Goal: Task Accomplishment & Management: Manage account settings

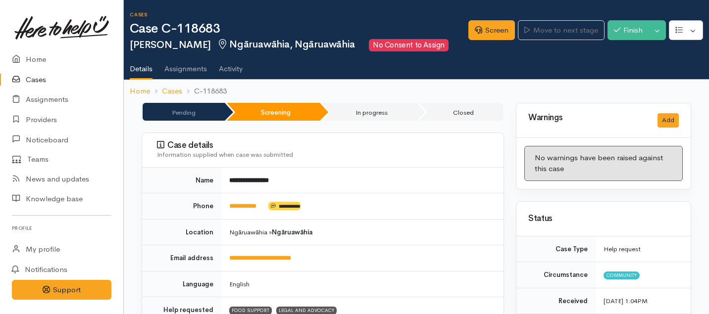
scroll to position [700, 0]
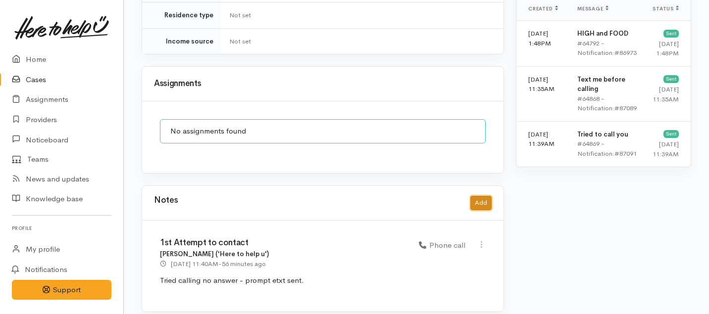
click at [488, 196] on button "Add" at bounding box center [480, 203] width 21 height 14
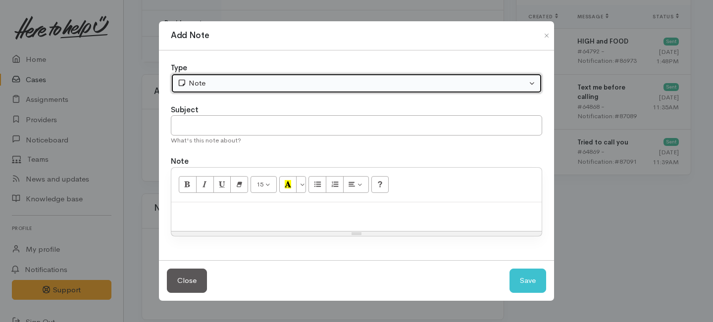
click at [233, 80] on div "Note" at bounding box center [351, 83] width 349 height 11
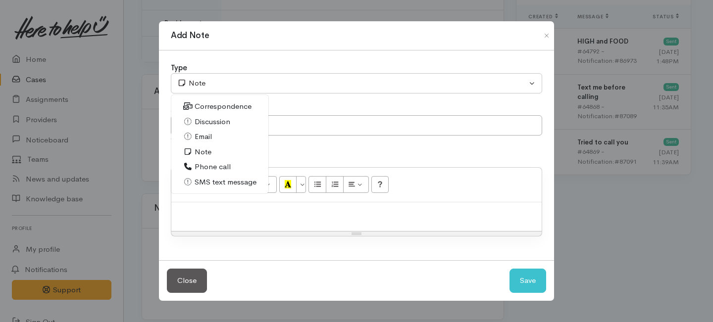
click at [206, 169] on span "Phone call" at bounding box center [213, 166] width 36 height 11
select select "3"
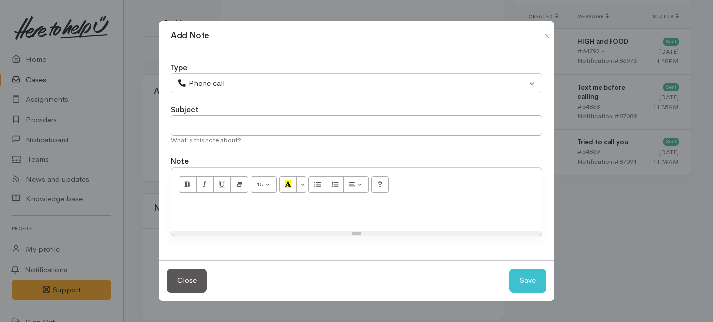
click at [227, 125] on input "text" at bounding box center [356, 125] width 371 height 20
type input "A"
type input "Decline letter needed."
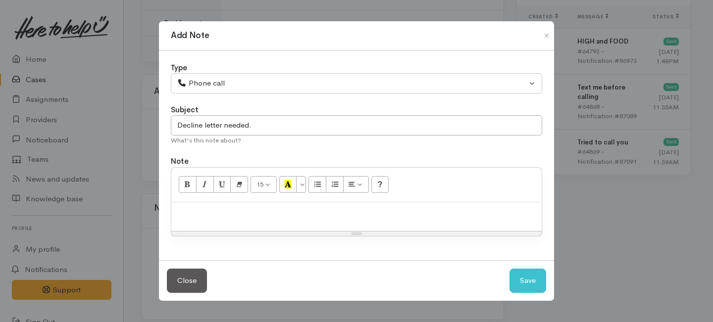
click at [240, 221] on div at bounding box center [356, 216] width 370 height 29
click at [535, 287] on button "Save" at bounding box center [527, 281] width 37 height 24
select select "1"
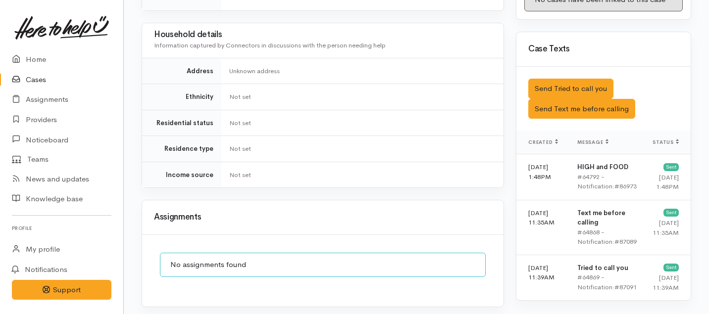
scroll to position [747, 0]
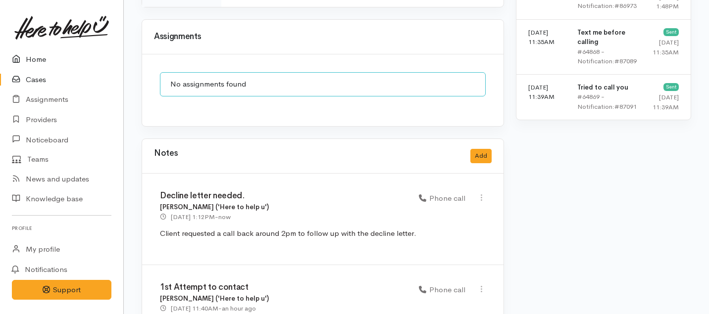
click at [35, 58] on link "Home" at bounding box center [61, 60] width 123 height 20
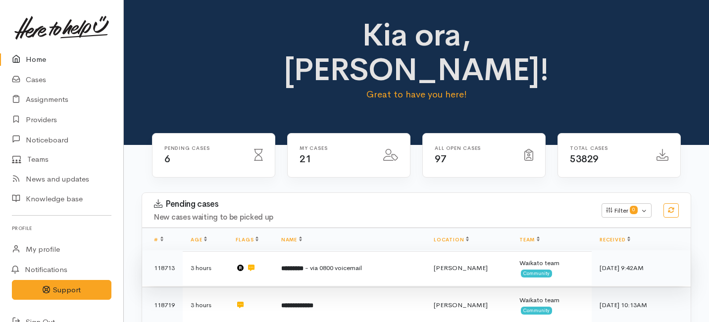
scroll to position [45, 0]
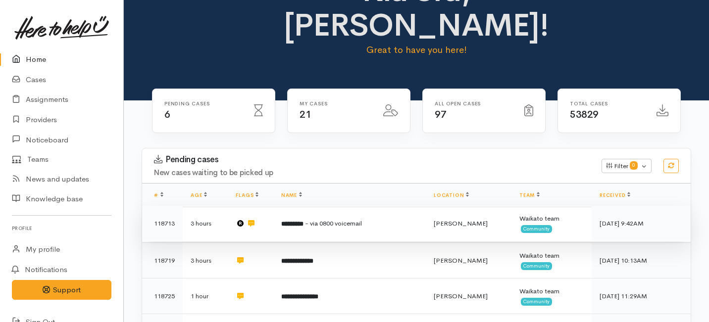
click at [282, 206] on td "********* - via 0800 voicemail" at bounding box center [349, 224] width 152 height 36
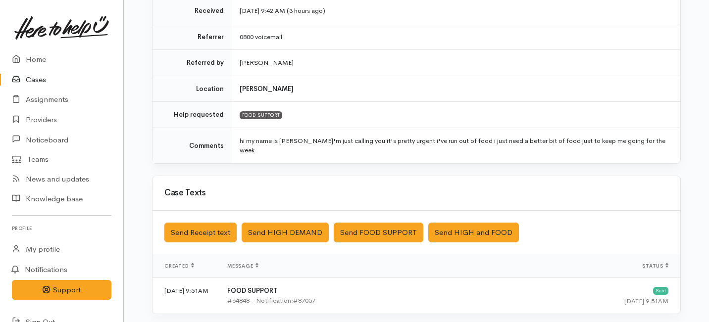
scroll to position [351, 0]
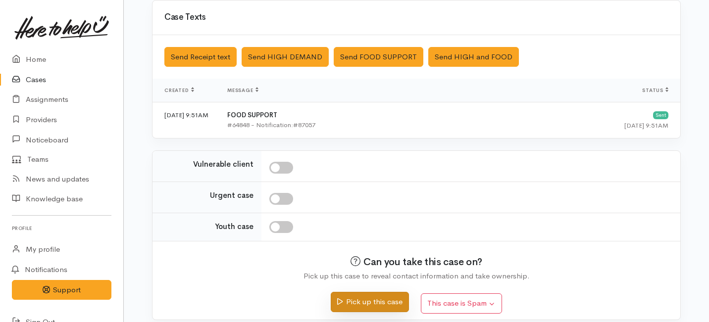
click at [364, 293] on button "Pick up this case" at bounding box center [370, 302] width 78 height 20
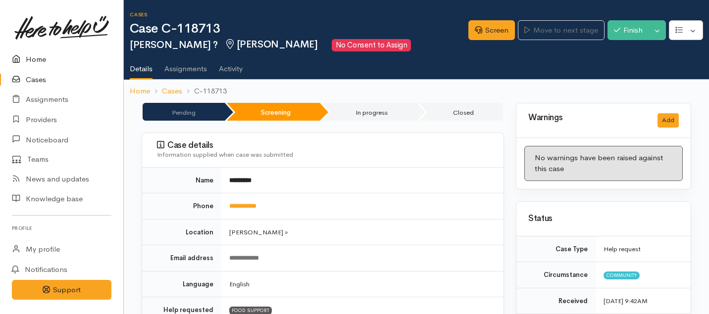
click at [29, 59] on link "Home" at bounding box center [61, 60] width 123 height 20
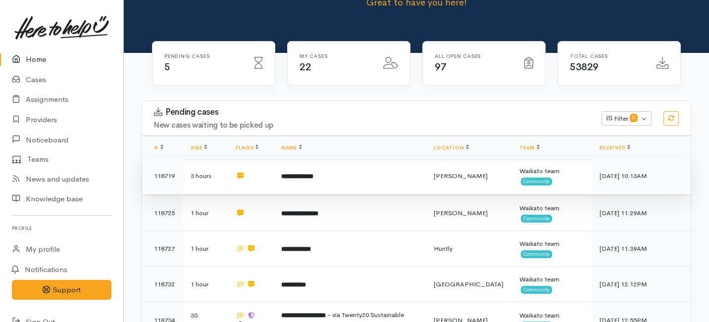
scroll to position [94, 0]
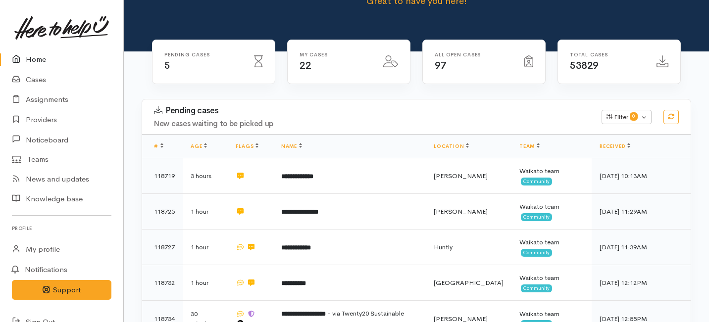
click at [285, 135] on th "Name" at bounding box center [349, 147] width 152 height 24
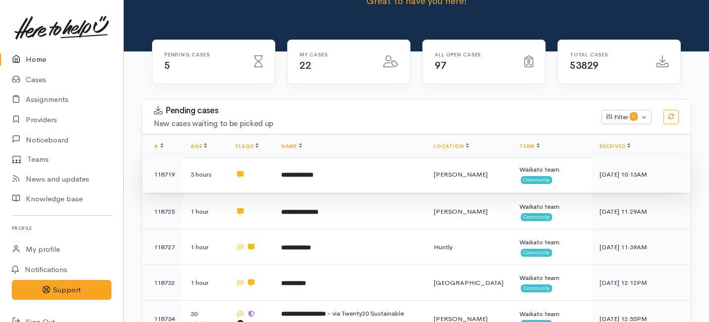
click at [280, 157] on td "**********" at bounding box center [349, 175] width 152 height 36
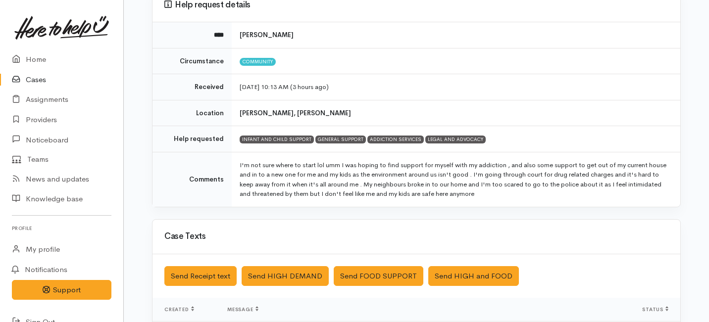
scroll to position [101, 0]
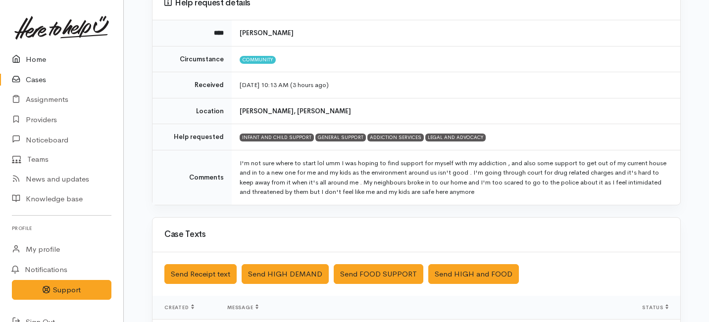
click at [38, 57] on link "Home" at bounding box center [61, 60] width 123 height 20
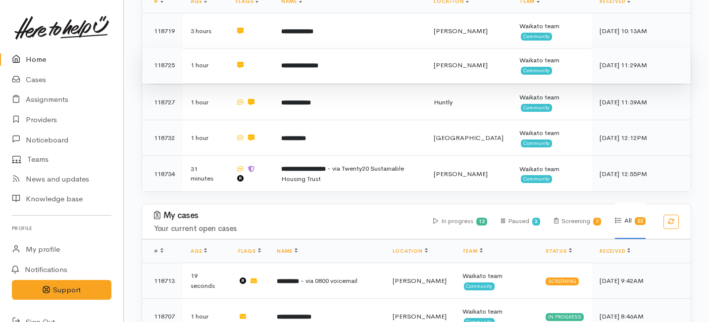
scroll to position [271, 0]
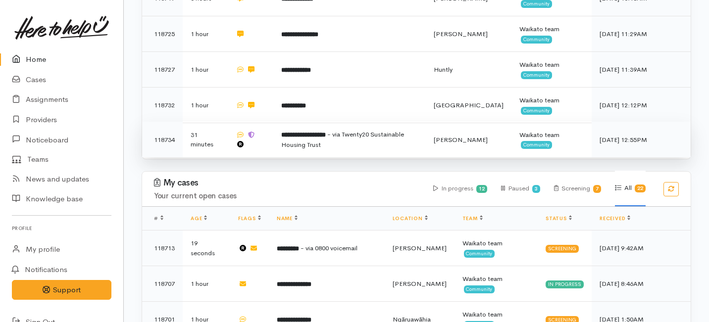
click at [280, 122] on td "**********" at bounding box center [349, 140] width 152 height 36
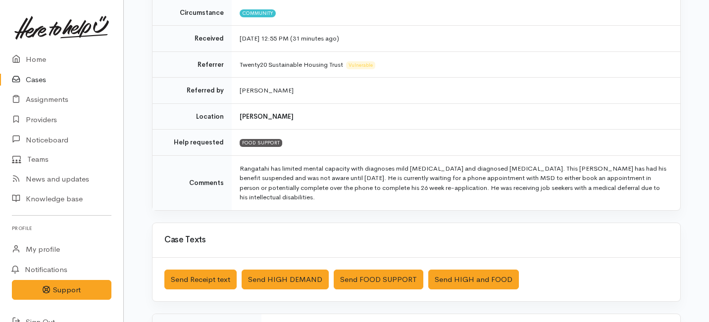
scroll to position [149, 0]
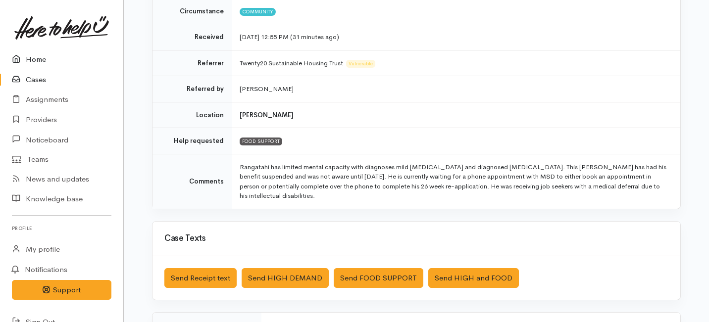
click at [40, 60] on link "Home" at bounding box center [61, 60] width 123 height 20
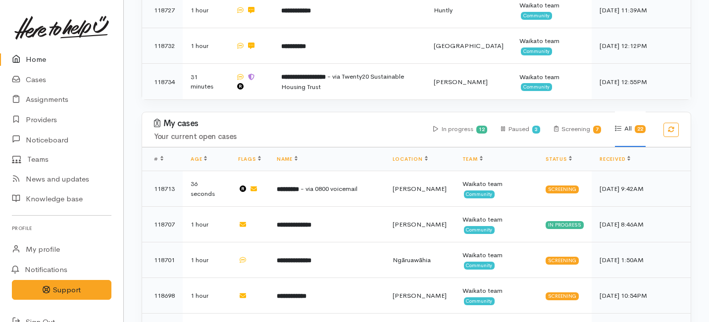
scroll to position [345, 0]
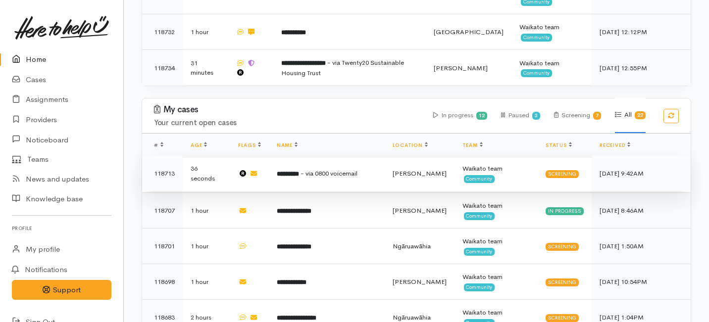
click at [321, 156] on td "********* - via 0800 voicemail" at bounding box center [327, 174] width 116 height 36
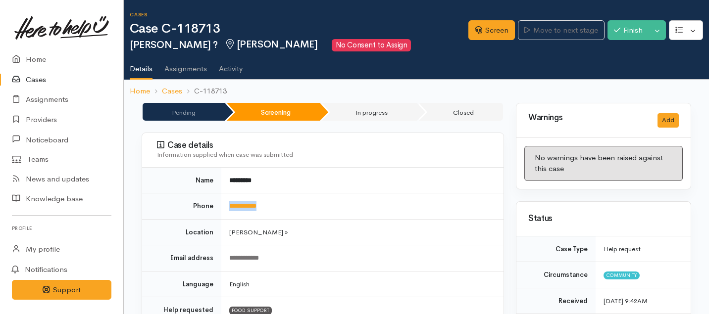
drag, startPoint x: 279, startPoint y: 204, endPoint x: 226, endPoint y: 205, distance: 53.5
click at [226, 205] on td "**********" at bounding box center [362, 207] width 282 height 26
copy link "**********"
click at [500, 26] on link "Screen" at bounding box center [491, 30] width 47 height 20
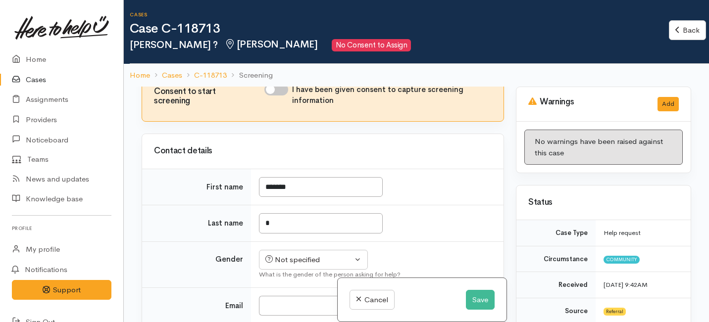
scroll to position [179, 0]
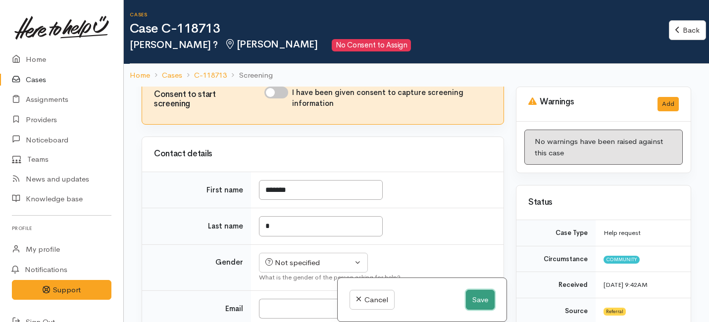
click at [475, 300] on button "Save" at bounding box center [480, 300] width 29 height 20
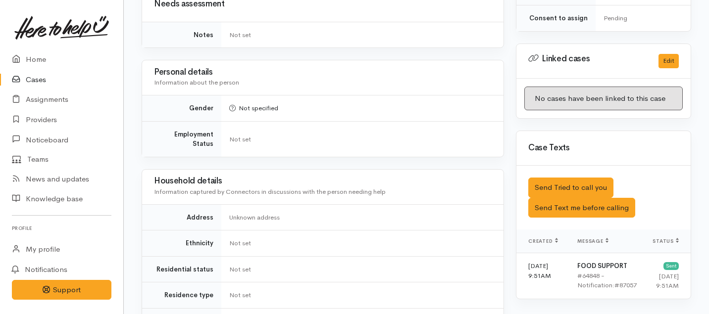
scroll to position [518, 0]
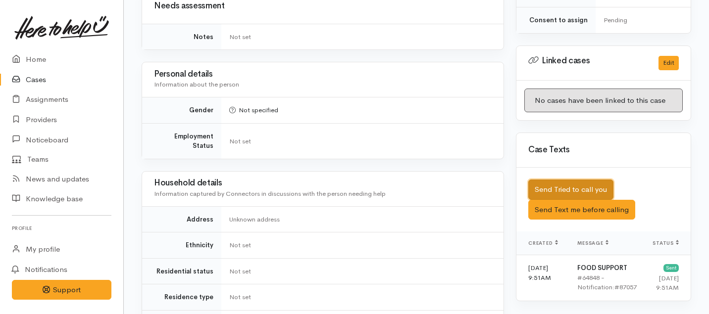
click at [562, 181] on button "Send Tried to call you" at bounding box center [570, 190] width 85 height 20
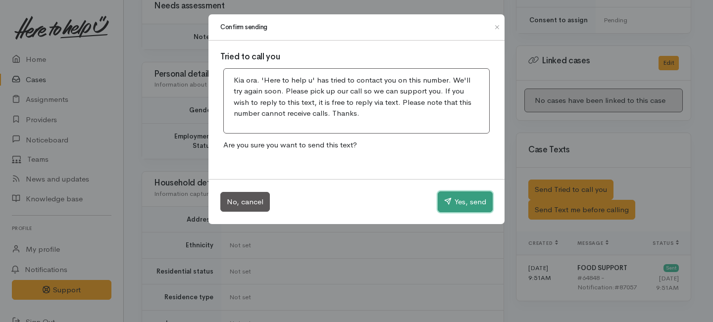
click at [483, 195] on button "Yes, send" at bounding box center [465, 202] width 55 height 21
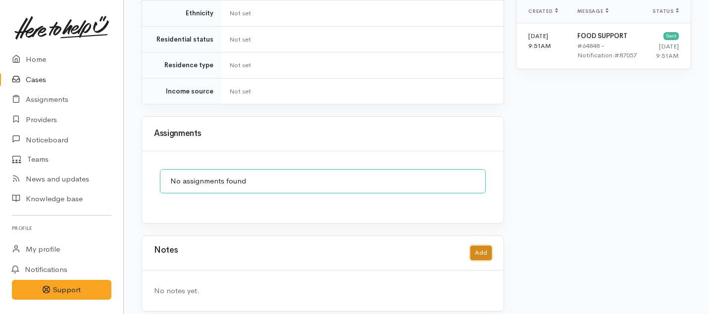
click at [489, 246] on button "Add" at bounding box center [480, 253] width 21 height 14
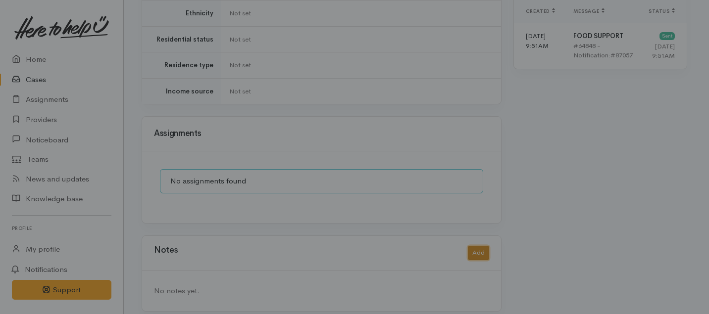
scroll to position [742, 0]
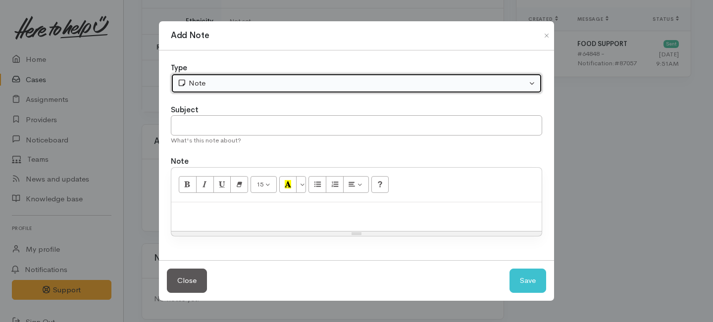
click at [298, 83] on div "Note" at bounding box center [351, 83] width 349 height 11
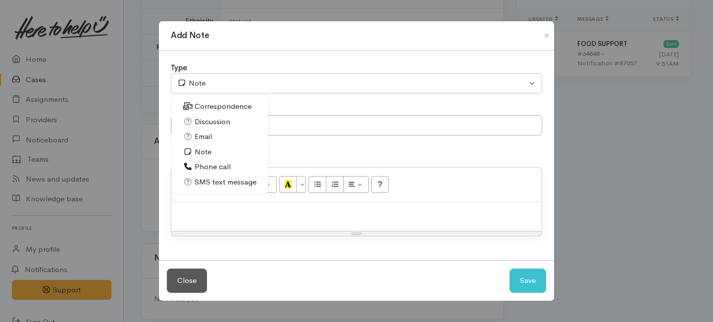
click at [220, 165] on span "Phone call" at bounding box center [213, 166] width 36 height 11
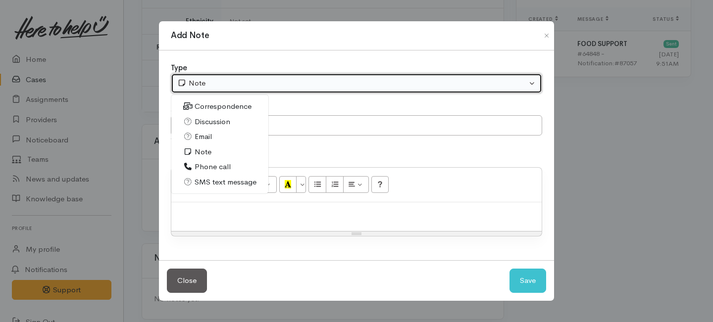
select select "3"
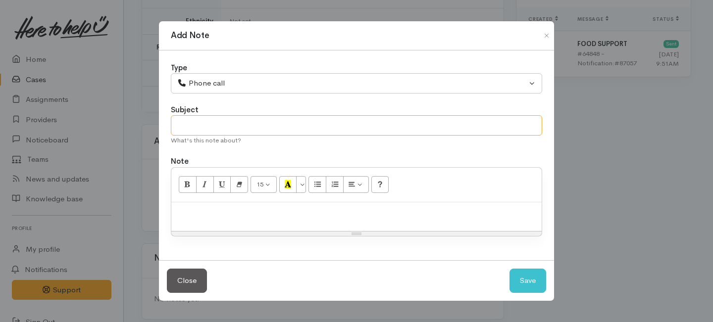
click at [206, 122] on input "text" at bounding box center [356, 125] width 371 height 20
type input "1"
click at [189, 131] on input "1" at bounding box center [356, 125] width 371 height 20
type input "1st Attempt to contact."
click at [225, 214] on p at bounding box center [356, 212] width 360 height 11
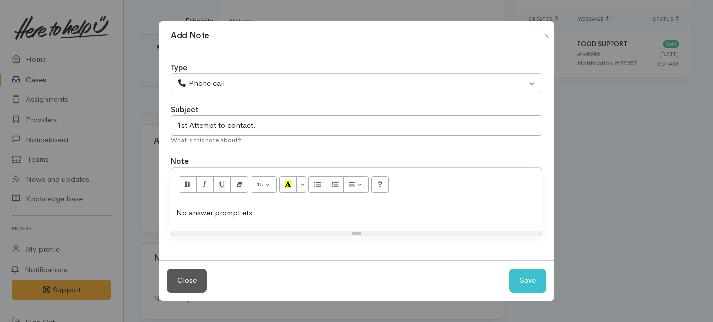
click at [225, 214] on p "No answer prompt etx" at bounding box center [356, 212] width 360 height 11
click at [253, 213] on p "No answer prompt etx" at bounding box center [356, 212] width 360 height 11
click at [531, 278] on button "Save" at bounding box center [527, 281] width 37 height 24
select select "1"
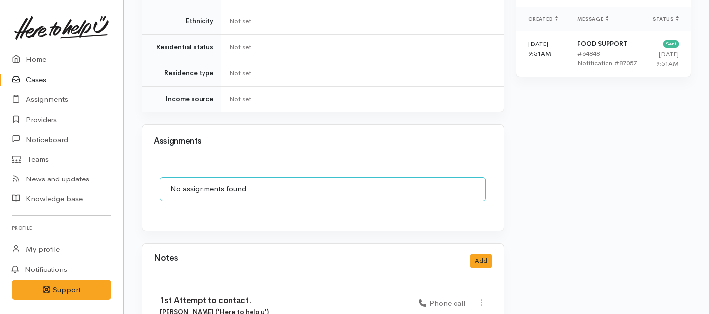
scroll to position [800, 0]
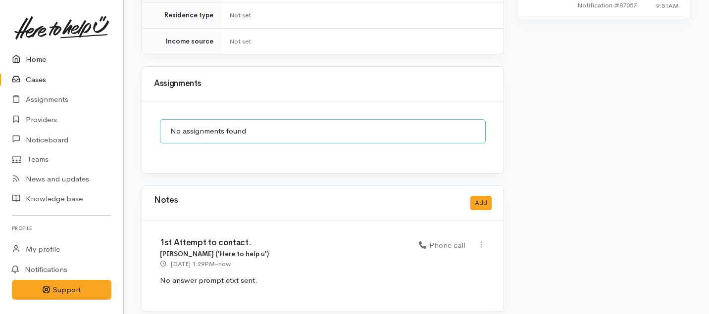
click at [44, 58] on link "Home" at bounding box center [61, 60] width 123 height 20
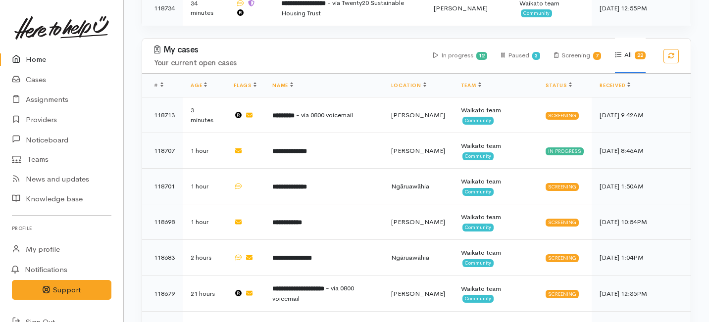
scroll to position [405, 0]
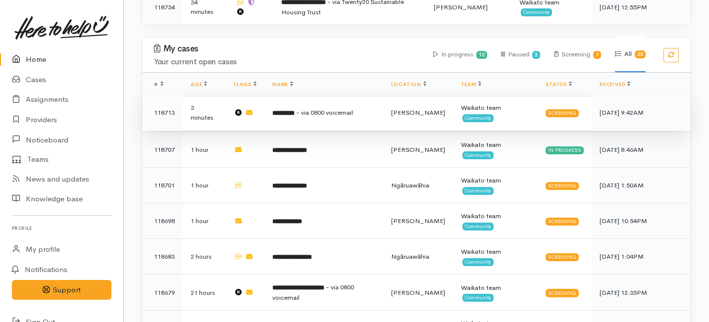
click at [587, 95] on td "Screening" at bounding box center [565, 113] width 54 height 36
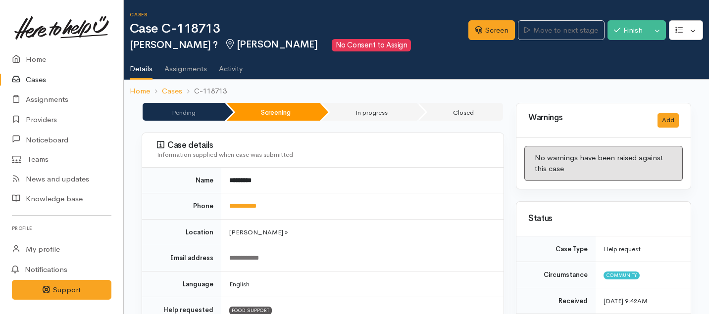
scroll to position [119, 0]
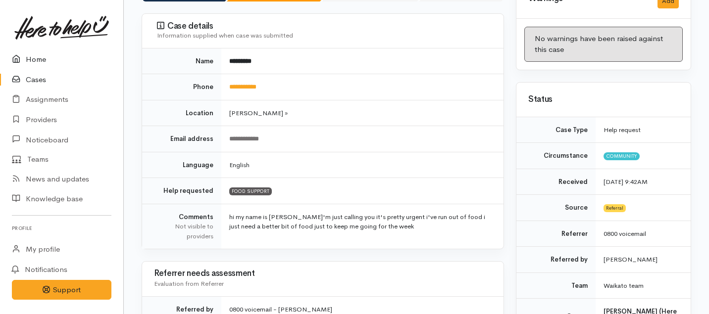
click at [38, 53] on link "Home" at bounding box center [61, 60] width 123 height 20
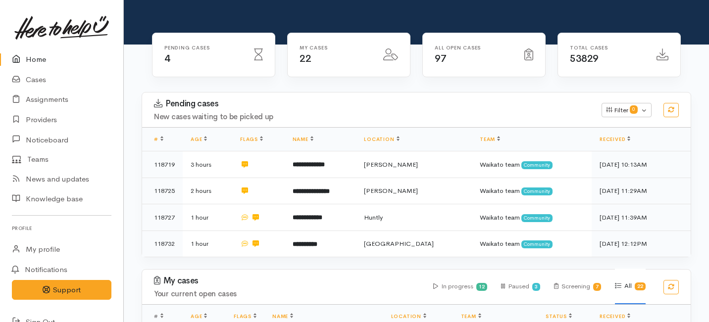
scroll to position [89, 0]
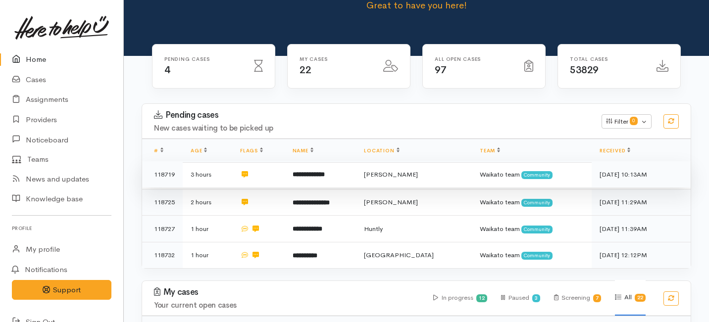
click at [267, 161] on td at bounding box center [258, 174] width 52 height 27
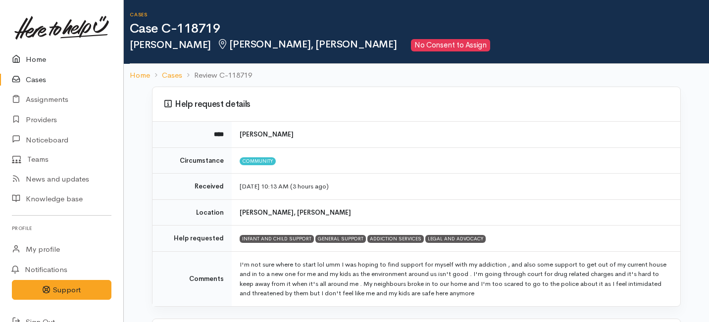
click at [25, 61] on icon at bounding box center [19, 59] width 14 height 12
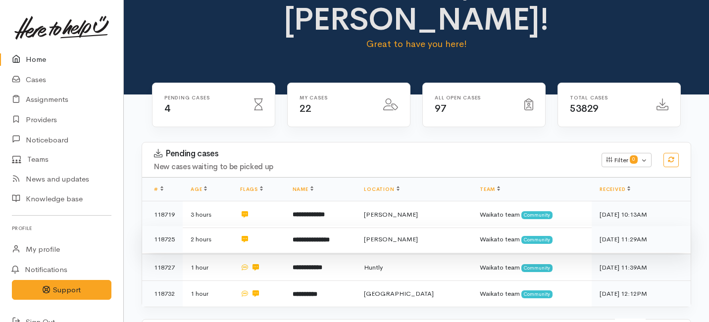
scroll to position [55, 0]
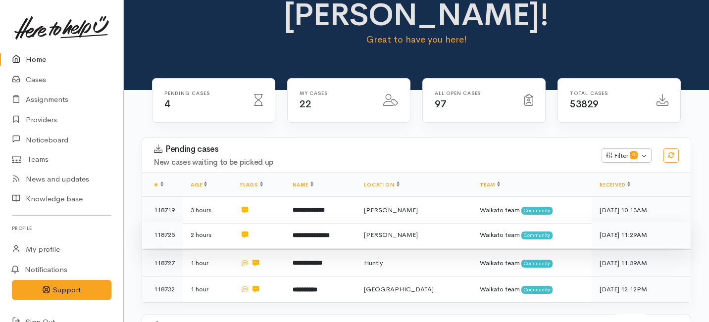
click at [299, 222] on td "**********" at bounding box center [321, 235] width 72 height 27
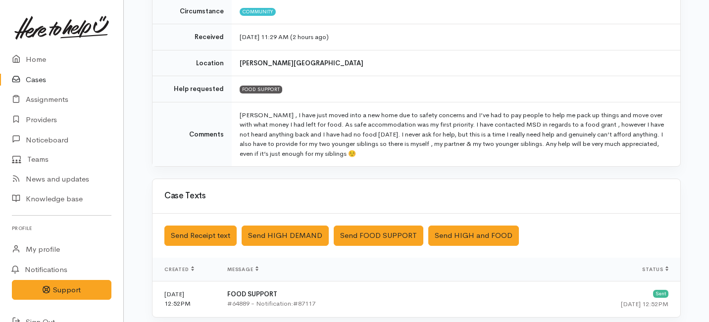
scroll to position [95, 0]
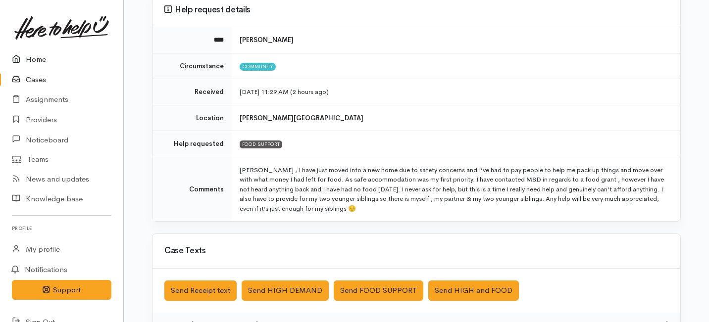
click at [38, 62] on link "Home" at bounding box center [61, 60] width 123 height 20
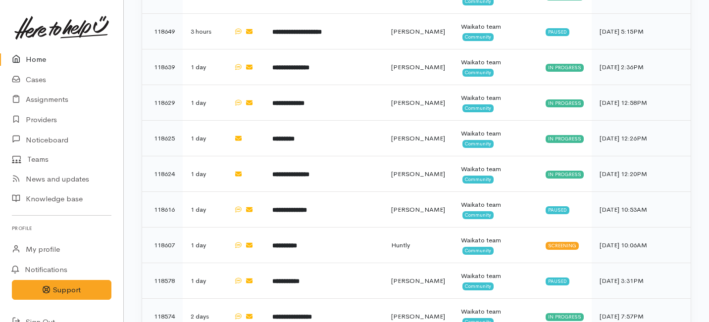
scroll to position [770, 0]
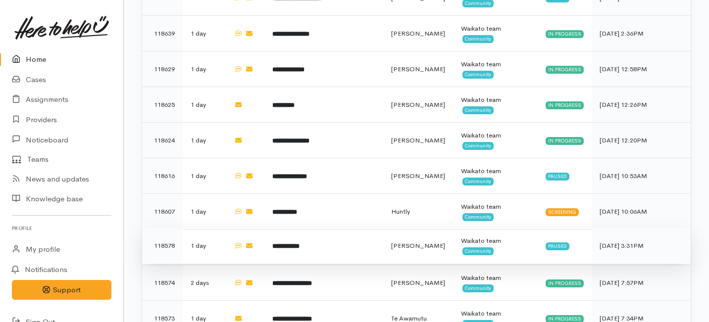
click at [292, 228] on td "**********" at bounding box center [323, 246] width 119 height 36
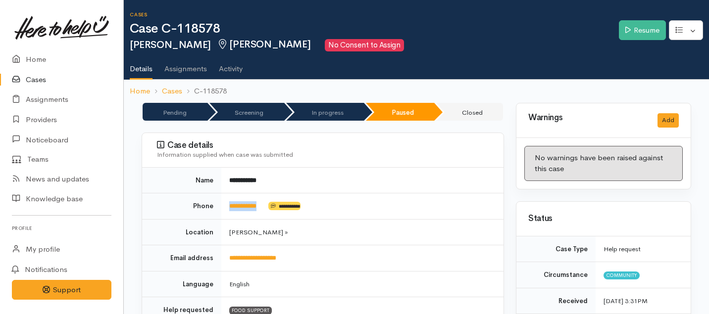
drag, startPoint x: 266, startPoint y: 205, endPoint x: 219, endPoint y: 204, distance: 47.5
click at [219, 204] on tr "**********" at bounding box center [322, 207] width 361 height 26
copy tr "**********"
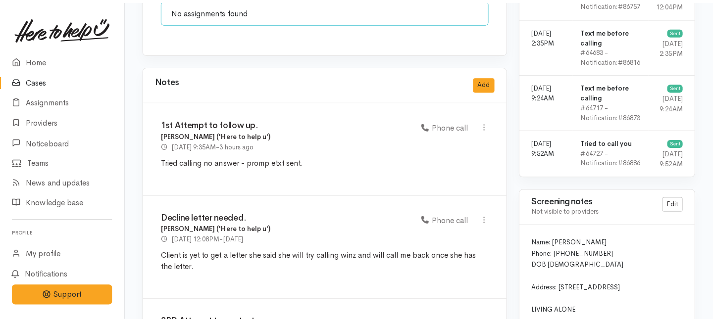
scroll to position [823, 0]
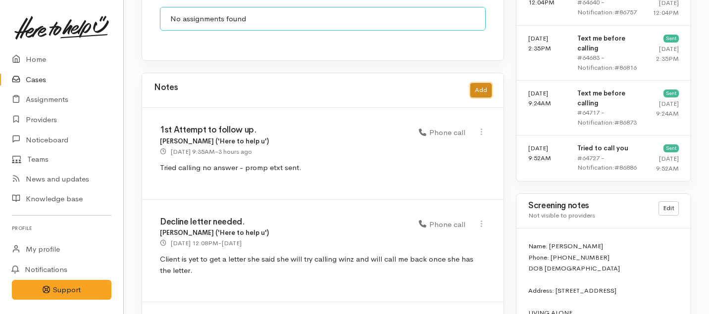
click at [486, 84] on button "Add" at bounding box center [480, 90] width 21 height 14
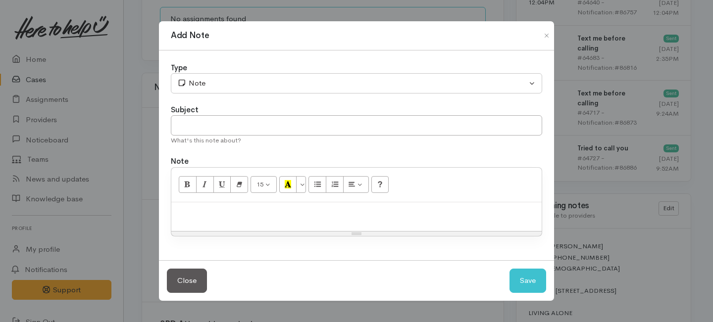
click at [344, 98] on div "Type Correspondence Discussion Email Note Phone call SMS text message Note Subj…" at bounding box center [356, 155] width 395 height 210
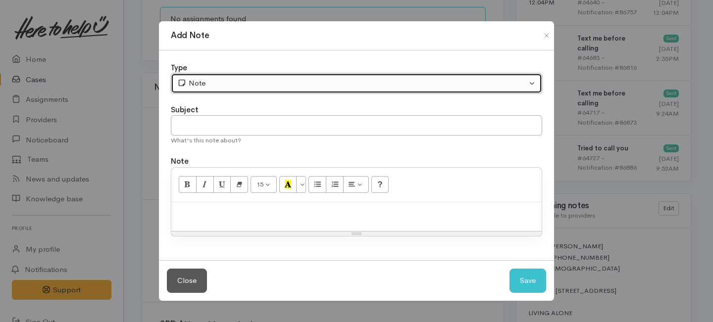
click at [327, 87] on div "Note" at bounding box center [351, 83] width 349 height 11
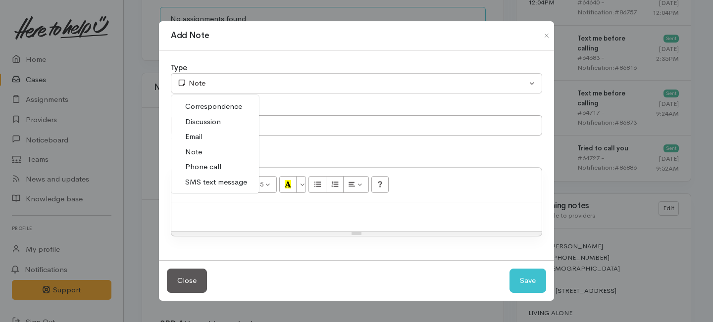
click at [201, 170] on span "Phone call" at bounding box center [203, 166] width 36 height 11
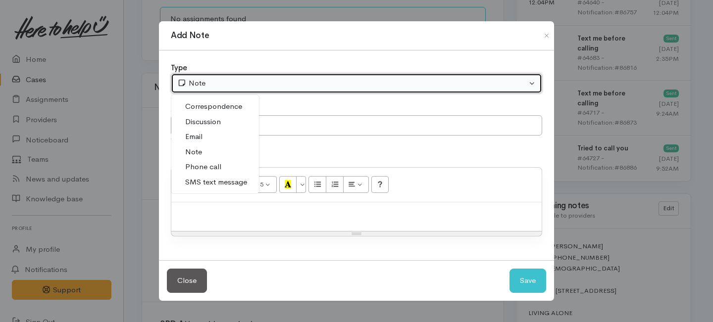
select select "3"
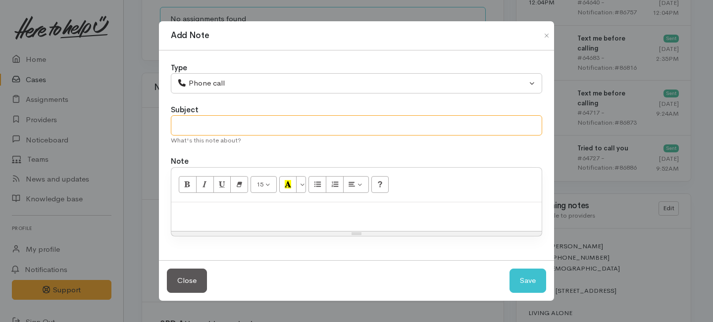
click at [221, 119] on input "text" at bounding box center [356, 125] width 371 height 20
type input "Request Cancelled."
click at [219, 219] on div at bounding box center [356, 216] width 370 height 29
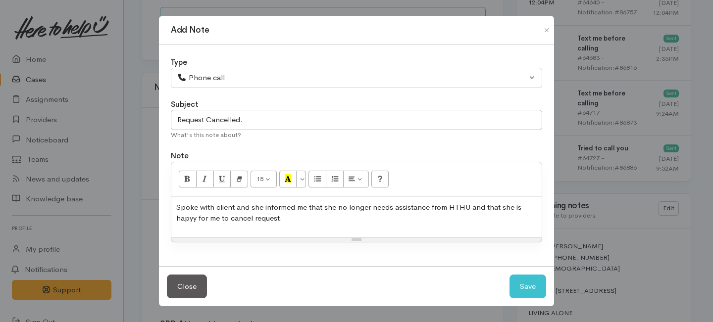
click at [190, 218] on p "Spoke with client and she informed me that she no longer needs assistance from …" at bounding box center [356, 213] width 360 height 22
click at [197, 217] on p "Spoke with client and she informed me that she no longer needs assistance from …" at bounding box center [356, 213] width 360 height 22
click at [538, 286] on button "Save" at bounding box center [527, 287] width 37 height 24
select select "1"
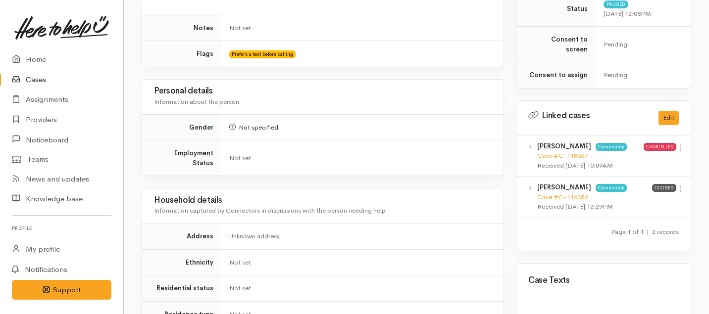
scroll to position [0, 0]
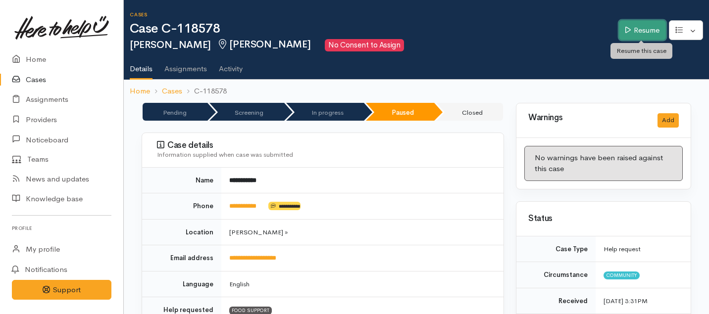
click at [649, 32] on link "Resume" at bounding box center [642, 30] width 47 height 20
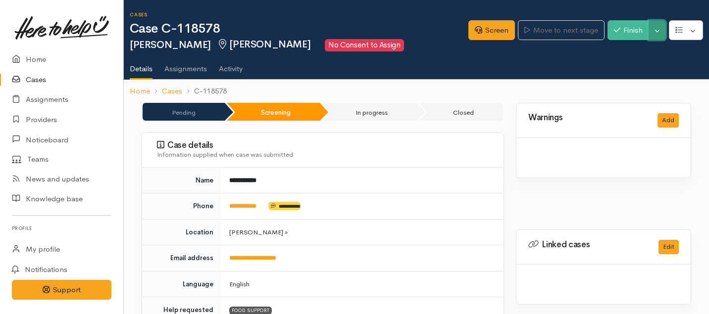
click at [656, 30] on button "Toggle Dropdown" at bounding box center [656, 30] width 17 height 20
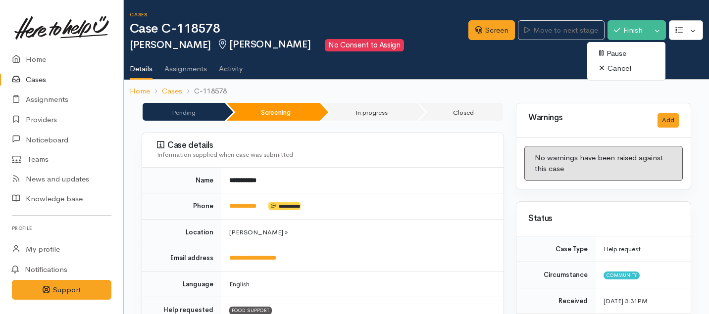
click at [615, 66] on link "Cancel" at bounding box center [626, 68] width 78 height 15
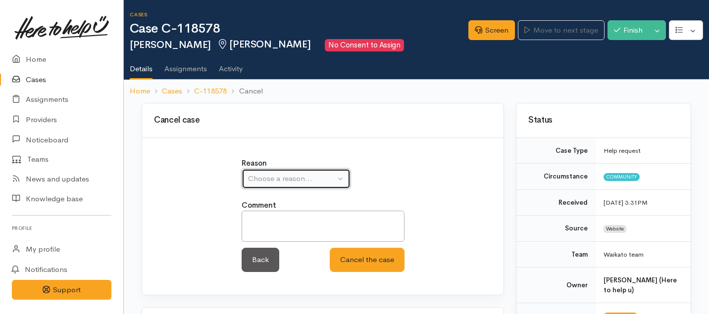
click at [316, 174] on div "Choose a reason..." at bounding box center [291, 178] width 87 height 11
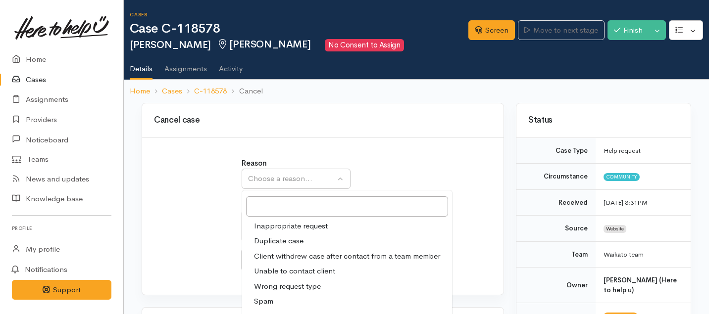
click at [284, 258] on span "Client withdrew case after contact from a team member" at bounding box center [347, 256] width 186 height 11
select select "3"
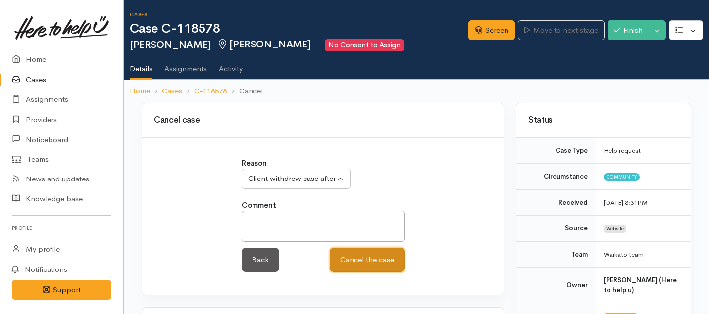
click at [351, 262] on button "Cancel the case" at bounding box center [367, 260] width 75 height 24
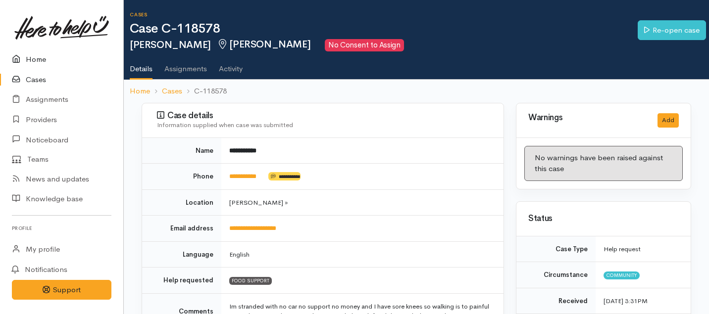
click at [36, 62] on link "Home" at bounding box center [61, 60] width 123 height 20
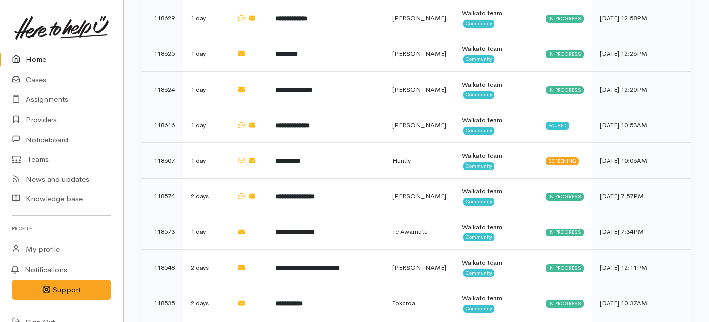
scroll to position [822, 0]
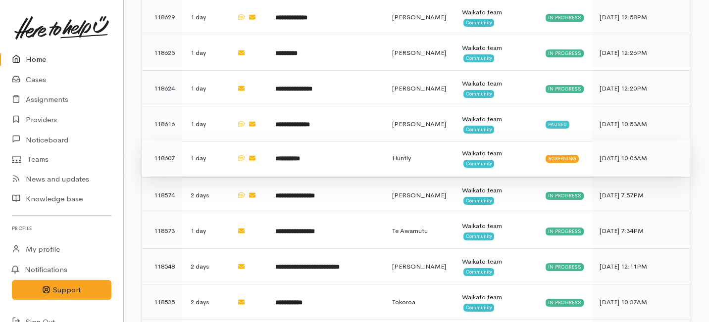
click at [331, 141] on td "**********" at bounding box center [325, 159] width 117 height 36
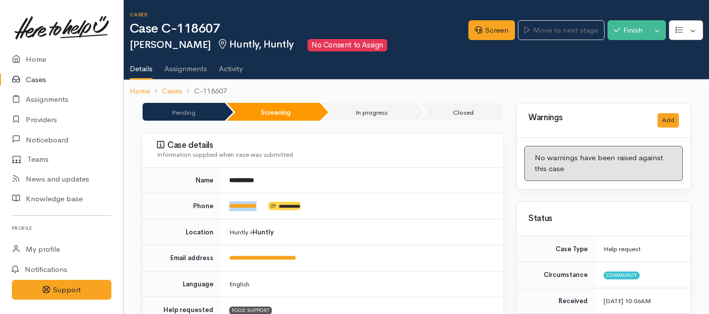
drag, startPoint x: 267, startPoint y: 206, endPoint x: 224, endPoint y: 206, distance: 43.1
click at [224, 206] on td "**********" at bounding box center [362, 207] width 282 height 26
copy td "**********"
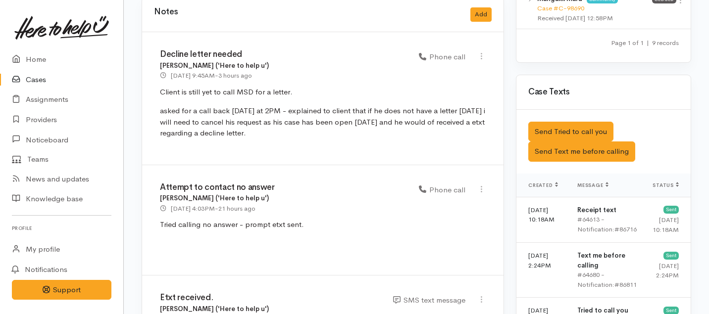
scroll to position [776, 0]
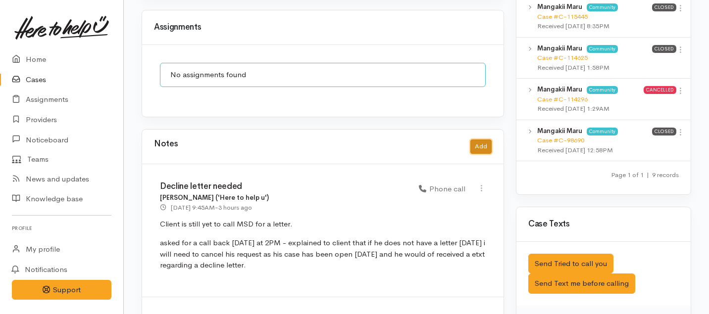
click at [474, 140] on button "Add" at bounding box center [480, 147] width 21 height 14
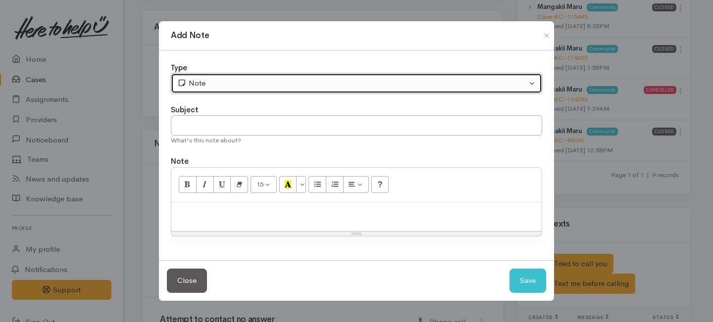
click at [347, 91] on button "Note" at bounding box center [356, 83] width 371 height 20
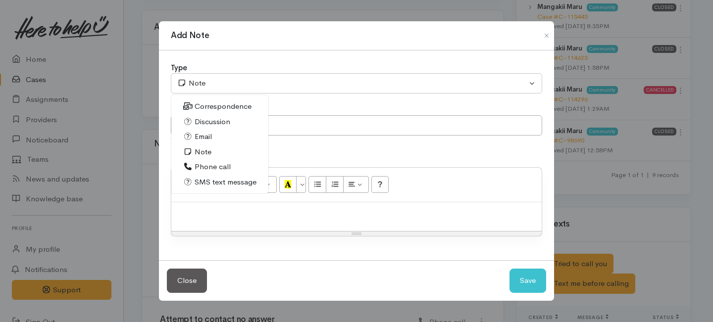
click at [227, 170] on span "Phone call" at bounding box center [213, 166] width 36 height 11
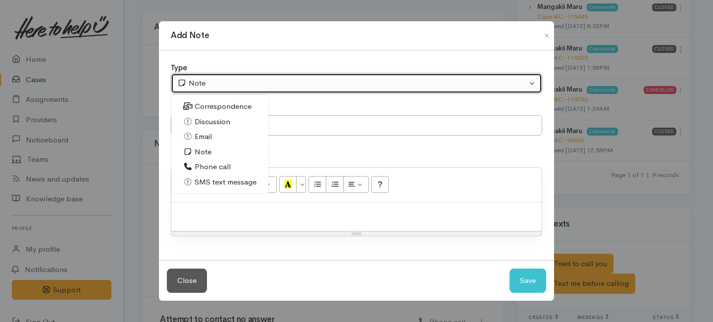
select select "3"
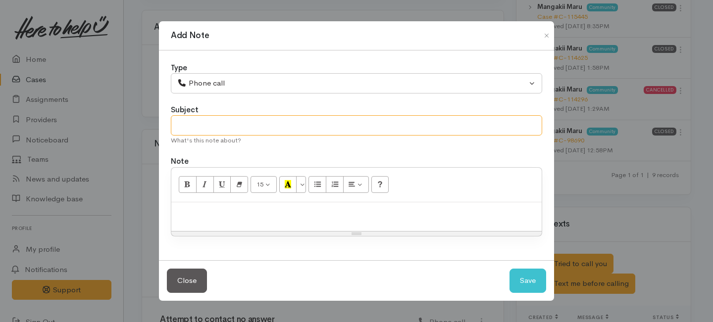
click at [246, 119] on input "text" at bounding box center [356, 125] width 371 height 20
type input "Request cancelled"
click at [246, 223] on div at bounding box center [356, 216] width 370 height 29
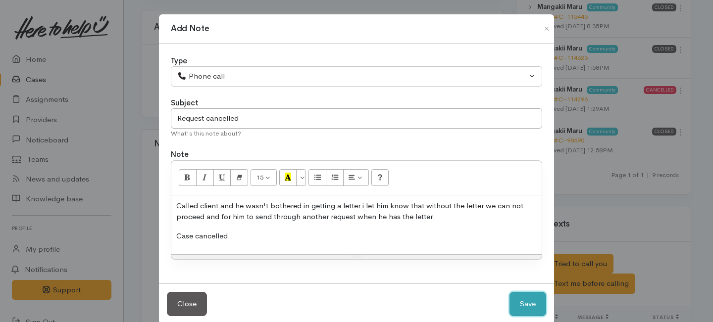
click at [522, 293] on button "Save" at bounding box center [527, 304] width 37 height 24
select select "1"
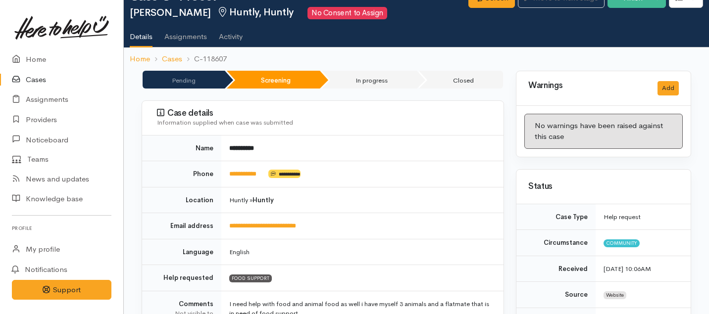
scroll to position [0, 0]
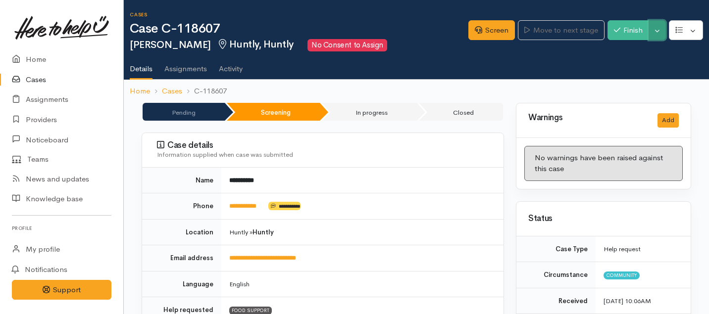
click at [658, 32] on button "Toggle Dropdown" at bounding box center [656, 30] width 17 height 20
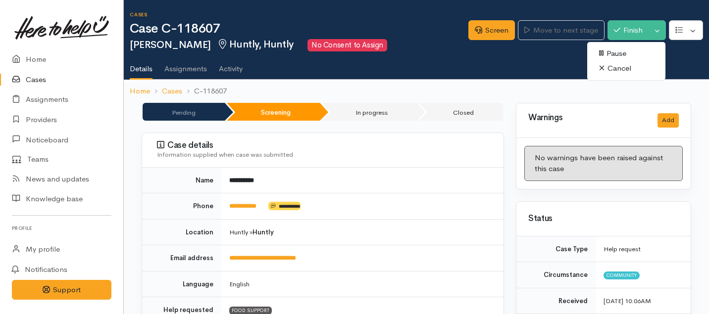
click at [611, 70] on link "Cancel" at bounding box center [626, 68] width 78 height 15
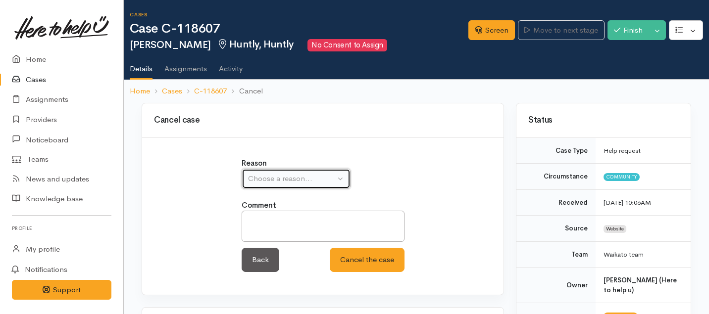
click at [293, 172] on button "Choose a reason..." at bounding box center [296, 179] width 109 height 20
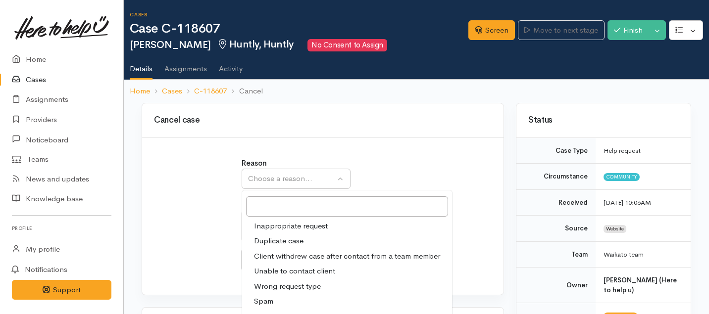
click at [278, 253] on span "Client withdrew case after contact from a team member" at bounding box center [347, 256] width 186 height 11
select select "3"
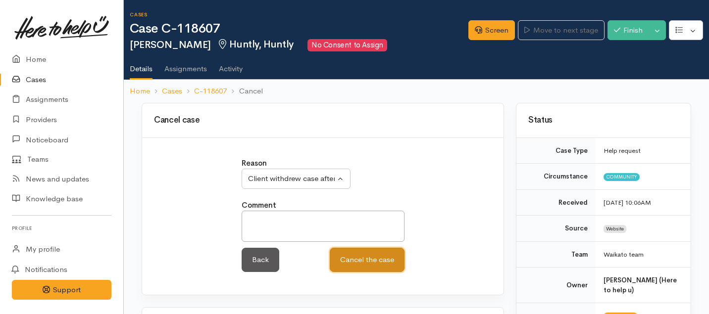
click at [351, 262] on button "Cancel the case" at bounding box center [367, 260] width 75 height 24
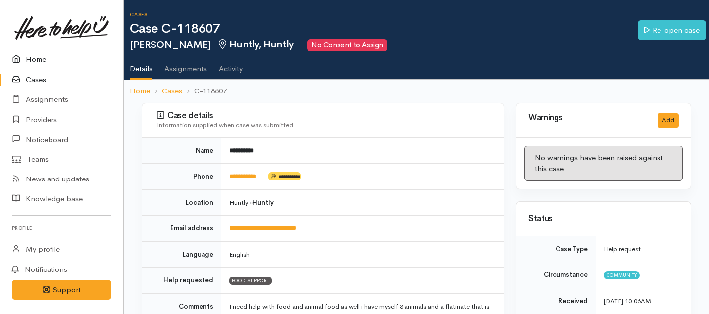
click at [42, 59] on link "Home" at bounding box center [61, 60] width 123 height 20
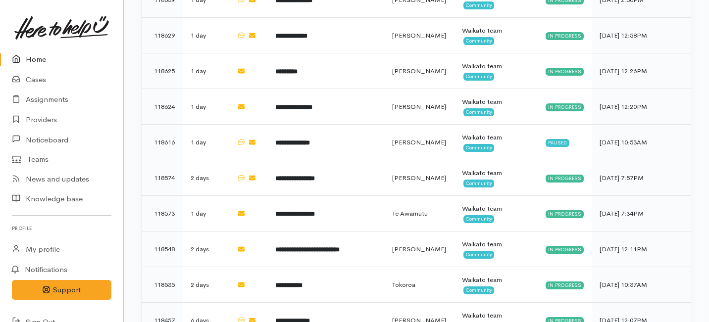
scroll to position [770, 0]
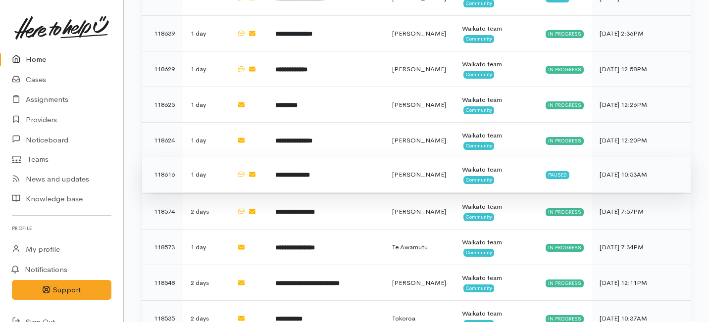
click at [316, 157] on td "**********" at bounding box center [325, 175] width 117 height 36
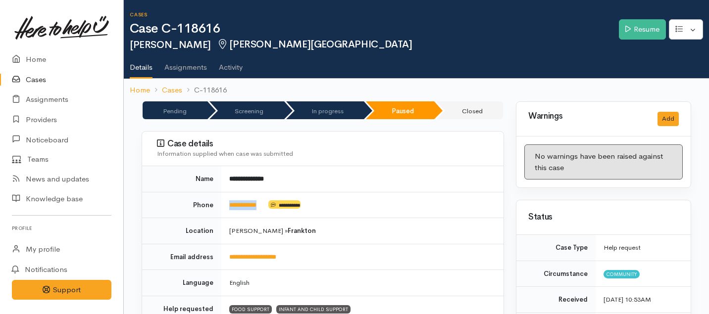
drag, startPoint x: 270, startPoint y: 204, endPoint x: 225, endPoint y: 205, distance: 45.1
click at [225, 205] on td "**********" at bounding box center [362, 205] width 282 height 26
copy td "**********"
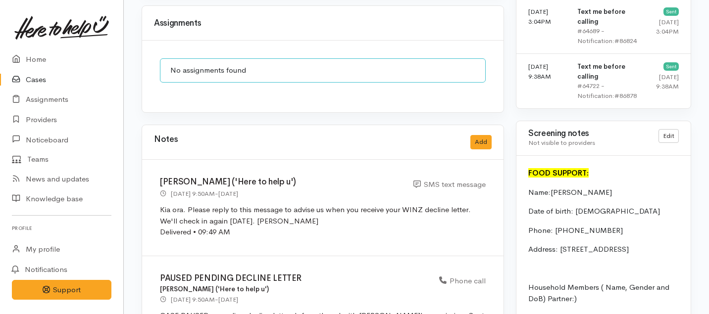
scroll to position [883, 0]
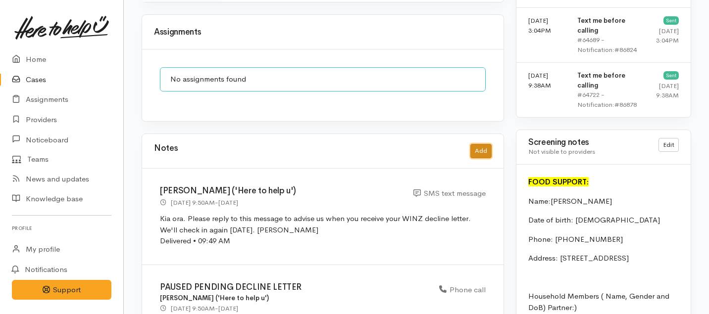
click at [480, 144] on button "Add" at bounding box center [480, 151] width 21 height 14
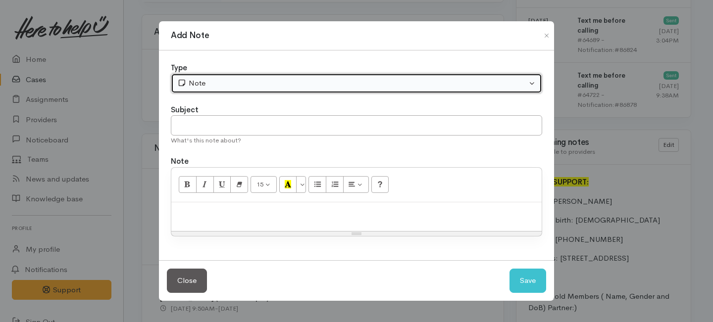
click at [429, 89] on button "Note" at bounding box center [356, 83] width 371 height 20
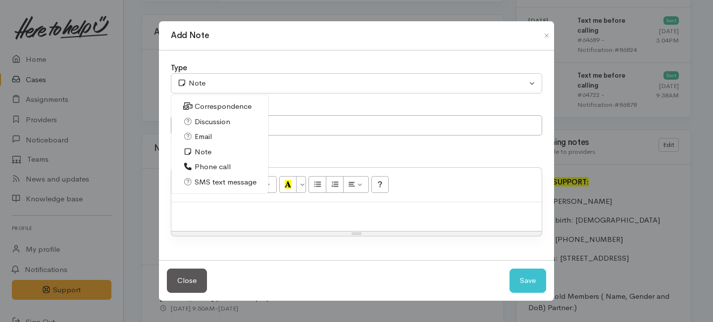
click at [200, 169] on span "Phone call" at bounding box center [213, 166] width 36 height 11
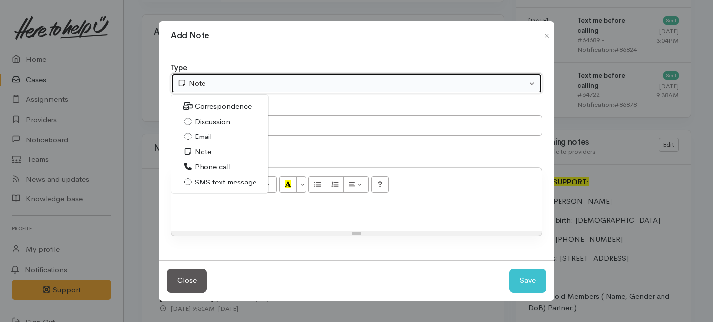
select select "3"
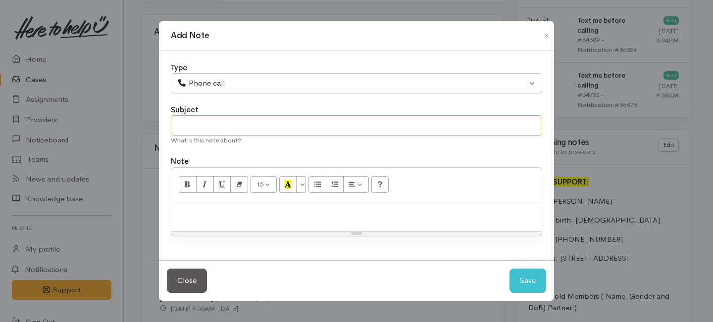
click at [220, 126] on input "text" at bounding box center [356, 125] width 371 height 20
type input "G"
type input "F"
type input "Support Given."
click at [230, 218] on p at bounding box center [356, 212] width 360 height 11
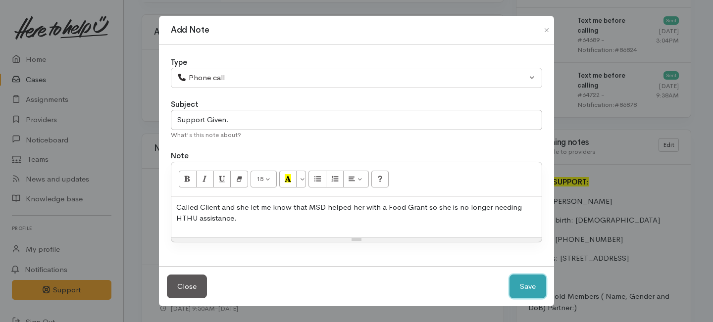
click at [520, 290] on button "Save" at bounding box center [527, 287] width 37 height 24
select select "1"
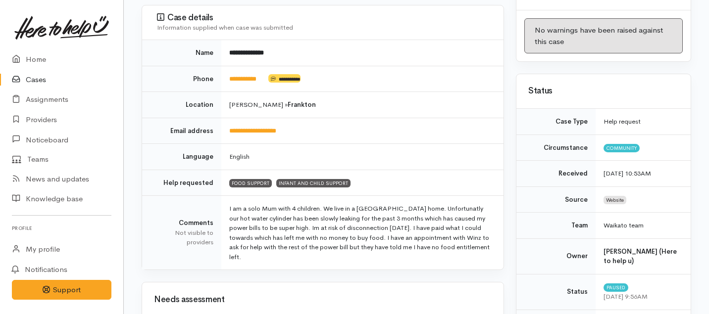
scroll to position [0, 0]
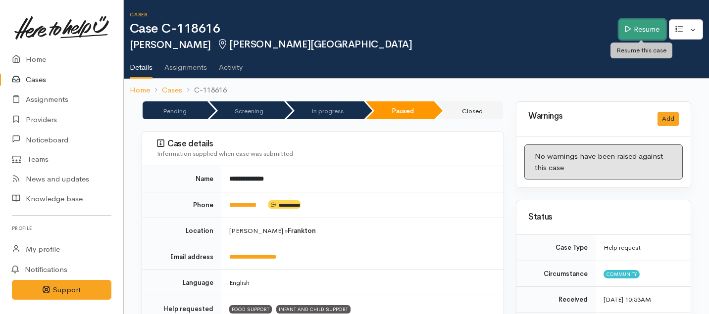
click at [649, 33] on link "Resume" at bounding box center [642, 29] width 47 height 20
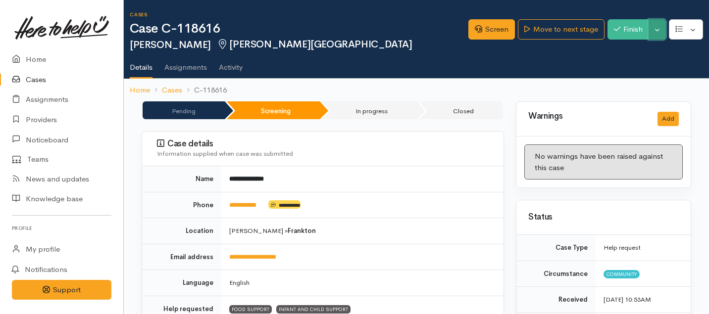
click at [655, 28] on button "Toggle Dropdown" at bounding box center [656, 29] width 17 height 20
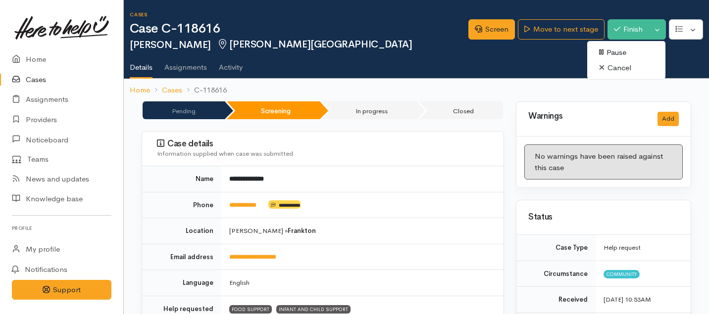
click at [612, 68] on link "Cancel" at bounding box center [626, 67] width 78 height 15
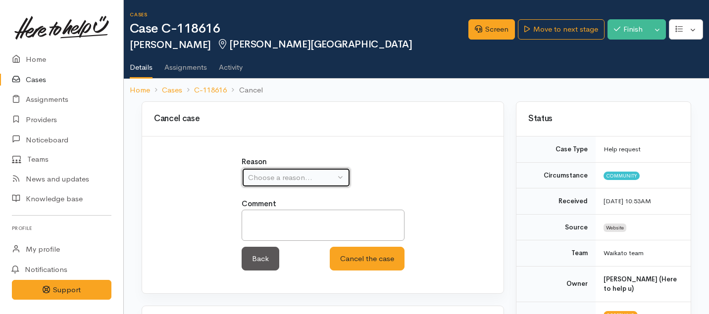
click at [283, 173] on div "Choose a reason..." at bounding box center [291, 177] width 87 height 11
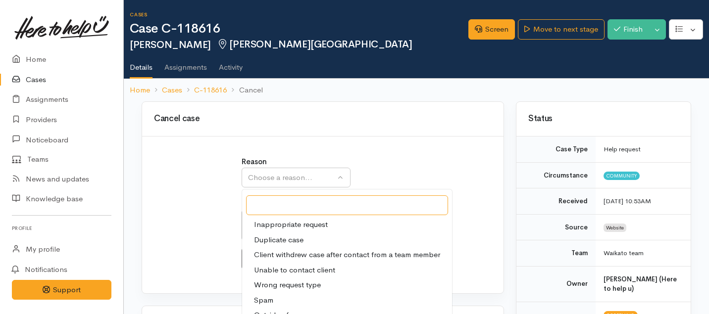
scroll to position [41, 0]
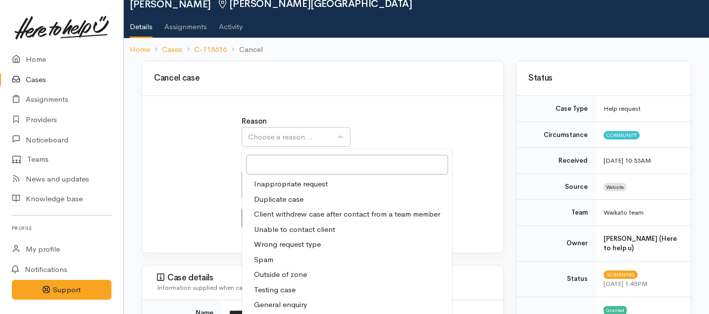
click at [286, 213] on span "Client withdrew case after contact from a team member" at bounding box center [347, 214] width 186 height 11
select select "3"
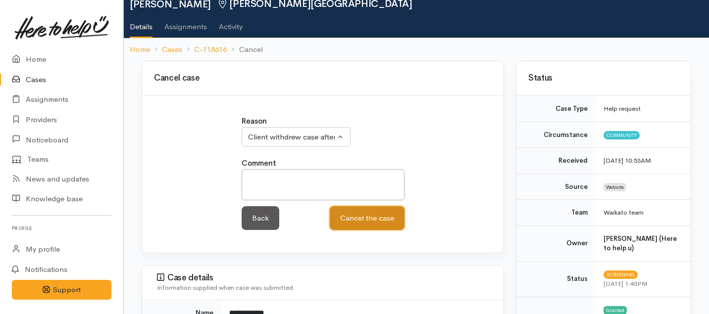
click at [373, 217] on button "Cancel the case" at bounding box center [367, 218] width 75 height 24
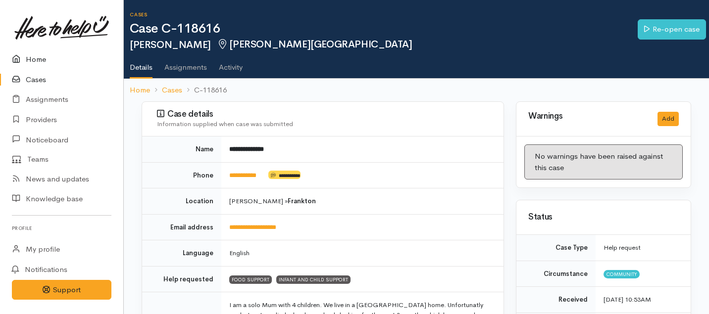
click at [30, 53] on link "Home" at bounding box center [61, 60] width 123 height 20
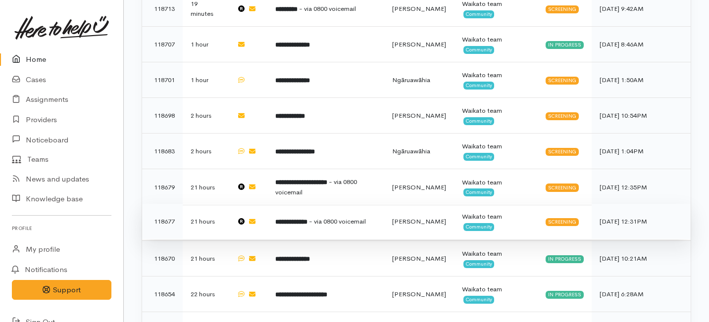
scroll to position [440, 0]
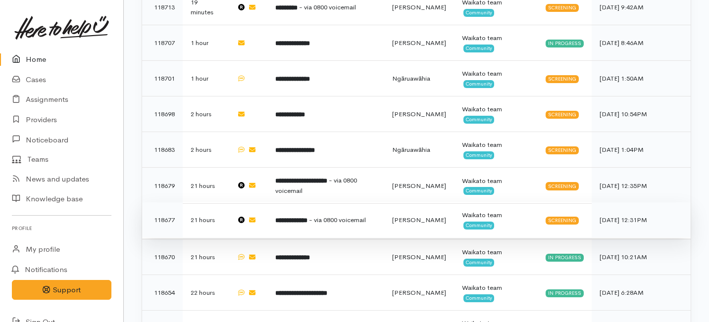
click at [331, 216] on span "- via 0800 voicemail" at bounding box center [337, 220] width 57 height 8
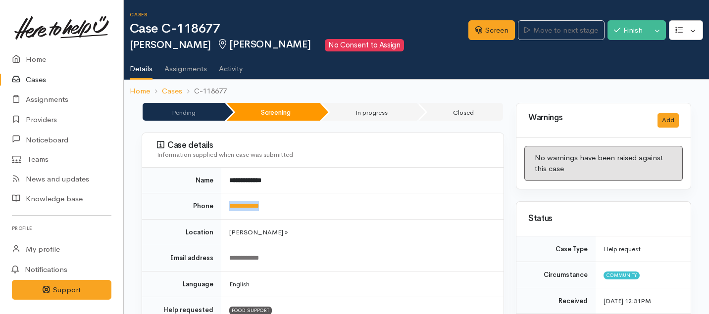
drag, startPoint x: 286, startPoint y: 210, endPoint x: 222, endPoint y: 211, distance: 63.4
click at [222, 211] on td "**********" at bounding box center [362, 207] width 282 height 26
drag, startPoint x: 279, startPoint y: 208, endPoint x: 243, endPoint y: 198, distance: 37.6
click at [243, 198] on td "**********" at bounding box center [362, 207] width 282 height 26
copy link "**********"
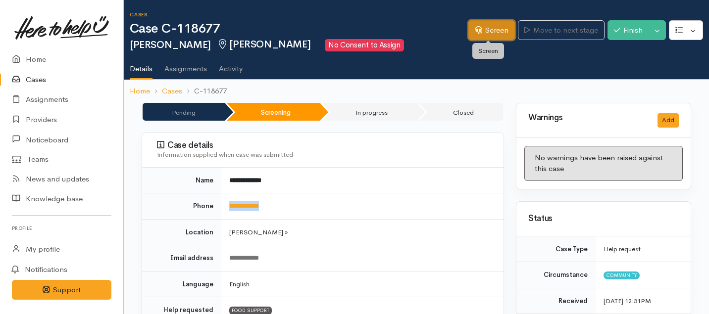
click at [484, 33] on link "Screen" at bounding box center [491, 30] width 47 height 20
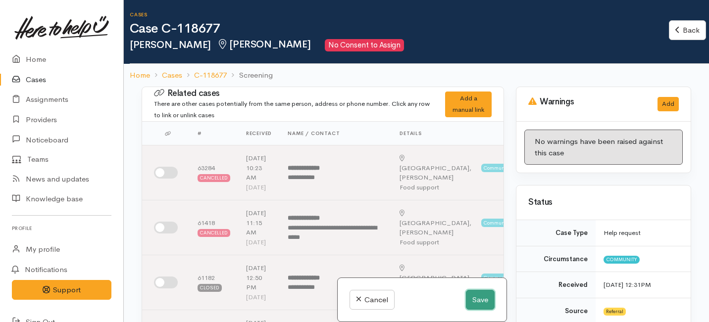
click at [475, 297] on button "Save" at bounding box center [480, 300] width 29 height 20
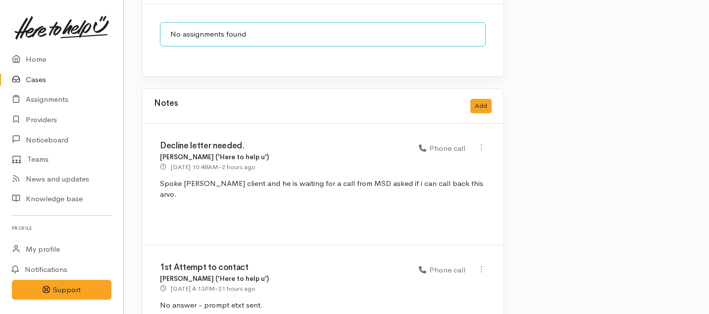
scroll to position [911, 0]
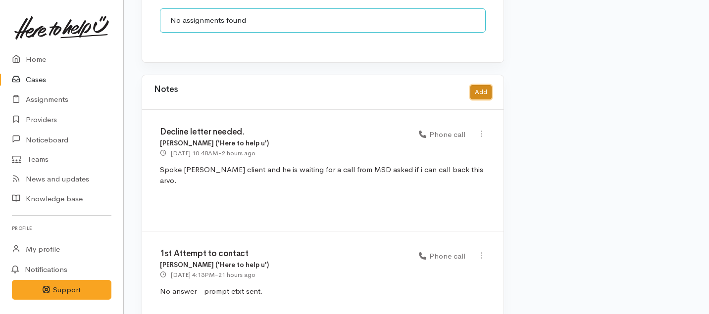
click at [479, 85] on button "Add" at bounding box center [480, 92] width 21 height 14
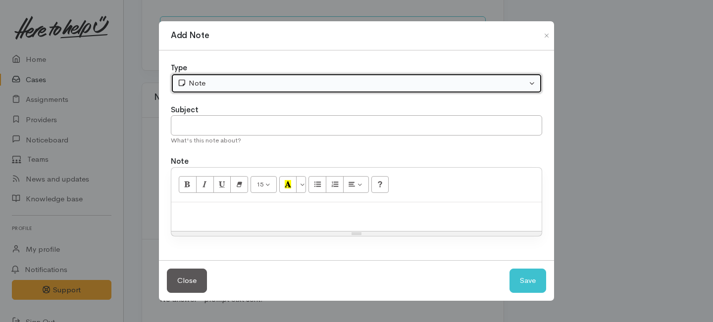
click at [337, 81] on div "Note" at bounding box center [351, 83] width 349 height 11
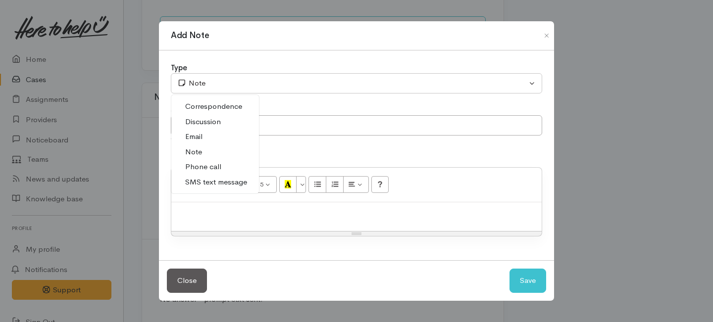
click at [217, 170] on span "Phone call" at bounding box center [203, 166] width 36 height 11
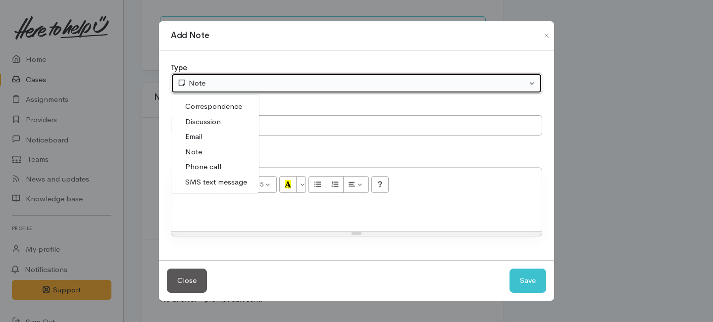
select select "3"
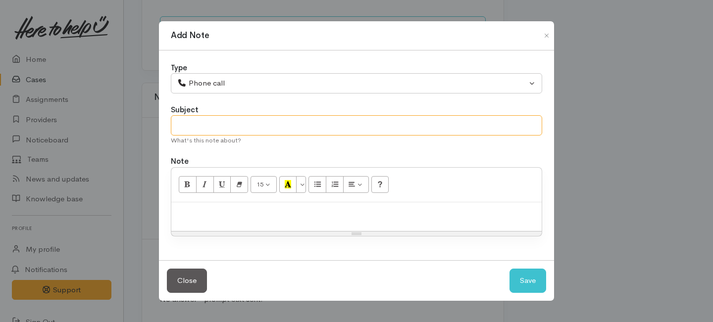
click at [234, 118] on input "text" at bounding box center [356, 125] width 371 height 20
type input "Attempt to follow up."
click at [232, 211] on p at bounding box center [356, 212] width 360 height 11
click at [244, 202] on div at bounding box center [356, 216] width 370 height 29
click at [195, 215] on p at bounding box center [356, 212] width 360 height 11
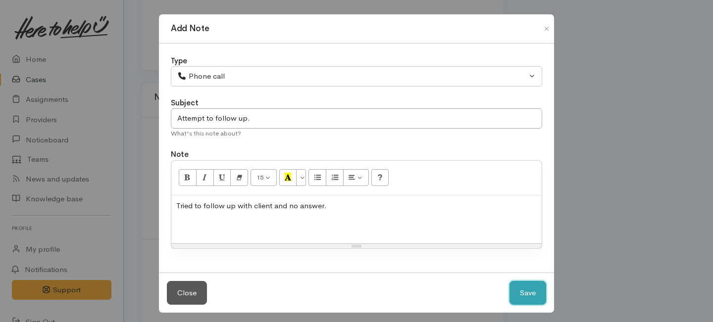
click at [530, 291] on button "Save" at bounding box center [527, 293] width 37 height 24
select select "1"
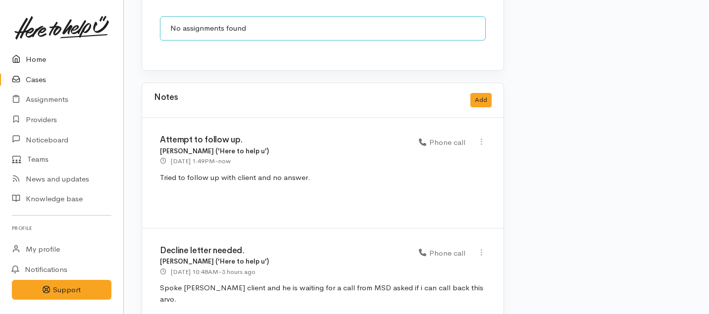
click at [50, 66] on link "Home" at bounding box center [61, 60] width 123 height 20
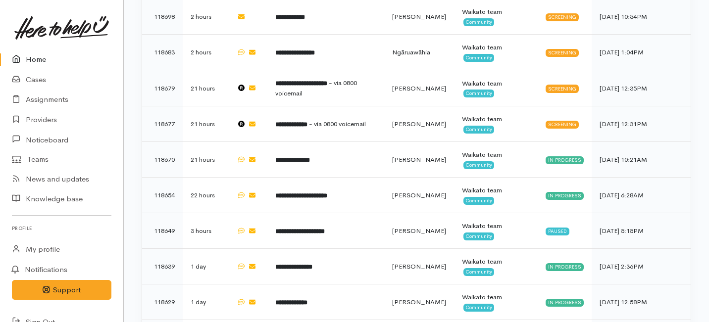
scroll to position [457, 0]
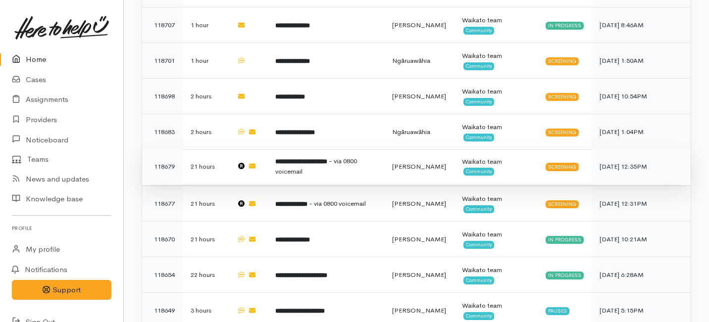
click at [311, 149] on td "**********" at bounding box center [325, 167] width 117 height 36
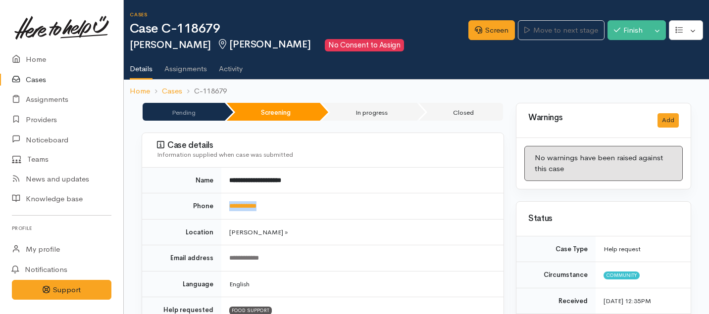
drag, startPoint x: 280, startPoint y: 204, endPoint x: 224, endPoint y: 204, distance: 55.9
click at [224, 204] on td "**********" at bounding box center [362, 207] width 282 height 26
copy link "**********"
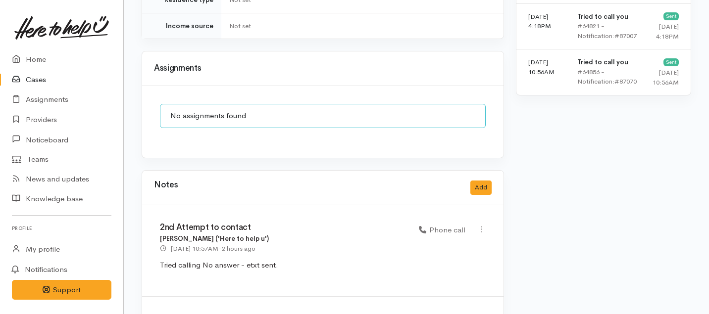
scroll to position [891, 0]
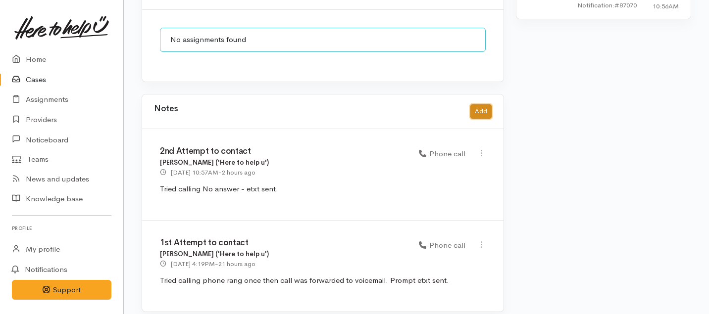
click at [487, 104] on button "Add" at bounding box center [480, 111] width 21 height 14
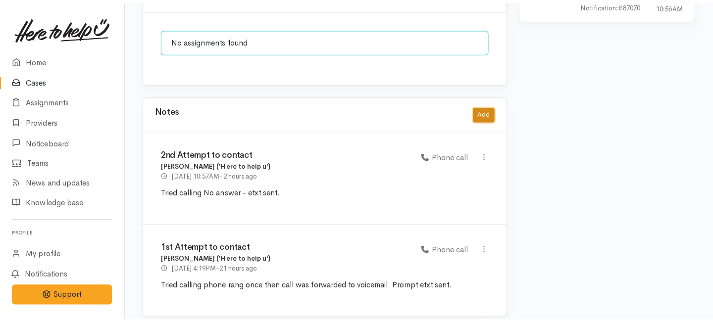
scroll to position [884, 0]
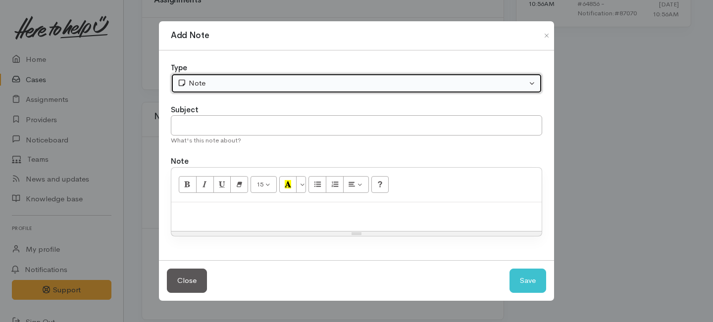
click at [282, 89] on button "Note" at bounding box center [356, 83] width 371 height 20
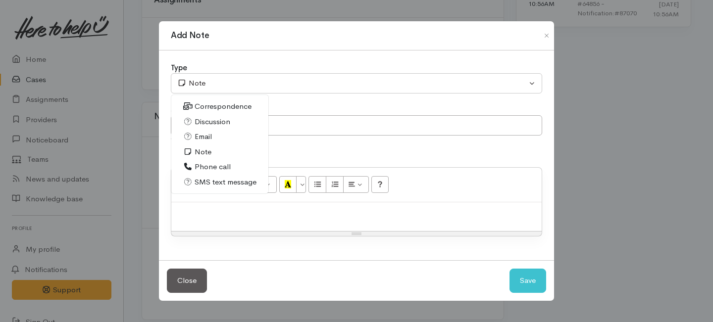
click at [617, 133] on div "Add Note Type Correspondence Discussion Email Note Phone call SMS text message …" at bounding box center [356, 161] width 713 height 322
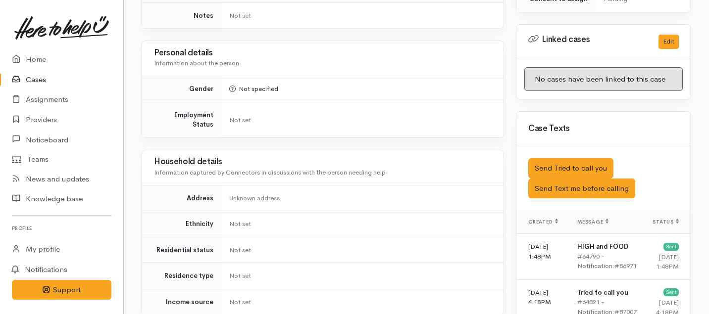
scroll to position [534, 0]
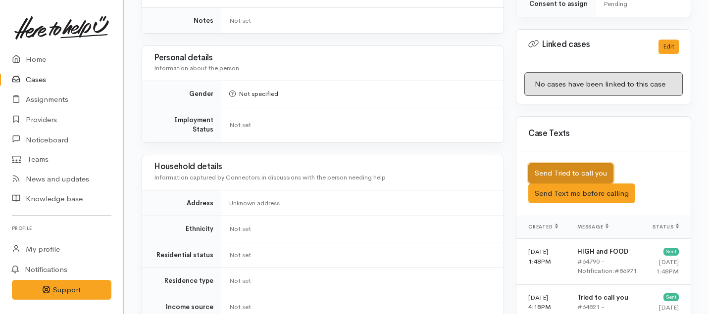
click at [569, 163] on button "Send Tried to call you" at bounding box center [570, 173] width 85 height 20
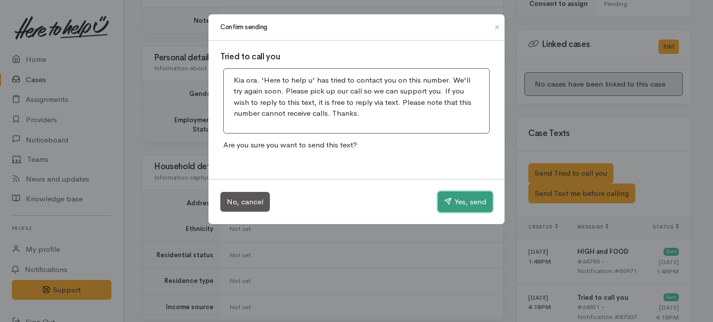
click at [474, 197] on button "Yes, send" at bounding box center [465, 202] width 55 height 21
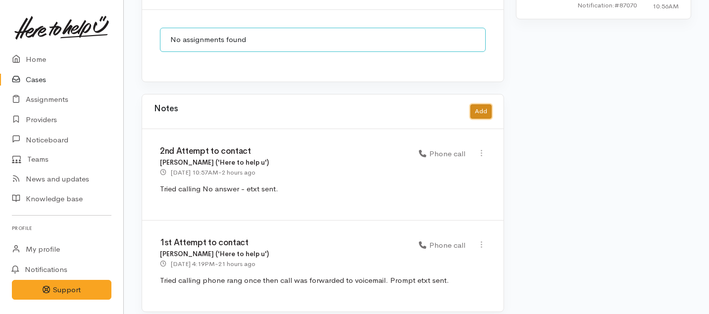
click at [479, 107] on button "Add" at bounding box center [480, 111] width 21 height 14
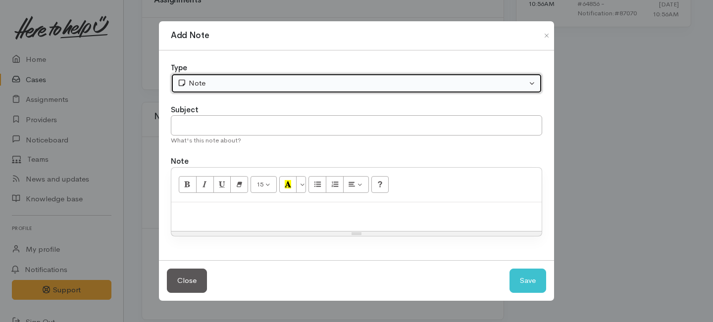
click at [336, 93] on button "Note" at bounding box center [356, 83] width 371 height 20
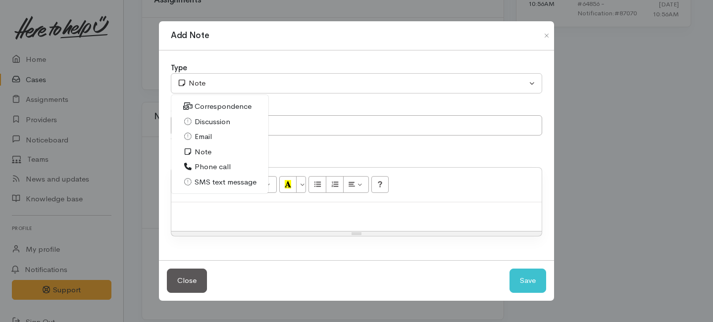
click at [206, 169] on span "Phone call" at bounding box center [213, 166] width 36 height 11
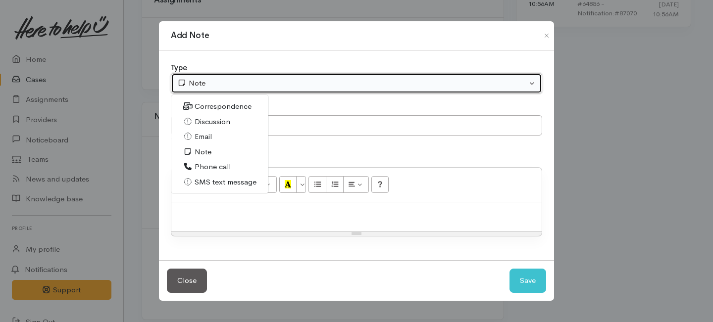
select select "3"
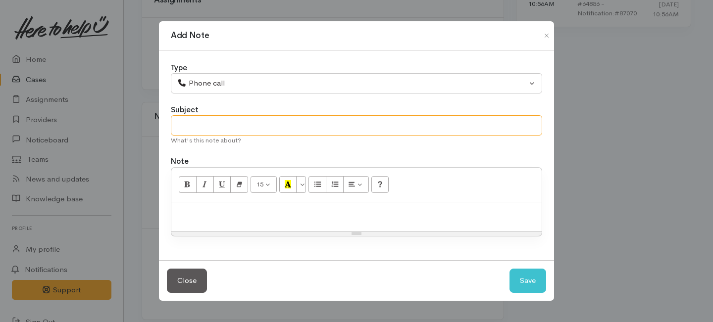
click at [217, 122] on input "text" at bounding box center [356, 125] width 371 height 20
type input "3rd Attempt to contact"
click at [234, 216] on p at bounding box center [356, 212] width 360 height 11
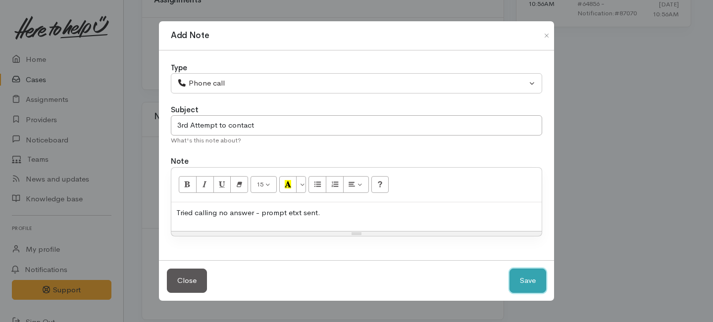
click at [519, 272] on button "Save" at bounding box center [527, 281] width 37 height 24
select select "1"
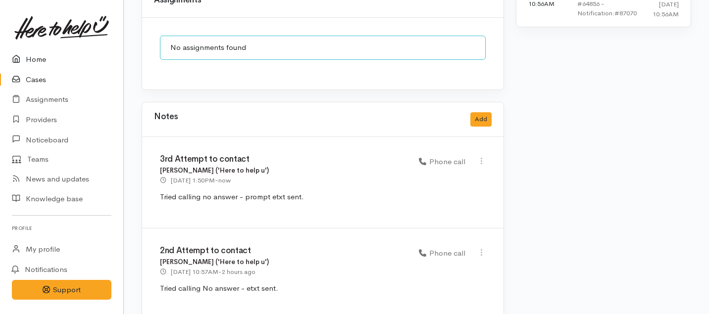
click at [39, 58] on link "Home" at bounding box center [61, 60] width 123 height 20
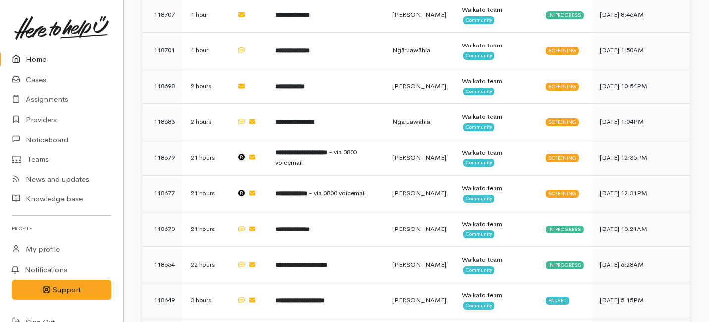
scroll to position [466, 0]
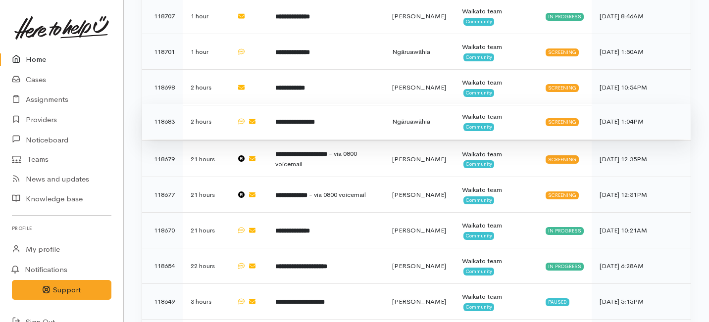
click at [285, 119] on b "**********" at bounding box center [295, 122] width 40 height 6
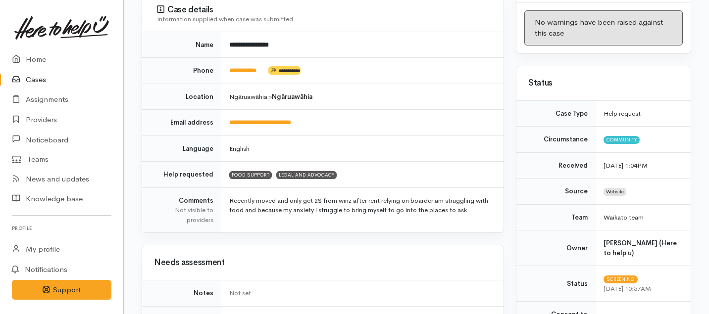
scroll to position [134, 0]
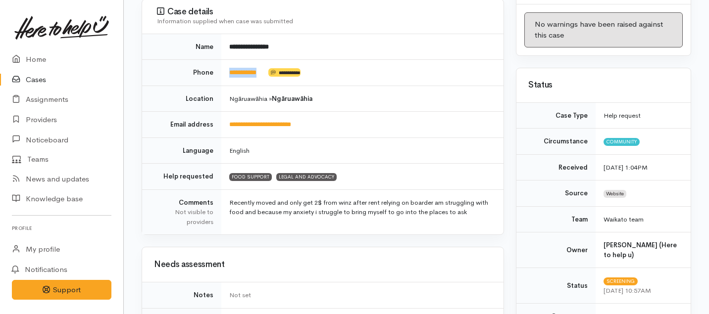
drag, startPoint x: 267, startPoint y: 68, endPoint x: 229, endPoint y: 76, distance: 39.4
click at [229, 76] on td "**********" at bounding box center [362, 73] width 282 height 26
copy td "**********"
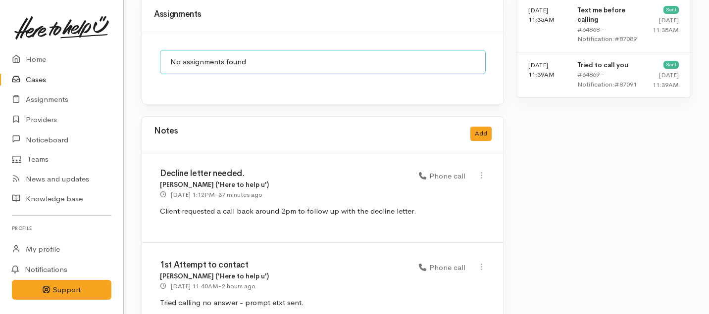
scroll to position [792, 0]
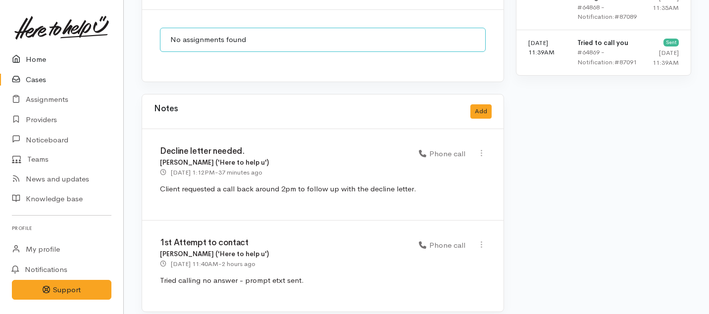
click at [33, 61] on link "Home" at bounding box center [61, 60] width 123 height 20
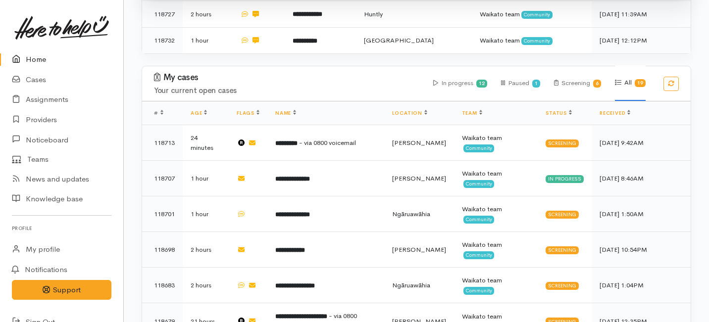
scroll to position [303, 0]
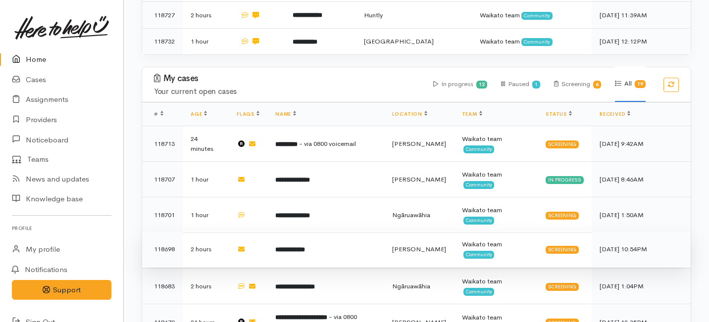
click at [303, 247] on b "**********" at bounding box center [290, 250] width 30 height 6
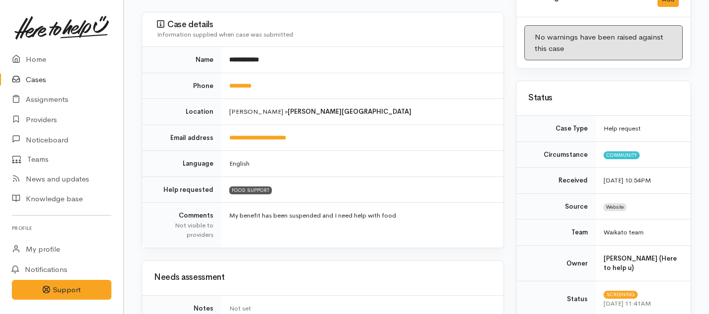
scroll to position [87, 0]
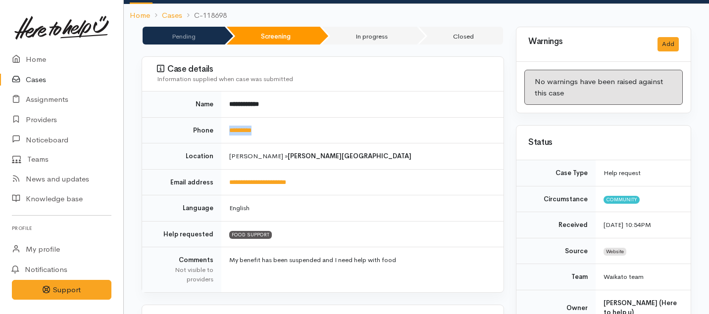
drag, startPoint x: 275, startPoint y: 120, endPoint x: 216, endPoint y: 116, distance: 59.6
click at [216, 117] on tr "Phone *********" at bounding box center [322, 130] width 361 height 26
copy tr "*********"
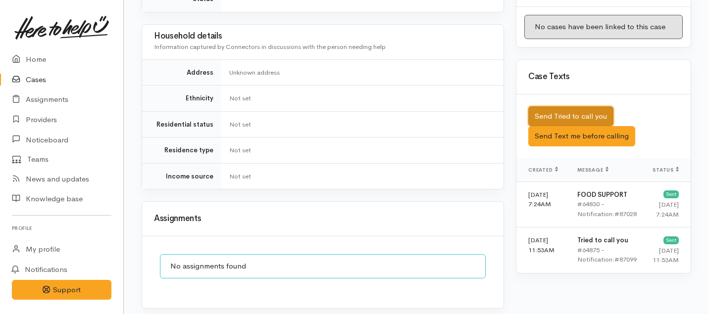
click at [557, 106] on button "Send Tried to call you" at bounding box center [570, 116] width 85 height 20
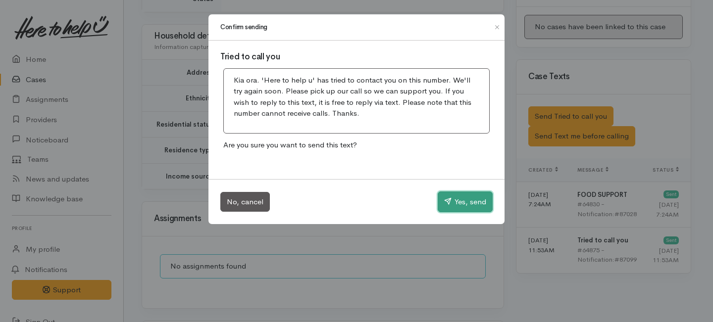
click at [462, 202] on button "Yes, send" at bounding box center [465, 202] width 55 height 21
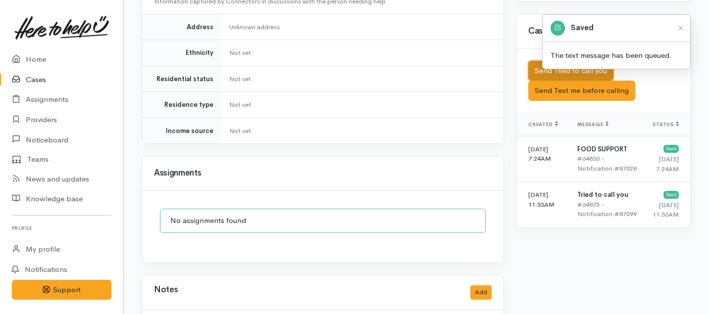
scroll to position [675, 0]
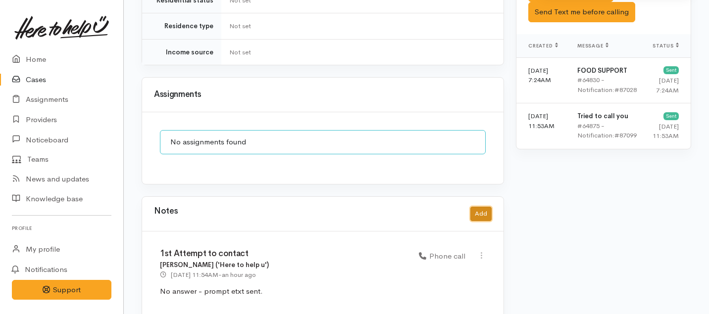
click at [487, 207] on button "Add" at bounding box center [480, 214] width 21 height 14
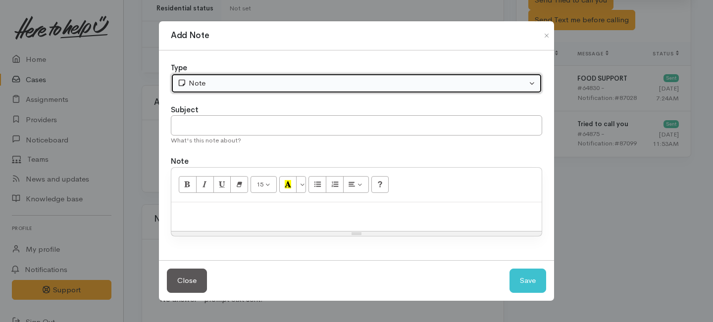
click at [306, 83] on div "Note" at bounding box center [351, 83] width 349 height 11
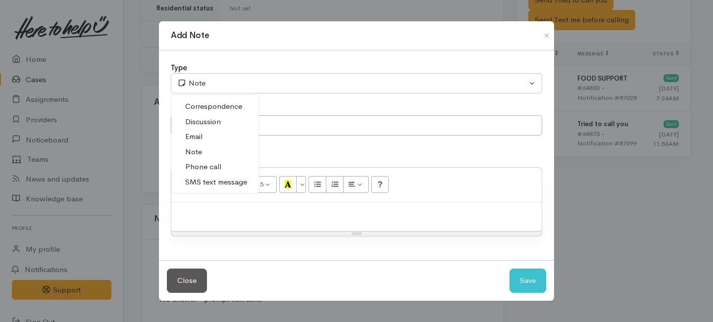
click at [209, 169] on span "Phone call" at bounding box center [203, 166] width 36 height 11
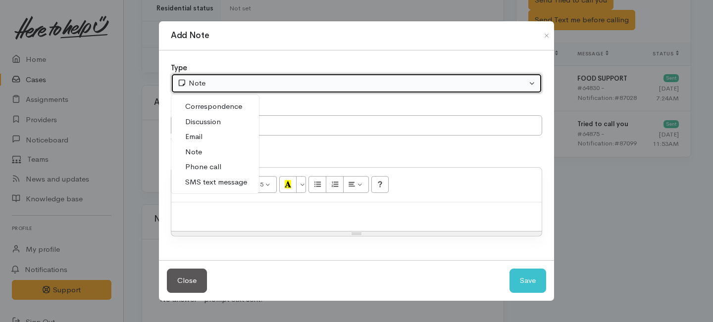
select select "3"
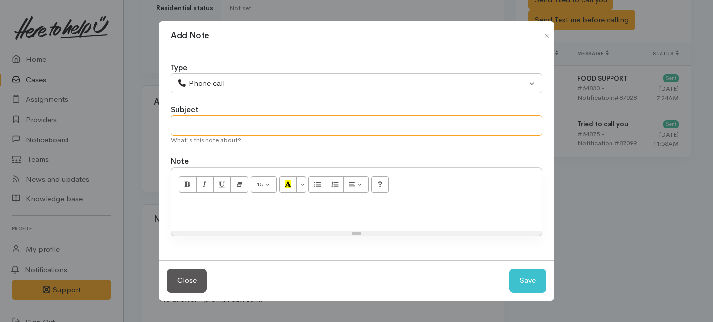
click at [212, 122] on input "text" at bounding box center [356, 125] width 371 height 20
click at [235, 233] on div "Resize" at bounding box center [356, 234] width 370 height 4
type input "2nd Attempt to contact"
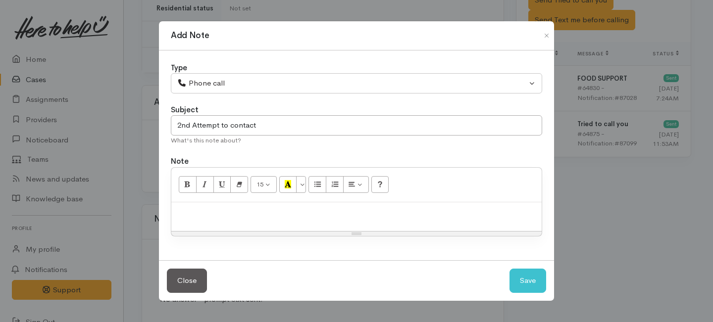
click at [235, 223] on div at bounding box center [356, 216] width 370 height 29
click at [533, 286] on button "Save" at bounding box center [527, 281] width 37 height 24
select select "1"
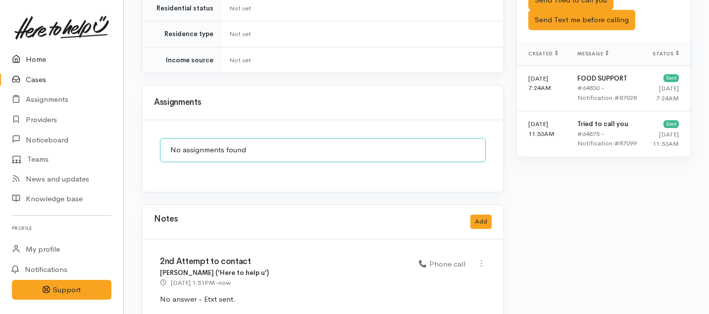
click at [43, 54] on link "Home" at bounding box center [61, 60] width 123 height 20
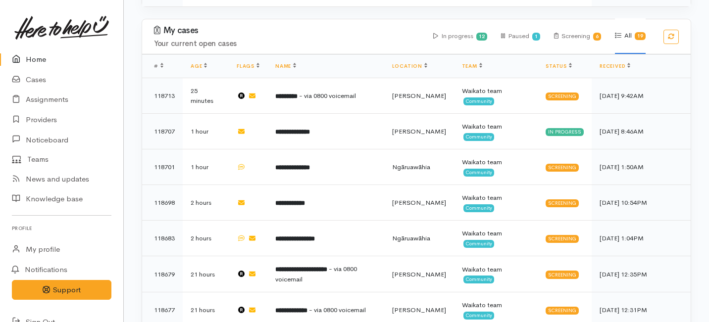
scroll to position [350, 0]
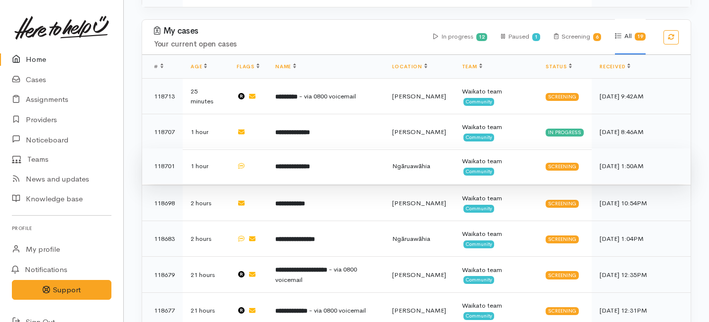
click at [260, 149] on td at bounding box center [248, 167] width 39 height 36
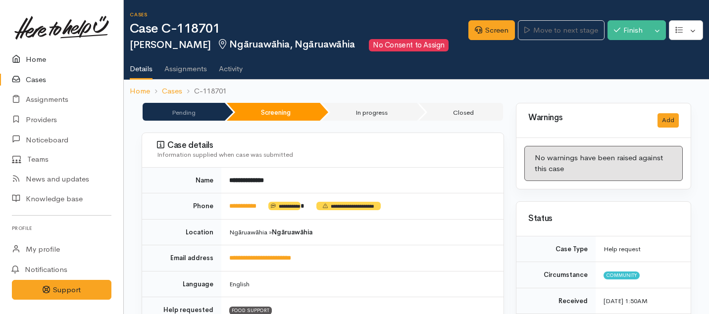
click at [39, 57] on link "Home" at bounding box center [61, 60] width 123 height 20
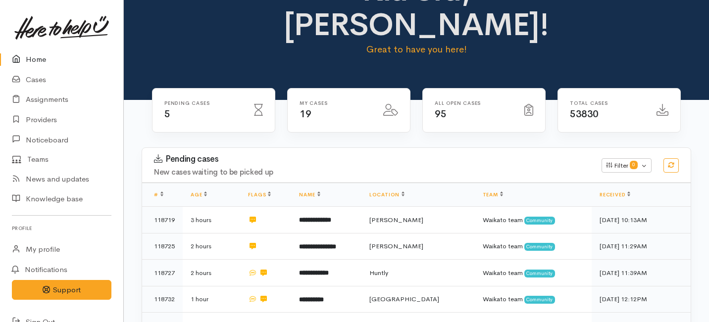
scroll to position [68, 0]
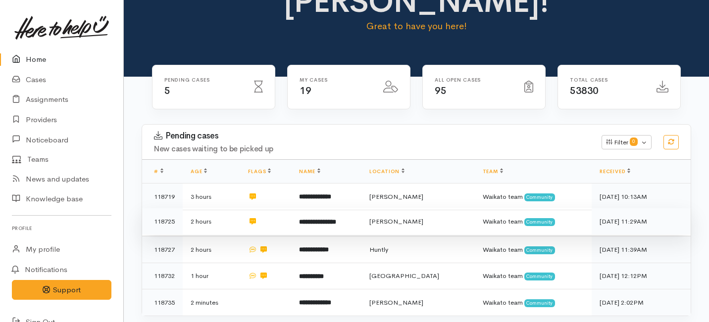
click at [291, 208] on td at bounding box center [265, 221] width 51 height 27
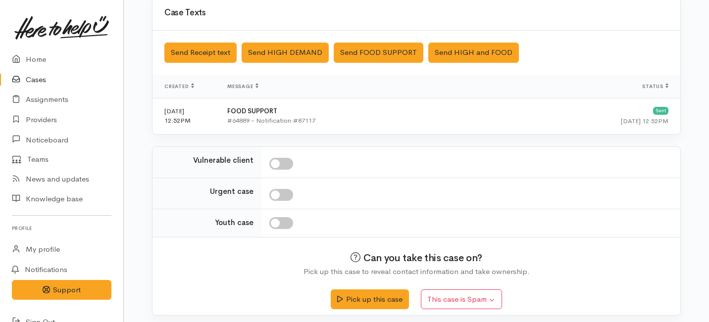
scroll to position [338, 0]
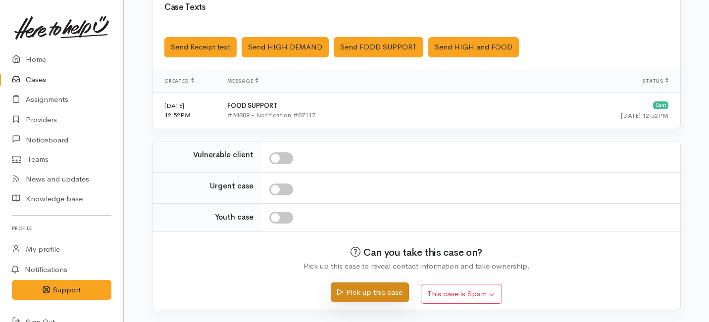
click at [351, 288] on button "Pick up this case" at bounding box center [370, 293] width 78 height 20
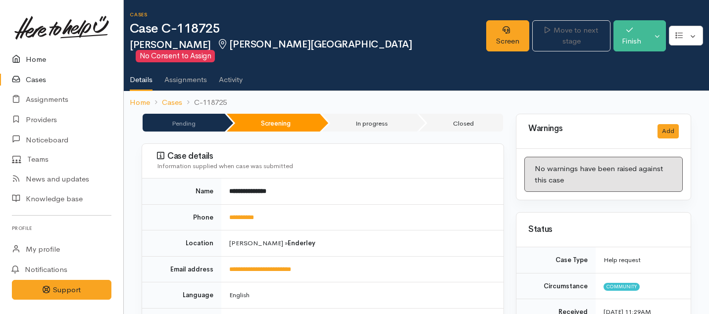
click at [38, 61] on link "Home" at bounding box center [61, 60] width 123 height 20
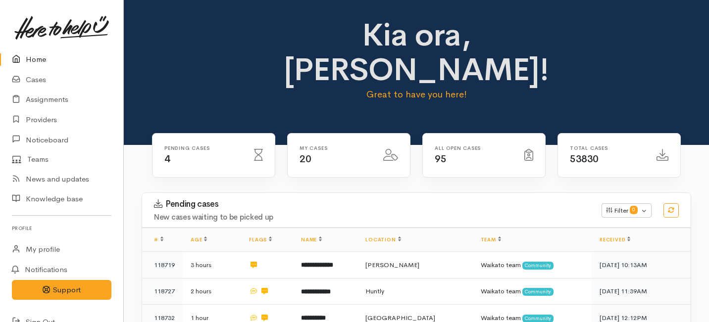
scroll to position [77, 0]
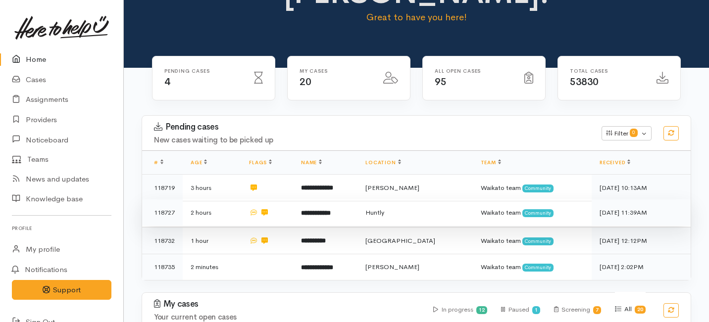
click at [293, 199] on td at bounding box center [267, 212] width 52 height 27
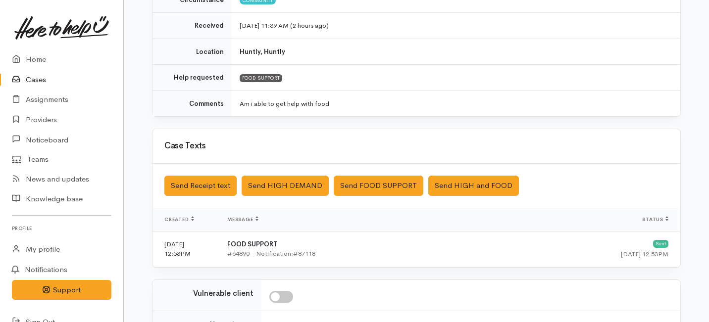
scroll to position [299, 0]
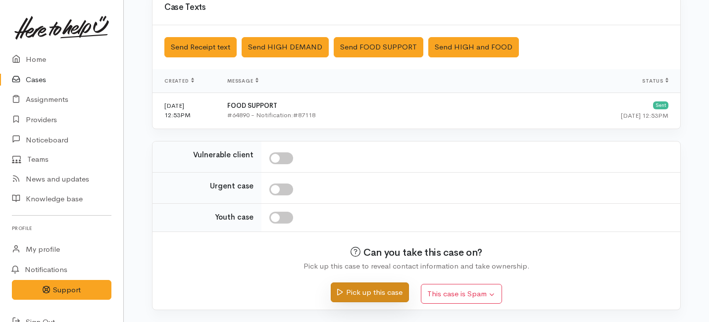
click at [347, 291] on button "Pick up this case" at bounding box center [370, 293] width 78 height 20
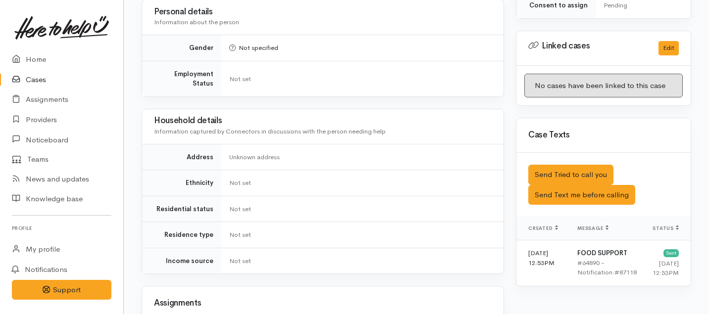
scroll to position [650, 0]
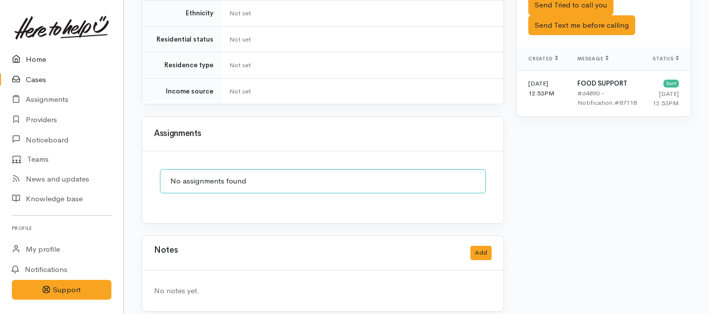
click at [34, 58] on link "Home" at bounding box center [61, 60] width 123 height 20
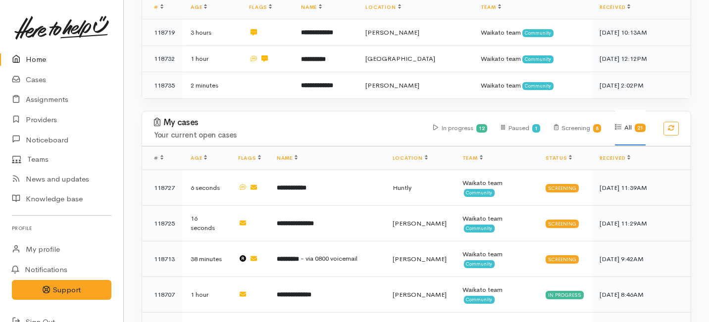
scroll to position [255, 0]
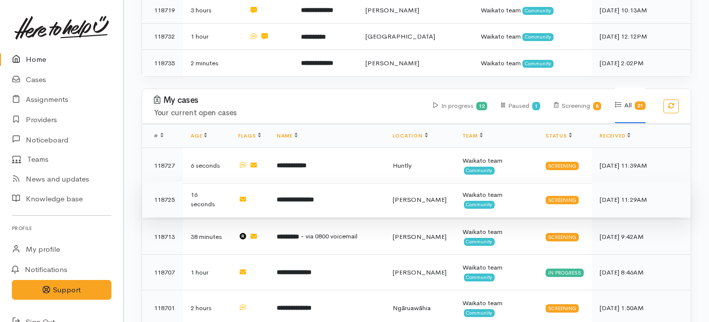
click at [283, 182] on td "**********" at bounding box center [327, 200] width 116 height 36
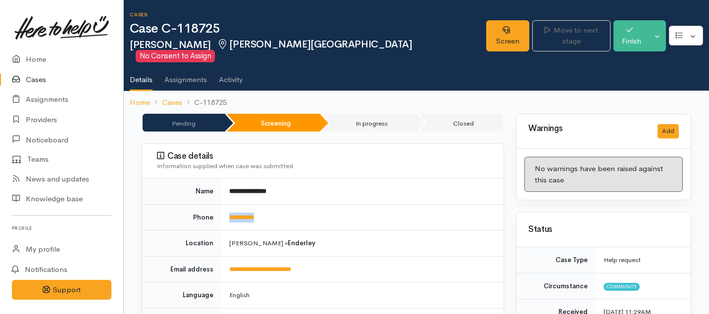
drag, startPoint x: 279, startPoint y: 209, endPoint x: 224, endPoint y: 203, distance: 55.7
click at [224, 204] on td "**********" at bounding box center [362, 217] width 282 height 26
copy link "**********"
click at [502, 33] on icon at bounding box center [505, 29] width 7 height 7
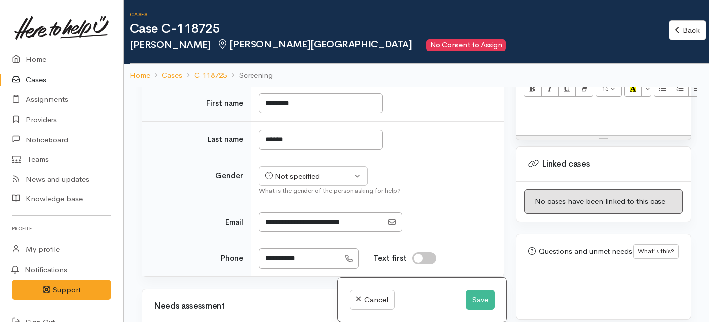
scroll to position [845, 0]
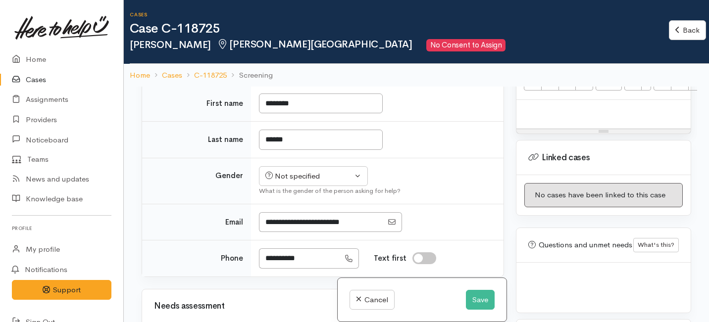
click at [543, 105] on p at bounding box center [603, 110] width 164 height 11
click at [474, 300] on button "Save" at bounding box center [480, 300] width 29 height 20
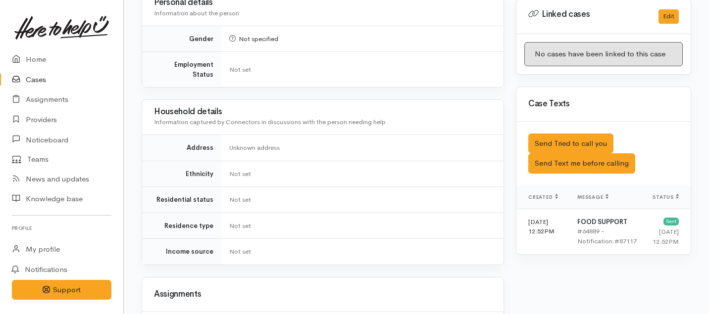
scroll to position [515, 0]
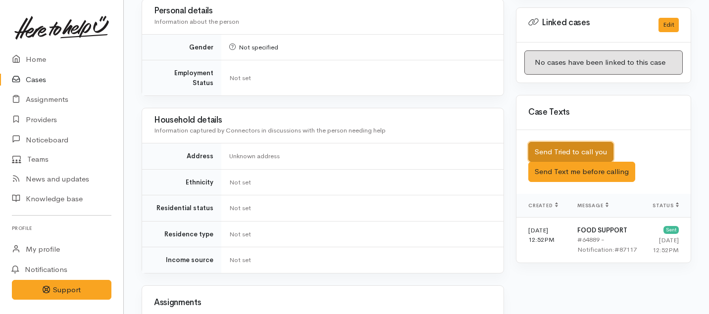
click at [561, 142] on button "Send Tried to call you" at bounding box center [570, 152] width 85 height 20
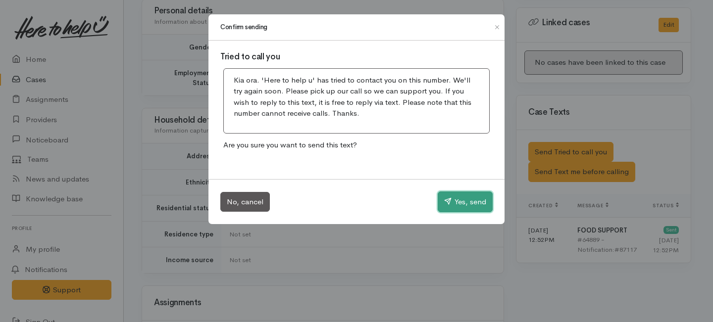
click at [481, 204] on button "Yes, send" at bounding box center [465, 202] width 55 height 21
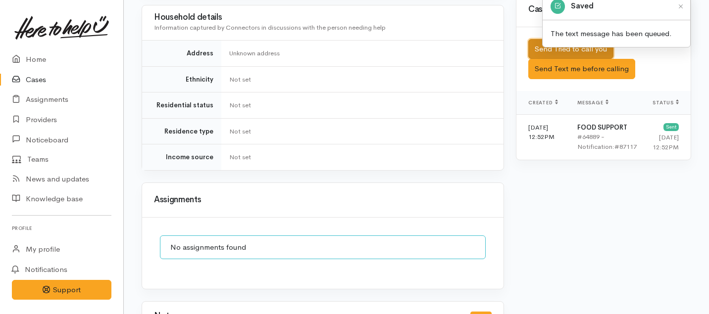
scroll to position [663, 0]
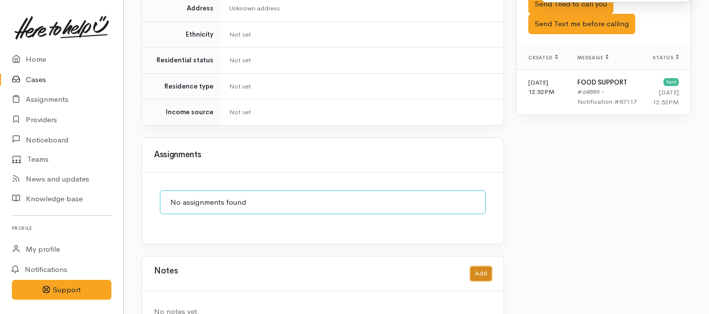
click at [476, 267] on button "Add" at bounding box center [480, 274] width 21 height 14
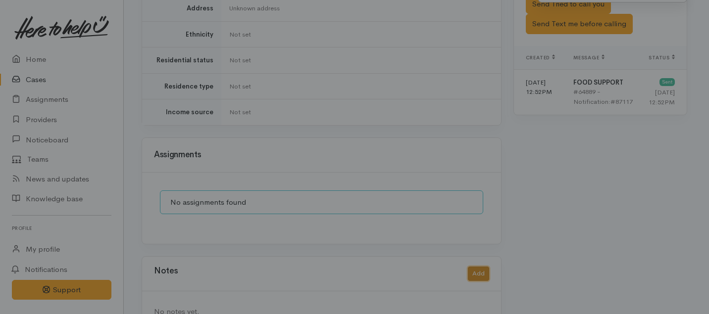
scroll to position [655, 0]
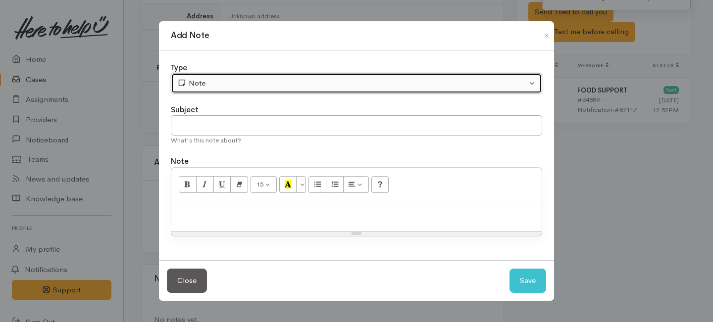
click at [220, 80] on div "Note" at bounding box center [351, 83] width 349 height 11
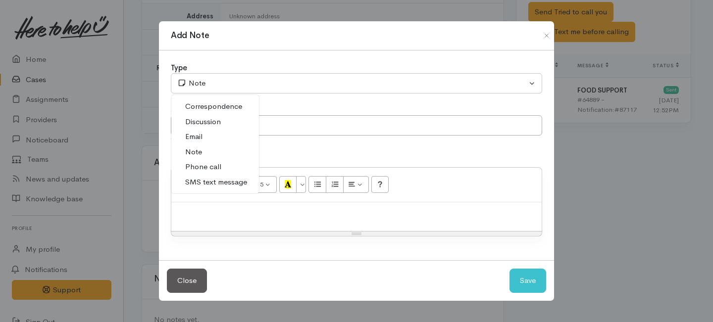
click at [197, 168] on span "Phone call" at bounding box center [203, 166] width 36 height 11
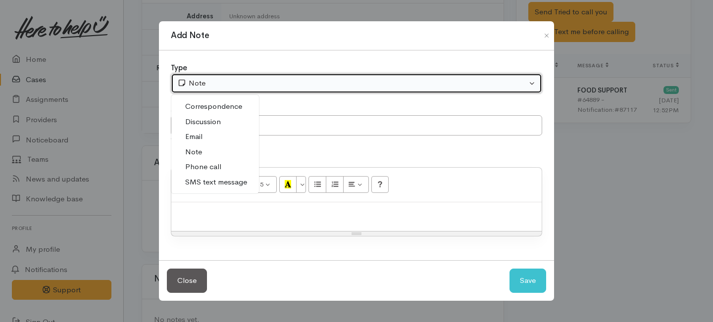
select select "3"
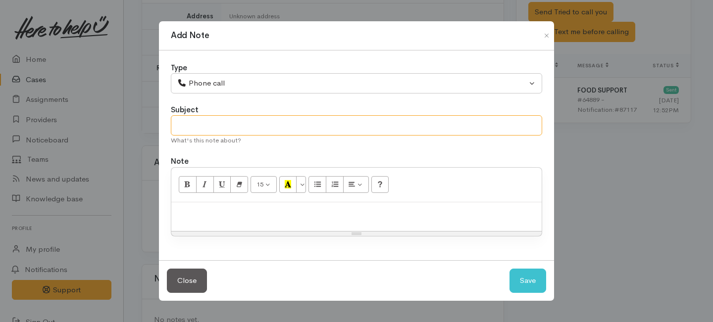
click at [199, 127] on input "text" at bounding box center [356, 125] width 371 height 20
type input "1st Attempt to contact"
click at [201, 224] on div at bounding box center [356, 216] width 370 height 29
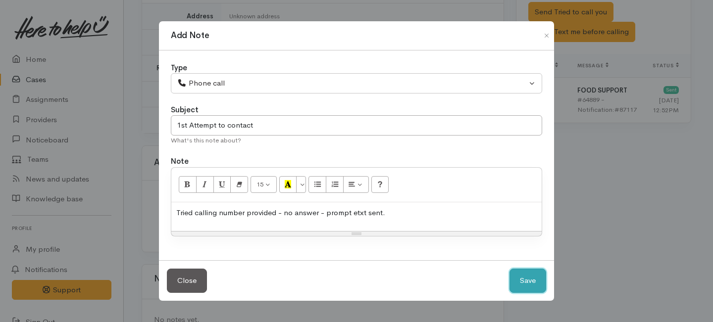
click at [528, 282] on button "Save" at bounding box center [527, 281] width 37 height 24
select select "1"
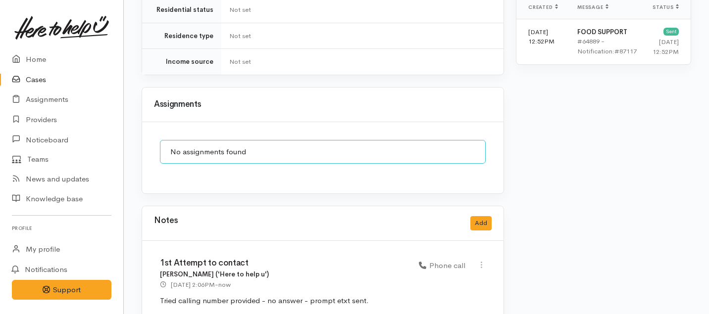
scroll to position [0, 0]
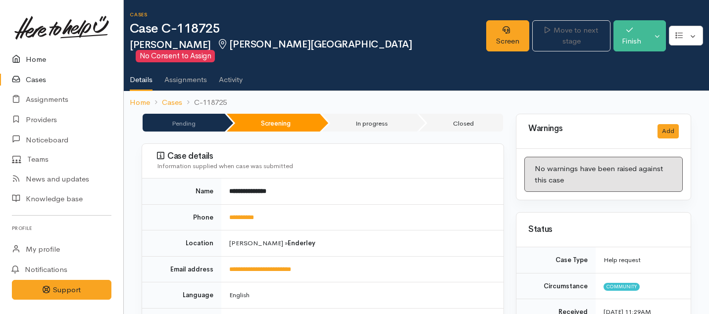
click at [48, 54] on link "Home" at bounding box center [61, 60] width 123 height 20
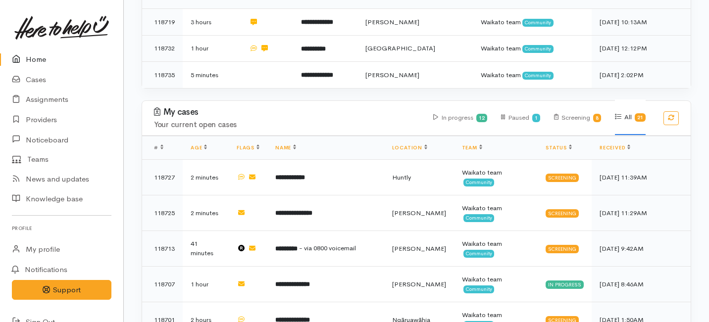
scroll to position [268, 0]
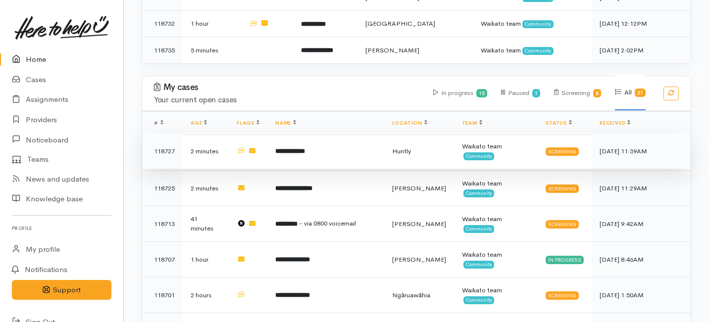
click at [307, 133] on td "**********" at bounding box center [325, 151] width 117 height 36
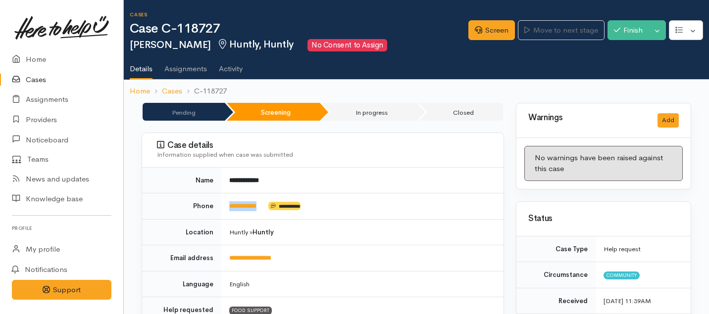
drag, startPoint x: 270, startPoint y: 207, endPoint x: 226, endPoint y: 206, distance: 44.1
click at [226, 206] on td "**********" at bounding box center [362, 207] width 282 height 26
copy td "**********"
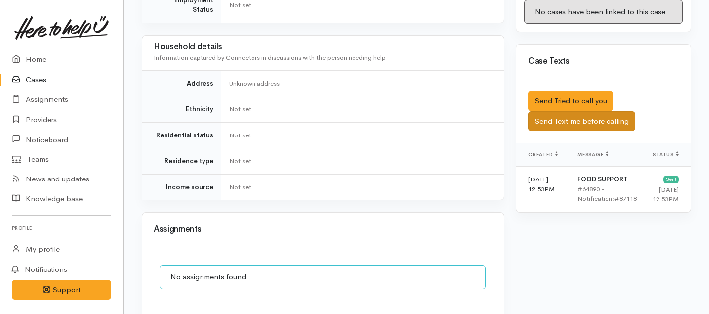
scroll to position [532, 0]
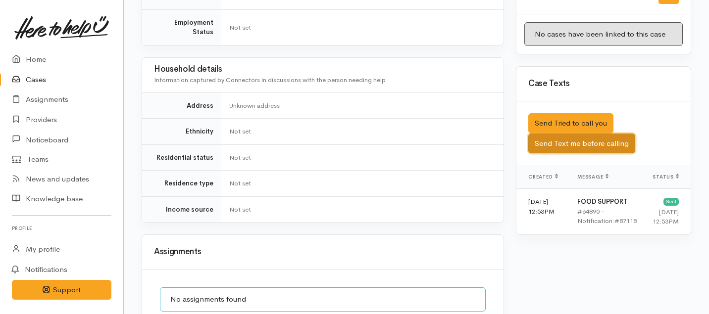
click at [560, 137] on button "Send Text me before calling" at bounding box center [581, 144] width 107 height 20
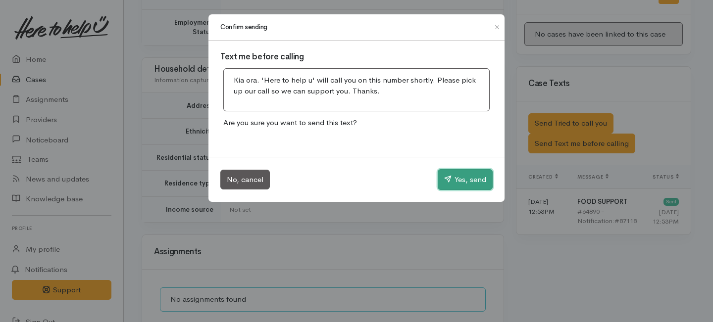
click at [479, 182] on button "Yes, send" at bounding box center [465, 179] width 55 height 21
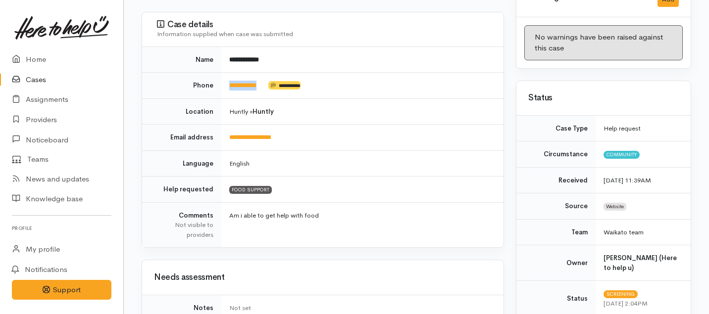
scroll to position [0, 0]
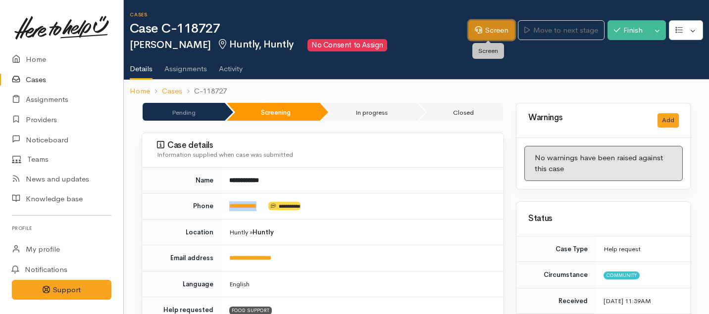
click at [487, 29] on link "Screen" at bounding box center [491, 30] width 47 height 20
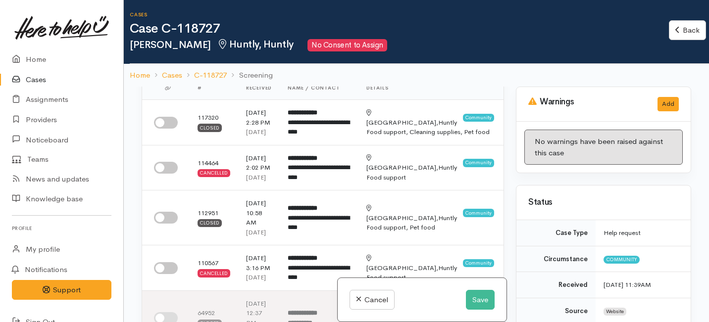
scroll to position [52, 0]
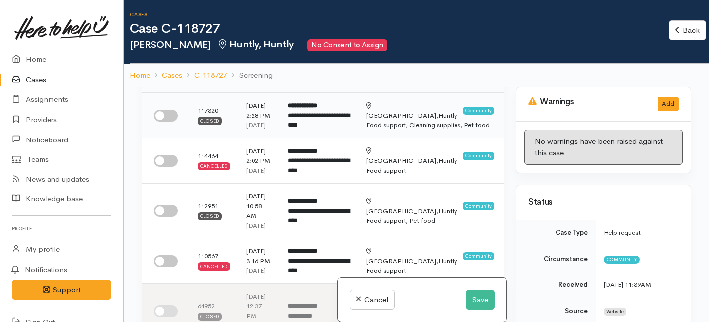
click at [158, 122] on input "checkbox" at bounding box center [166, 116] width 24 height 12
checkbox input "true"
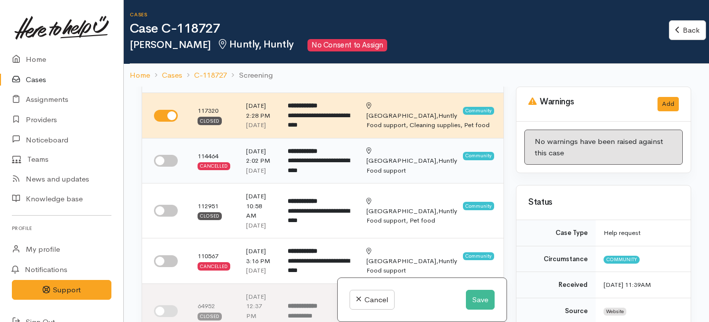
click at [166, 183] on td at bounding box center [166, 161] width 48 height 46
click at [166, 167] on input "checkbox" at bounding box center [166, 161] width 24 height 12
checkbox input "true"
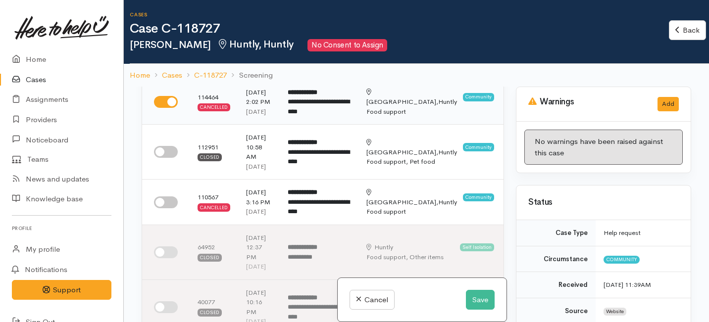
scroll to position [134, 0]
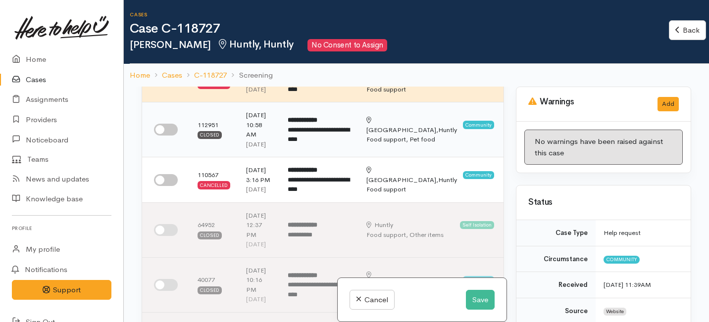
click at [170, 157] on td at bounding box center [166, 129] width 48 height 55
click at [169, 136] on input "checkbox" at bounding box center [166, 130] width 24 height 12
checkbox input "true"
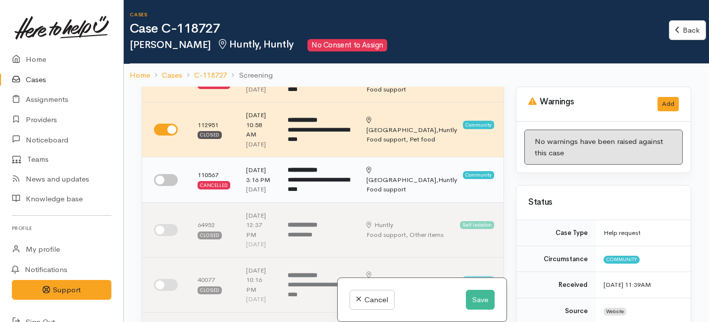
click at [168, 186] on input "checkbox" at bounding box center [166, 180] width 24 height 12
checkbox input "true"
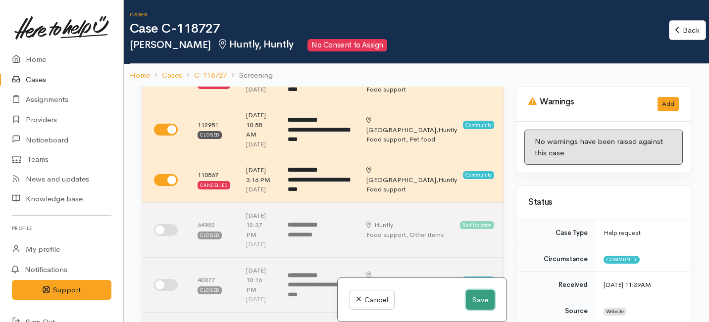
click at [472, 297] on button "Save" at bounding box center [480, 300] width 29 height 20
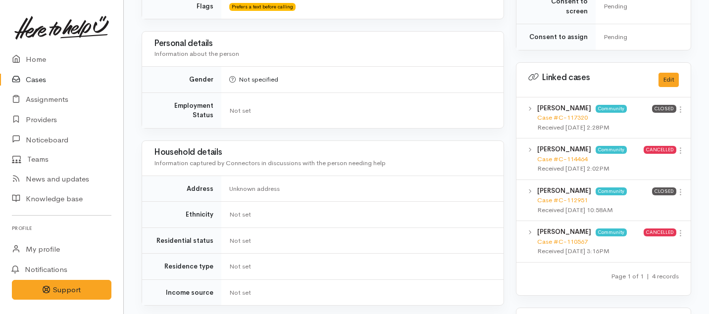
scroll to position [456, 0]
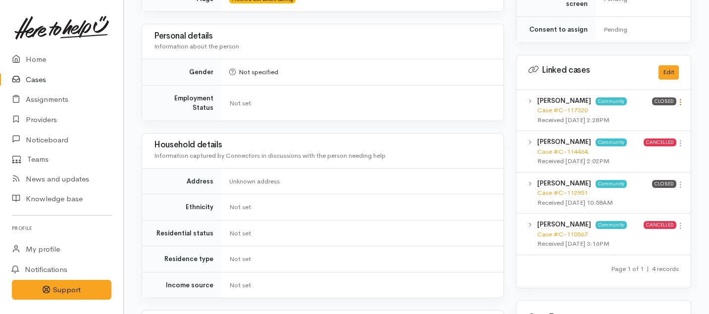
click at [680, 98] on icon at bounding box center [680, 102] width 8 height 8
click at [626, 115] on link "View case" at bounding box center [645, 121] width 78 height 15
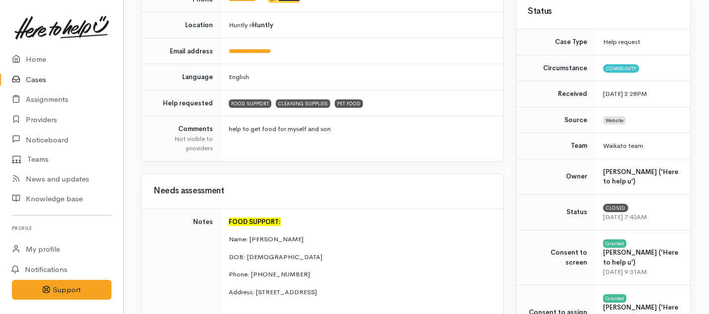
scroll to position [0, 0]
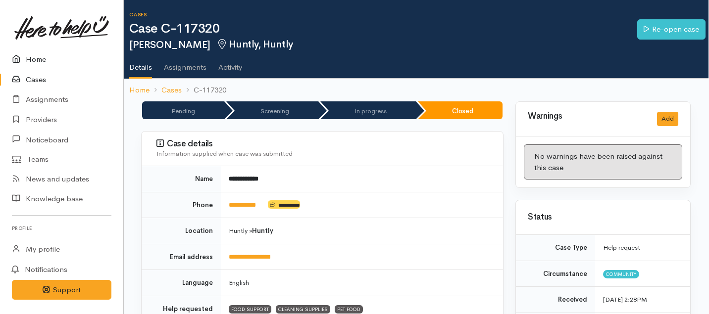
click at [31, 59] on link "Home" at bounding box center [61, 60] width 123 height 20
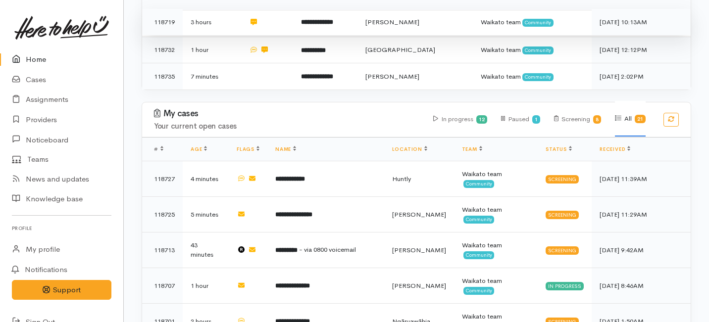
scroll to position [230, 0]
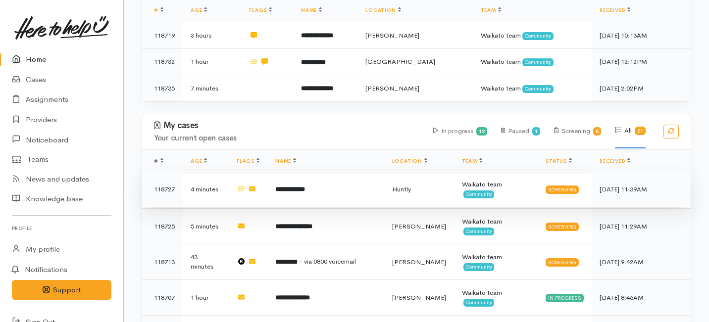
click at [303, 186] on b "**********" at bounding box center [290, 189] width 30 height 6
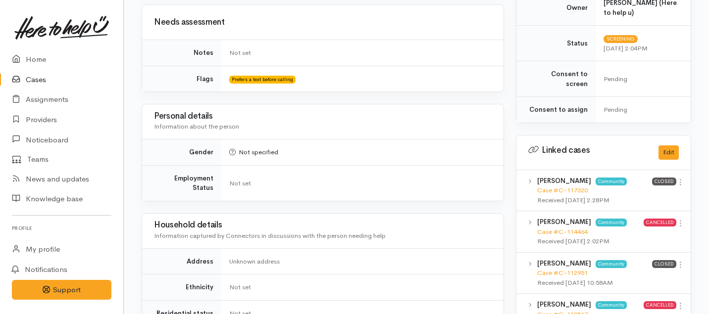
scroll to position [668, 0]
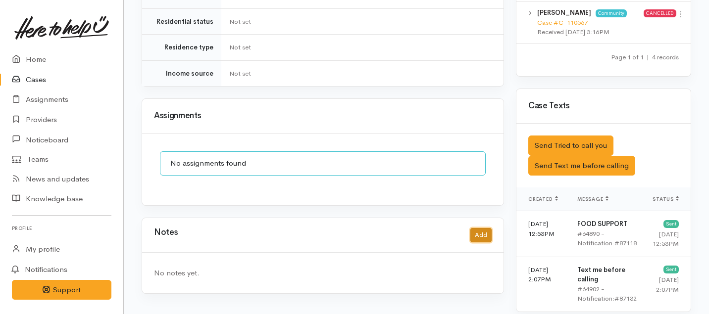
click at [481, 228] on button "Add" at bounding box center [480, 235] width 21 height 14
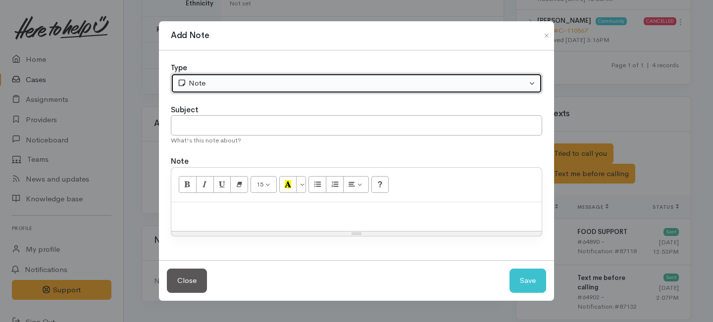
click at [255, 84] on div "Note" at bounding box center [351, 83] width 349 height 11
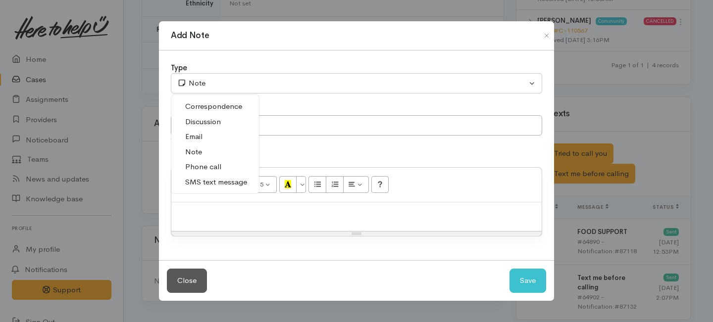
click at [197, 171] on span "Phone call" at bounding box center [203, 166] width 36 height 11
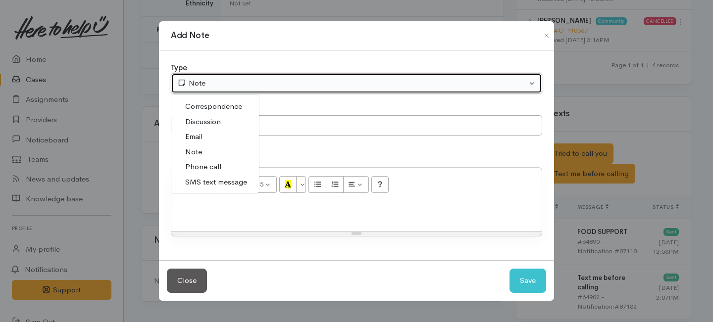
select select "3"
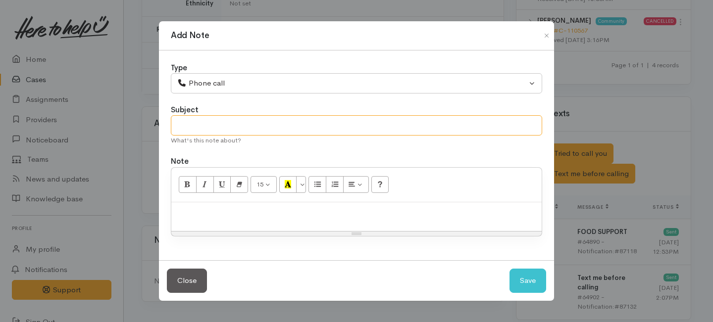
click at [196, 128] on input "text" at bounding box center [356, 125] width 371 height 20
type input "1st Attempt to contact"
click at [215, 204] on div at bounding box center [356, 216] width 370 height 29
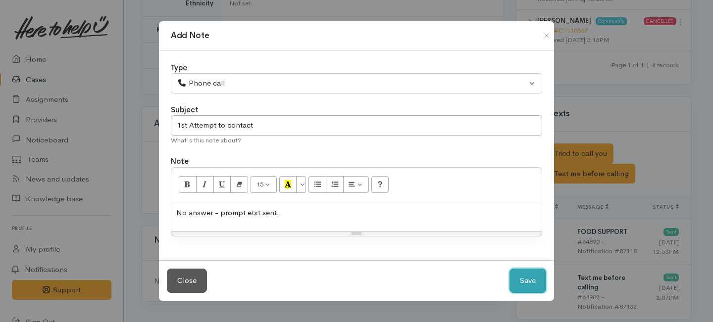
click at [519, 281] on button "Save" at bounding box center [527, 281] width 37 height 24
select select "1"
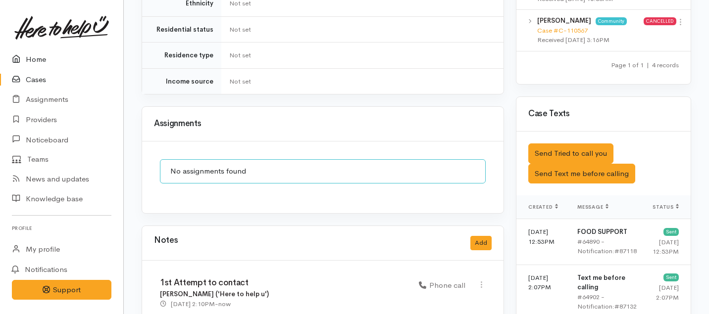
click at [42, 56] on link "Home" at bounding box center [61, 60] width 123 height 20
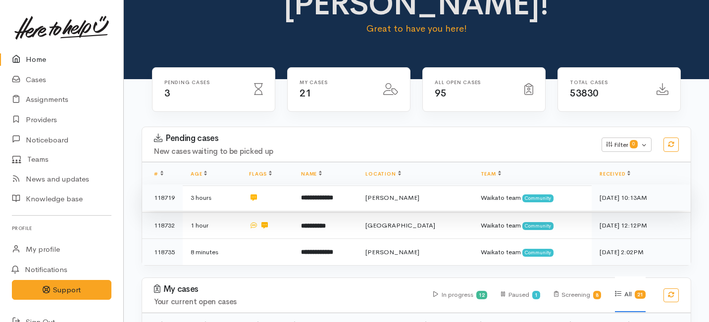
scroll to position [84, 0]
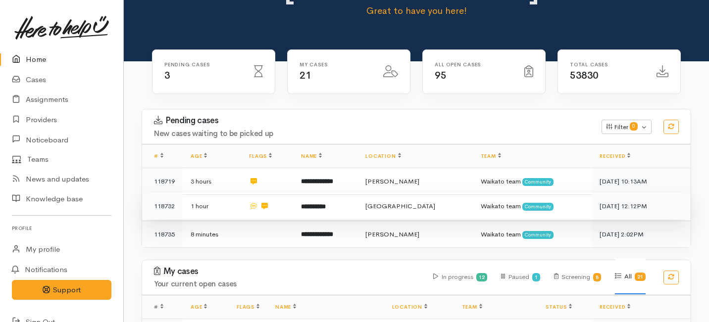
click at [315, 193] on td "**********" at bounding box center [325, 206] width 64 height 27
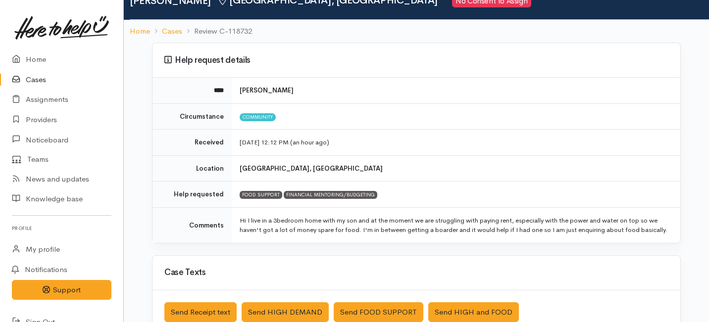
scroll to position [45, 0]
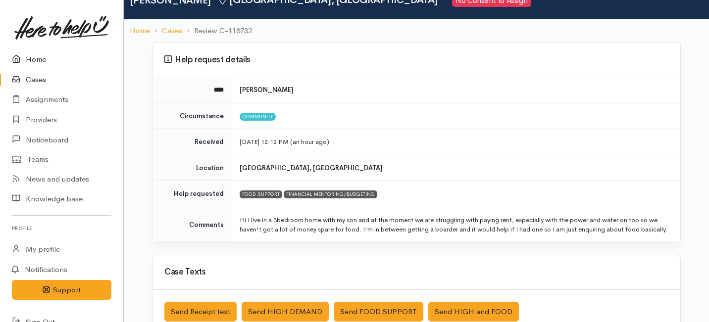
click at [39, 60] on link "Home" at bounding box center [61, 60] width 123 height 20
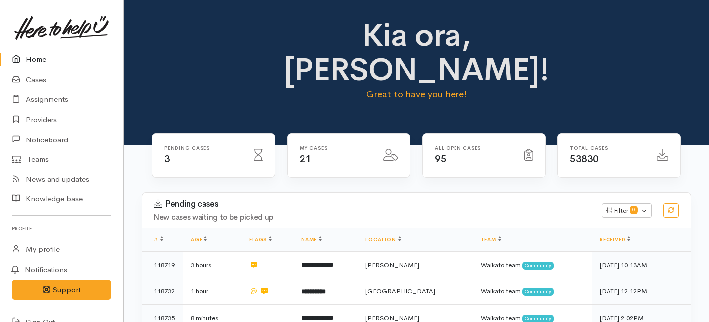
click at [169, 49] on div "Kia ora, [PERSON_NAME]! Great to have you here!" at bounding box center [416, 64] width 561 height 92
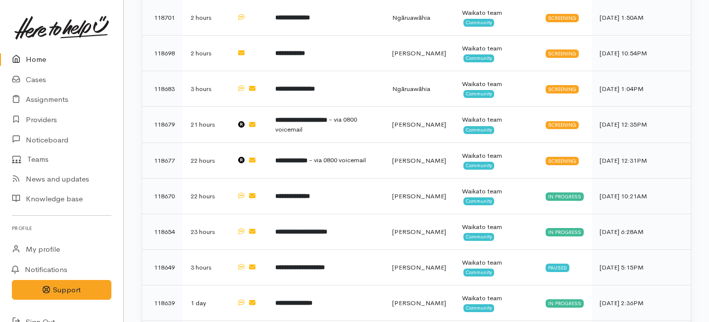
scroll to position [547, 0]
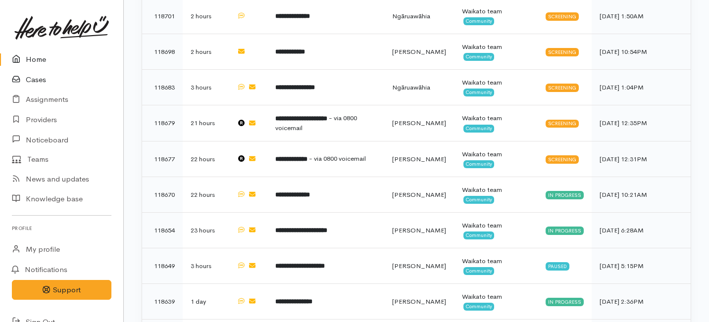
click at [30, 81] on link "Cases" at bounding box center [61, 80] width 123 height 20
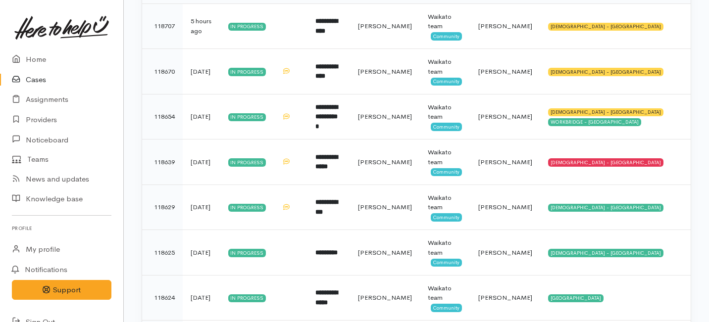
scroll to position [213, 0]
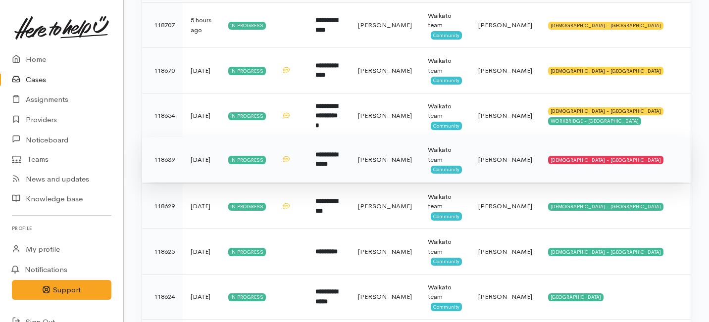
click at [342, 173] on td "**********" at bounding box center [328, 160] width 42 height 46
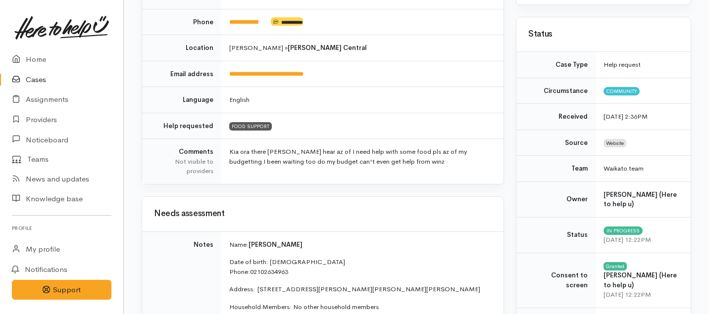
scroll to position [133, 0]
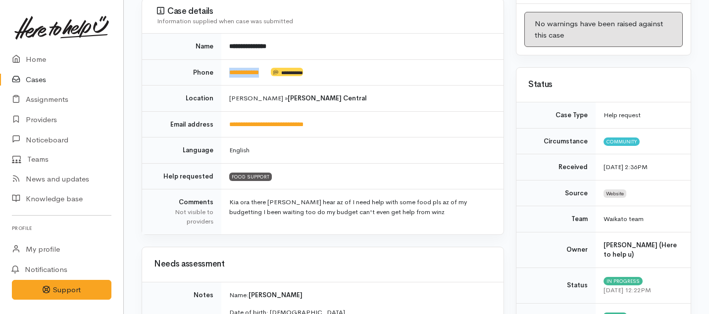
drag, startPoint x: 272, startPoint y: 70, endPoint x: 224, endPoint y: 70, distance: 47.5
click at [224, 70] on td "**********" at bounding box center [362, 72] width 282 height 26
copy td "**********"
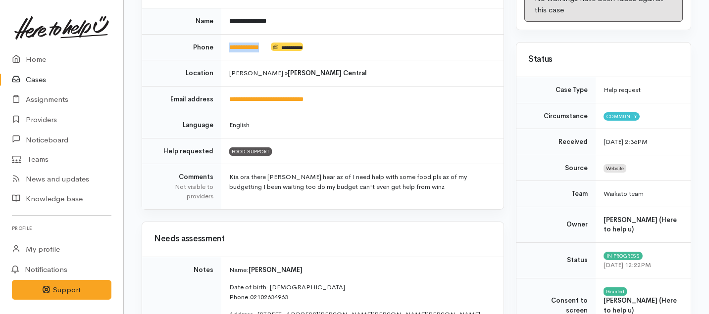
scroll to position [0, 0]
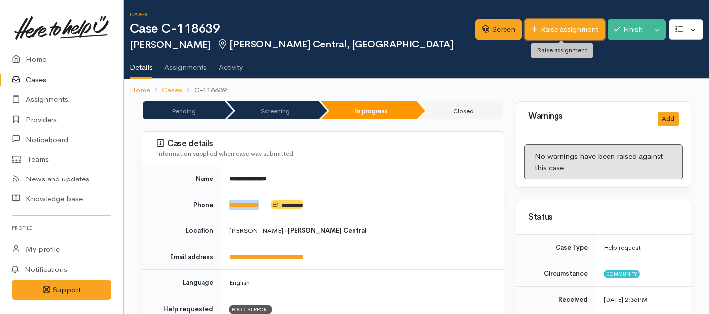
click at [550, 33] on link "Raise assignment" at bounding box center [565, 29] width 80 height 20
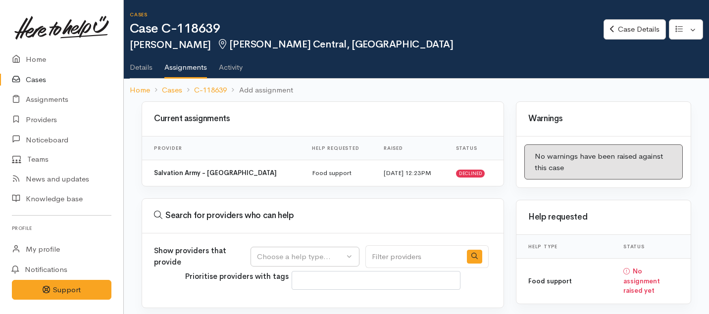
select select
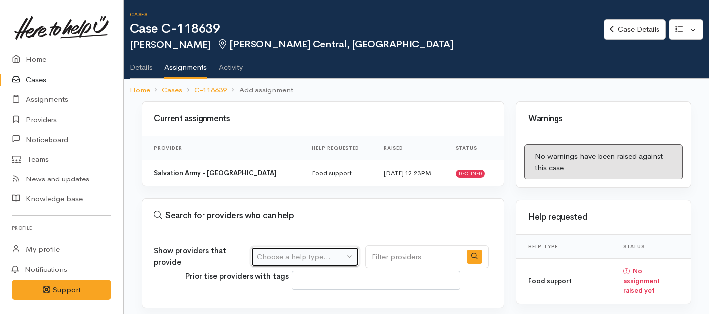
click at [325, 259] on div "Choose a help type..." at bounding box center [300, 256] width 87 height 11
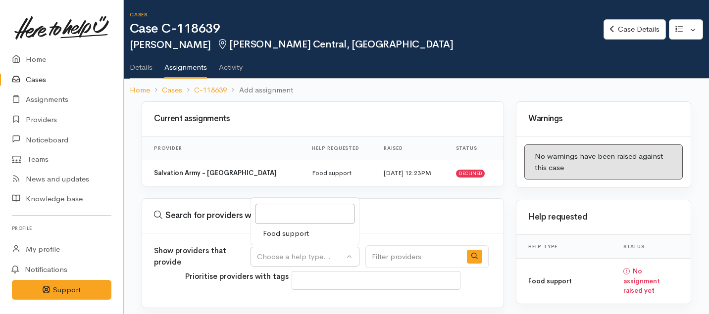
click at [232, 105] on div "Current assignments" at bounding box center [322, 119] width 361 height 35
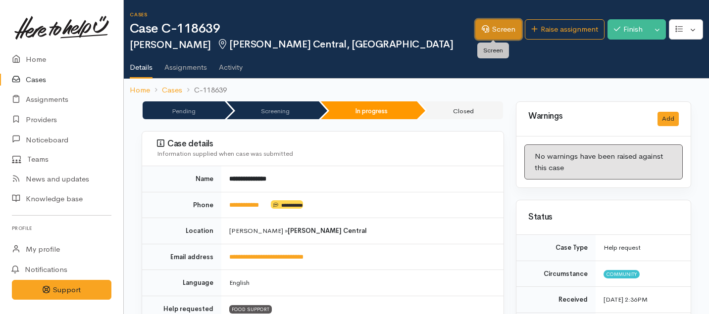
click at [489, 30] on link "Screen" at bounding box center [498, 29] width 47 height 20
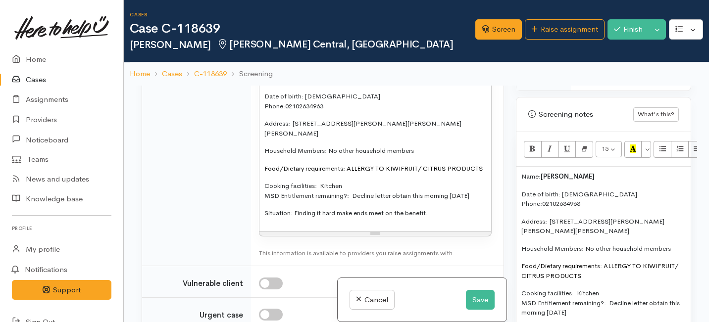
scroll to position [1490, 0]
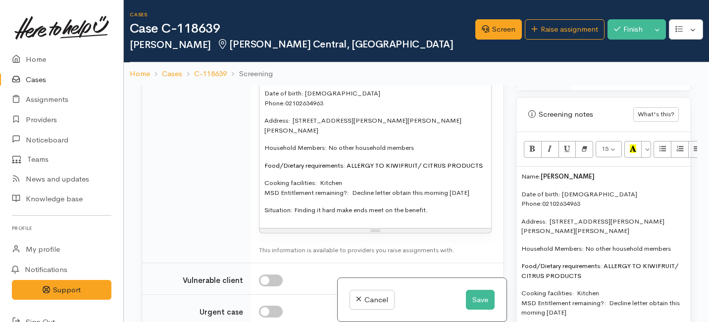
drag, startPoint x: 437, startPoint y: 268, endPoint x: 257, endPoint y: 189, distance: 196.6
click at [257, 189] on td "15 8 9 10 11 12 14 18 24 36 Background Color Transparent Select #ffff00 Text Co…" at bounding box center [377, 143] width 252 height 241
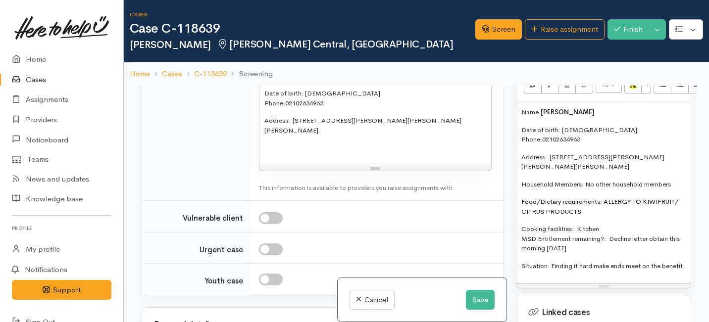
scroll to position [743, 0]
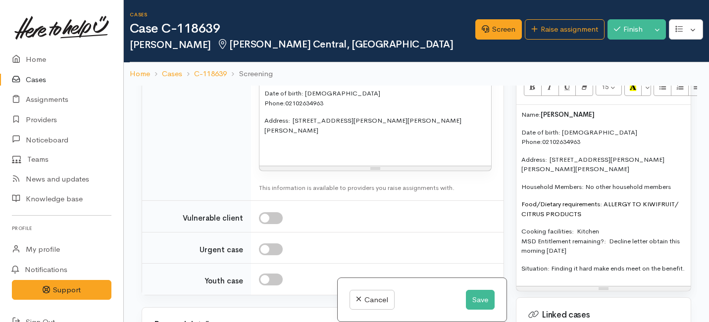
click at [576, 264] on p "Situation: Finding it hard make ends meet on the benefit." at bounding box center [603, 269] width 164 height 10
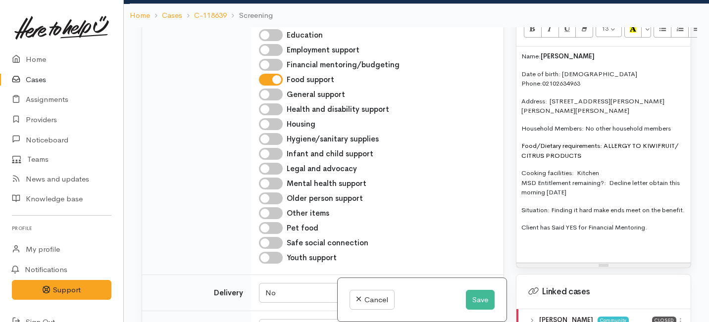
scroll to position [1110, 0]
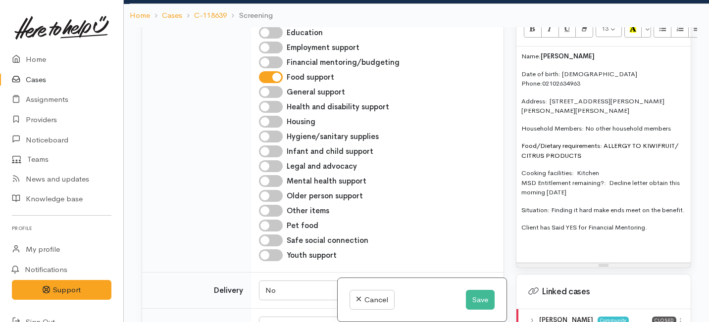
click at [269, 68] on input "Financial mentoring/budgeting" at bounding box center [271, 62] width 24 height 12
checkbox input "true"
click at [482, 297] on button "Save" at bounding box center [480, 300] width 29 height 20
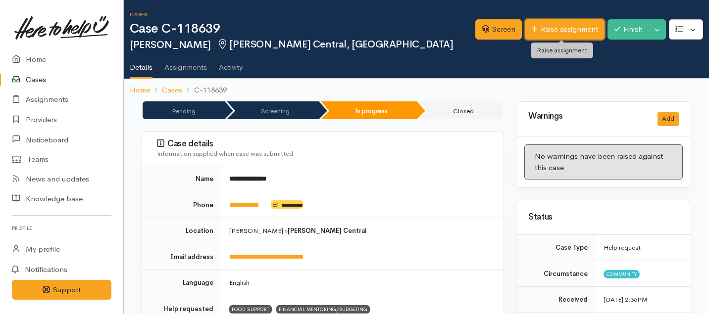
click at [552, 25] on link "Raise assignment" at bounding box center [565, 29] width 80 height 20
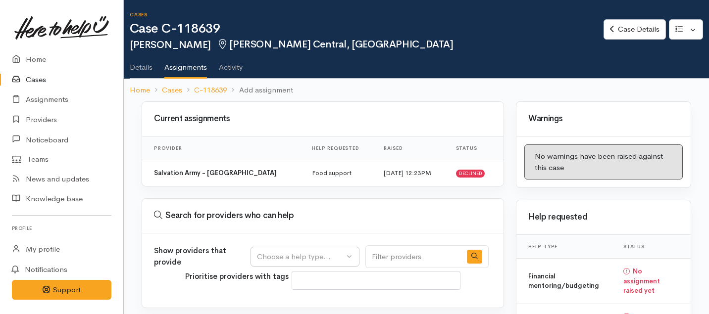
select select
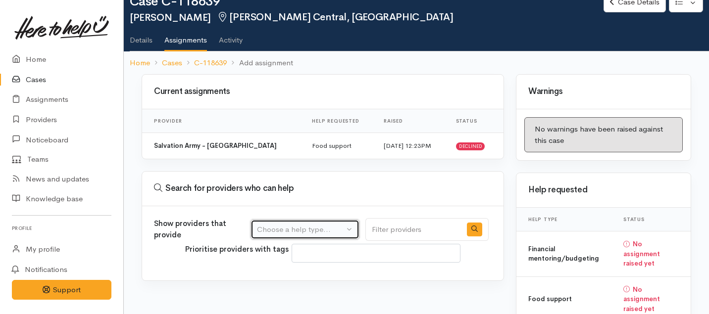
click at [318, 230] on div "Choose a help type..." at bounding box center [300, 229] width 87 height 11
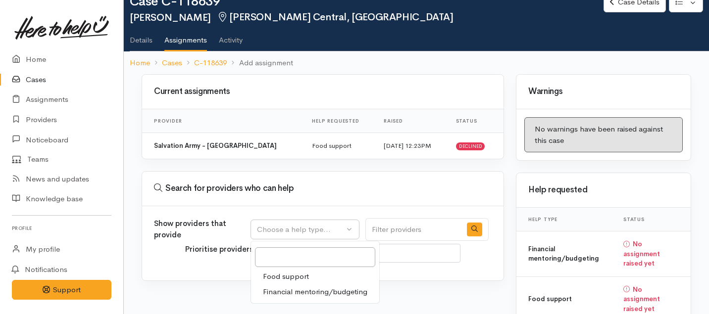
click at [293, 289] on span "Financial mentoring/budgeting" at bounding box center [315, 292] width 104 height 11
select select "9"
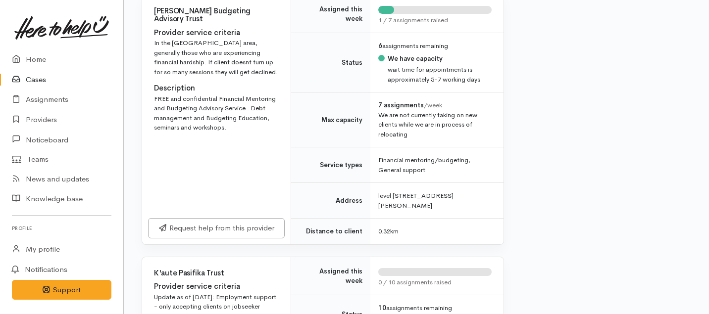
scroll to position [636, 0]
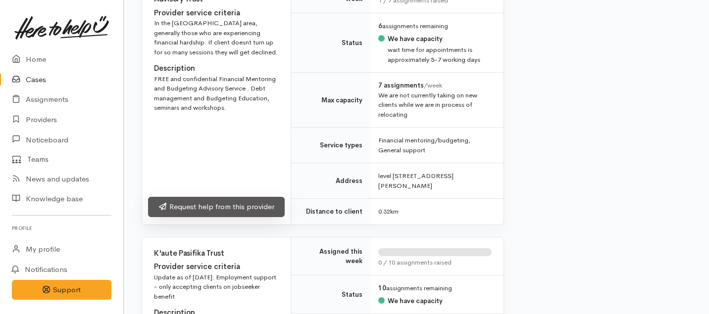
click at [247, 200] on link "Request help from this provider" at bounding box center [216, 207] width 137 height 20
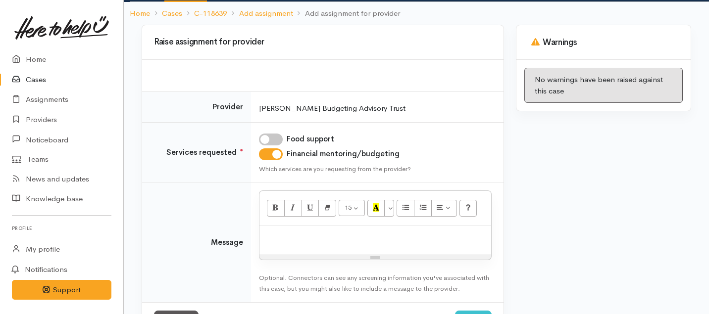
scroll to position [105, 0]
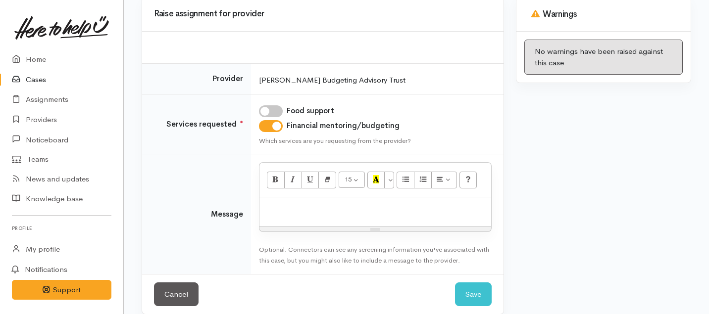
click at [318, 218] on div at bounding box center [375, 212] width 232 height 29
click at [309, 217] on div at bounding box center [375, 212] width 232 height 29
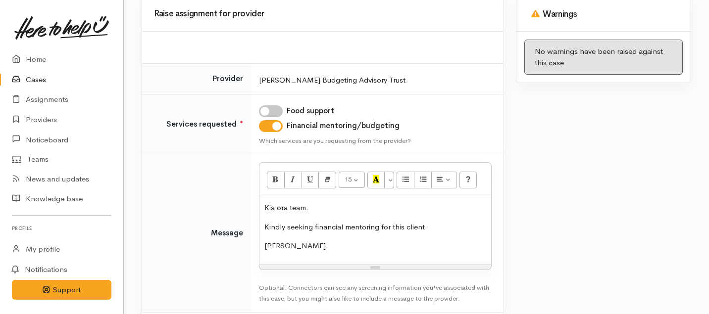
scroll to position [155, 0]
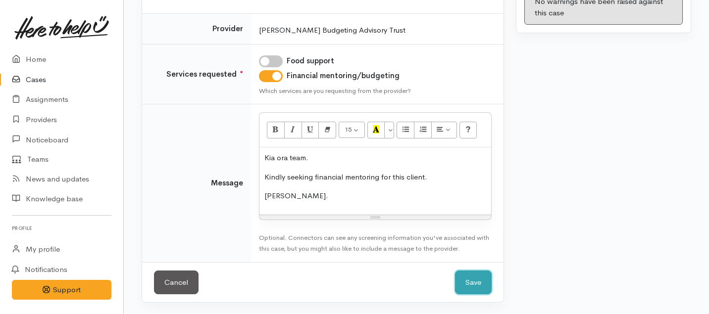
click at [457, 277] on button "Save" at bounding box center [473, 283] width 37 height 24
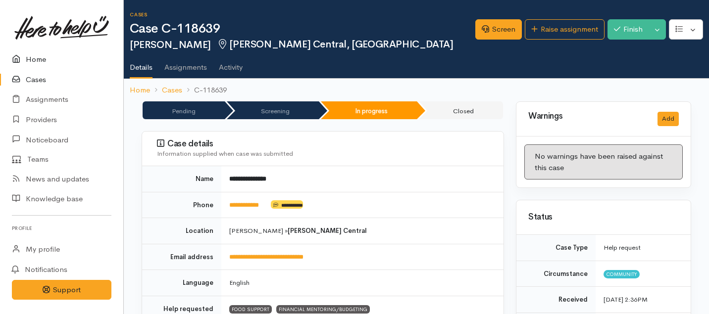
click at [29, 57] on link "Home" at bounding box center [61, 60] width 123 height 20
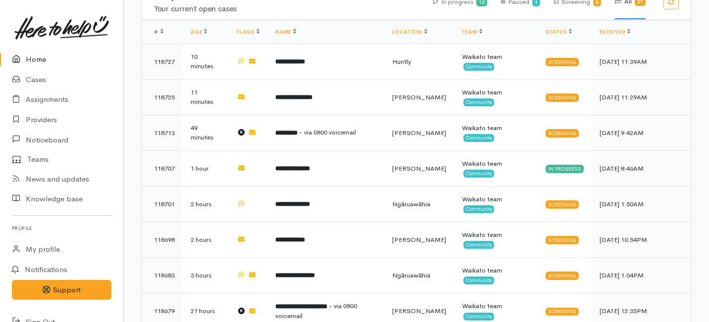
scroll to position [368, 0]
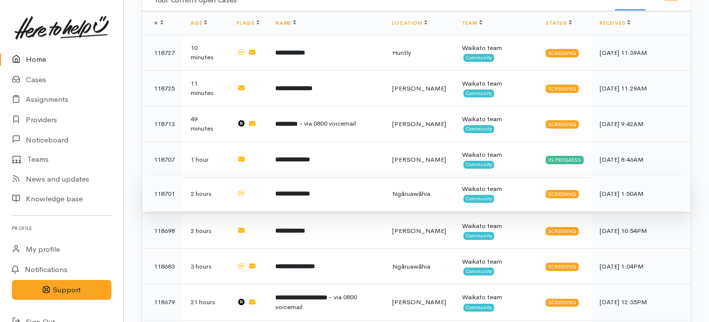
click at [296, 191] on b "**********" at bounding box center [292, 194] width 35 height 6
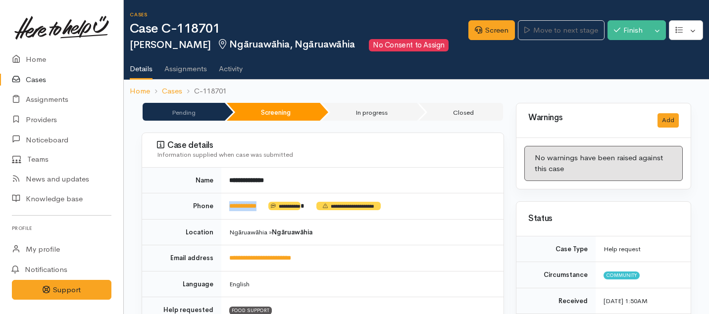
drag, startPoint x: 269, startPoint y: 205, endPoint x: 224, endPoint y: 202, distance: 45.6
click at [224, 202] on td "**********" at bounding box center [362, 207] width 282 height 26
copy td "**********"
click at [501, 32] on link "Screen" at bounding box center [491, 30] width 47 height 20
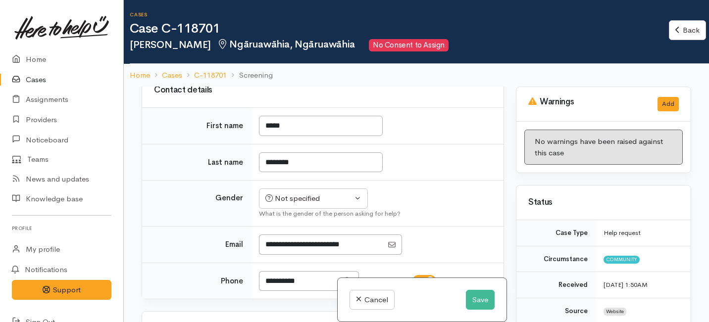
scroll to position [189, 0]
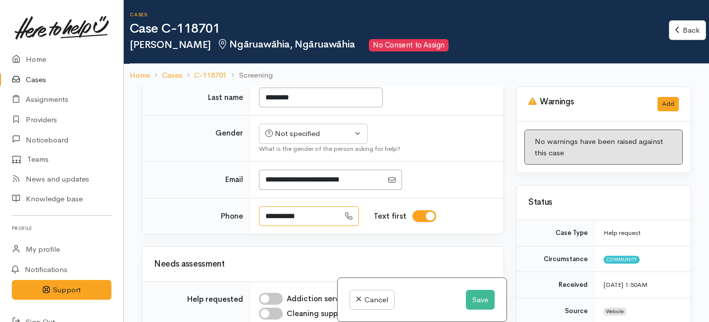
click at [271, 221] on input "**********" at bounding box center [299, 216] width 81 height 20
type input "**********"
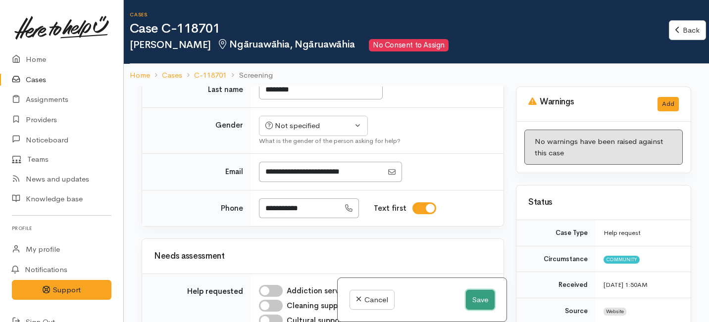
click at [482, 303] on button "Save" at bounding box center [480, 300] width 29 height 20
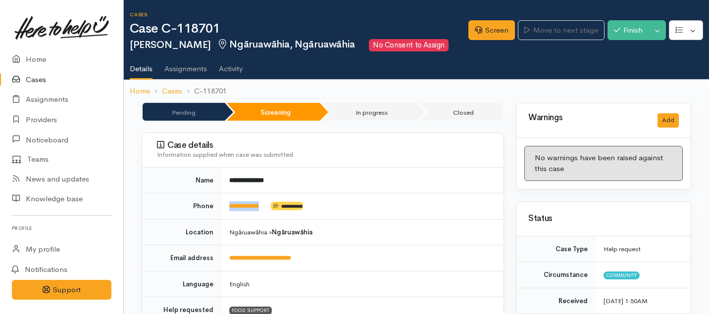
drag, startPoint x: 277, startPoint y: 206, endPoint x: 225, endPoint y: 206, distance: 52.0
click at [225, 206] on td "**********" at bounding box center [362, 207] width 282 height 26
copy td "**********"
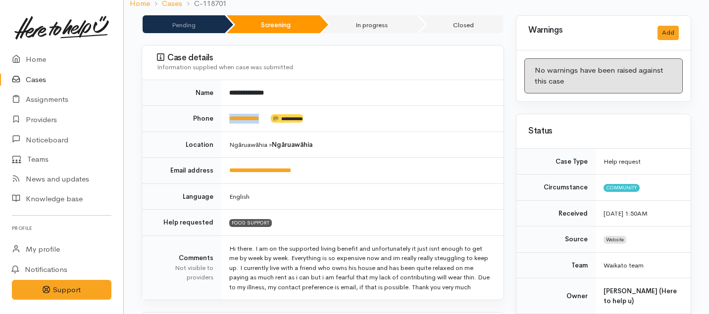
scroll to position [88, 0]
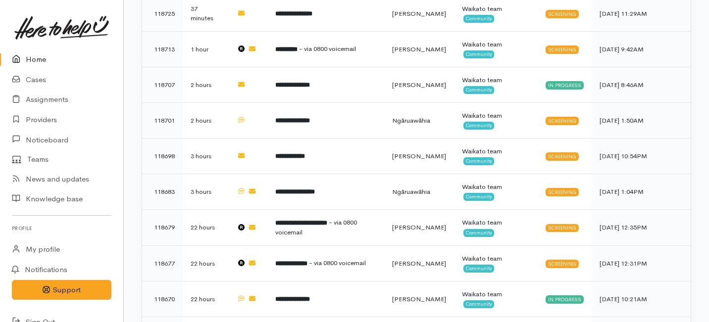
scroll to position [439, 0]
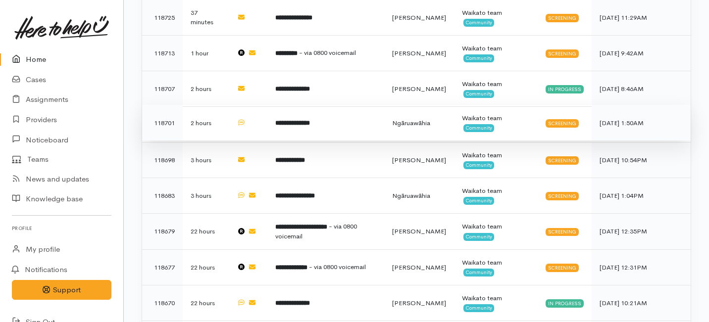
click at [314, 105] on td "**********" at bounding box center [325, 123] width 117 height 36
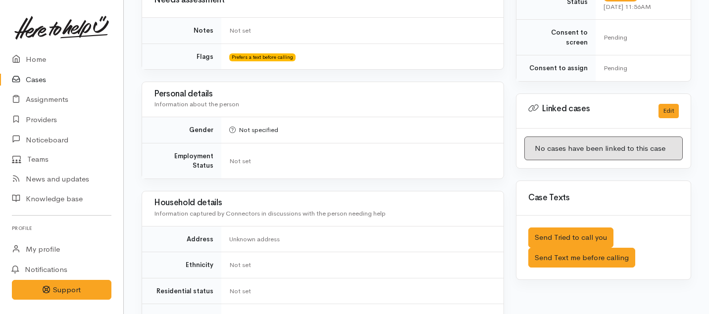
scroll to position [414, 0]
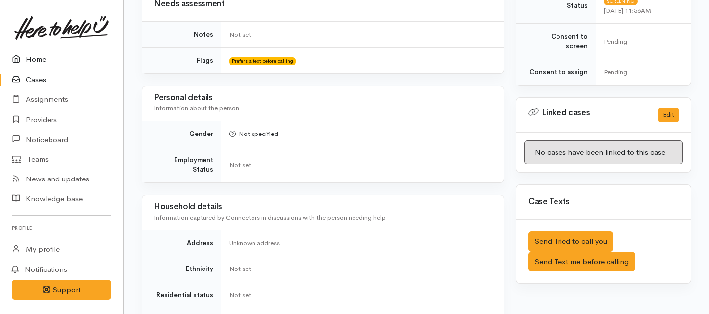
click at [38, 67] on link "Home" at bounding box center [61, 60] width 123 height 20
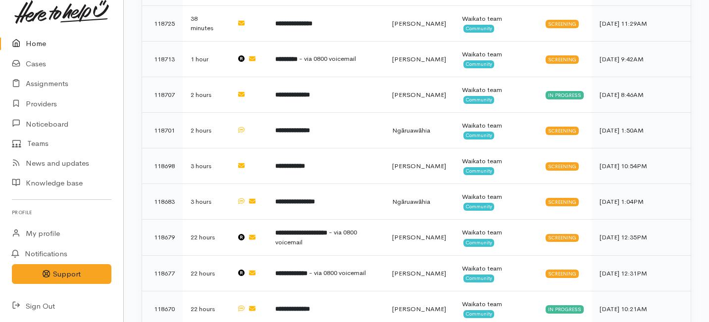
scroll to position [434, 0]
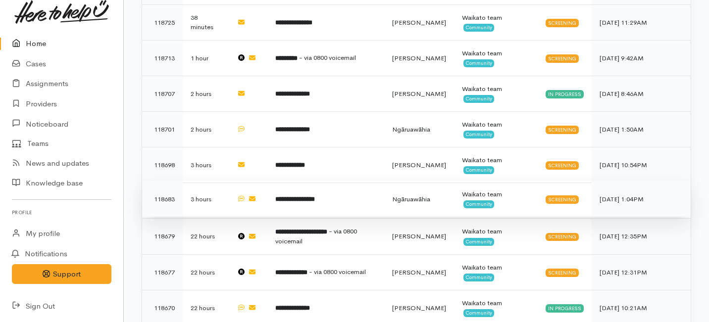
click at [289, 196] on b "**********" at bounding box center [295, 199] width 40 height 6
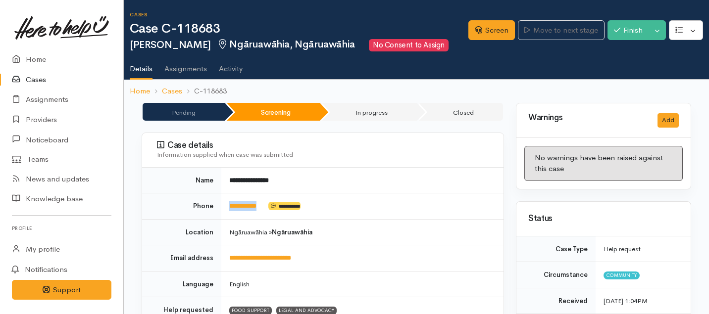
drag, startPoint x: 268, startPoint y: 205, endPoint x: 222, endPoint y: 205, distance: 45.5
click at [223, 205] on td "**********" at bounding box center [362, 207] width 282 height 26
copy td "**********"
click at [490, 28] on link "Screen" at bounding box center [491, 30] width 47 height 20
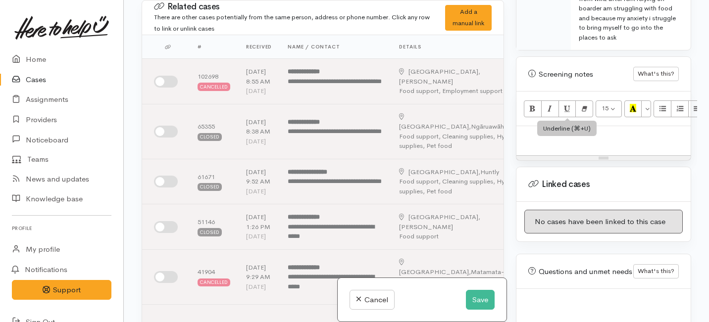
scroll to position [611, 0]
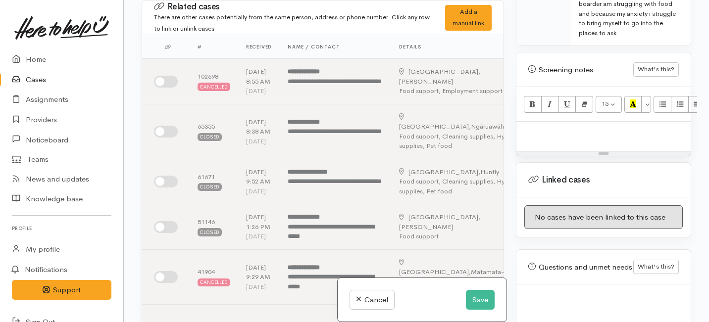
click at [551, 127] on p at bounding box center [603, 132] width 164 height 11
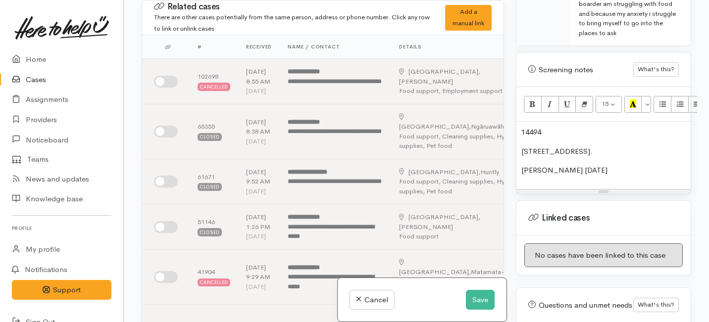
scroll to position [625, 0]
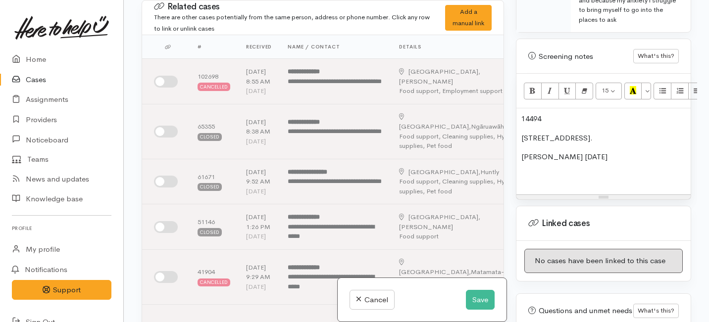
click at [567, 151] on p "Ricky jacobs 26/7/88" at bounding box center [603, 156] width 164 height 11
click at [564, 151] on p "Ricky jacobs 26/7/88" at bounding box center [603, 156] width 164 height 11
click at [604, 151] on p "Ricky jacobs 26/7/88" at bounding box center [603, 156] width 164 height 11
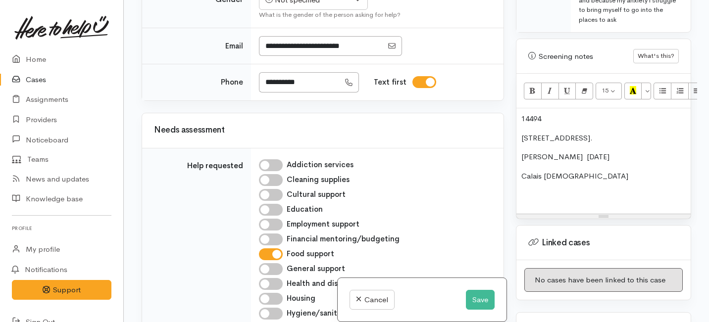
scroll to position [601, 0]
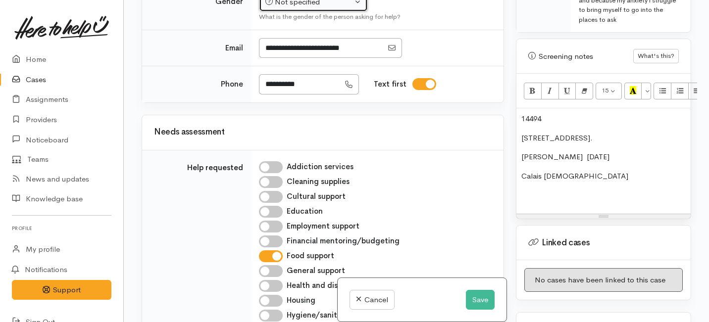
click at [300, 12] on button "Not specified" at bounding box center [313, 2] width 109 height 20
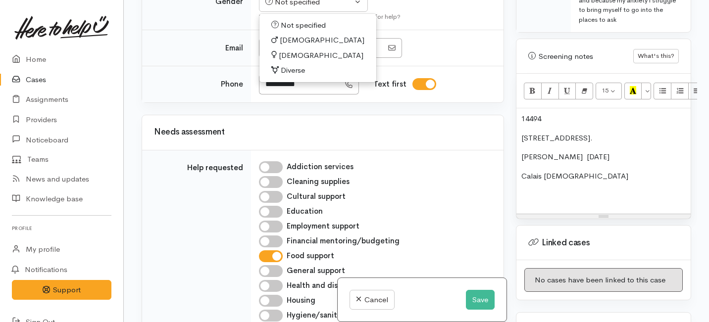
click at [286, 61] on span "Female" at bounding box center [321, 55] width 85 height 11
select select "Female"
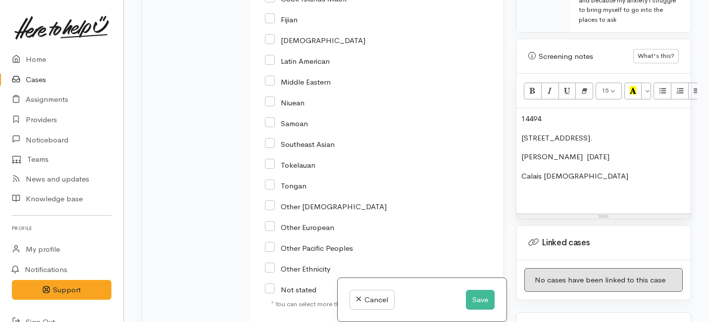
scroll to position [2141, 0]
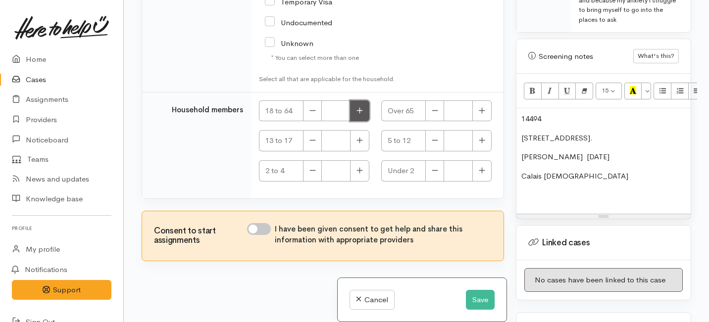
click at [360, 111] on icon "button" at bounding box center [359, 110] width 6 height 7
click at [357, 110] on icon "button" at bounding box center [359, 110] width 6 height 6
type input "2"
click at [262, 227] on input "I have been given consent to get help and share this information with appropria…" at bounding box center [259, 229] width 24 height 12
checkbox input "true"
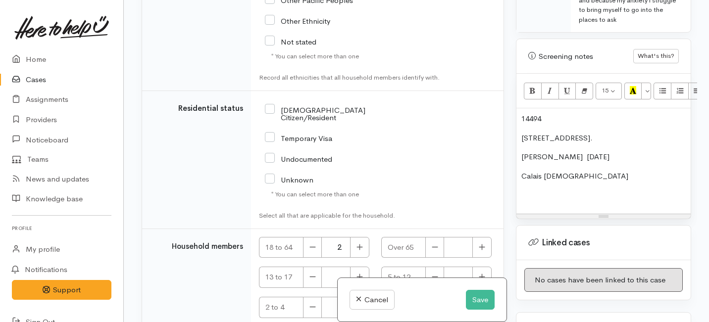
scroll to position [1936, 0]
click at [272, 122] on input "NZ Citizen/Resident" at bounding box center [333, 114] width 136 height 16
checkbox input "true"
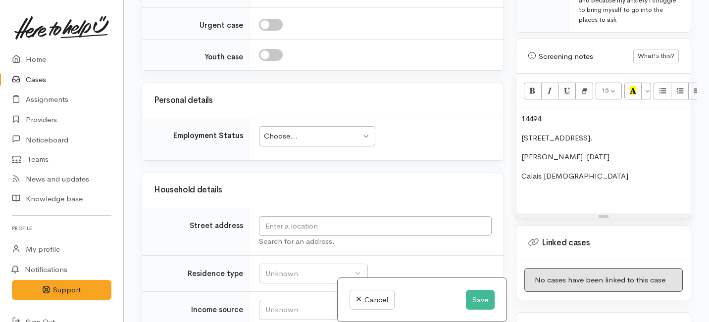
scroll to position [1550, 0]
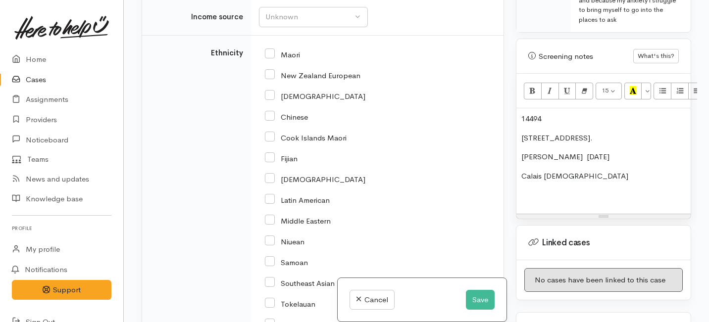
click at [270, 79] on input "New Zealand European" at bounding box center [313, 74] width 96 height 9
checkbox input "true"
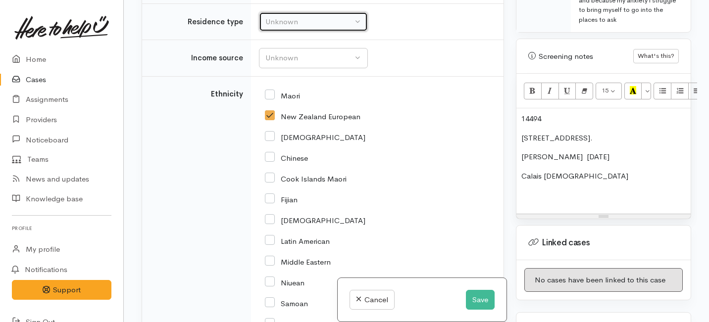
click at [320, 28] on div "Unknown" at bounding box center [308, 21] width 87 height 11
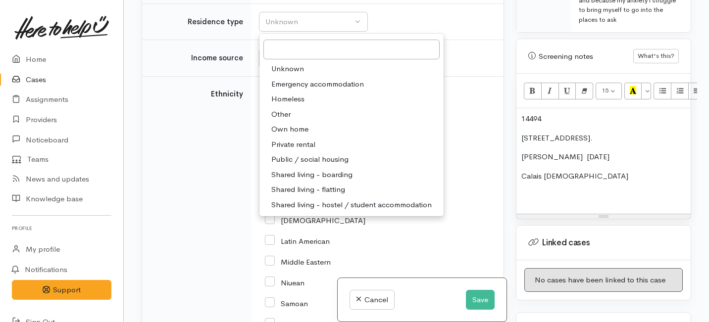
click at [279, 150] on span "Private rental" at bounding box center [293, 144] width 44 height 11
select select "2"
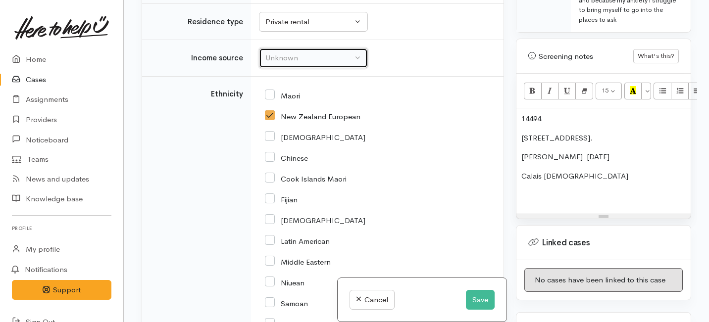
click at [306, 64] on div "Unknown" at bounding box center [308, 57] width 87 height 11
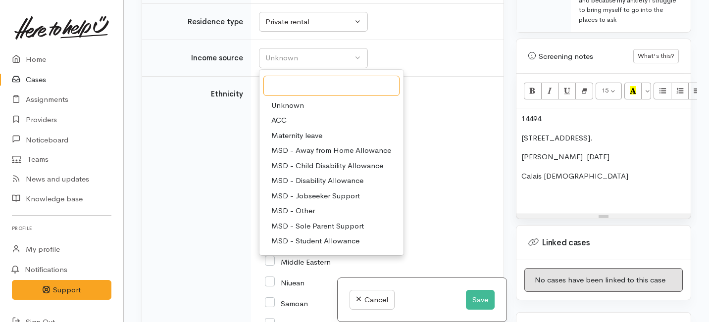
scroll to position [3, 0]
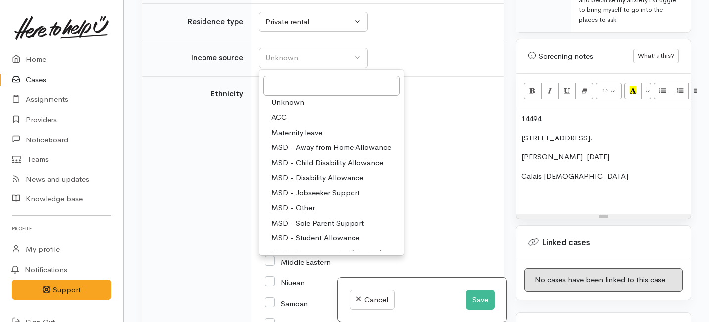
click at [302, 199] on span "MSD - Jobseeker Support" at bounding box center [315, 193] width 89 height 11
select select "4"
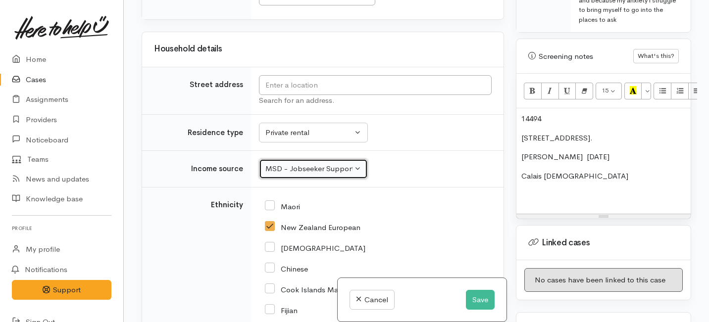
scroll to position [1393, 0]
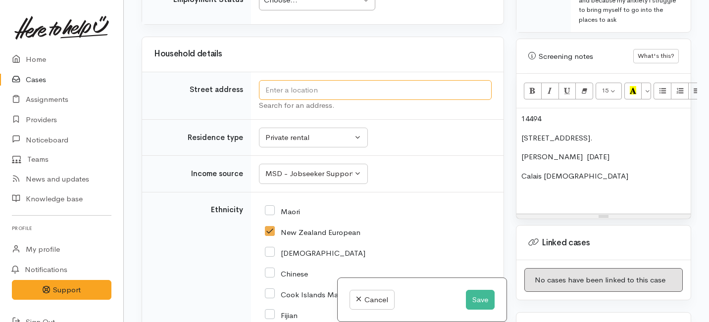
click at [284, 100] on input "text" at bounding box center [375, 90] width 233 height 20
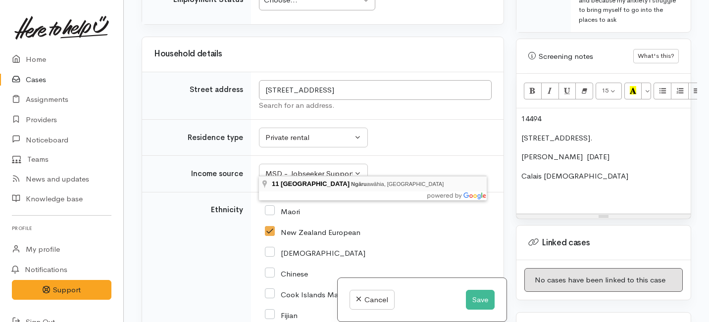
type input "11 King Street, Ngāruawāhia, New Zealand"
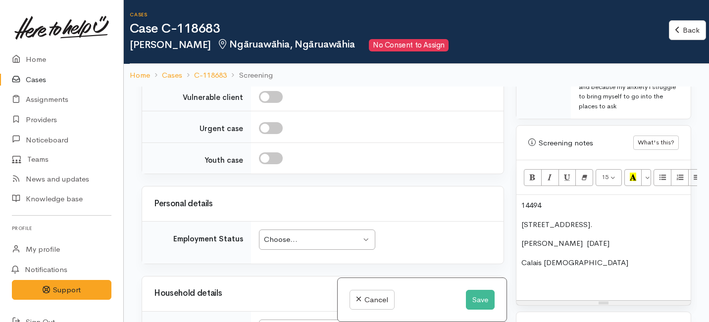
scroll to position [1371, 0]
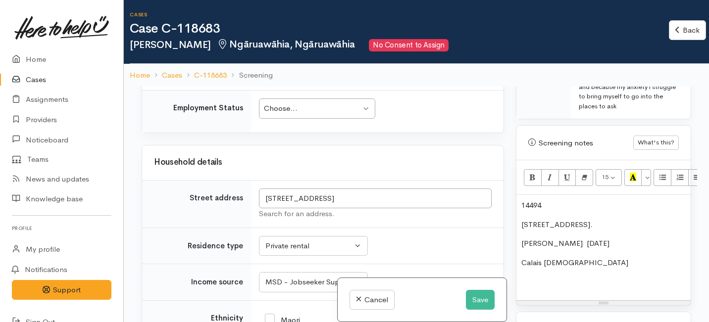
click at [315, 119] on div "Choose... Choose..." at bounding box center [317, 109] width 116 height 20
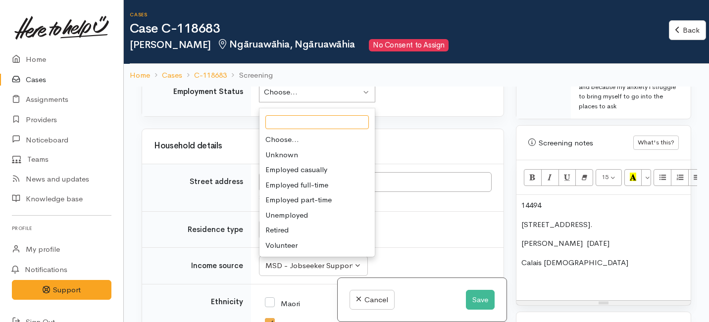
scroll to position [1390, 0]
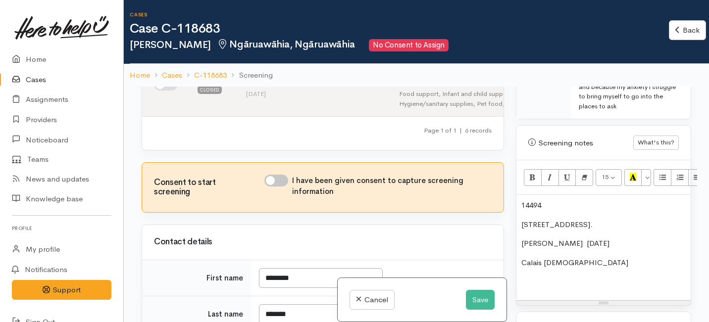
click at [281, 187] on input "I have been given consent to capture screening information" at bounding box center [276, 181] width 24 height 12
checkbox input "true"
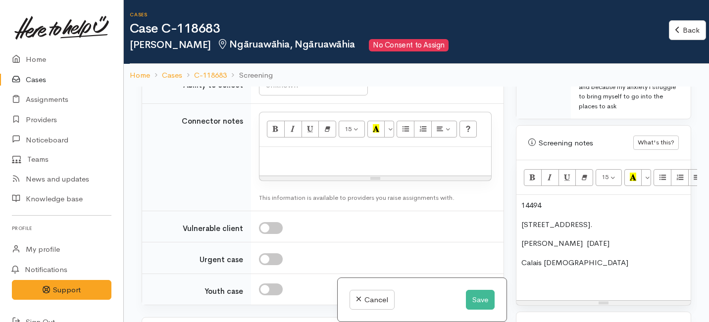
scroll to position [1109, 0]
click at [309, 54] on div "Unknown" at bounding box center [308, 48] width 87 height 11
click at [289, 149] on link "No" at bounding box center [313, 141] width 108 height 15
select select "1"
click at [294, 91] on div "Unknown" at bounding box center [308, 84] width 87 height 11
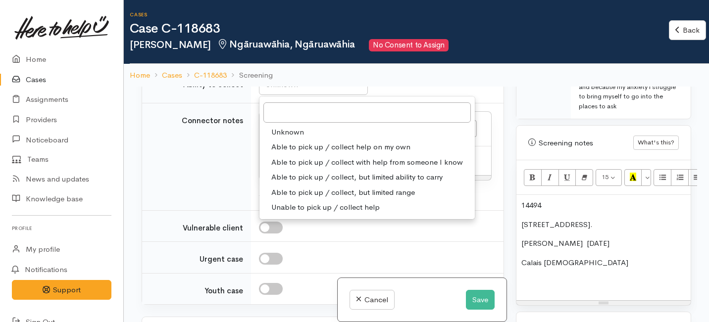
click at [286, 153] on span "Able to pick up / collect help on my own" at bounding box center [340, 147] width 139 height 11
select select "2"
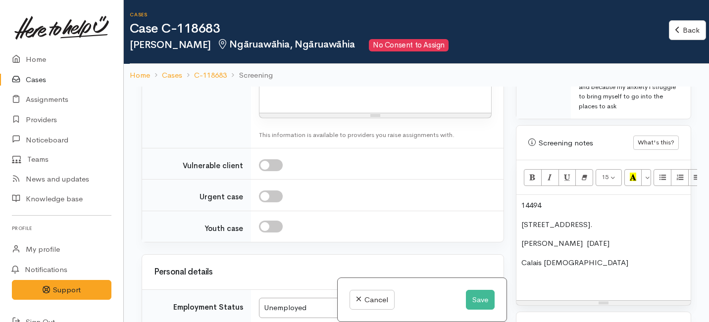
scroll to position [1182, 0]
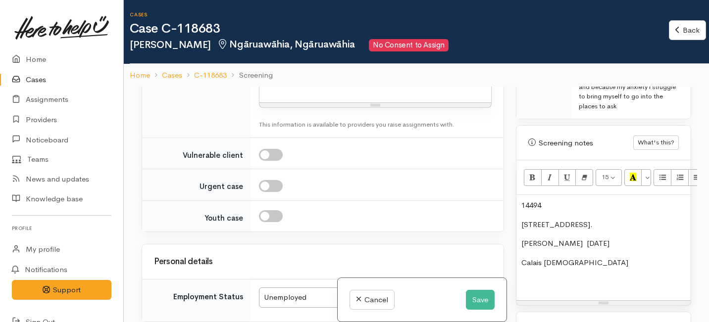
click at [282, 103] on div at bounding box center [375, 88] width 232 height 29
click at [530, 200] on p "14494" at bounding box center [603, 205] width 164 height 11
click at [540, 200] on p "14/494" at bounding box center [603, 205] width 164 height 11
click at [520, 199] on div "14/4/94 11 King street. Ricky jacobs 26/7/88 Calais 12 years old" at bounding box center [603, 247] width 174 height 105
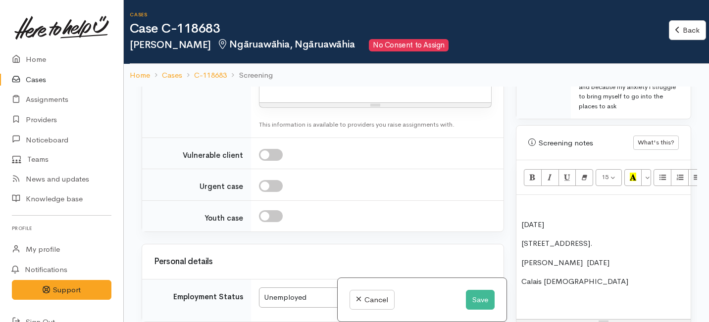
click at [520, 198] on div "14/4/94 11 King street. Ricky jacobs 26/7/88 Calais 12 years old" at bounding box center [603, 257] width 174 height 124
click at [522, 219] on p "14/4/94" at bounding box center [603, 224] width 164 height 11
click at [520, 235] on div "Name: Bobby Jo Stinson Dob: 14/4/94 11 King street. Ricky jacobs 26/7/88 Calais…" at bounding box center [603, 257] width 174 height 124
click at [603, 238] on p "Address: 11 King street." at bounding box center [603, 243] width 164 height 11
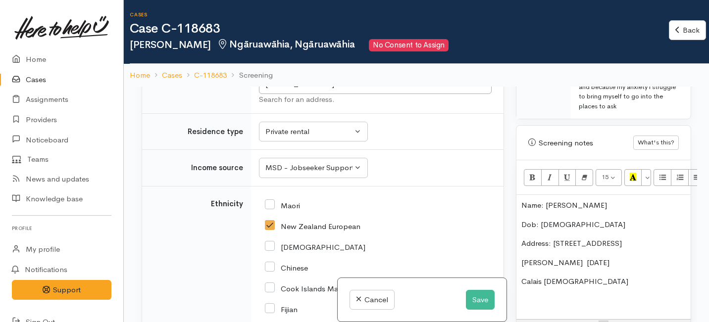
scroll to position [1490, 0]
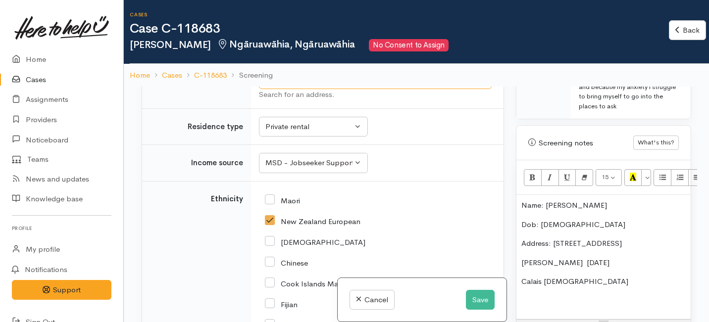
drag, startPoint x: 360, startPoint y: 152, endPoint x: 260, endPoint y: 154, distance: 100.0
click at [260, 90] on input "11 King Street, Ngāruawāhia, New Zealand" at bounding box center [375, 79] width 233 height 20
drag, startPoint x: 607, startPoint y: 235, endPoint x: 552, endPoint y: 236, distance: 54.5
click at [552, 238] on p "Address: 11 King street" at bounding box center [603, 243] width 164 height 11
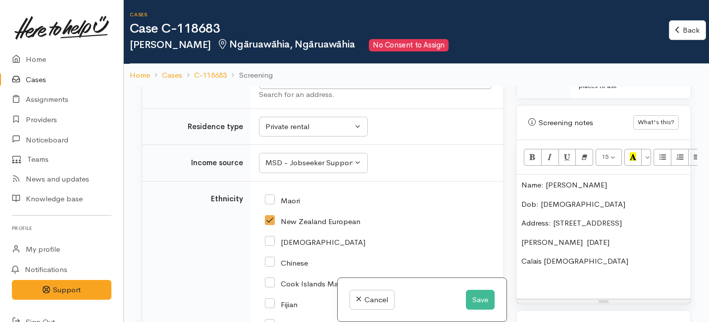
scroll to position [648, 0]
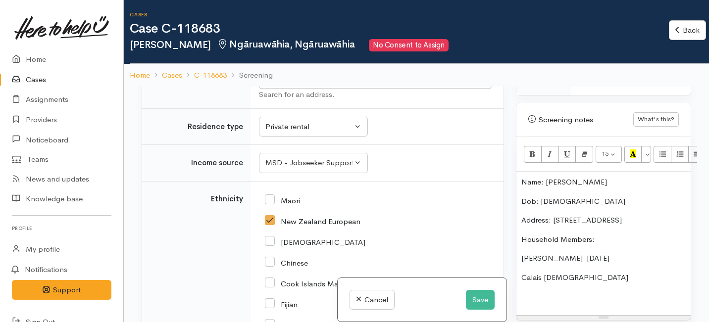
click at [519, 248] on div "Name: Bobby Jo Stinson Dob: 14/4/94 Address: 11 King Street, Ngāruawāhia Househ…" at bounding box center [603, 244] width 174 height 144
click at [600, 253] on p "Flatmate: Ricky jacobs 26/7/88" at bounding box center [603, 258] width 164 height 11
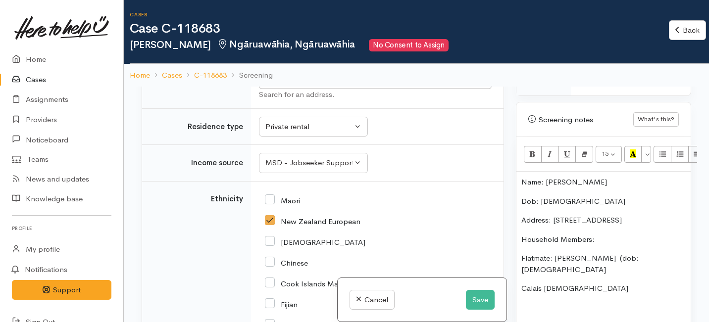
click at [648, 253] on p "Flatmate: Ricky jacobs (dob: 26/7/88" at bounding box center [603, 264] width 164 height 22
click at [520, 265] on div "Name: Bobby Jo Stinson Dob: 14/4/94 Address: 11 King Street, Ngāruawāhia Househ…" at bounding box center [603, 249] width 174 height 154
click at [569, 283] on p "Niece: Calais 12 years old" at bounding box center [603, 294] width 164 height 22
click at [520, 252] on div "Name: Bobby Jo Stinson Dob: 14/4/94 Address: 11 King Street, Ngāruawāhia Househ…" at bounding box center [603, 255] width 174 height 166
click at [522, 283] on p "Niece: Calais aged 12 years old" at bounding box center [603, 294] width 164 height 22
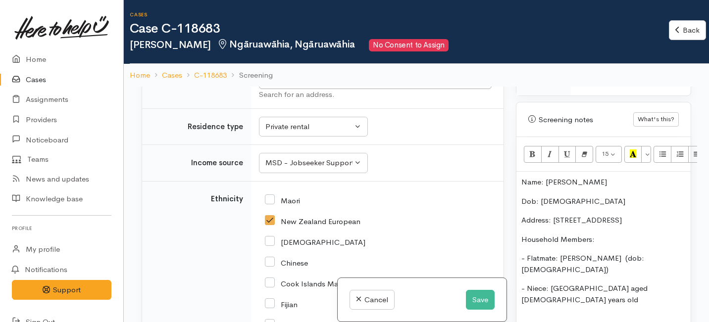
click at [644, 283] on p "- Niece: Calais aged 12 years old" at bounding box center [603, 294] width 164 height 22
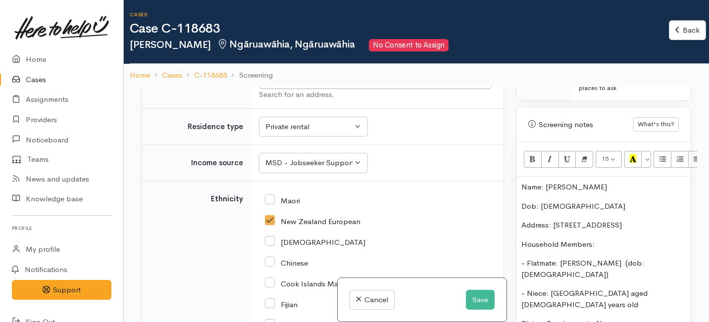
scroll to position [634, 0]
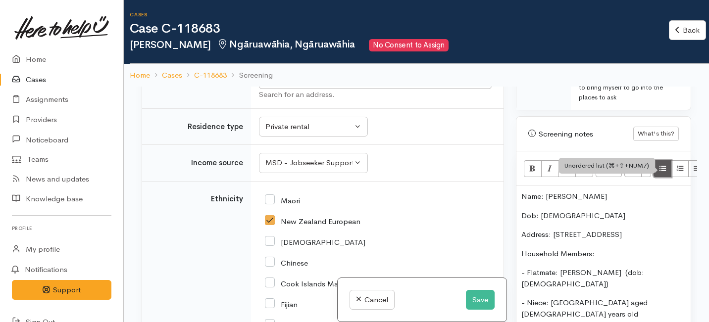
click at [662, 164] on icon "Unordered list (⌘+⇧+NUM7)" at bounding box center [662, 168] width 6 height 8
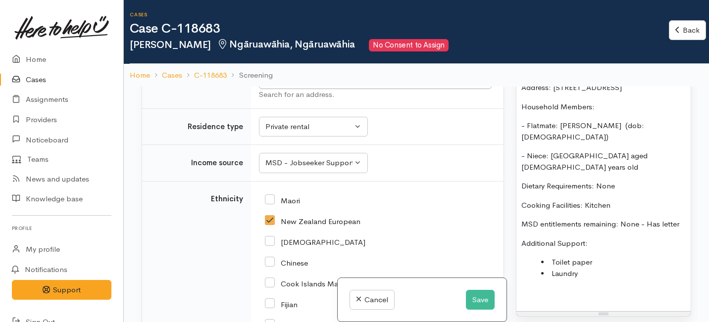
scroll to position [782, 0]
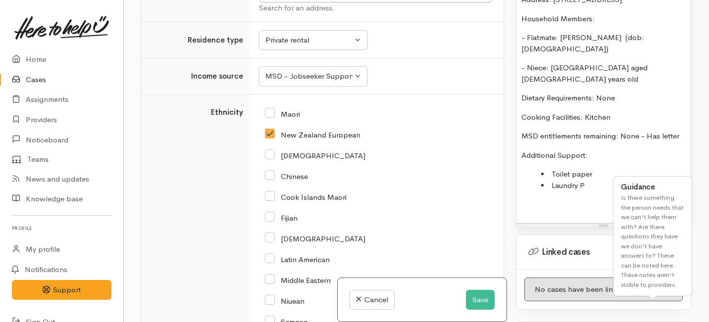
click at [584, 180] on li "Laundry P" at bounding box center [613, 185] width 145 height 11
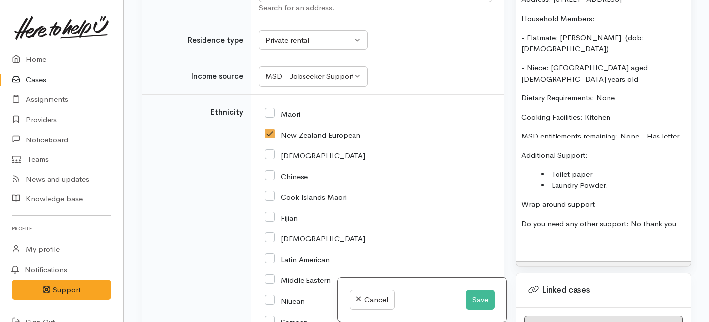
click at [604, 178] on div "Name: Bobby Jo Stinson Dob: 14/4/94 Address: 11 King Street, Ngāruawāhia Househ…" at bounding box center [603, 106] width 174 height 310
click at [611, 160] on div "Name: Bobby Jo Stinson Dob: 14/4/94 Address: 11 King Street, Ngāruawāhia Househ…" at bounding box center [603, 106] width 174 height 310
click at [614, 180] on li "Laundry Powder." at bounding box center [613, 185] width 145 height 11
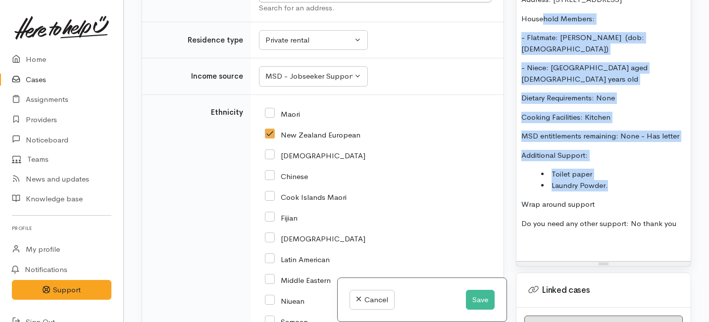
scroll to position [87, 0]
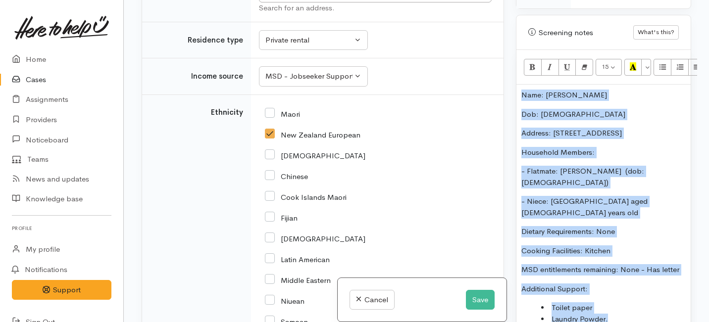
drag, startPoint x: 614, startPoint y: 152, endPoint x: 542, endPoint y: 0, distance: 168.3
click at [542, 0] on div "Warnings Add No warnings have been raised against this case Add Warning Title ●…" at bounding box center [603, 161] width 187 height 322
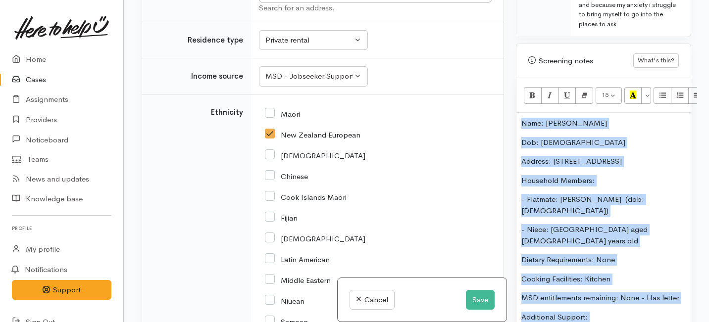
copy div "Name: Bobby Jo Stinson Dob: 14/4/94 Address: 11 King Street, Ngāruawāhia Househ…"
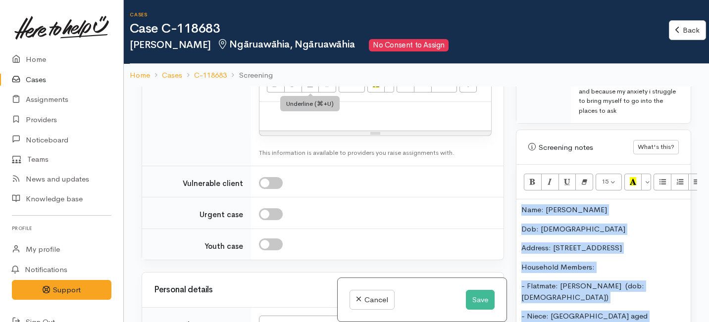
scroll to position [1157, 0]
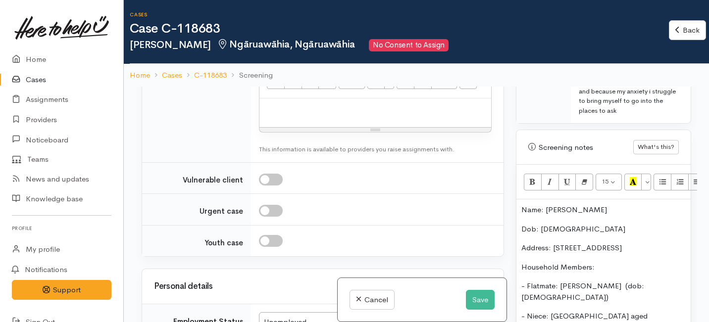
click at [294, 115] on p at bounding box center [375, 108] width 222 height 11
paste div
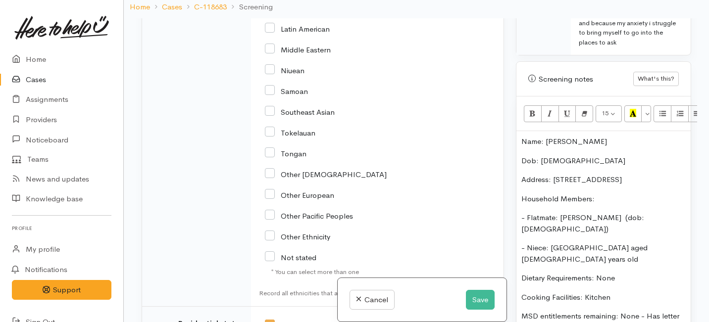
scroll to position [2343, 0]
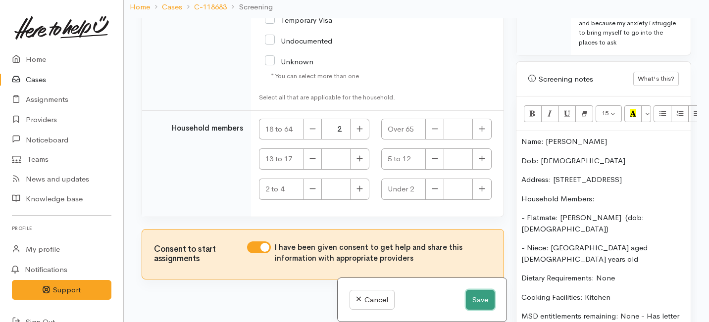
click at [483, 300] on button "Save" at bounding box center [480, 300] width 29 height 20
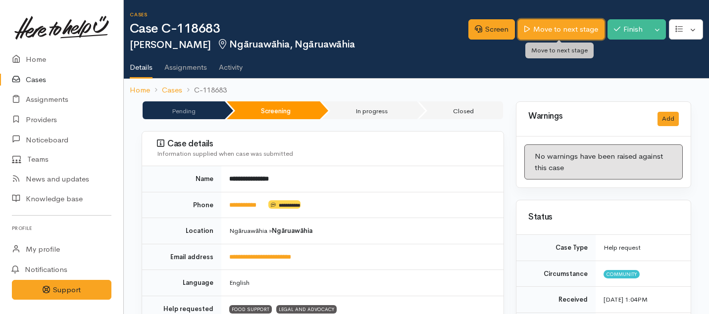
click at [547, 31] on link "Move to next stage" at bounding box center [561, 29] width 86 height 20
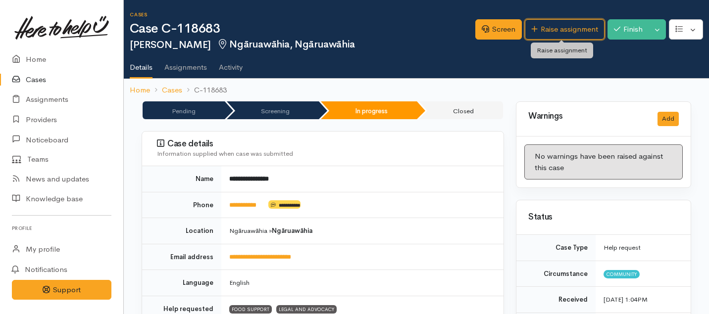
click at [547, 31] on link "Raise assignment" at bounding box center [565, 29] width 80 height 20
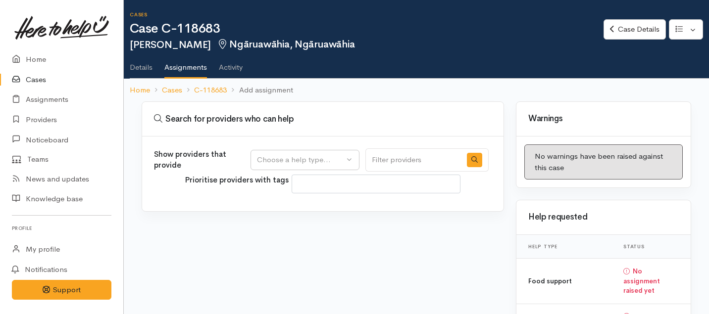
select select
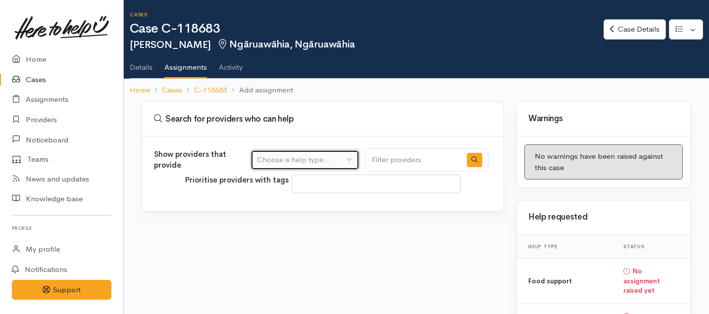
click at [325, 158] on div "Choose a help type..." at bounding box center [300, 159] width 87 height 11
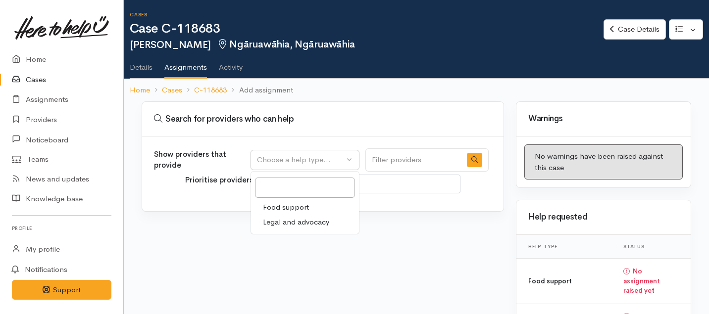
click at [286, 207] on span "Food support" at bounding box center [286, 207] width 46 height 11
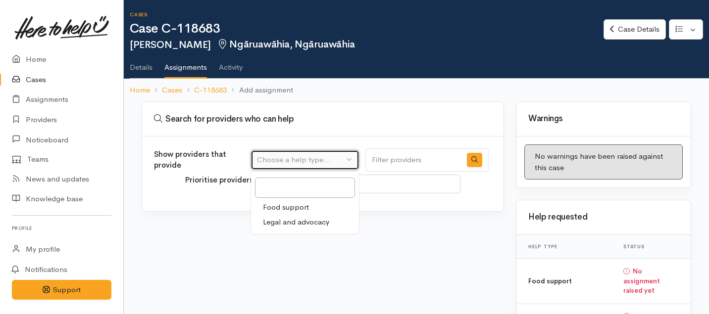
select select "3"
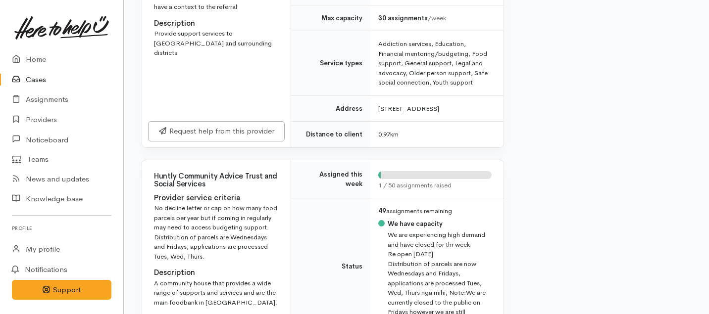
scroll to position [499, 0]
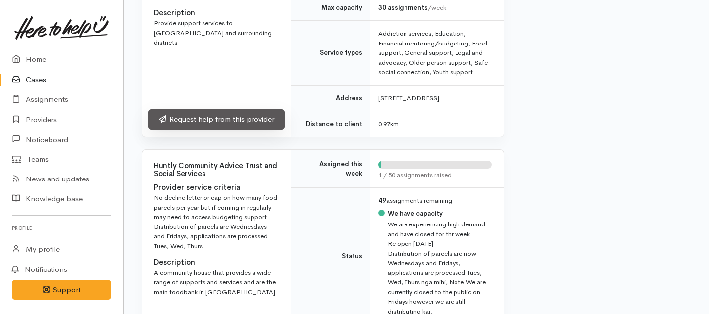
click at [267, 130] on link "Request help from this provider" at bounding box center [216, 119] width 137 height 20
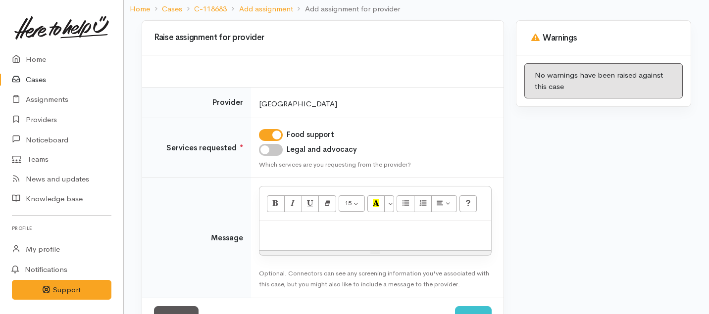
scroll to position [98, 0]
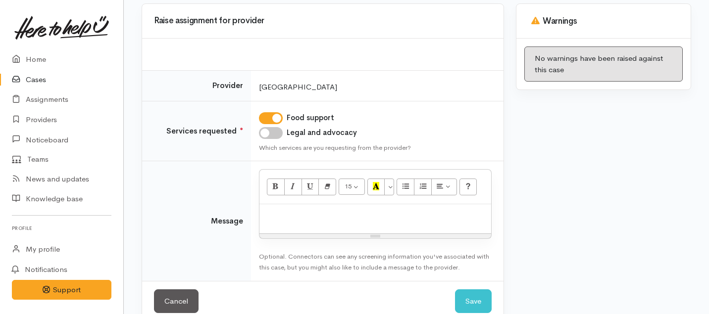
click at [284, 217] on p at bounding box center [375, 214] width 222 height 11
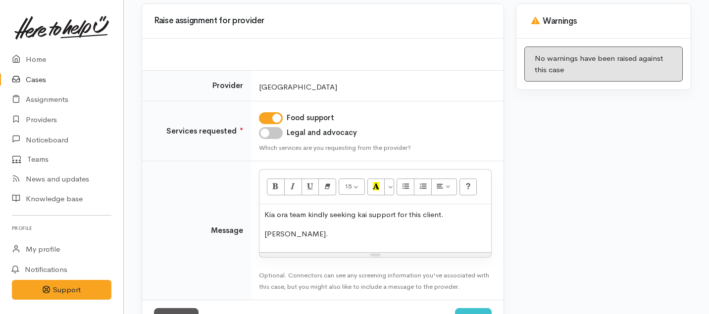
click at [452, 215] on p "Kia ora team kindly seeking kai support for this client." at bounding box center [375, 214] width 222 height 11
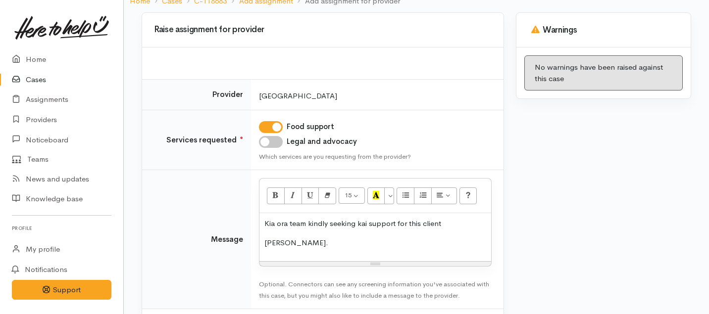
scroll to position [101, 0]
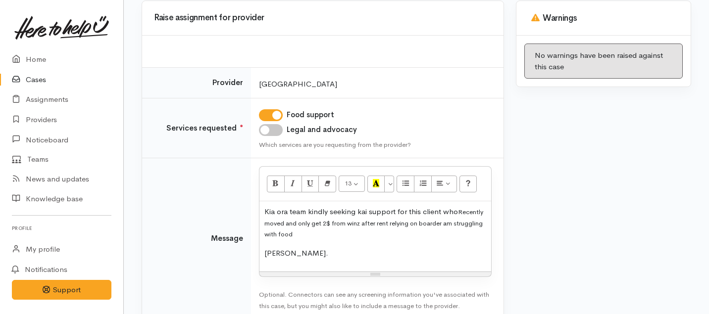
click at [315, 237] on p "Kia ora team kindly seeking kai support for this client who Recently moved and …" at bounding box center [375, 223] width 222 height 34
drag, startPoint x: 310, startPoint y: 236, endPoint x: 446, endPoint y: 222, distance: 136.8
click at [446, 222] on p "Kia ora team kindly seeking kai support for this client who Recently moved and …" at bounding box center [375, 223] width 222 height 34
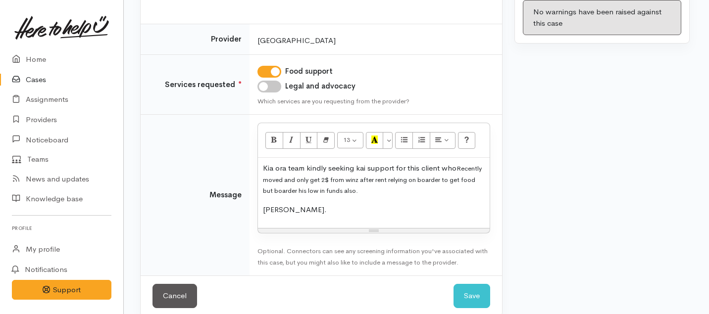
scroll to position [158, 1]
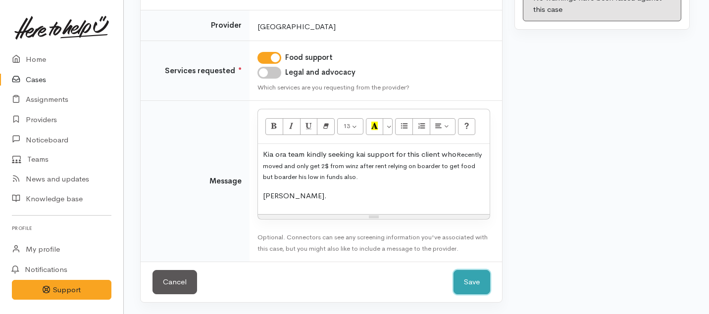
click at [485, 285] on button "Save" at bounding box center [471, 282] width 37 height 24
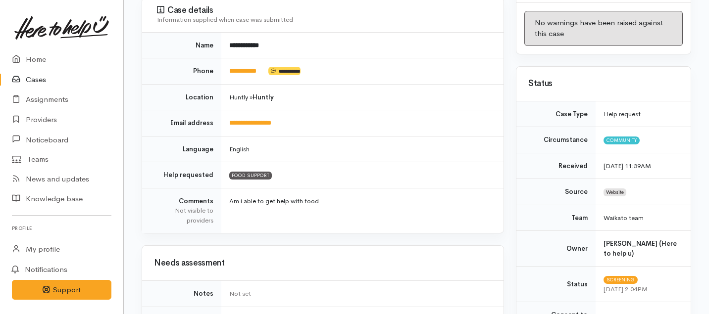
scroll to position [73, 0]
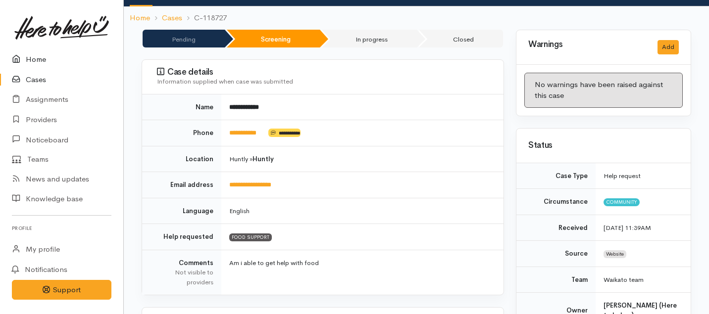
click at [42, 56] on link "Home" at bounding box center [61, 60] width 123 height 20
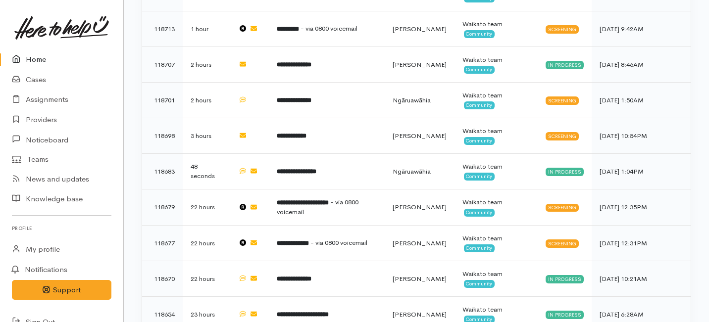
scroll to position [431, 0]
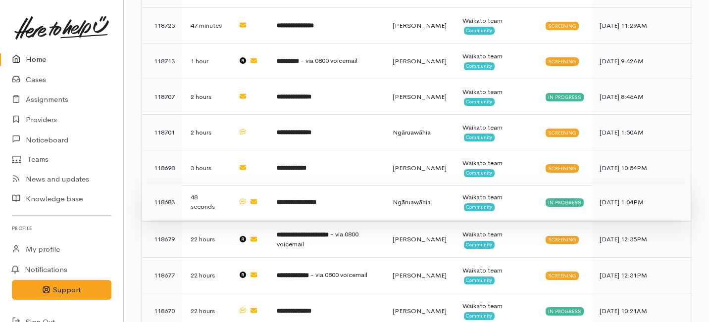
click at [291, 199] on b "**********" at bounding box center [297, 202] width 40 height 6
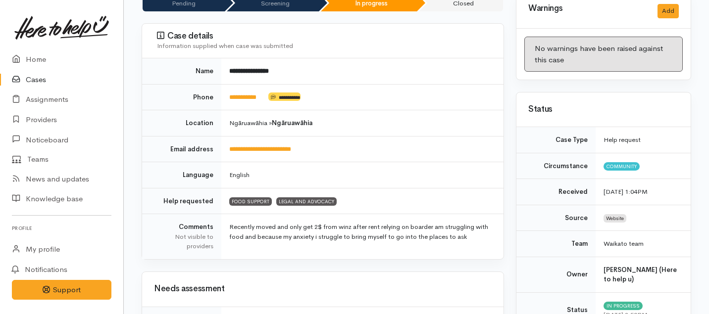
scroll to position [117, 0]
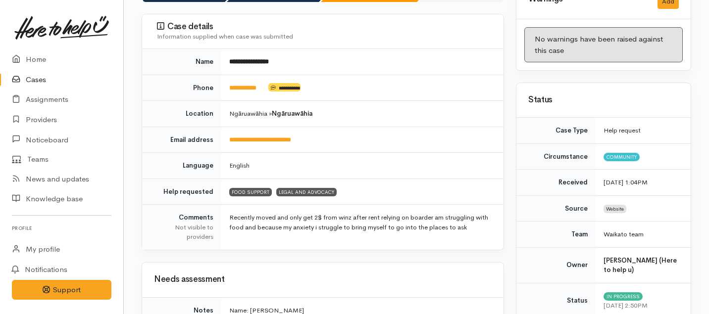
drag, startPoint x: 469, startPoint y: 228, endPoint x: 347, endPoint y: 235, distance: 122.0
click at [347, 235] on td "Recently moved and only get 2$ from winz after rent relying on boarder am strug…" at bounding box center [362, 227] width 282 height 45
click at [305, 236] on td "Recently moved and only get 2$ from winz after rent relying on boarder am strug…" at bounding box center [362, 227] width 282 height 45
drag, startPoint x: 242, startPoint y: 228, endPoint x: 216, endPoint y: 207, distance: 33.8
click at [216, 207] on tr "Comments Not visible to providers Recently moved and only get 2$ from winz afte…" at bounding box center [322, 227] width 361 height 45
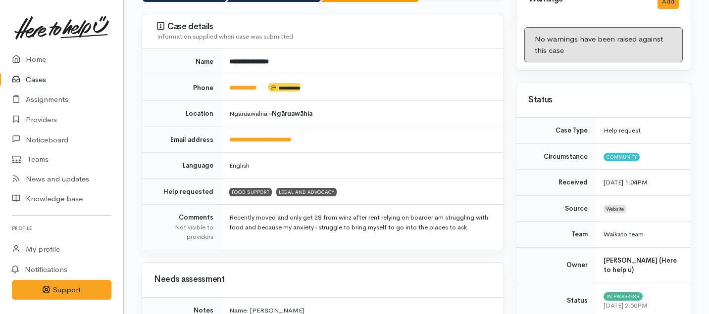
click at [256, 233] on td "Recently moved and only get 2$ from winz after rent relying on boarder am strug…" at bounding box center [362, 227] width 282 height 45
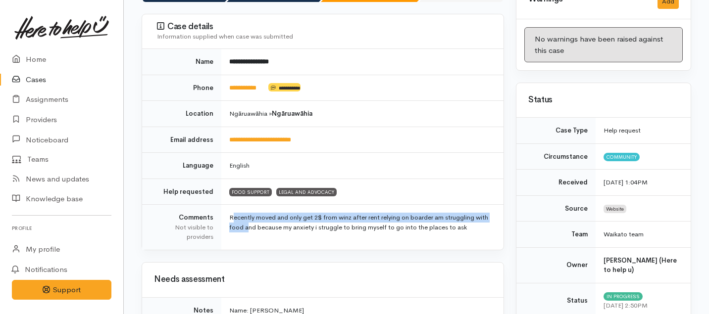
drag, startPoint x: 244, startPoint y: 228, endPoint x: 229, endPoint y: 213, distance: 20.7
click at [229, 213] on td "Recently moved and only get 2$ from winz after rent relying on boarder am strug…" at bounding box center [362, 227] width 282 height 45
copy td "Recently moved and only get 2$ from winz after rent relying on boarder am strug…"
click at [47, 60] on link "Home" at bounding box center [61, 60] width 123 height 20
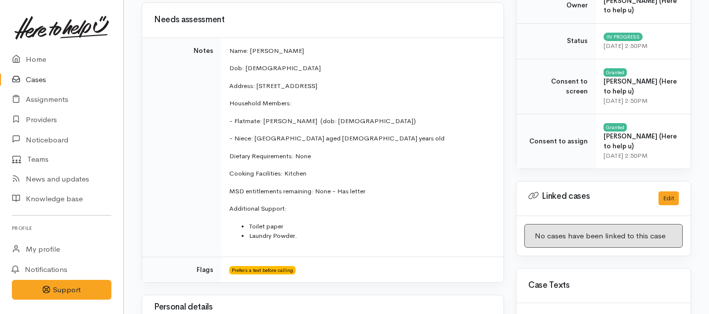
scroll to position [211, 0]
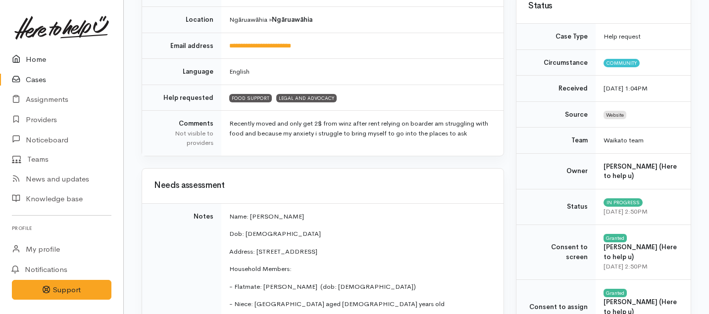
click at [40, 60] on link "Home" at bounding box center [61, 60] width 123 height 20
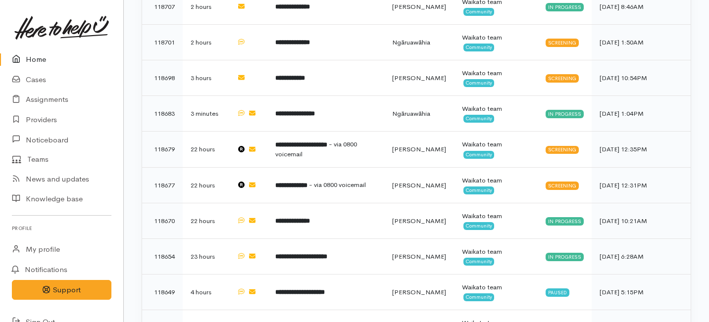
scroll to position [545, 0]
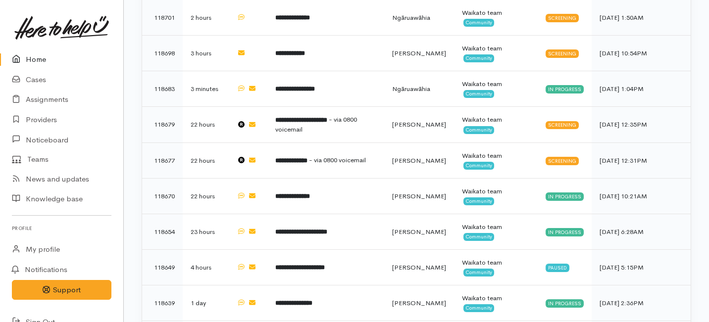
click at [39, 63] on link "Home" at bounding box center [61, 60] width 123 height 20
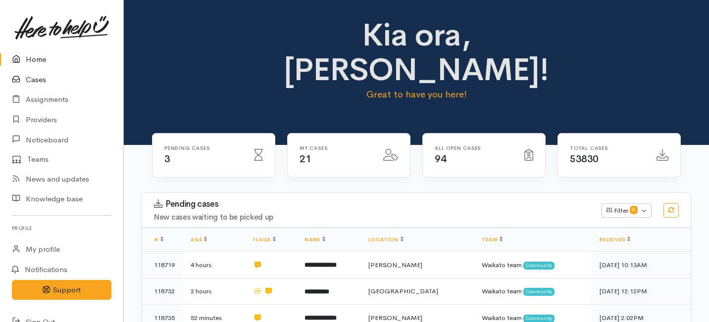
click at [36, 76] on link "Cases" at bounding box center [61, 80] width 123 height 20
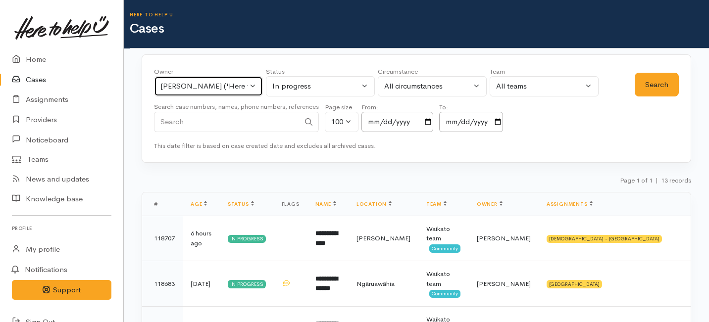
click at [235, 93] on button "[PERSON_NAME] ('Here to help u')" at bounding box center [208, 86] width 109 height 20
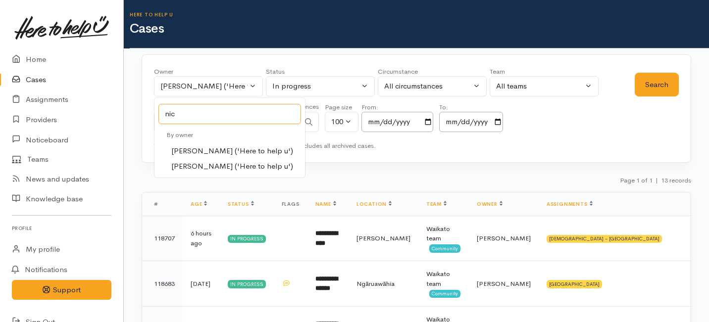
type input "nic"
click at [186, 162] on span "[PERSON_NAME] ('Here to help u')" at bounding box center [232, 166] width 122 height 11
select select "2314"
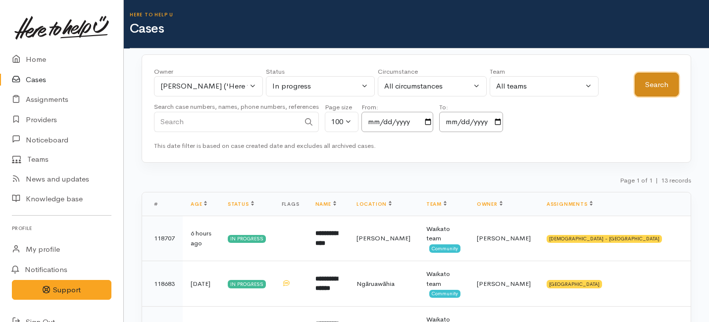
click at [646, 86] on button "Search" at bounding box center [657, 85] width 44 height 24
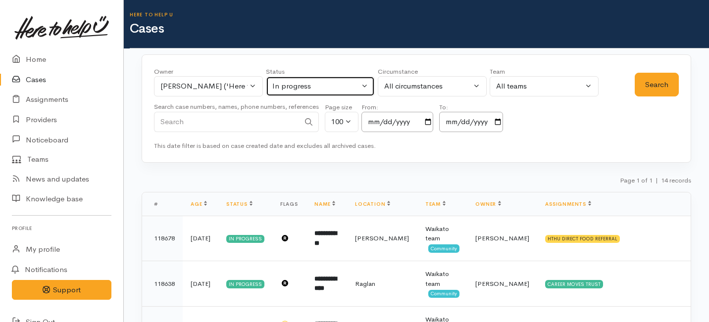
click at [366, 86] on button "In progress" at bounding box center [320, 86] width 109 height 20
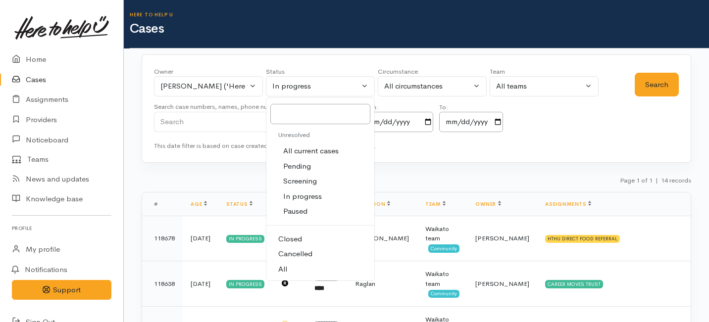
click at [284, 270] on span "All" at bounding box center [282, 269] width 9 height 11
select select "All"
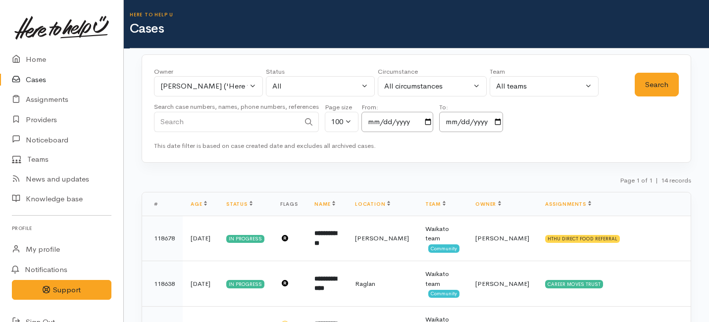
click at [281, 123] on input "Search" at bounding box center [227, 122] width 146 height 20
type input "[PERSON_NAME]"
click at [649, 86] on button "Search" at bounding box center [657, 85] width 44 height 24
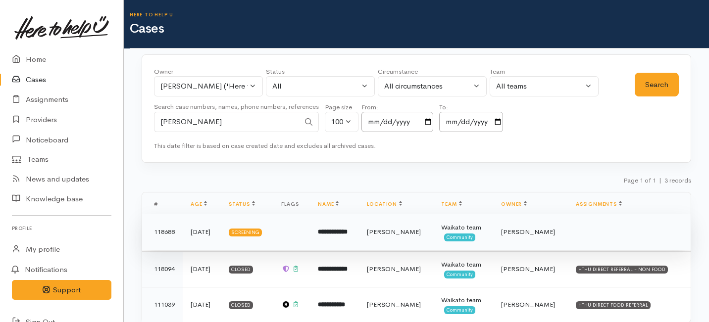
click at [308, 234] on td at bounding box center [291, 232] width 37 height 36
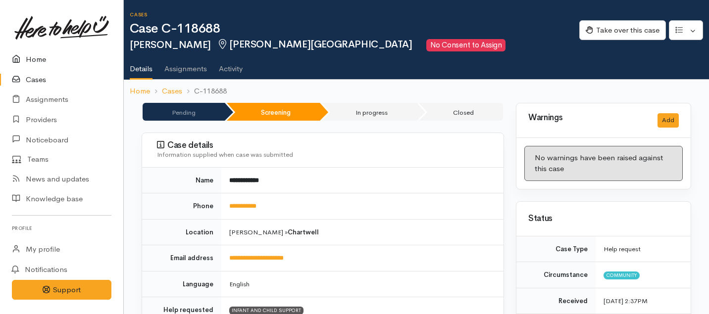
click at [34, 57] on link "Home" at bounding box center [61, 60] width 123 height 20
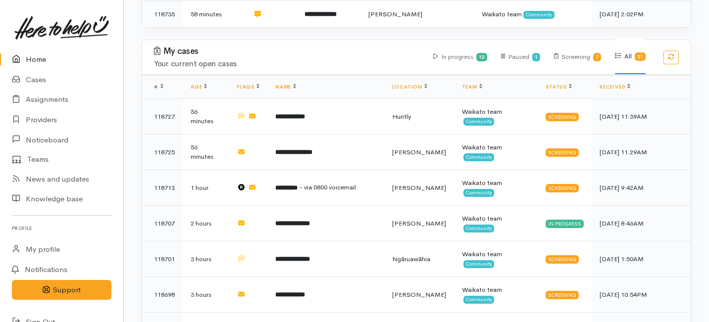
scroll to position [830, 0]
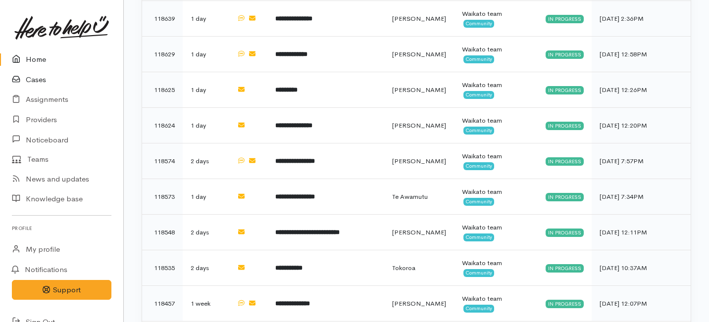
click at [39, 72] on link "Cases" at bounding box center [61, 80] width 123 height 20
click at [41, 79] on link "Cases" at bounding box center [61, 80] width 123 height 20
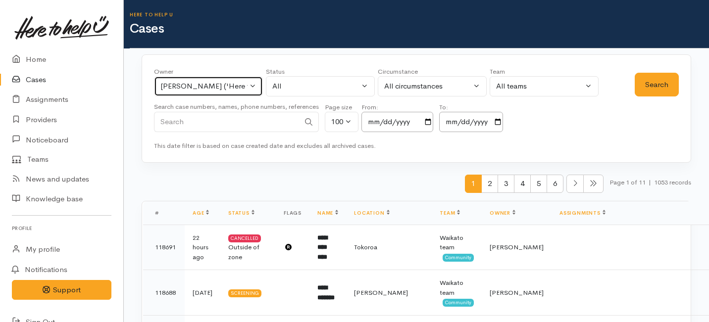
click at [237, 85] on div "[PERSON_NAME] ('Here to help u')" at bounding box center [203, 86] width 87 height 11
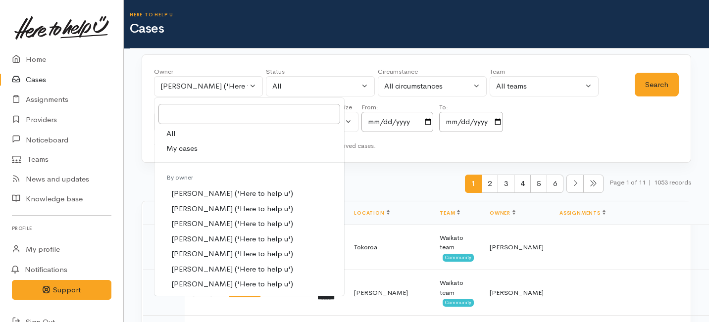
click at [182, 147] on span "My cases" at bounding box center [181, 148] width 31 height 11
select select "1463"
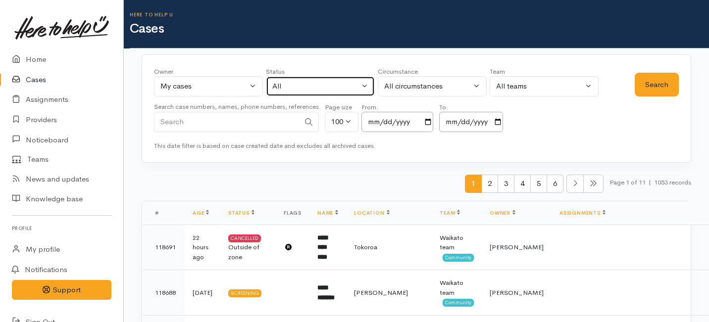
click at [370, 80] on button "All" at bounding box center [320, 86] width 109 height 20
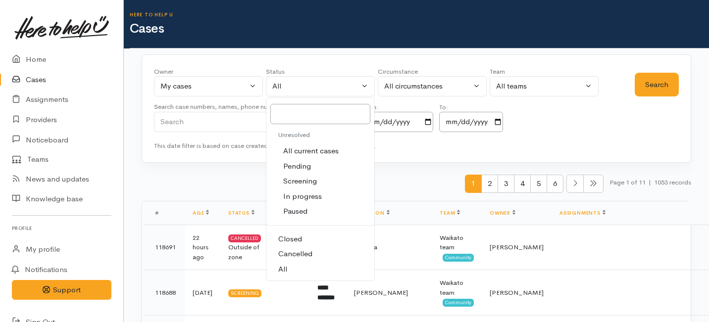
click at [297, 198] on span "In progress" at bounding box center [302, 196] width 39 height 11
select select "Open"
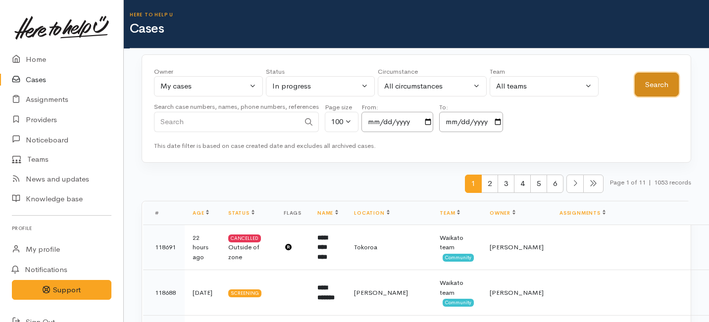
click at [642, 87] on button "Search" at bounding box center [657, 85] width 44 height 24
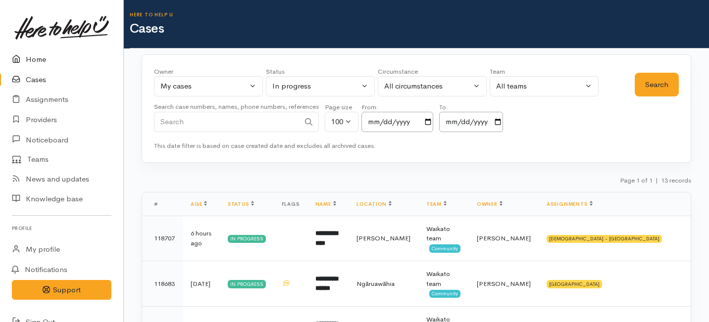
click at [31, 61] on link "Home" at bounding box center [61, 60] width 123 height 20
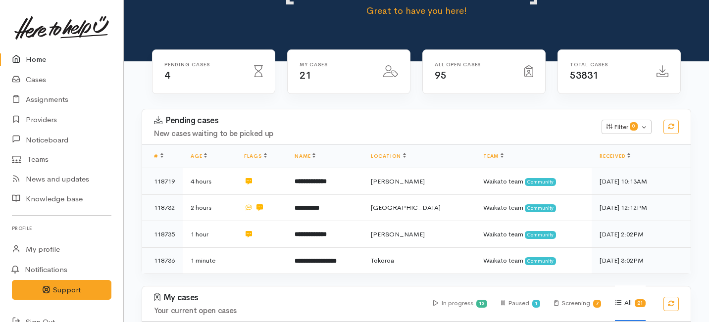
scroll to position [84, 0]
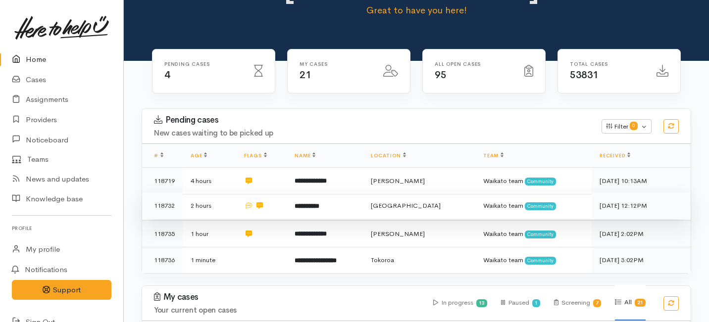
click at [287, 193] on td at bounding box center [261, 206] width 50 height 27
click at [223, 193] on td "2 hours" at bounding box center [209, 206] width 53 height 27
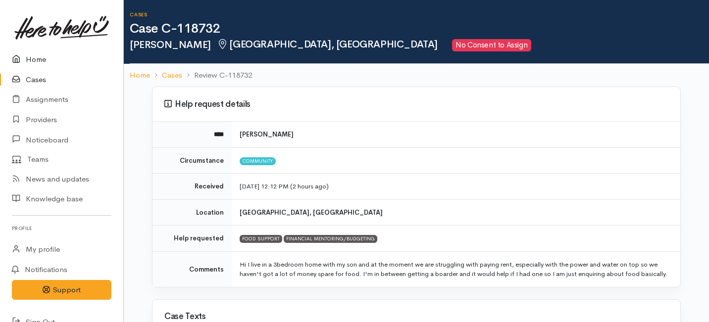
click at [36, 59] on link "Home" at bounding box center [61, 60] width 123 height 20
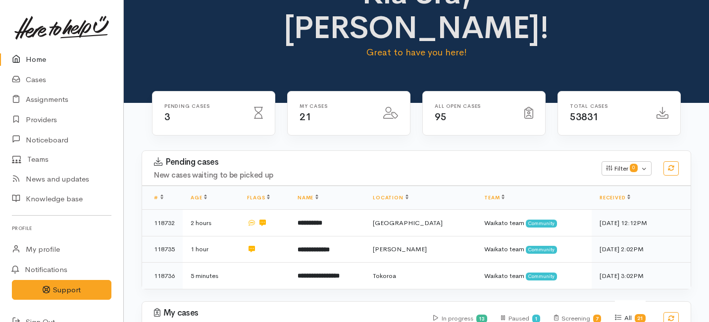
scroll to position [59, 0]
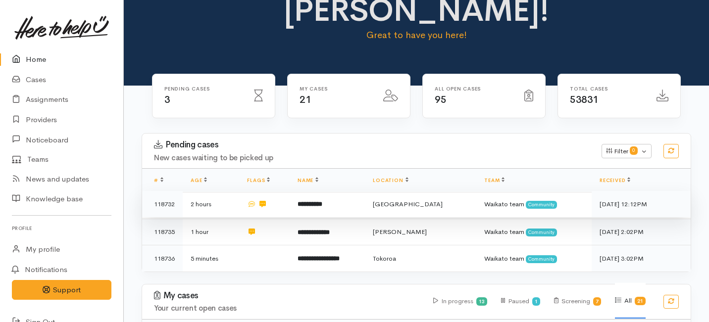
click at [304, 191] on td "**********" at bounding box center [327, 204] width 75 height 27
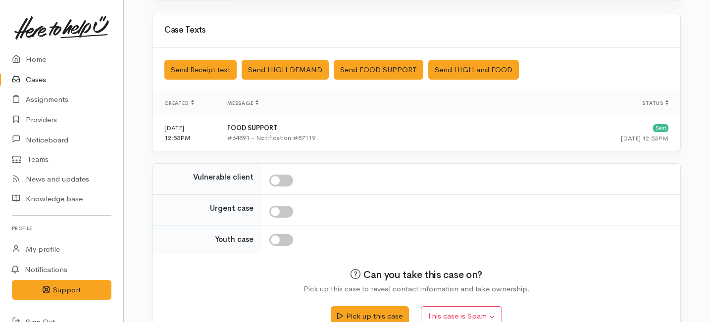
scroll to position [285, 0]
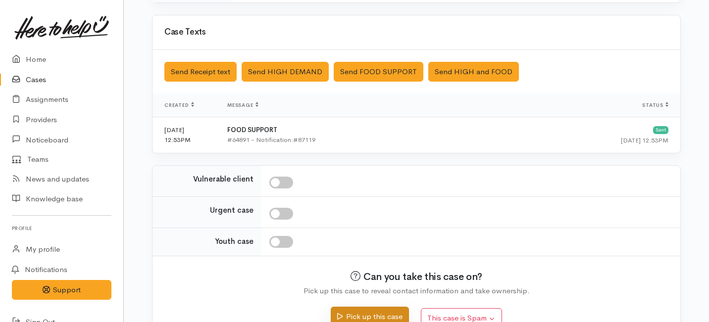
click at [366, 316] on button "Pick up this case" at bounding box center [370, 317] width 78 height 20
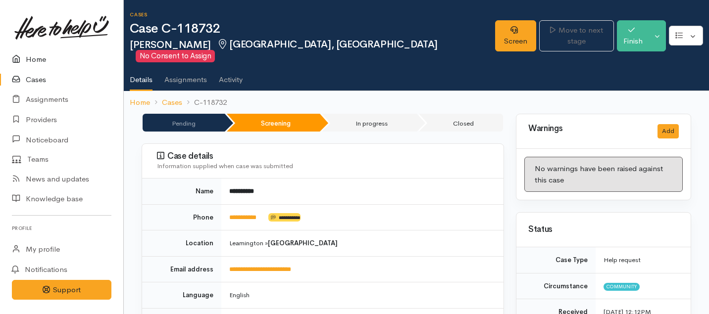
click at [30, 56] on link "Home" at bounding box center [61, 60] width 123 height 20
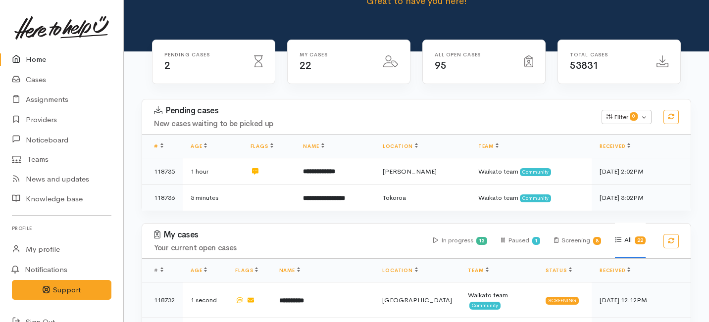
scroll to position [94, 0]
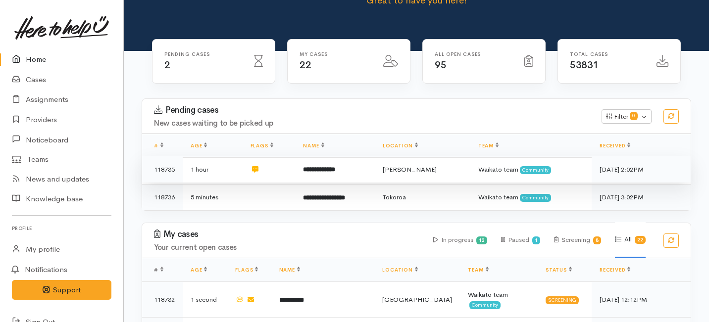
click at [282, 156] on td at bounding box center [269, 169] width 53 height 27
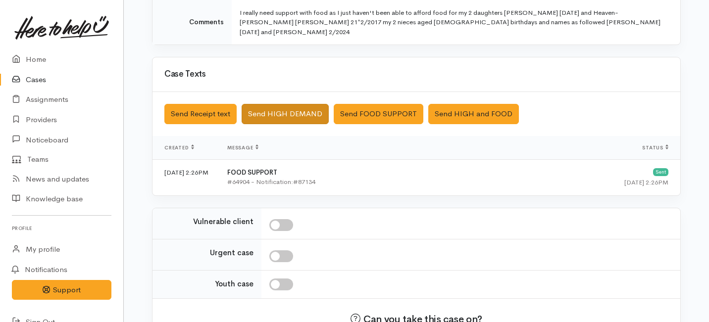
scroll to position [319, 0]
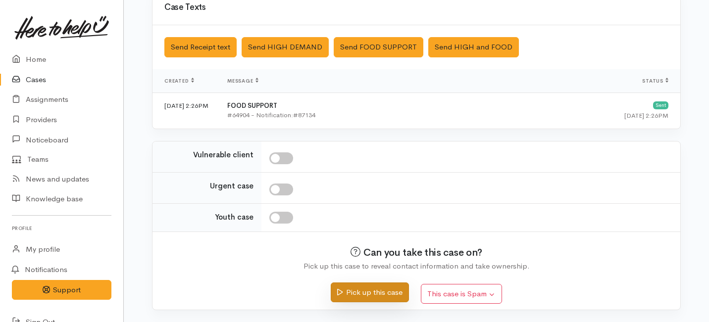
click at [367, 296] on button "Pick up this case" at bounding box center [370, 293] width 78 height 20
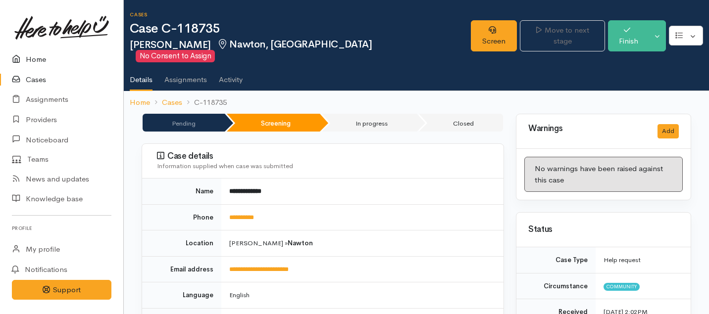
click at [37, 57] on link "Home" at bounding box center [61, 60] width 123 height 20
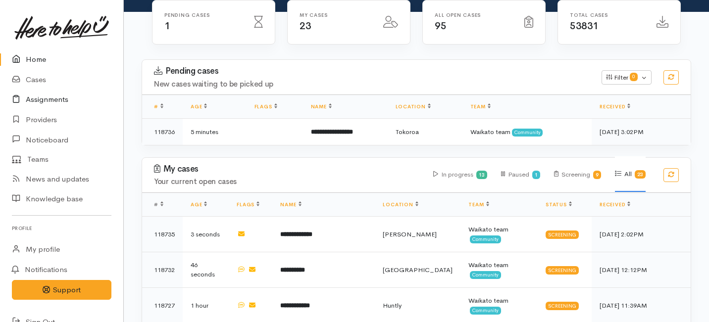
scroll to position [143, 0]
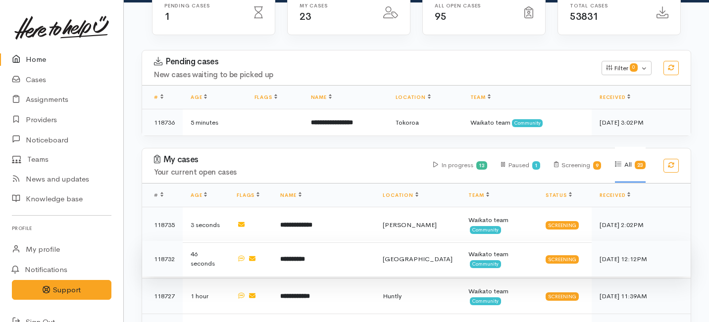
click at [335, 241] on td "**********" at bounding box center [323, 259] width 102 height 36
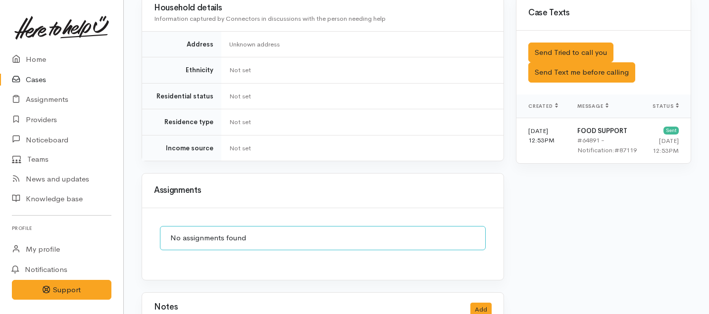
scroll to position [595, 0]
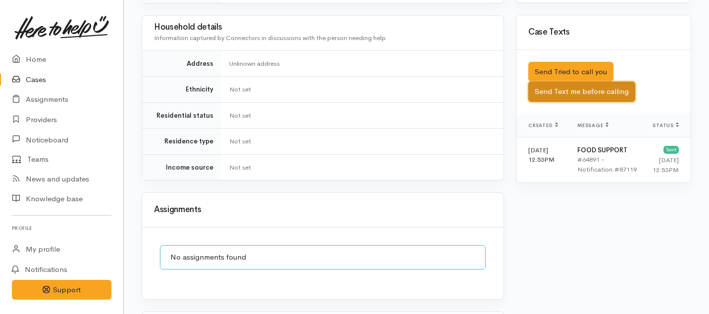
click at [592, 82] on button "Send Text me before calling" at bounding box center [581, 92] width 107 height 20
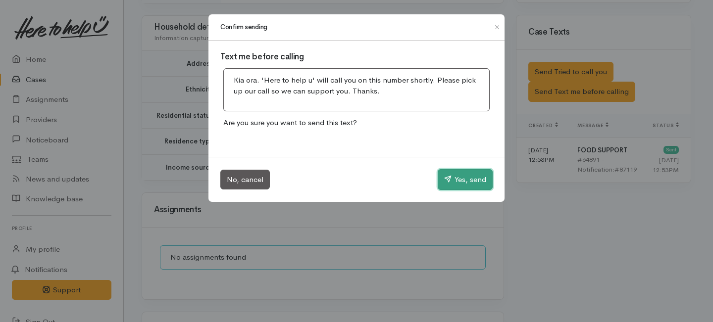
click at [463, 183] on button "Yes, send" at bounding box center [465, 179] width 55 height 21
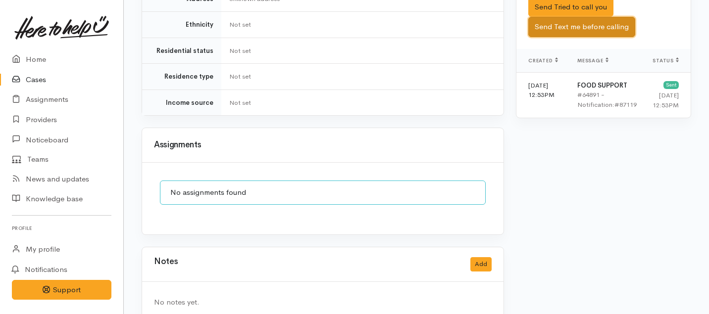
scroll to position [644, 0]
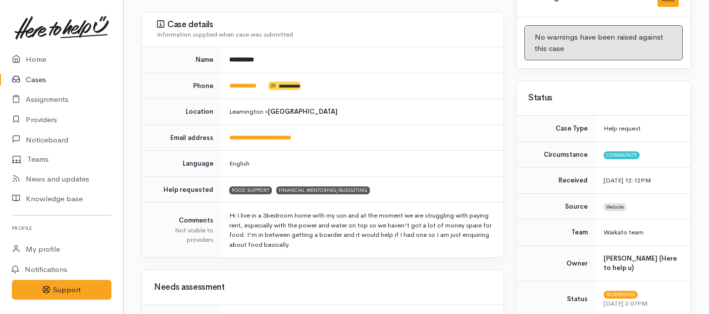
scroll to position [128, 0]
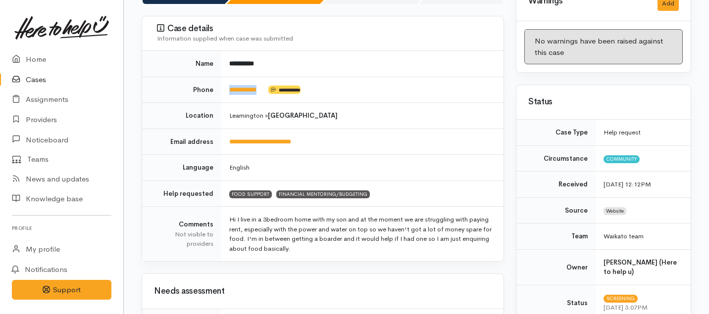
drag, startPoint x: 270, startPoint y: 79, endPoint x: 227, endPoint y: 76, distance: 43.2
click at [227, 77] on td "**********" at bounding box center [362, 90] width 282 height 26
copy td "**********"
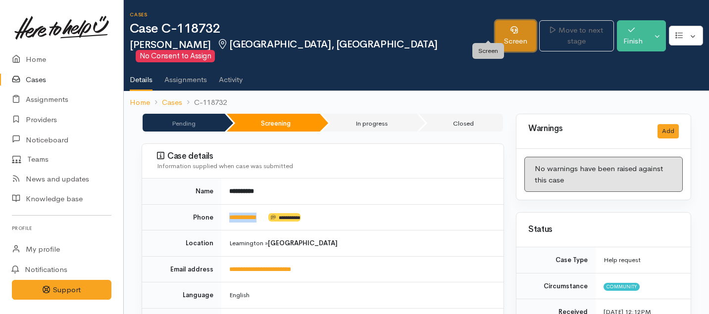
click at [495, 31] on link "Screen" at bounding box center [515, 35] width 41 height 31
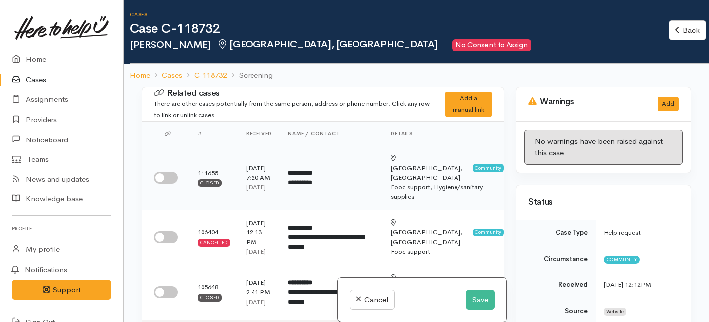
click at [169, 172] on input "checkbox" at bounding box center [166, 178] width 24 height 12
checkbox input "true"
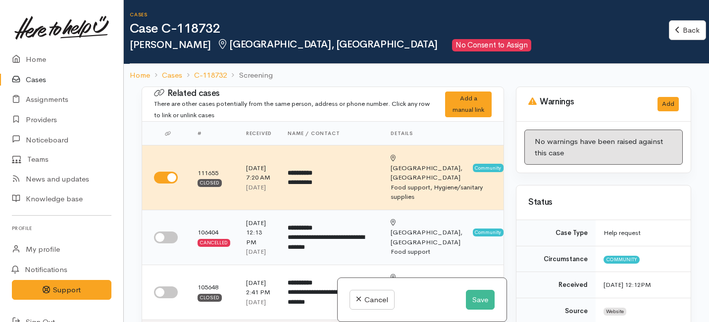
click at [171, 240] on input "checkbox" at bounding box center [166, 238] width 24 height 12
checkbox input "true"
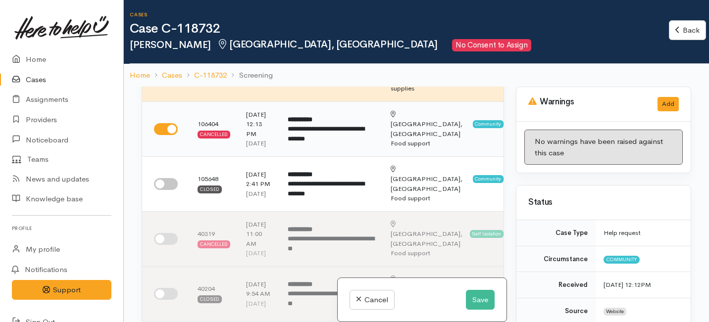
scroll to position [109, 0]
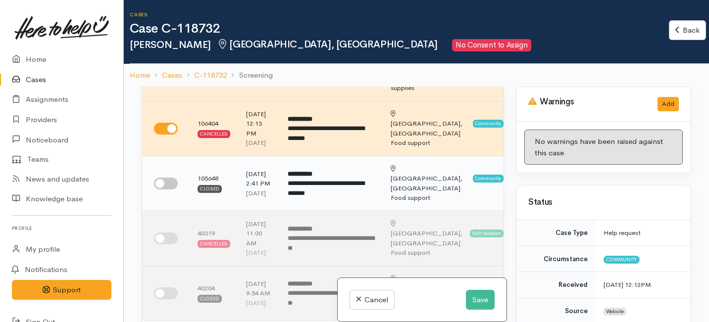
click at [170, 190] on input "checkbox" at bounding box center [166, 184] width 24 height 12
checkbox input "true"
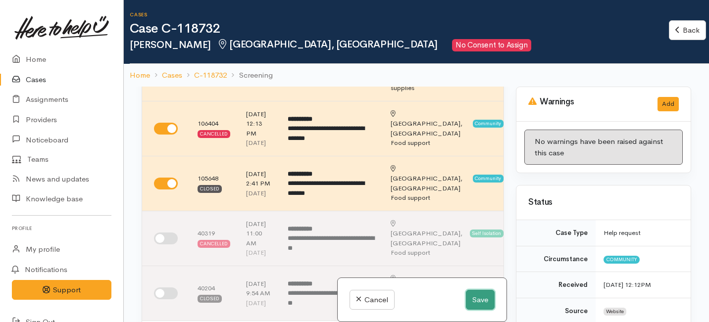
click at [473, 306] on button "Save" at bounding box center [480, 300] width 29 height 20
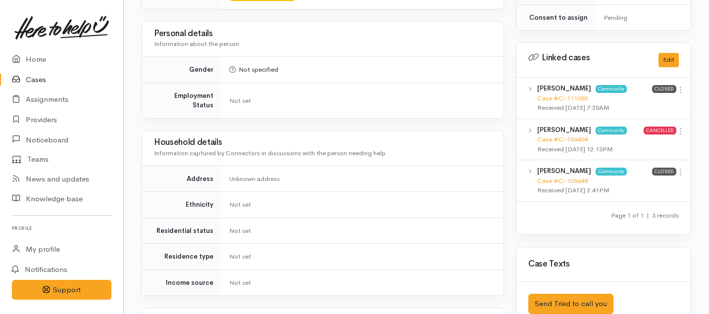
scroll to position [487, 0]
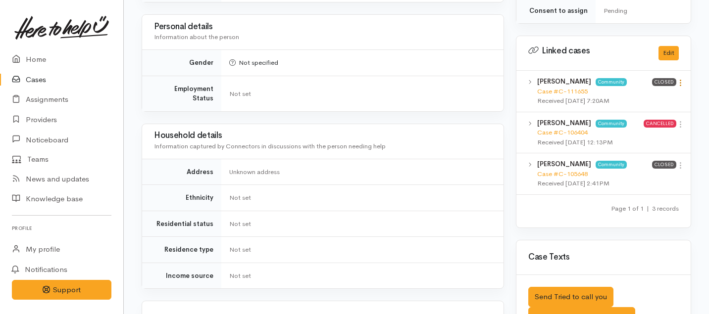
click at [681, 79] on icon at bounding box center [680, 83] width 8 height 8
click at [637, 95] on link "View case" at bounding box center [645, 102] width 78 height 15
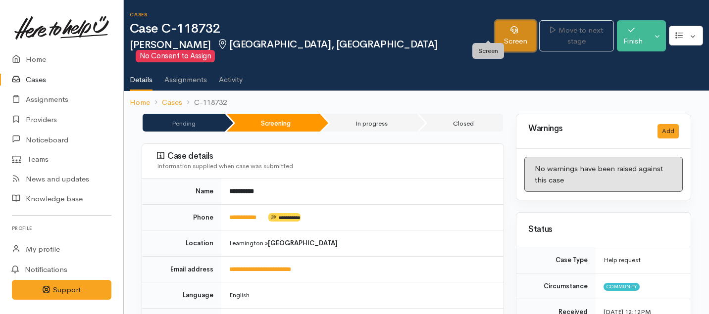
click at [495, 35] on link "Screen" at bounding box center [515, 35] width 41 height 31
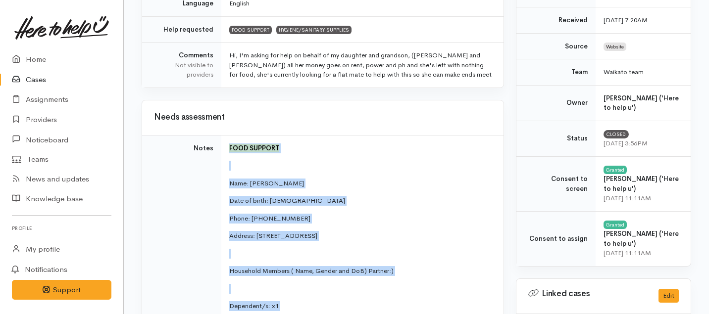
scroll to position [595, 0]
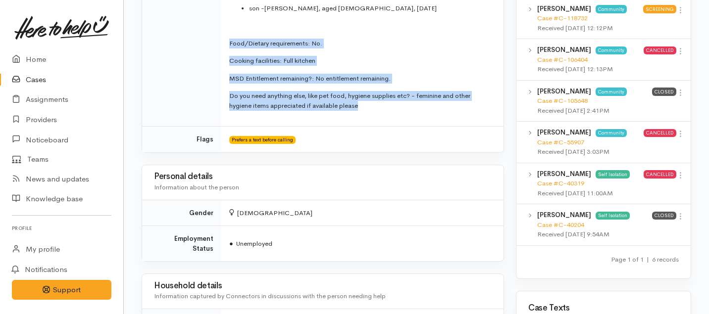
drag, startPoint x: 363, startPoint y: 275, endPoint x: 246, endPoint y: 35, distance: 267.7
click at [364, 103] on p "Do you need anything else, like pet food, hygiene supplies etc? - feminine and …" at bounding box center [360, 100] width 262 height 19
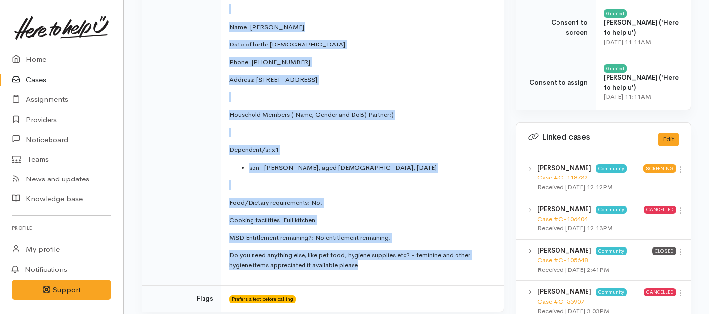
scroll to position [414, 0]
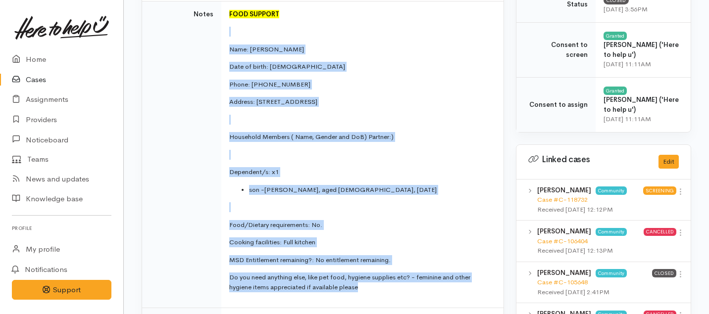
drag, startPoint x: 364, startPoint y: 103, endPoint x: 222, endPoint y: 30, distance: 159.8
click at [222, 30] on td "FOOD SUPPORT Name: Stacey Fox Date of birth: 21.05.1992 Phone: 0224190794 Addre…" at bounding box center [362, 154] width 282 height 307
copy td "Name: [PERSON_NAME] Date of birth: [DEMOGRAPHIC_DATA] Phone: 0224190794 Address…"
click at [362, 289] on p "Do you need anything else, like pet food, hygiene supplies etc? - feminine and …" at bounding box center [360, 282] width 262 height 19
drag, startPoint x: 362, startPoint y: 289, endPoint x: 233, endPoint y: 43, distance: 278.5
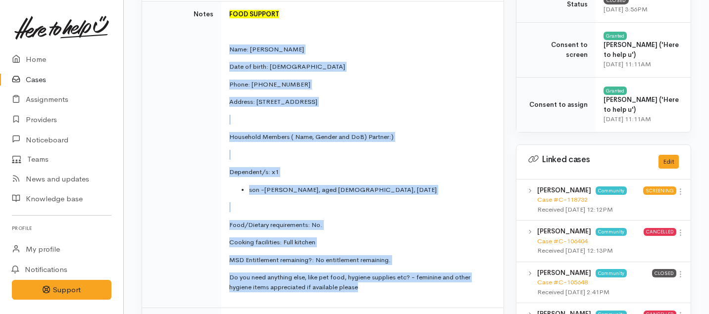
click at [233, 43] on td "FOOD SUPPORT Name: Stacey Fox Date of birth: 21.05.1992 Phone: 0224190794 Addre…" at bounding box center [362, 154] width 282 height 307
copy td "Name: [PERSON_NAME] Date of birth: [DEMOGRAPHIC_DATA] Phone: 0224190794 Address…"
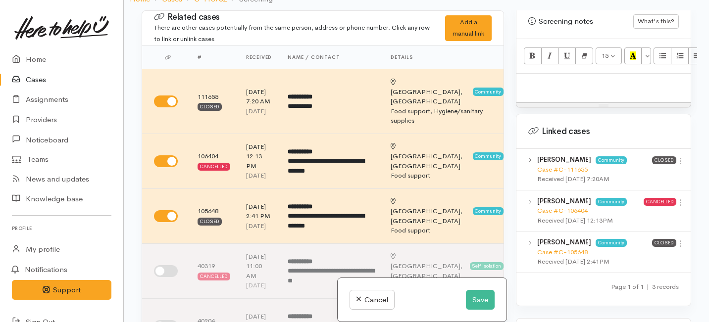
scroll to position [670, 0]
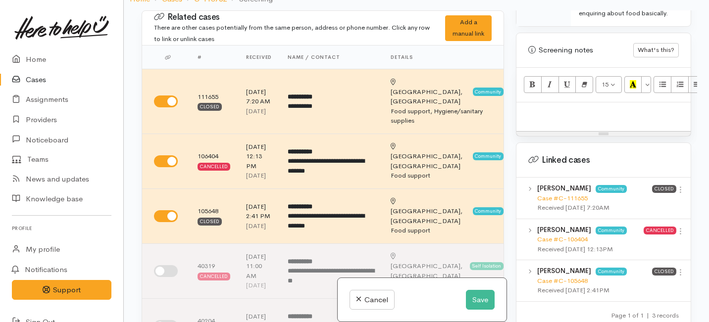
click at [569, 118] on div at bounding box center [603, 116] width 174 height 29
paste div
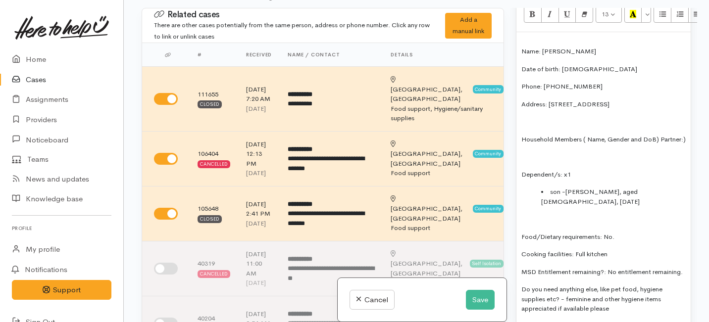
drag, startPoint x: 668, startPoint y: 106, endPoint x: 547, endPoint y: 99, distance: 121.0
click at [547, 99] on p "Address: [STREET_ADDRESS]" at bounding box center [603, 104] width 164 height 10
copy p "[STREET_ADDRESS]"
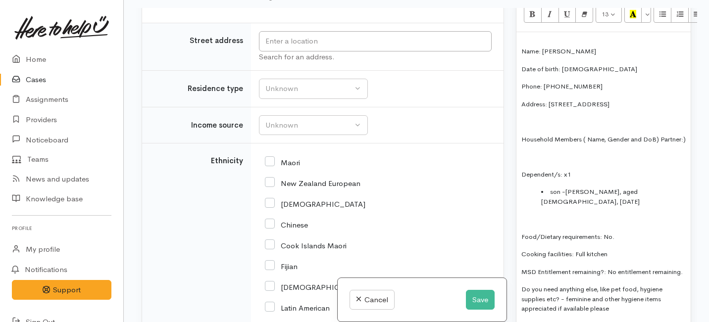
scroll to position [1424, 0]
click at [305, 51] on input "text" at bounding box center [375, 41] width 233 height 20
paste input "72A Raleigh St, Leamington, Cambridge"
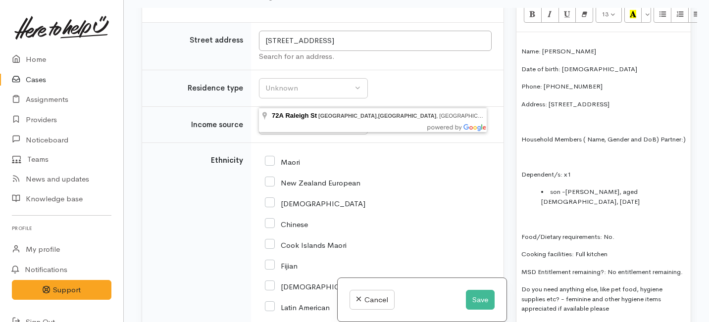
type input "72A Raleigh St, Leamington, Cambridge, New Zealand"
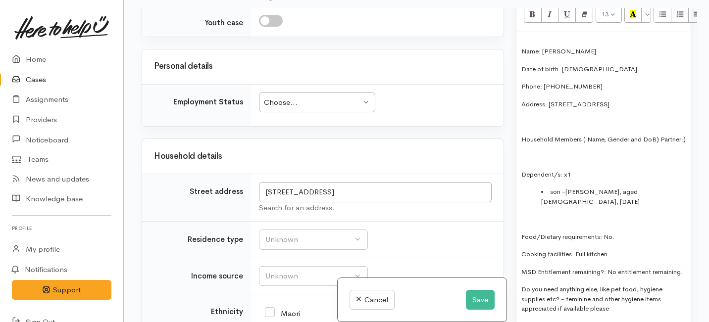
scroll to position [1280, 0]
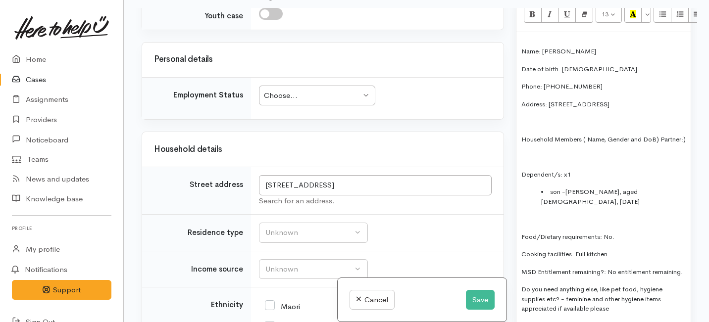
click at [290, 106] on div "Choose... Choose..." at bounding box center [317, 96] width 116 height 20
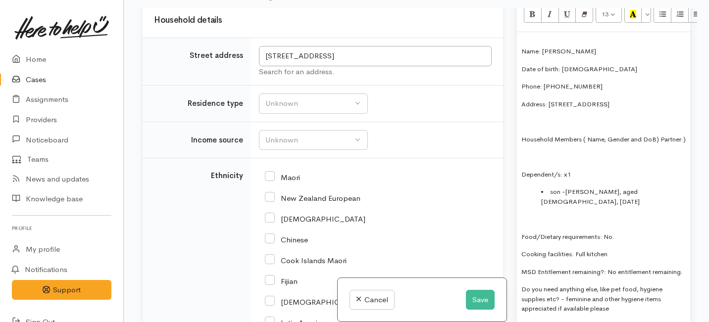
scroll to position [1444, 0]
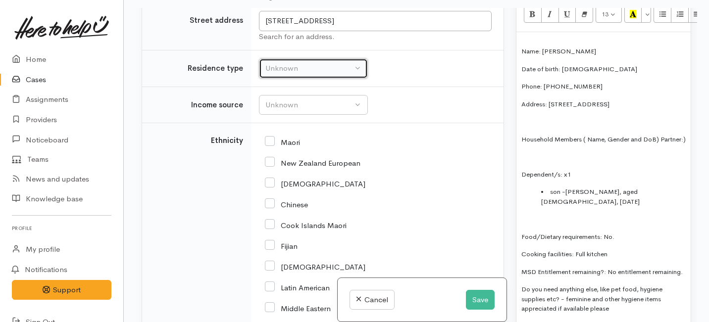
click at [328, 74] on div "Unknown" at bounding box center [308, 68] width 87 height 11
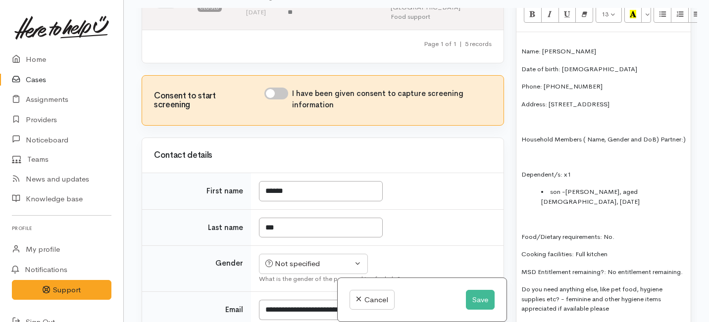
scroll to position [322, 0]
click at [279, 99] on input "I have been given consent to capture screening information" at bounding box center [276, 93] width 24 height 12
checkbox input "true"
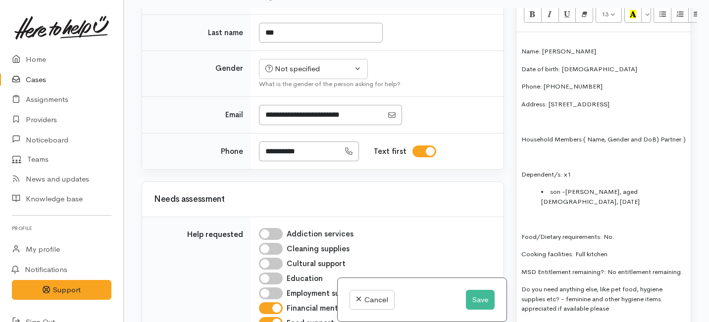
scroll to position [533, 0]
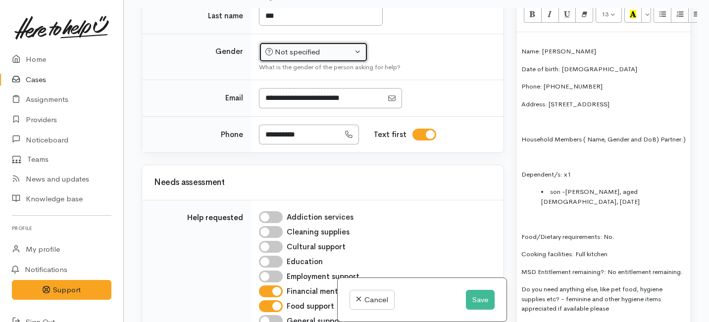
click at [294, 58] on div "Not specified" at bounding box center [308, 52] width 87 height 11
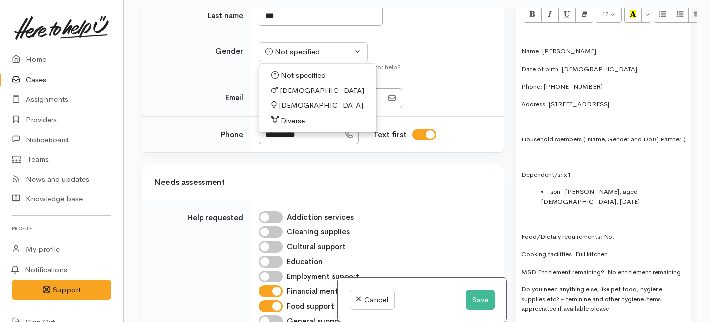
click at [288, 97] on span "Male" at bounding box center [322, 90] width 85 height 11
select select "Male"
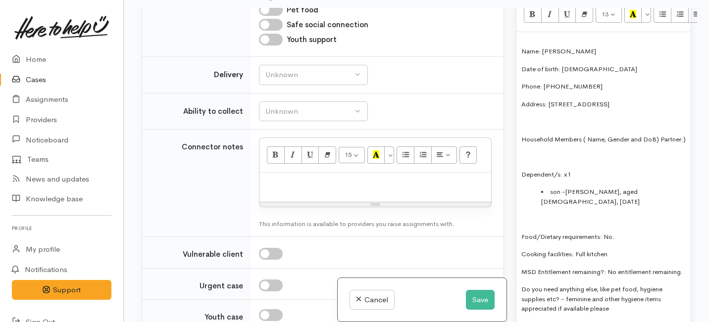
scroll to position [993, 0]
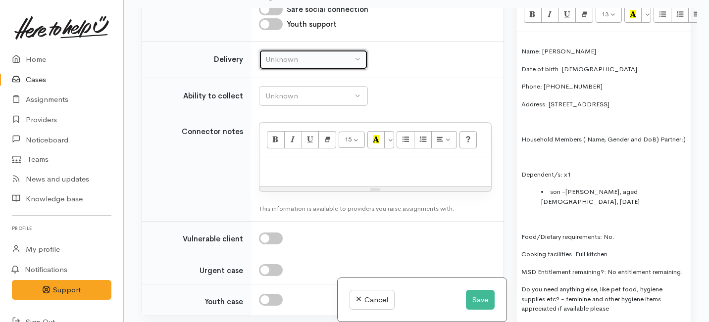
click at [349, 65] on div "Unknown" at bounding box center [308, 59] width 87 height 11
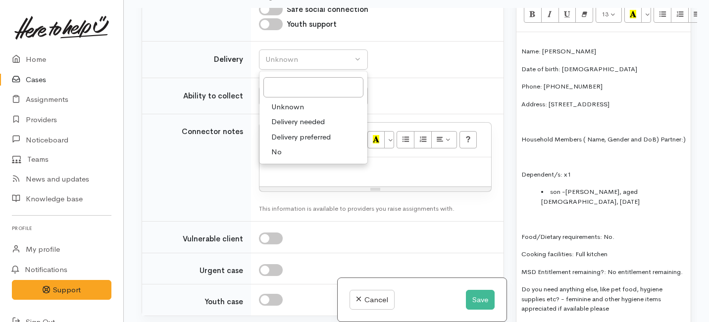
click at [296, 160] on link "No" at bounding box center [313, 152] width 108 height 15
select select "1"
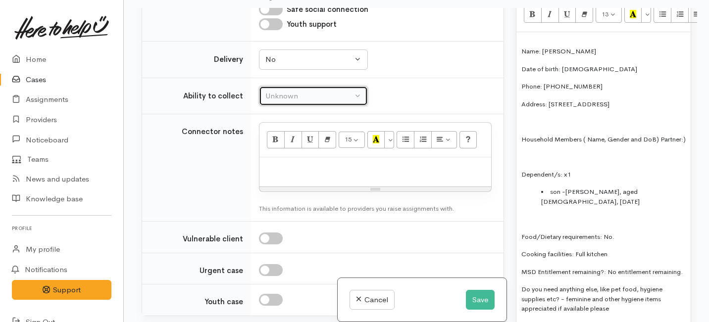
click at [324, 106] on button "Unknown" at bounding box center [313, 96] width 109 height 20
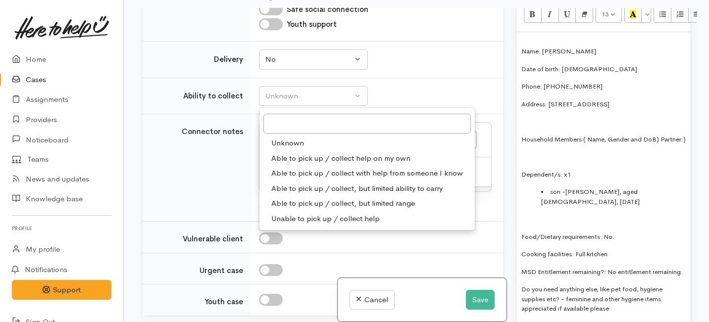
click at [291, 151] on link "Unknown" at bounding box center [366, 143] width 215 height 15
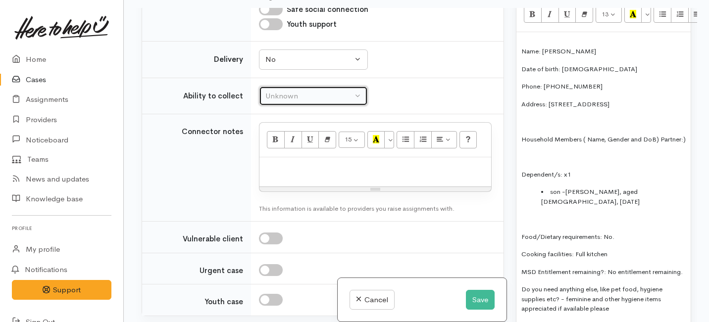
click at [294, 102] on div "Unknown" at bounding box center [308, 96] width 87 height 11
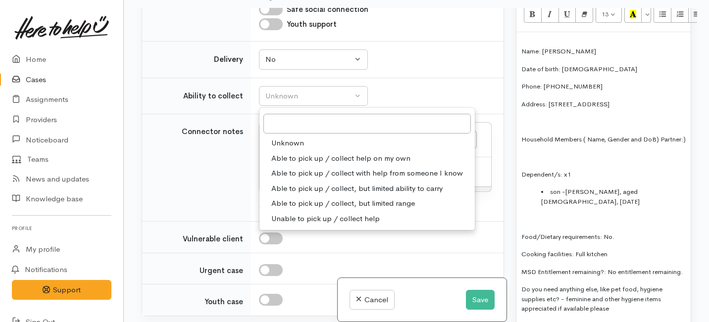
click at [294, 164] on span "Able to pick up / collect help on my own" at bounding box center [340, 158] width 139 height 11
select select "2"
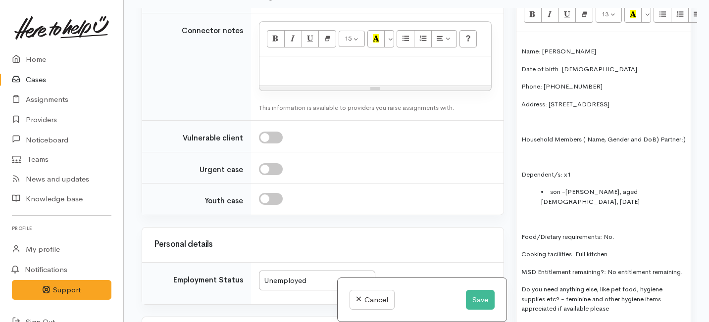
scroll to position [1099, 0]
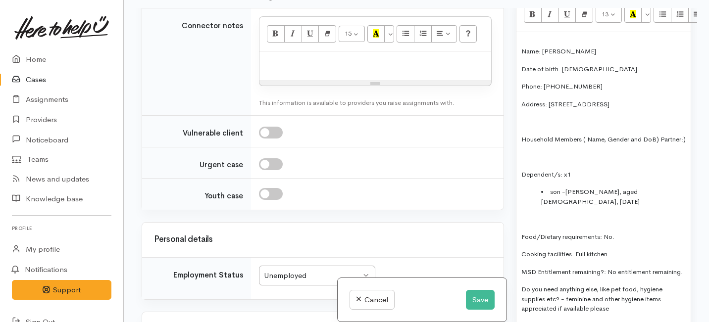
drag, startPoint x: 676, startPoint y: 105, endPoint x: 515, endPoint y: 41, distance: 173.5
click at [515, 41] on div "Warnings Add No warnings have been raised against this case Add Warning Title ●…" at bounding box center [603, 169] width 187 height 322
copy div "Name: Stacey Fox Date of birth: 21.05.1992 Phone: 0224190794 Address: 72A Ralei…"
click at [296, 68] on p at bounding box center [375, 61] width 222 height 11
paste div
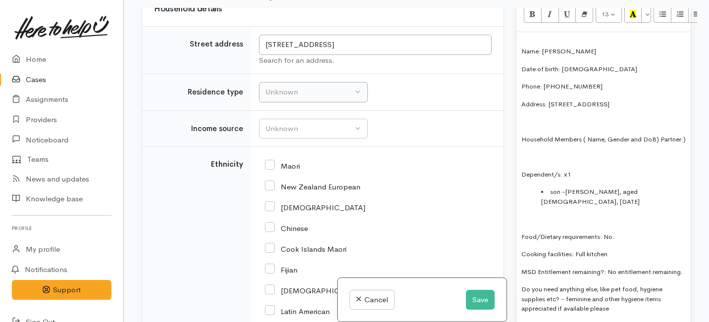
scroll to position [1527, 0]
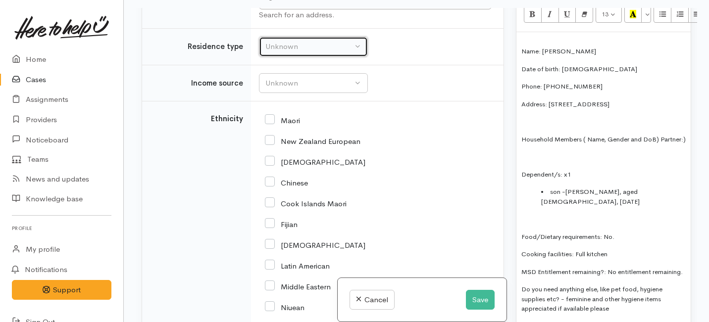
click at [307, 52] on div "Unknown" at bounding box center [308, 46] width 87 height 11
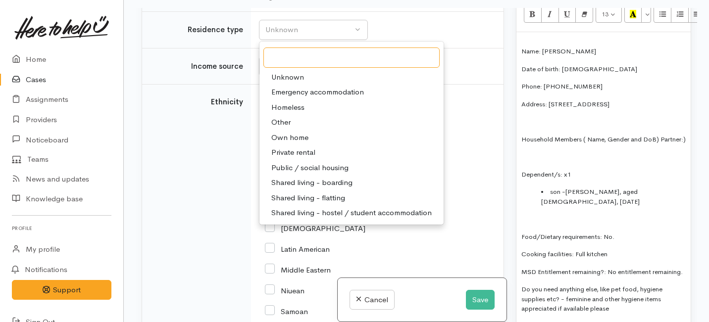
scroll to position [1544, 0]
click at [296, 158] on span "Private rental" at bounding box center [293, 152] width 44 height 11
select select "2"
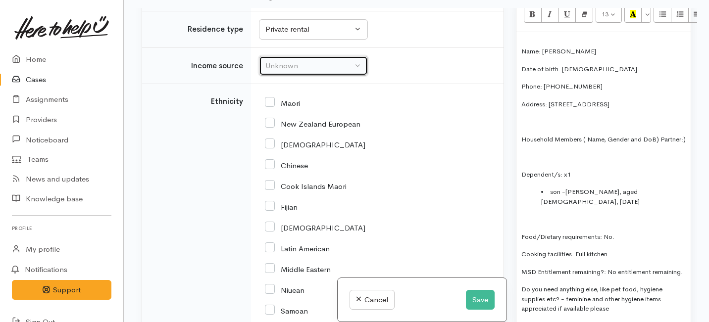
click at [299, 72] on div "Unknown" at bounding box center [308, 65] width 87 height 11
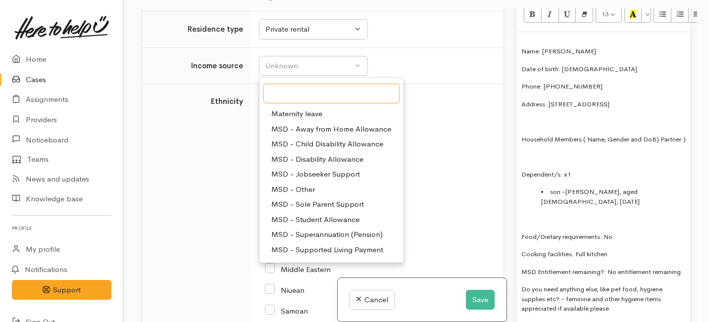
scroll to position [36, 0]
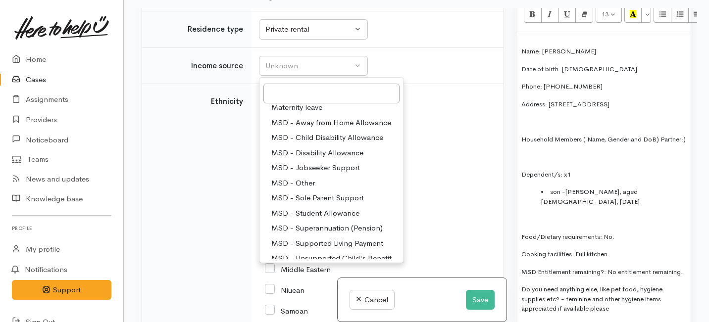
click at [288, 174] on span "MSD - Jobseeker Support" at bounding box center [315, 167] width 89 height 11
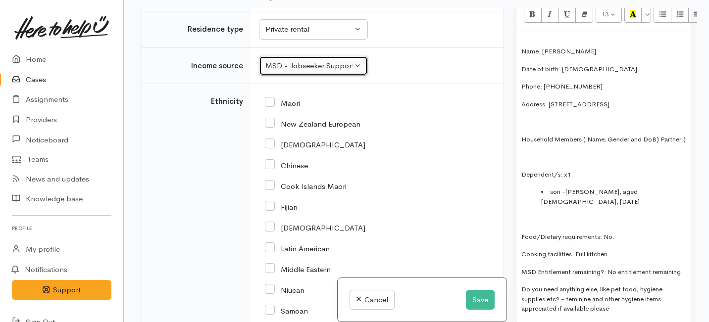
click at [333, 72] on div "MSD - Jobseeker Support" at bounding box center [308, 65] width 87 height 11
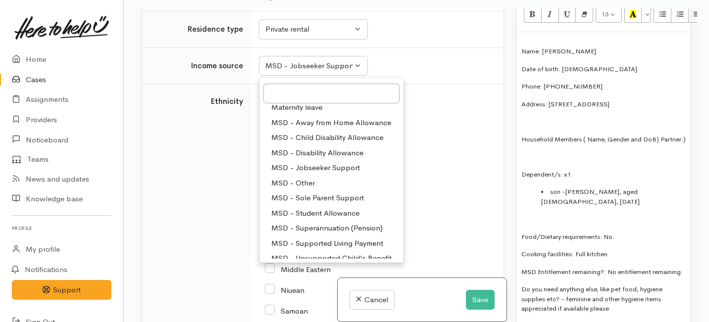
click at [307, 204] on span "MSD - Sole Parent Support" at bounding box center [317, 198] width 93 height 11
select select "7"
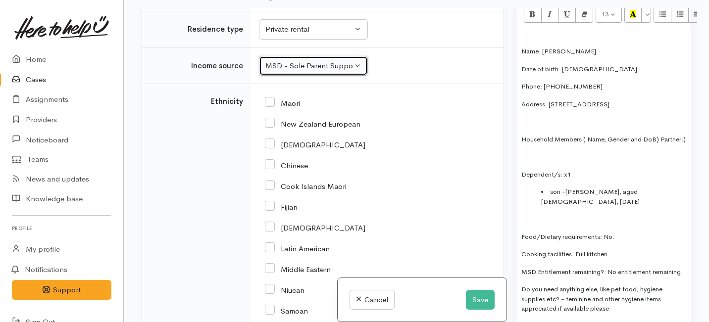
scroll to position [1599, 0]
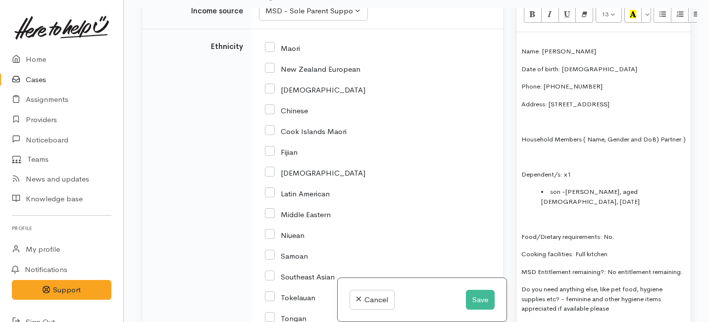
click at [271, 73] on input "New Zealand European" at bounding box center [313, 68] width 96 height 9
checkbox input "true"
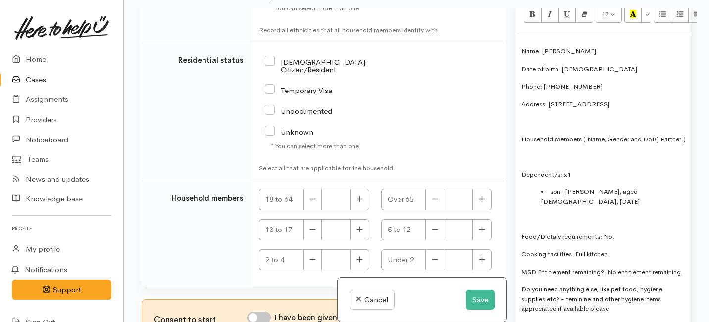
click at [270, 73] on input "[DEMOGRAPHIC_DATA] Citizen/Resident" at bounding box center [333, 65] width 136 height 16
checkbox input "true"
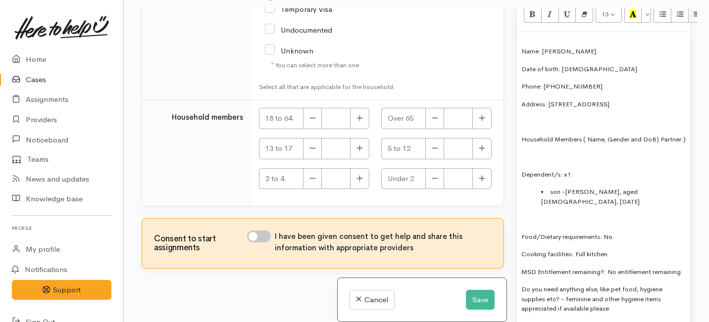
scroll to position [85, 0]
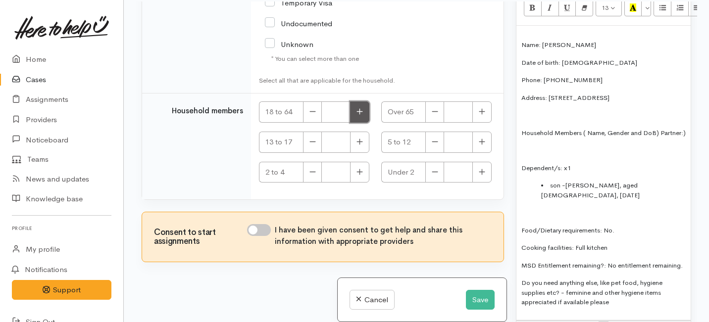
click at [358, 112] on icon "button" at bounding box center [359, 111] width 6 height 7
type input "1"
click at [479, 144] on icon "button" at bounding box center [482, 142] width 6 height 6
type input "1"
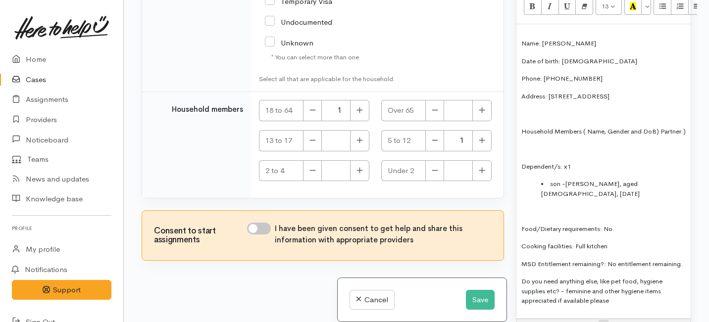
click at [268, 232] on input "I have been given consent to get help and share this information with appropria…" at bounding box center [259, 229] width 24 height 12
checkbox input "true"
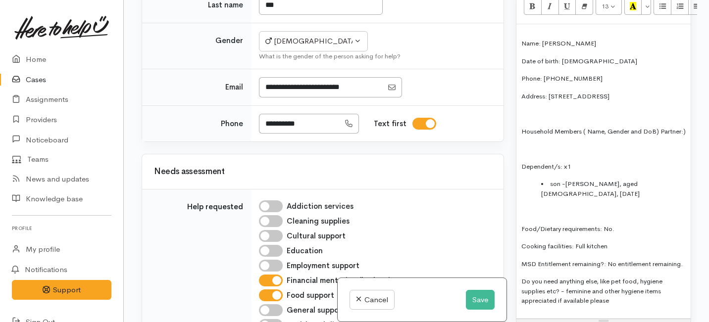
scroll to position [542, 0]
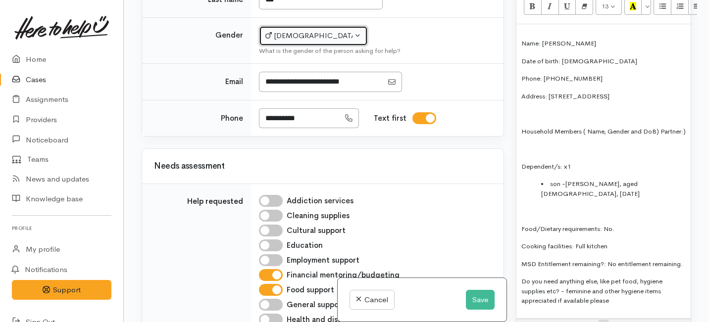
click at [311, 46] on button "Male" at bounding box center [313, 36] width 109 height 20
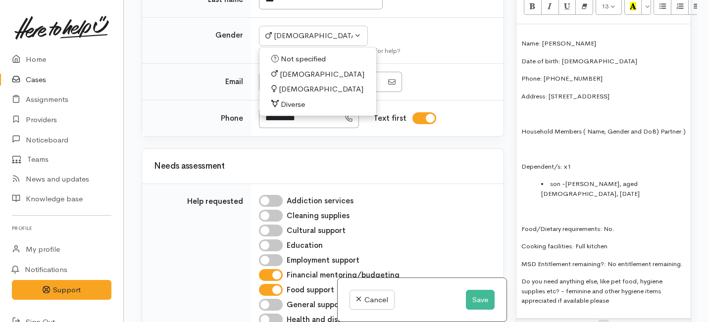
click at [288, 95] on span "[DEMOGRAPHIC_DATA]" at bounding box center [321, 89] width 85 height 11
select select "[DEMOGRAPHIC_DATA]"
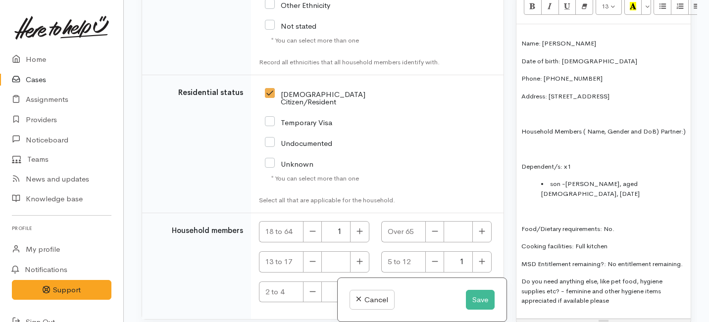
scroll to position [2157, 0]
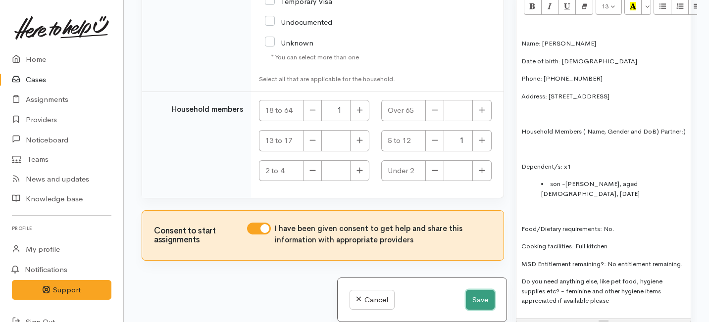
click at [476, 303] on button "Save" at bounding box center [480, 300] width 29 height 20
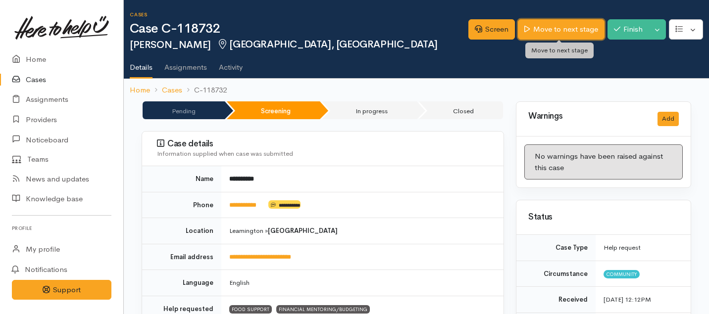
click at [534, 30] on link "Move to next stage" at bounding box center [561, 29] width 86 height 20
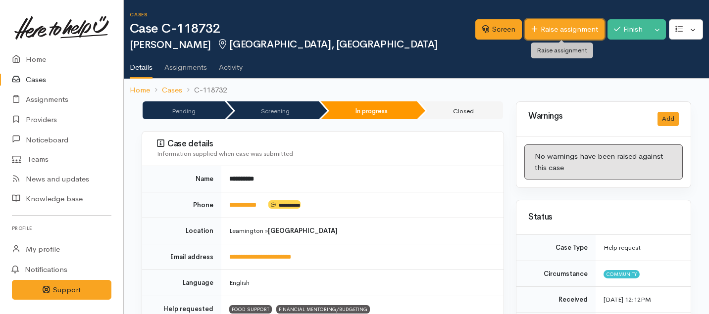
click at [547, 28] on link "Raise assignment" at bounding box center [565, 29] width 80 height 20
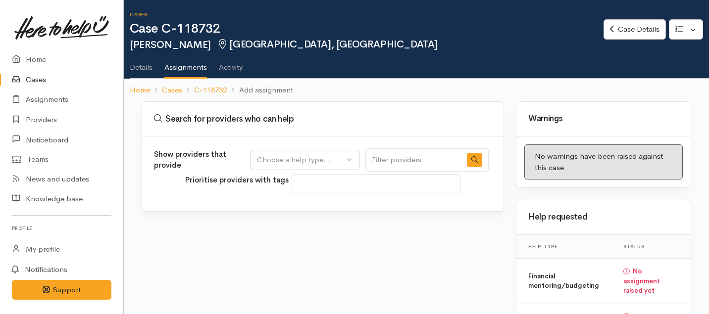
select select
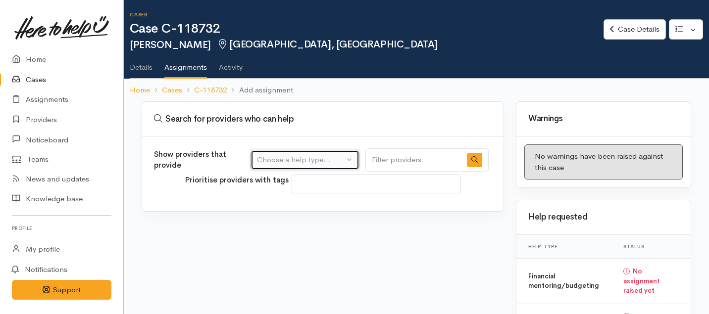
click at [342, 158] on div "Choose a help type..." at bounding box center [300, 159] width 87 height 11
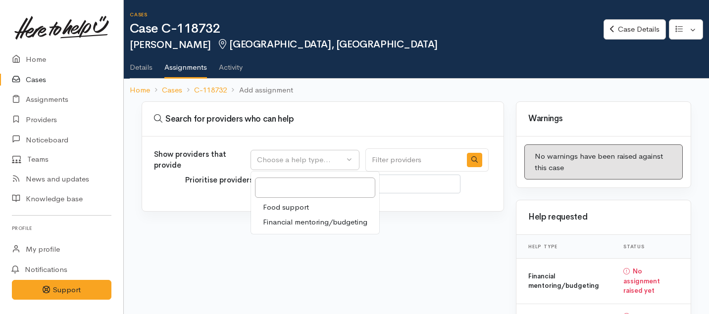
click at [299, 209] on span "Food support" at bounding box center [286, 207] width 46 height 11
select select "3"
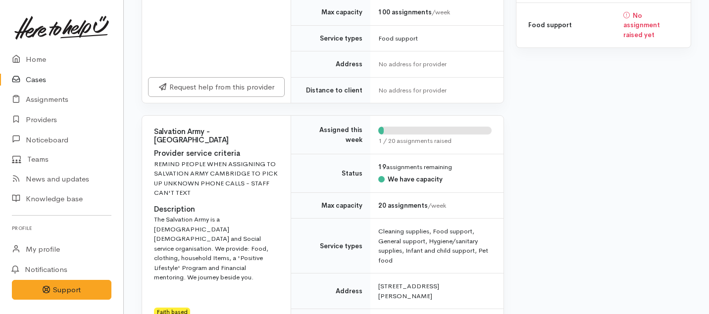
scroll to position [351, 0]
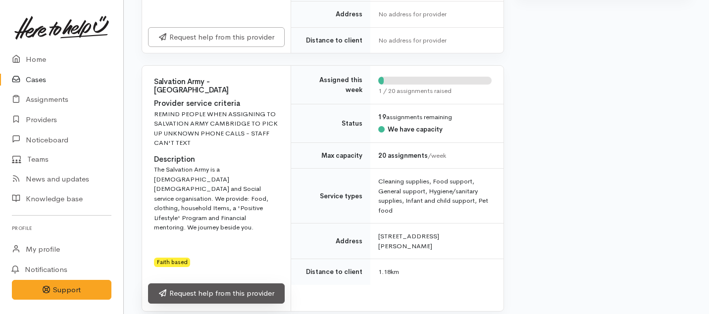
click at [246, 284] on link "Request help from this provider" at bounding box center [216, 294] width 137 height 20
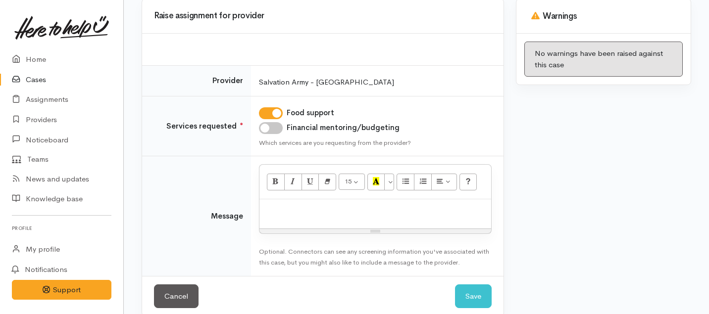
scroll to position [117, 0]
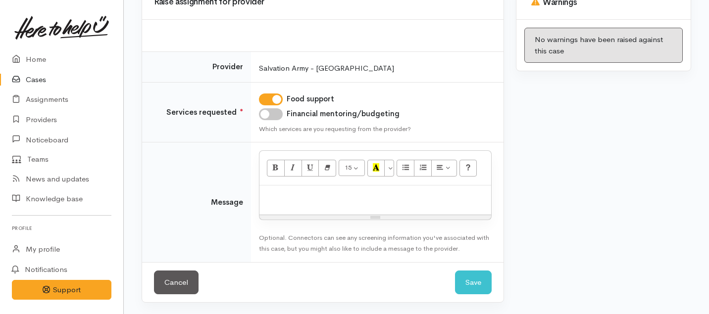
click at [289, 203] on div at bounding box center [375, 200] width 232 height 29
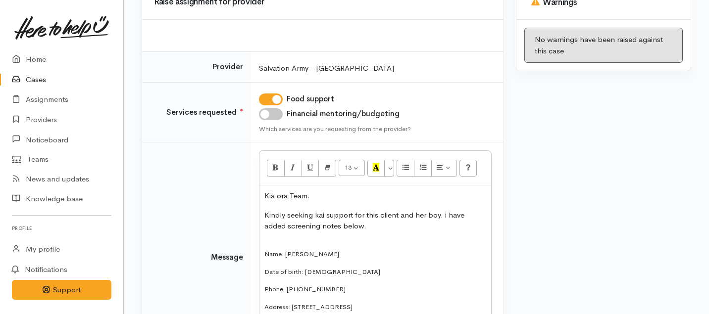
scroll to position [227, 0]
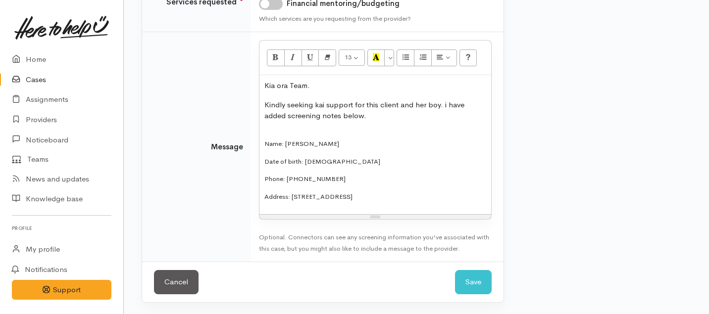
drag, startPoint x: 412, startPoint y: 192, endPoint x: 254, endPoint y: 142, distance: 165.8
click at [254, 142] on td "<p>Kia ora Team.&nbsp;</p><p>Kindly seeking kai support for this client and her…" at bounding box center [377, 147] width 252 height 230
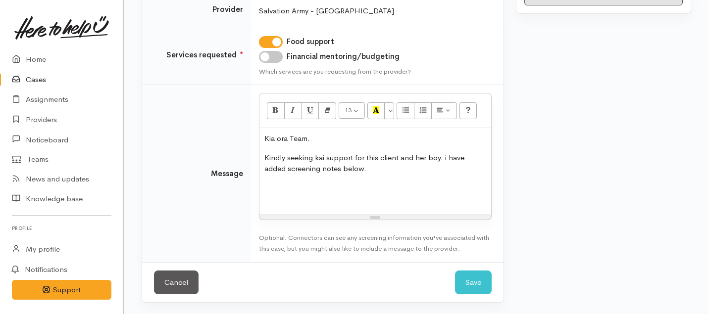
scroll to position [307, 0]
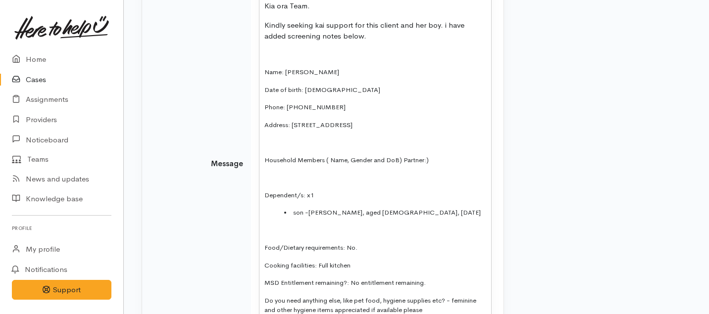
click at [261, 248] on div "Kia ora Team. Kindly seeking kai support for this client and her boy. i have ad…" at bounding box center [375, 162] width 232 height 333
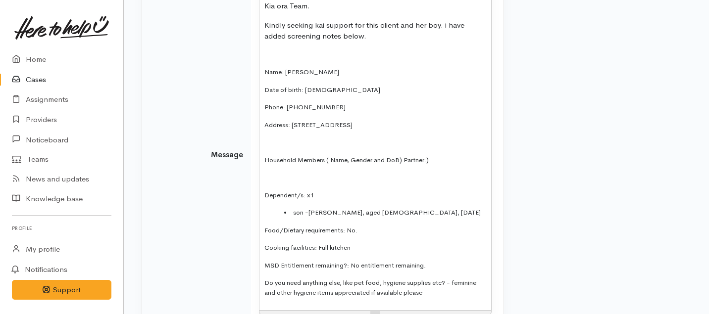
click at [264, 191] on p "Dependent/s: x1" at bounding box center [375, 196] width 222 height 10
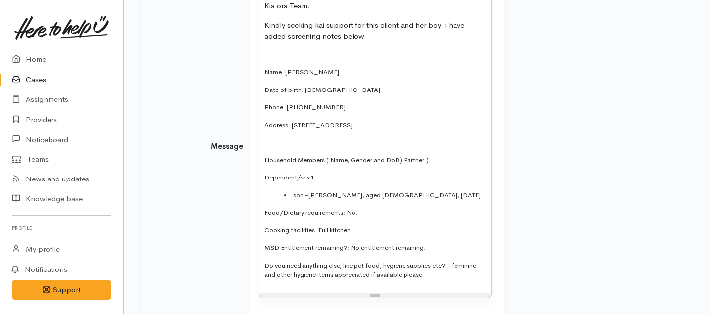
click at [264, 160] on p "Household Members ( Name, Gender and DoB) Partner:)" at bounding box center [375, 160] width 222 height 10
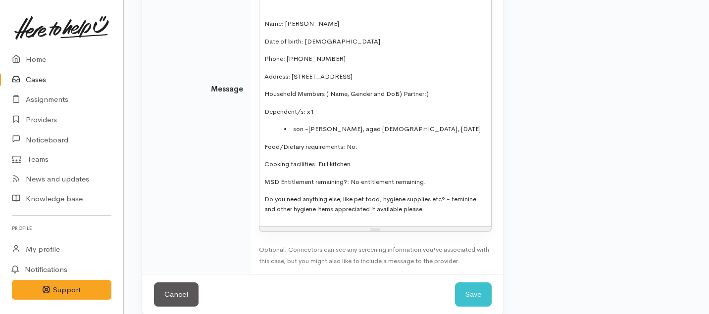
scroll to position [367, 0]
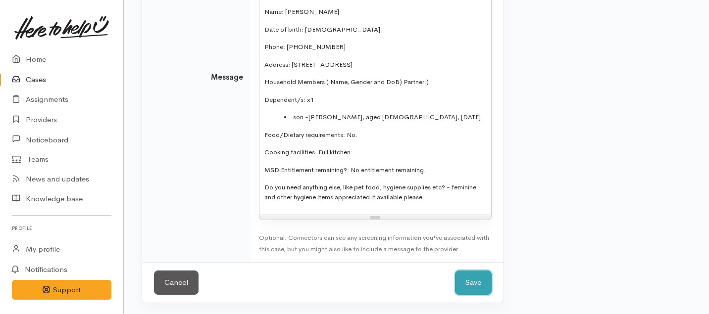
click at [474, 280] on button "Save" at bounding box center [473, 283] width 37 height 24
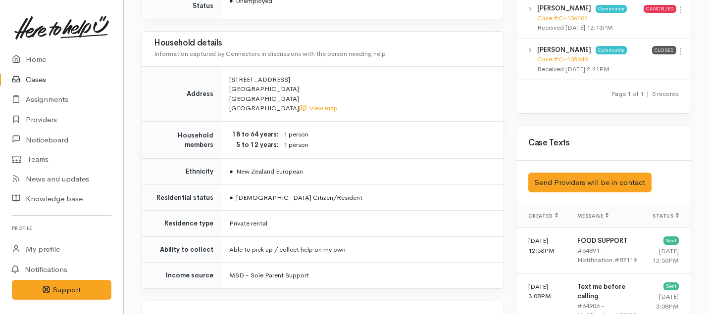
scroll to position [341, 0]
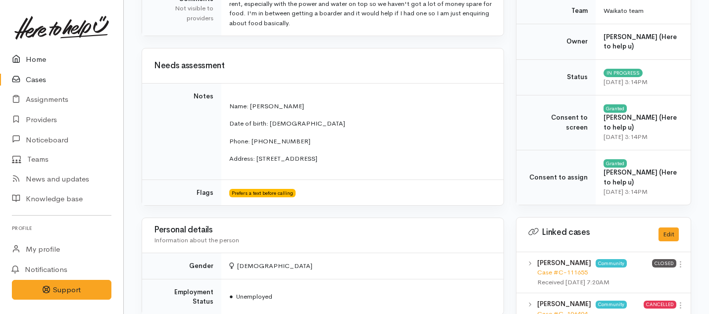
click at [39, 65] on link "Home" at bounding box center [61, 60] width 123 height 20
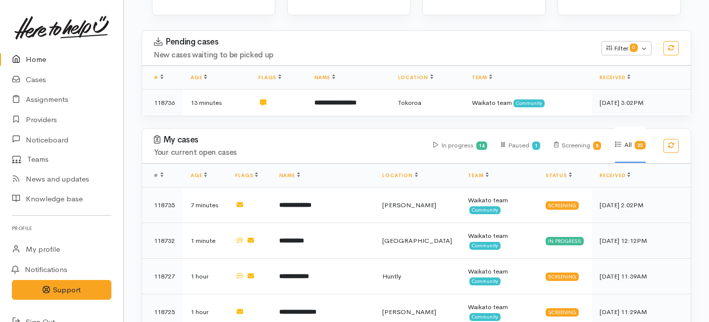
scroll to position [163, 0]
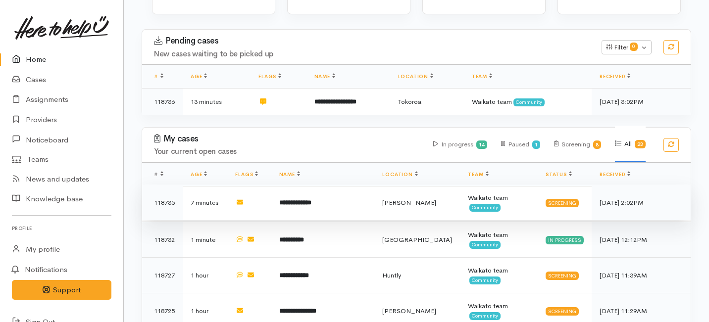
click at [329, 185] on td "**********" at bounding box center [322, 203] width 103 height 36
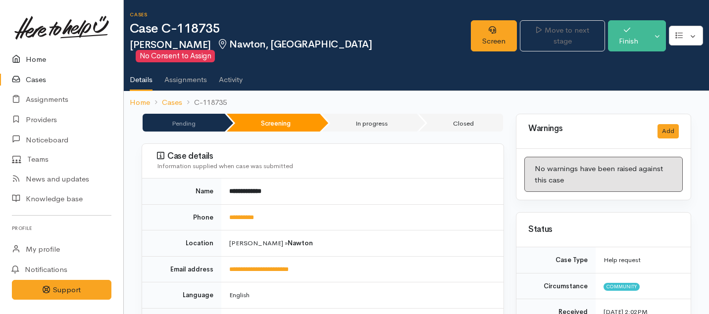
click at [33, 61] on link "Home" at bounding box center [61, 60] width 123 height 20
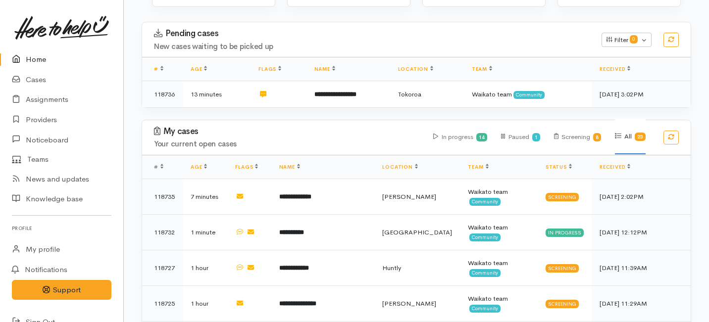
scroll to position [182, 0]
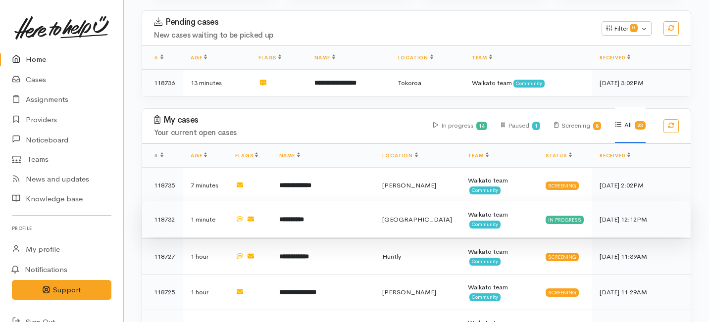
click at [351, 201] on td "**********" at bounding box center [322, 219] width 103 height 36
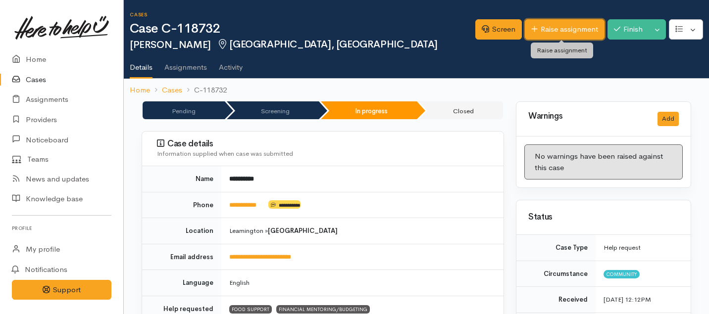
click at [557, 35] on link "Raise assignment" at bounding box center [565, 29] width 80 height 20
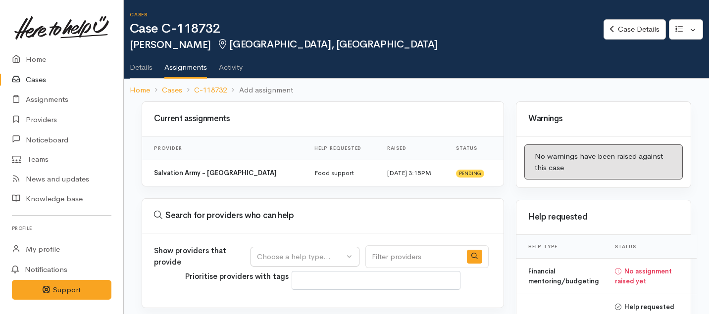
select select
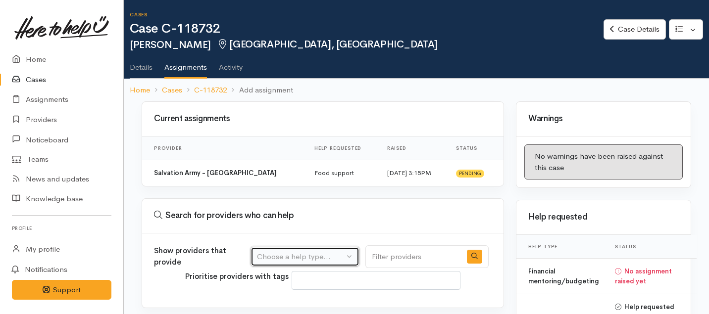
click at [318, 250] on button "Choose a help type..." at bounding box center [304, 257] width 109 height 20
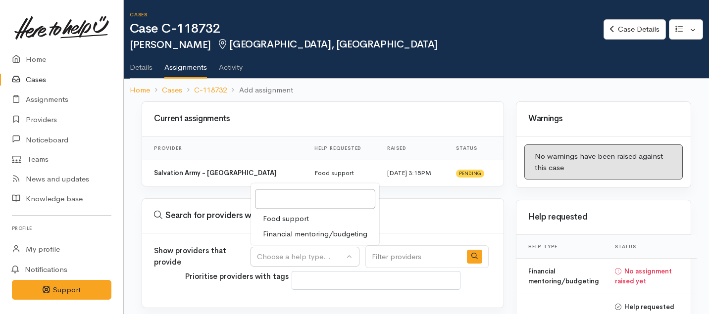
click at [301, 236] on span "Financial mentoring/budgeting" at bounding box center [315, 233] width 104 height 11
select select "9"
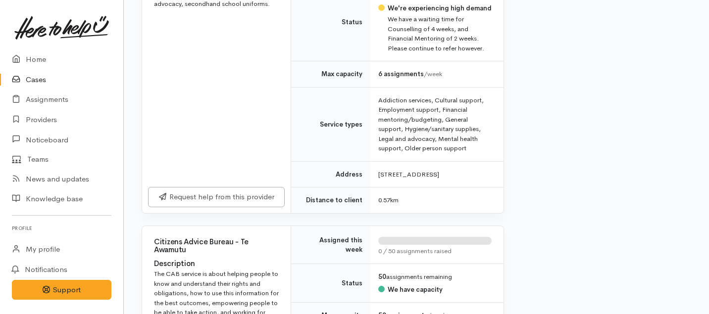
scroll to position [684, 0]
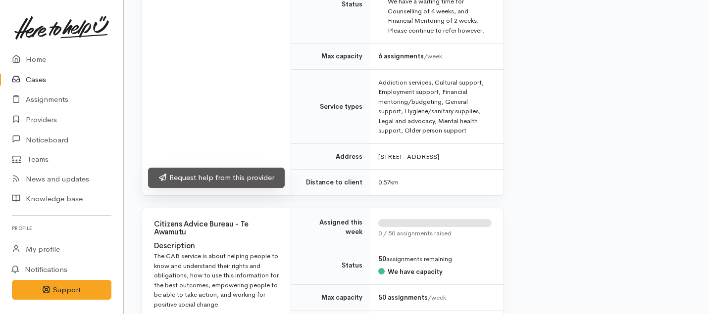
click at [240, 188] on link "Request help from this provider" at bounding box center [216, 178] width 137 height 20
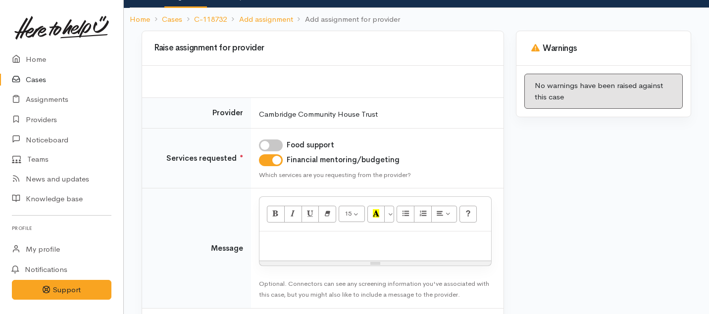
scroll to position [80, 0]
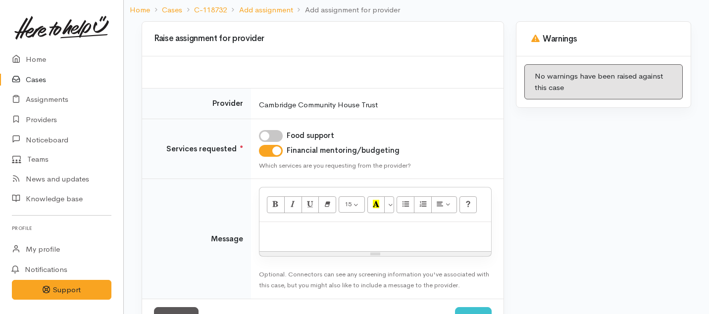
click at [323, 239] on div at bounding box center [375, 236] width 232 height 29
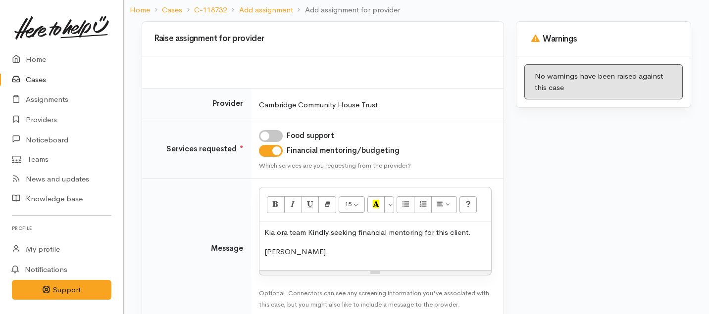
scroll to position [136, 0]
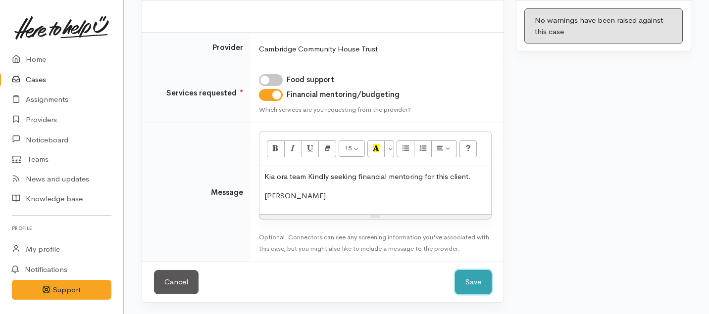
click at [462, 283] on button "Save" at bounding box center [473, 282] width 37 height 24
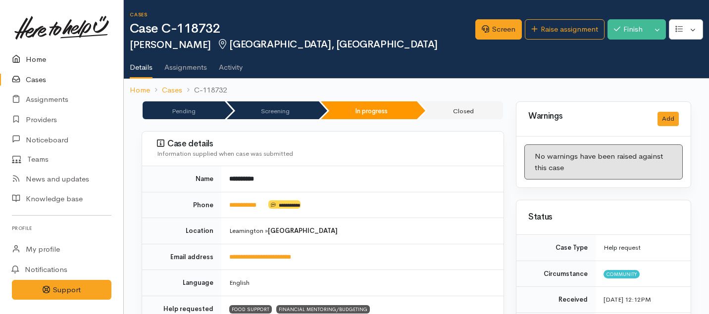
click at [46, 56] on link "Home" at bounding box center [61, 60] width 123 height 20
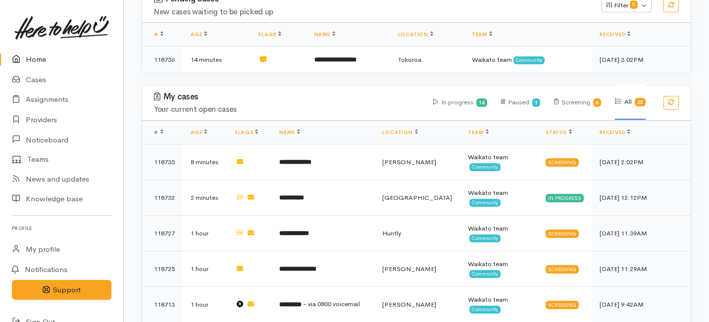
scroll to position [194, 0]
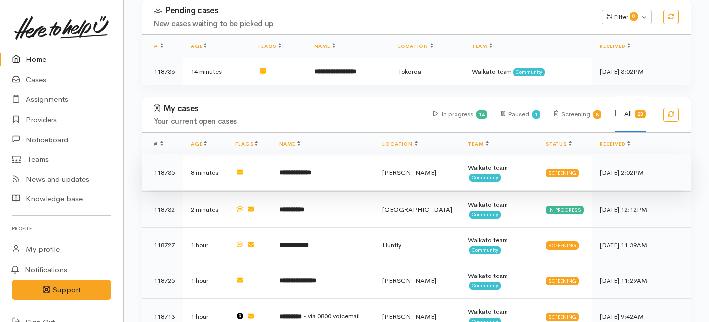
click at [320, 154] on td "**********" at bounding box center [322, 172] width 103 height 36
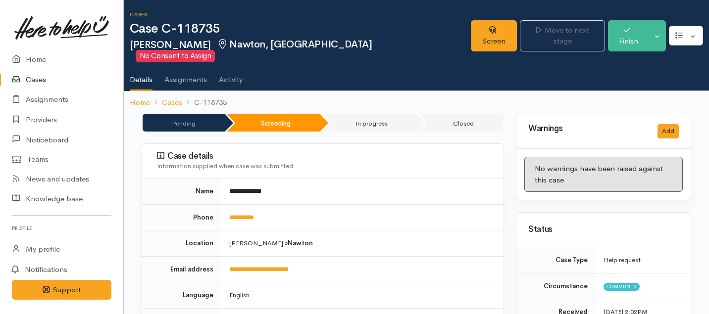
scroll to position [44, 0]
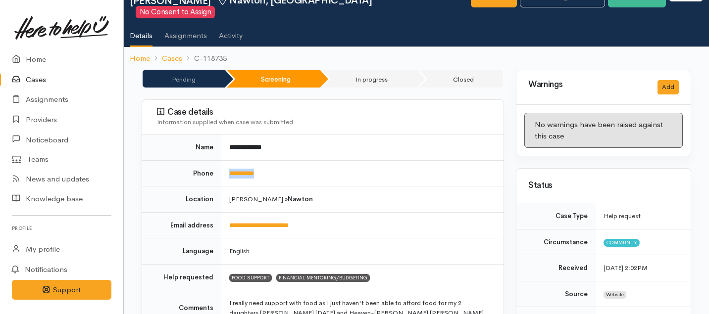
drag, startPoint x: 285, startPoint y: 159, endPoint x: 227, endPoint y: 161, distance: 58.4
click at [227, 161] on td "**********" at bounding box center [362, 173] width 282 height 26
copy link "**********"
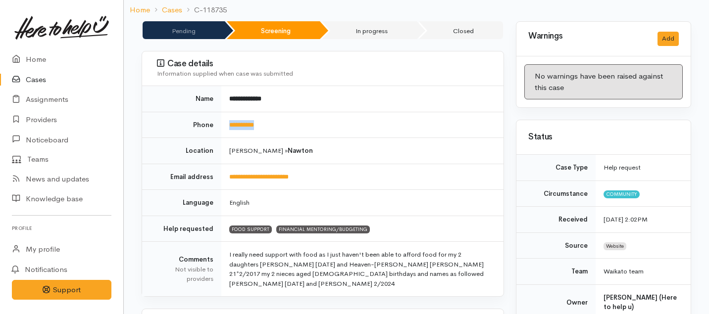
scroll to position [0, 0]
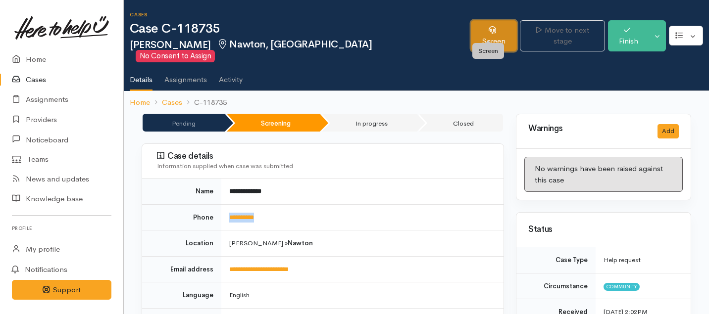
click at [481, 33] on link "Screen" at bounding box center [494, 35] width 46 height 31
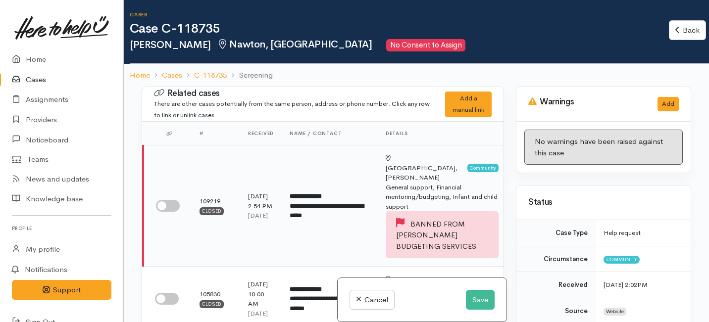
click at [171, 200] on input "checkbox" at bounding box center [168, 206] width 24 height 12
checkbox input "true"
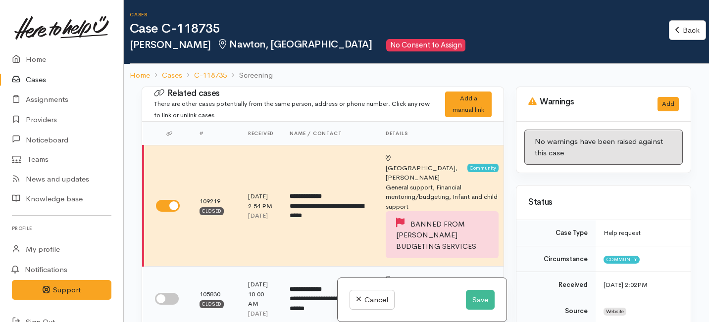
scroll to position [60, 0]
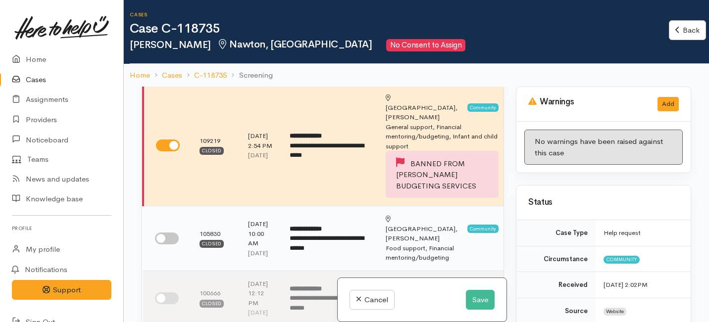
click at [168, 233] on input "checkbox" at bounding box center [167, 239] width 24 height 12
checkbox input "true"
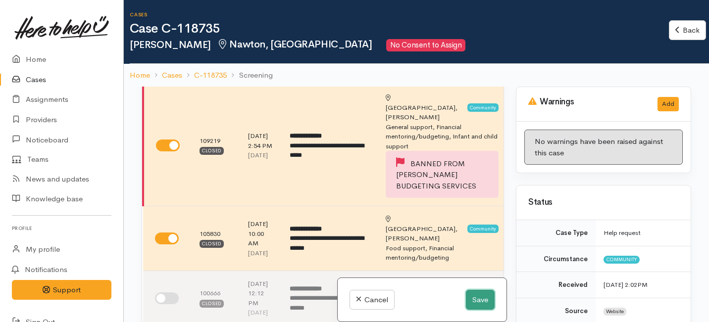
click at [478, 304] on button "Save" at bounding box center [480, 300] width 29 height 20
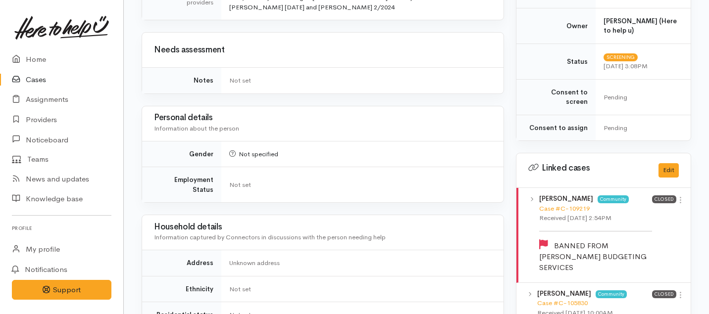
scroll to position [384, 0]
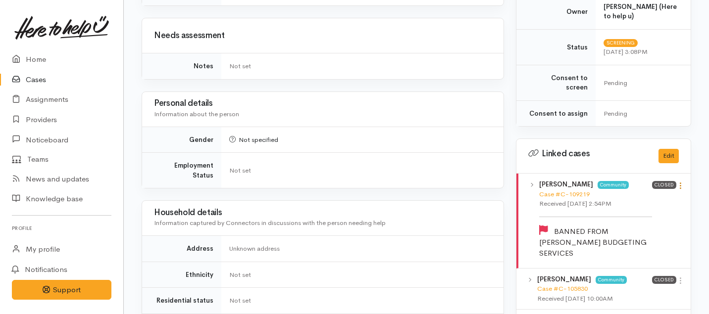
click at [680, 182] on icon at bounding box center [680, 186] width 8 height 8
click at [641, 198] on link "View case" at bounding box center [645, 205] width 78 height 15
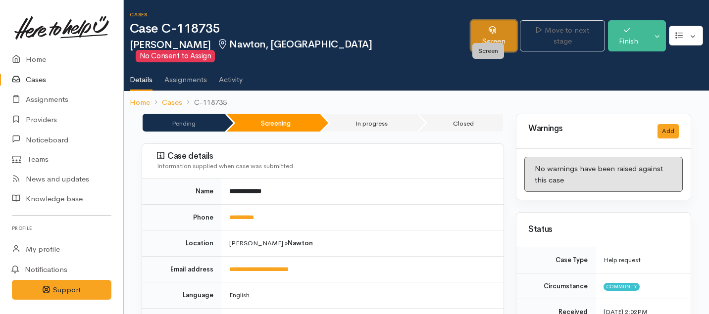
click at [483, 33] on link "Screen" at bounding box center [494, 35] width 46 height 31
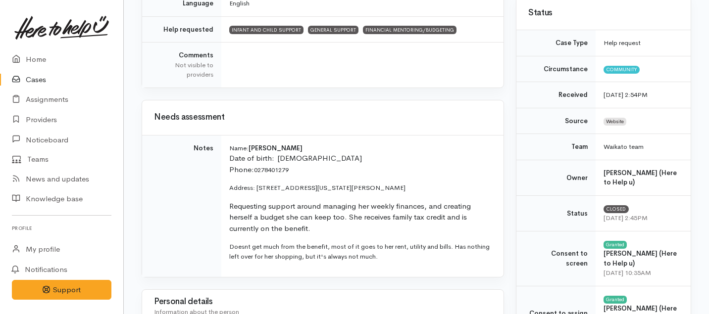
scroll to position [242, 0]
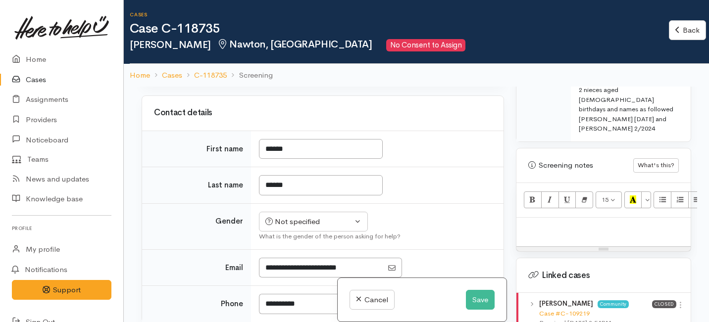
scroll to position [732, 0]
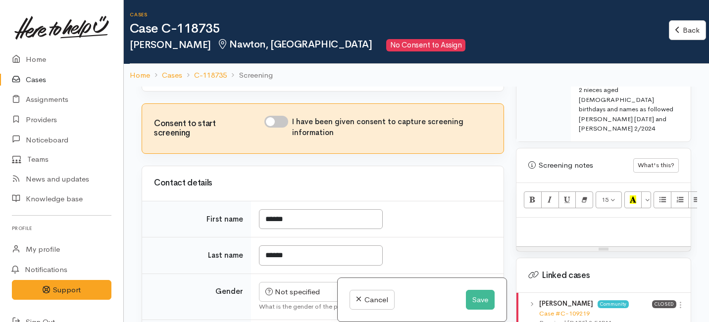
click at [277, 128] on input "I have been given consent to capture screening information" at bounding box center [276, 122] width 24 height 12
checkbox input "true"
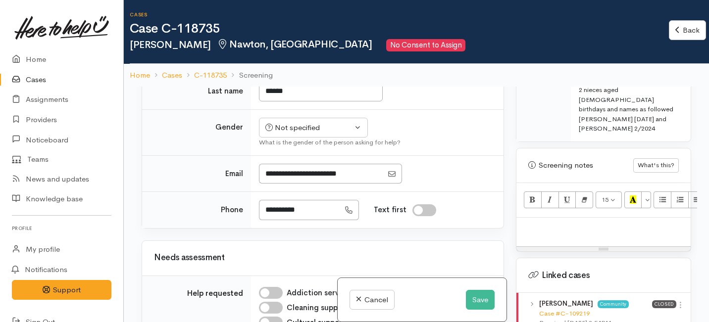
scroll to position [905, 0]
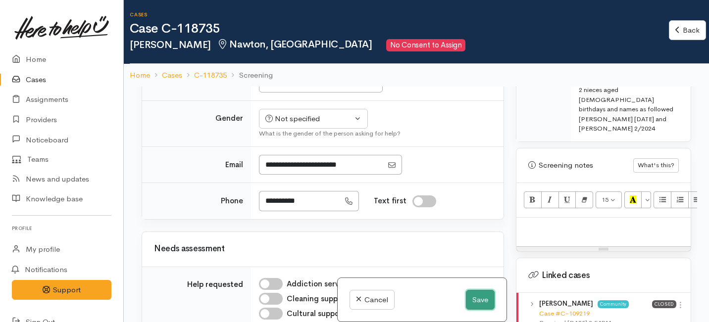
click at [483, 305] on button "Save" at bounding box center [480, 300] width 29 height 20
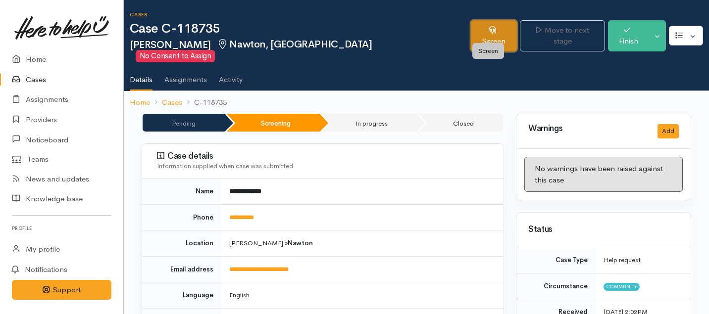
click at [486, 31] on link "Screen" at bounding box center [494, 35] width 46 height 31
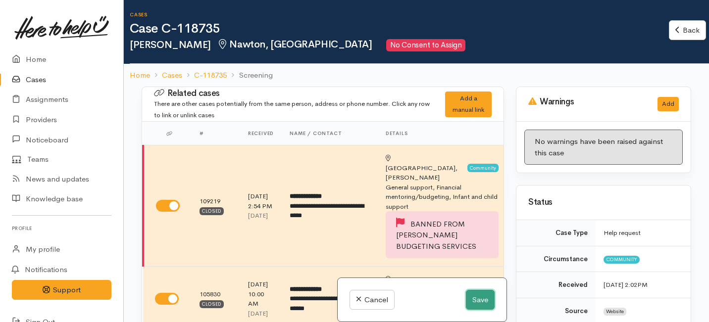
click at [480, 298] on button "Save" at bounding box center [480, 300] width 29 height 20
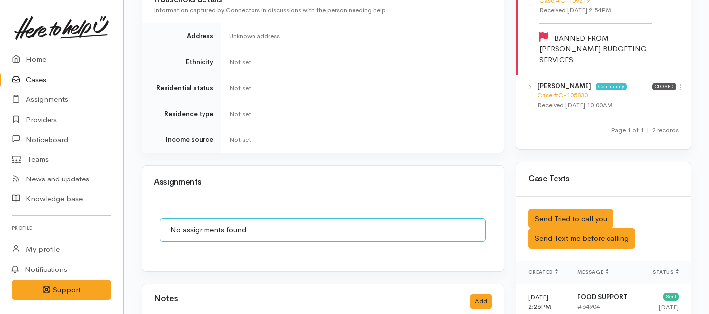
scroll to position [516, 0]
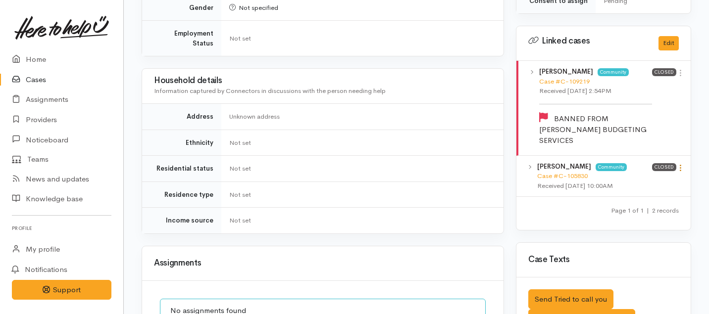
click at [681, 164] on icon at bounding box center [680, 168] width 8 height 8
click at [636, 180] on link "View case" at bounding box center [645, 187] width 78 height 15
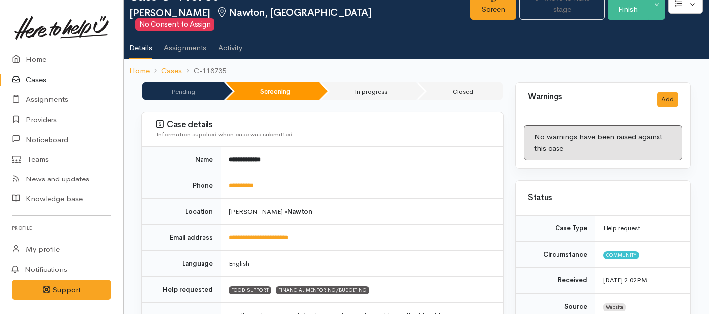
scroll to position [0, 0]
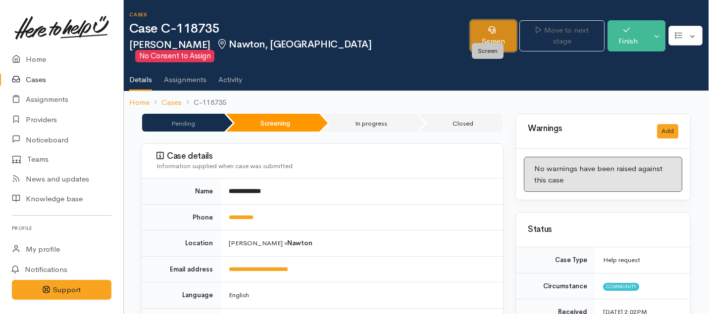
click at [496, 32] on link "Screen" at bounding box center [493, 35] width 46 height 31
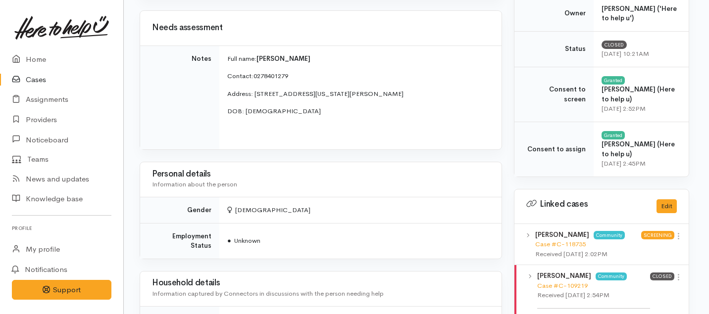
scroll to position [370, 2]
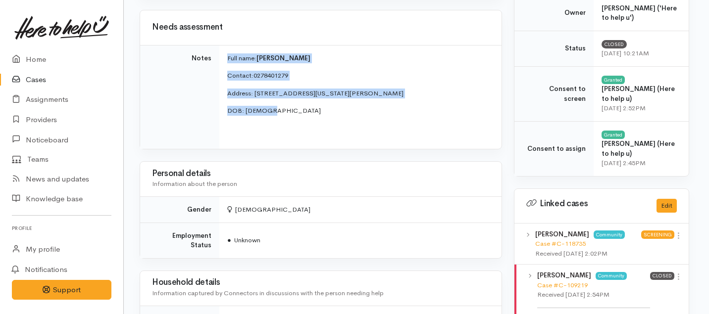
drag, startPoint x: 281, startPoint y: 111, endPoint x: 224, endPoint y: 58, distance: 77.4
click at [224, 58] on td "Full name: Selena Forbes Contact: 0278401279 Address: 8 Kentucky Crescent, Nawt…" at bounding box center [360, 97] width 282 height 104
copy td "Full name: Selena Forbes Contact: 0278401279 Address: 8 Kentucky Crescent, Nawt…"
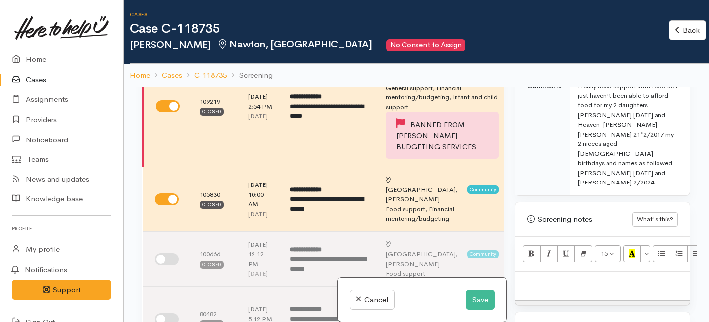
scroll to position [616, 1]
click at [548, 276] on p at bounding box center [602, 281] width 164 height 11
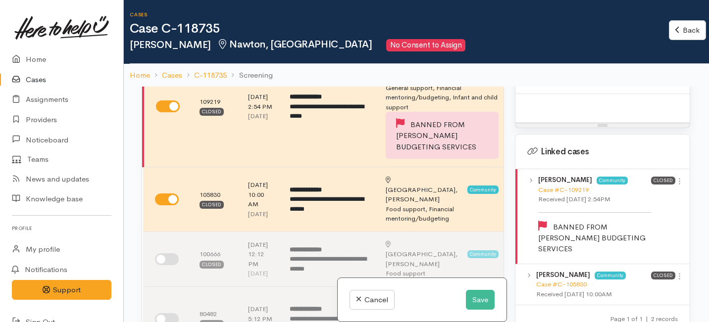
scroll to position [761, 1]
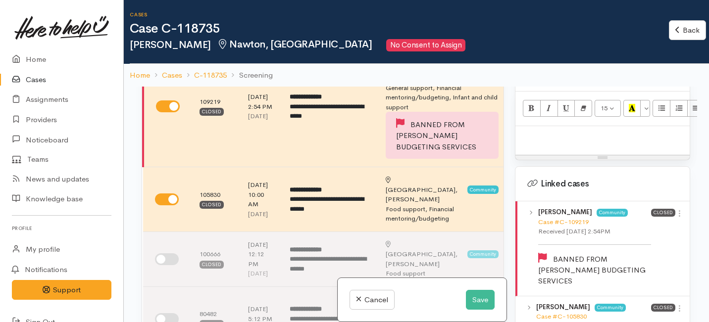
click at [532, 131] on p at bounding box center [602, 136] width 164 height 11
paste div
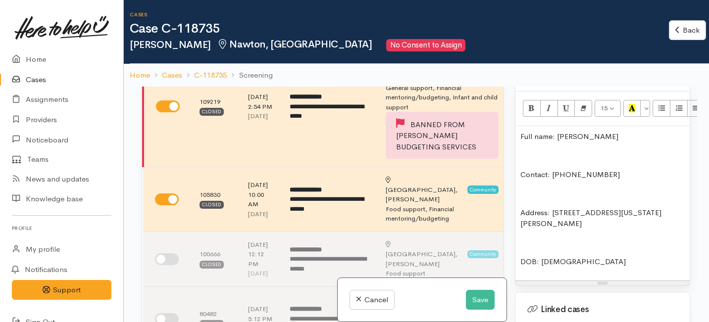
click at [520, 169] on p "Contact: [PHONE_NUMBER]" at bounding box center [602, 174] width 164 height 11
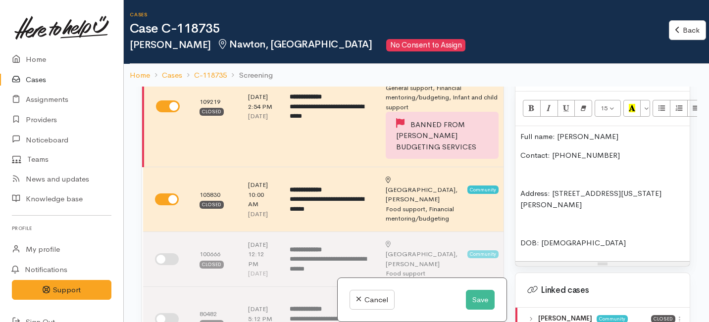
click at [519, 178] on div "Full name: [PERSON_NAME] Contact: 0278401279 Address: [STREET_ADDRESS][US_STATE…" at bounding box center [602, 194] width 174 height 136
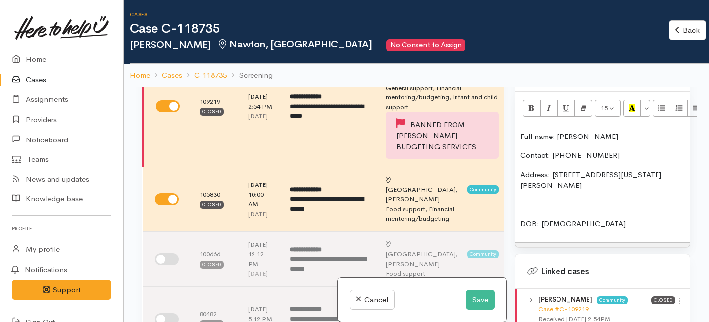
click at [523, 218] on p "DOB: [DEMOGRAPHIC_DATA]" at bounding box center [602, 223] width 164 height 11
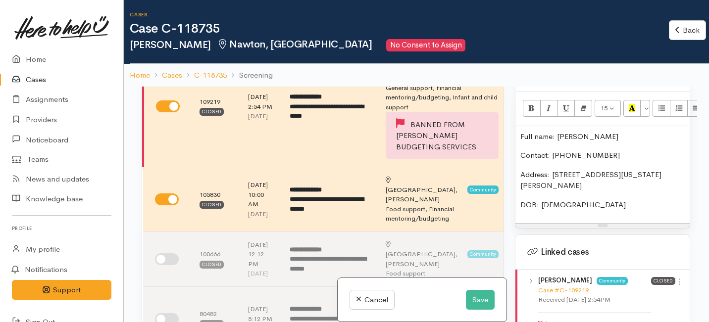
drag, startPoint x: 604, startPoint y: 165, endPoint x: 552, endPoint y: 168, distance: 51.5
click at [552, 169] on p "Address: 8 Kentucky Crescent, Nawton, Hamilton, New Zealand" at bounding box center [602, 180] width 164 height 22
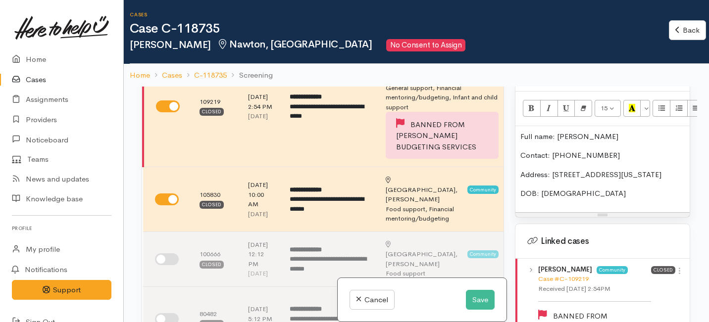
click at [582, 190] on p "DOB: [DEMOGRAPHIC_DATA]" at bounding box center [602, 193] width 164 height 11
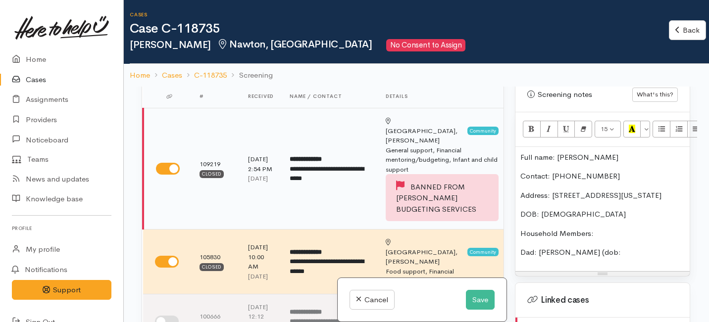
scroll to position [32, 0]
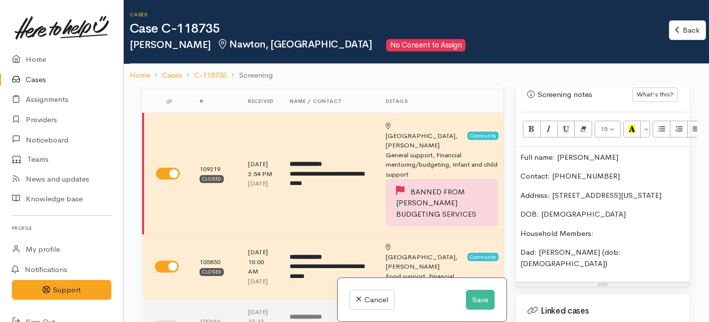
click at [519, 248] on div "Full name: Selena Forbes Contact: 0278401279 Address: 8 Kentucky Crescent, Nawt…" at bounding box center [602, 215] width 174 height 136
click at [643, 249] on p "- Dad: John Forbes (dob: 3/8/51)" at bounding box center [602, 258] width 164 height 22
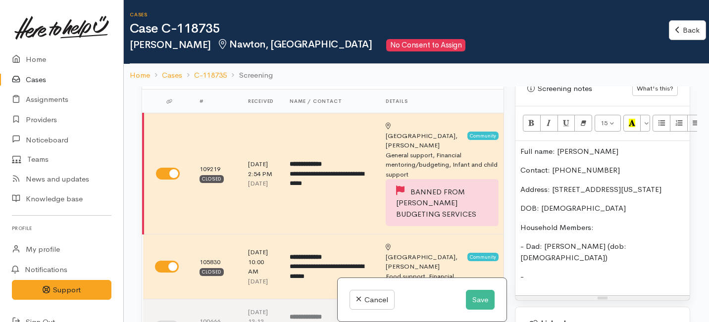
scroll to position [747, 1]
click at [557, 271] on span "- Daughter Kaea Lee" at bounding box center [570, 275] width 100 height 9
click at [594, 270] on p "- Daughter: Kaea Lee" at bounding box center [602, 275] width 164 height 11
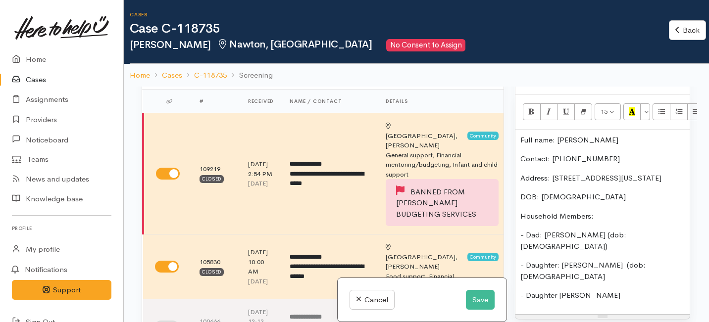
scroll to position [785, 1]
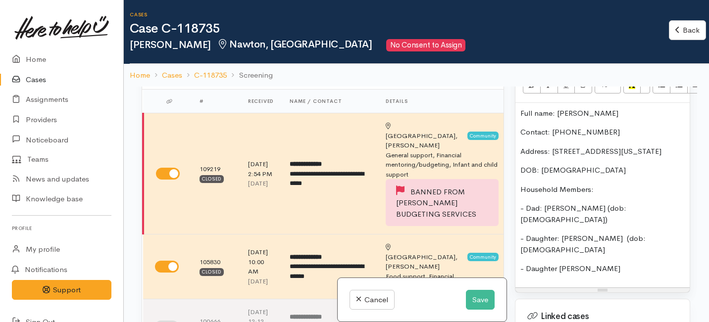
click at [588, 264] on span "- Daughter Heaven Leigh" at bounding box center [570, 268] width 100 height 9
click at [610, 263] on p "- Daughter Heaven-Leigh" at bounding box center [602, 268] width 164 height 11
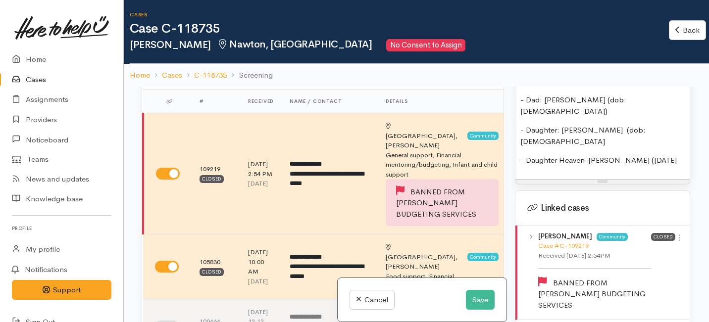
scroll to position [892, 1]
click at [629, 156] on span "- Daughter Heaven-Leigh (21/7/17" at bounding box center [598, 160] width 156 height 9
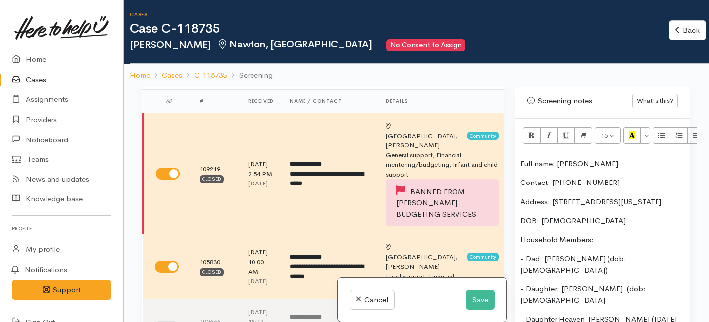
scroll to position [748, 1]
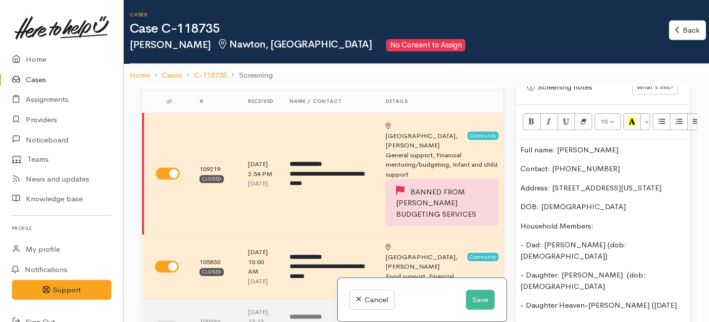
click at [641, 300] on p "- Daughter Heaven-Leigh (21/2/17" at bounding box center [602, 305] width 164 height 11
click at [660, 270] on p "- Daughter: Kaea Lee (dob: 23/11/2015" at bounding box center [602, 281] width 164 height 22
click at [652, 300] on p "- Daughter Heaven-Leigh (21/2/17)" at bounding box center [602, 305] width 164 height 11
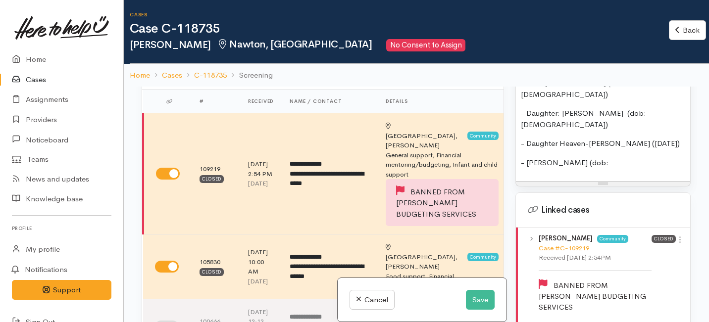
scroll to position [916, 0]
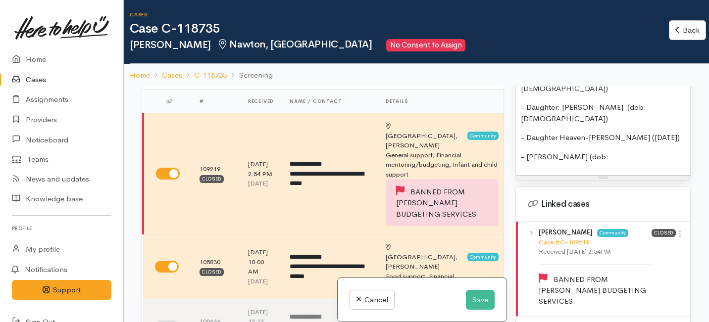
click at [612, 133] on span "- Daughter Heaven-Leigh (21/2/17)" at bounding box center [600, 137] width 159 height 9
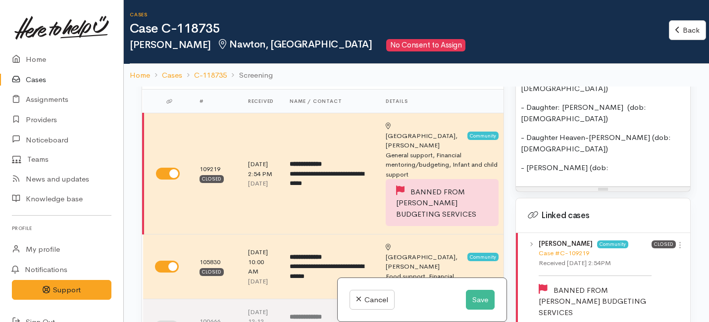
click at [599, 162] on p "- Amiira Hamiora (dob:" at bounding box center [603, 167] width 164 height 11
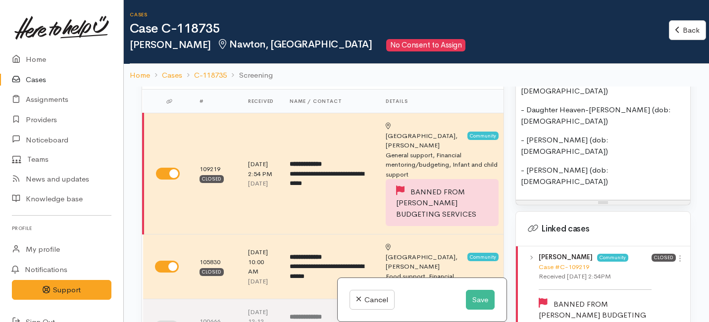
scroll to position [916, 0]
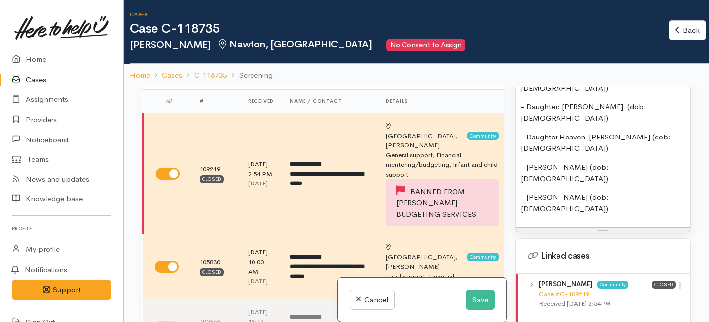
click at [525, 162] on span "- Amiira Hamiora (dob: 15/10/21)" at bounding box center [565, 172] width 88 height 21
click at [526, 162] on span "-Niece: Amiira Hamiora (dob: 15/10/21)" at bounding box center [597, 172] width 153 height 21
click at [526, 193] on span "- Marni Hamiora (dob: 2/2/24)" at bounding box center [565, 203] width 88 height 21
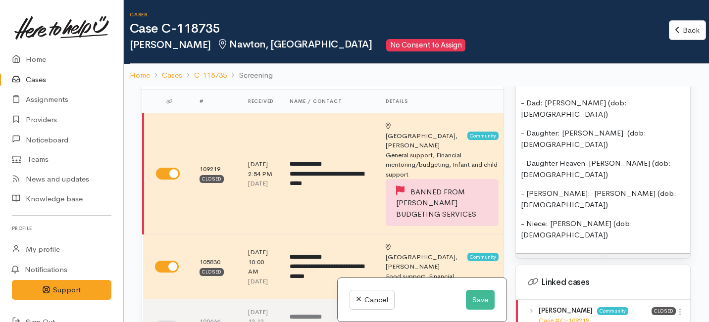
scroll to position [902, 0]
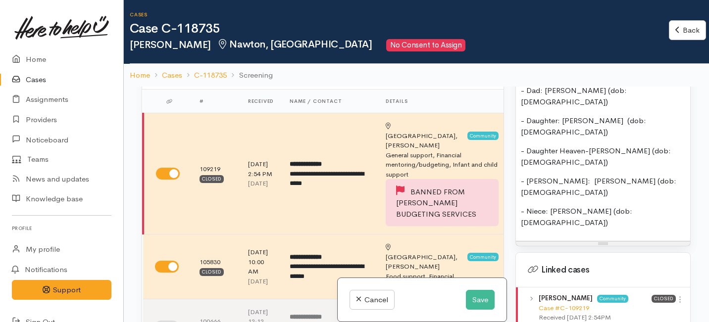
click at [656, 206] on p "- Niece: [PERSON_NAME] (dob: [DEMOGRAPHIC_DATA])" at bounding box center [603, 217] width 164 height 22
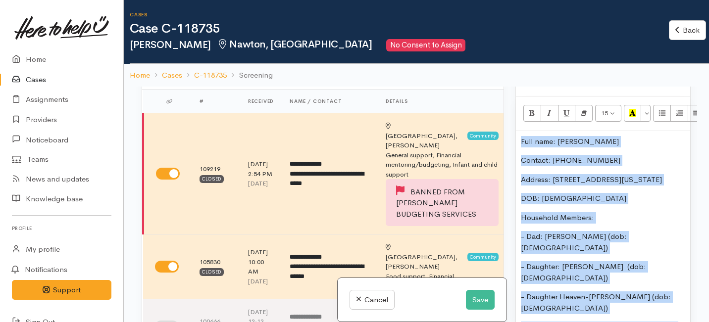
scroll to position [685, 0]
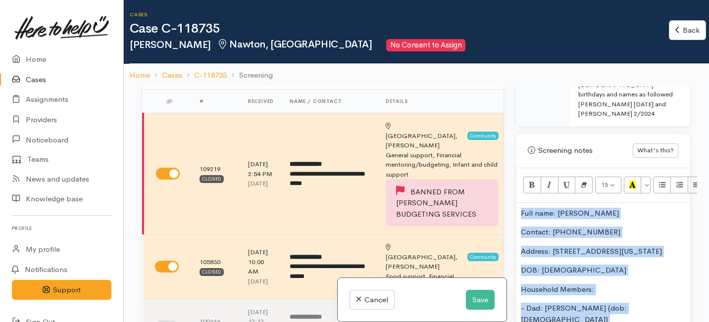
drag, startPoint x: 645, startPoint y: 216, endPoint x: 602, endPoint y: 82, distance: 140.9
click at [602, 82] on div "Cases Case C-118735 Selena Forbes Nawton, Hamilton No Consent to Assign Back Ba…" at bounding box center [416, 204] width 585 height 409
copy div "Full name: Selena Forbes Contact: 0278401279 Address: 8 Kentucky Crescent, Nawt…"
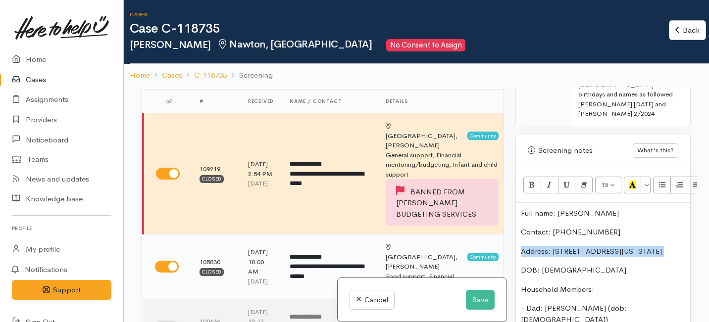
scroll to position [685, 0]
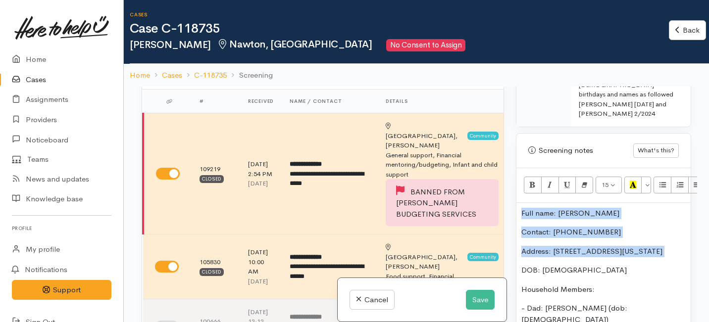
drag, startPoint x: 588, startPoint y: 250, endPoint x: 499, endPoint y: 195, distance: 104.1
click at [499, 195] on div "Related cases There are other cases potentially from the same person, address o…" at bounding box center [416, 248] width 561 height 322
copy div "Full name: Selena Forbes Contact: 0278401279 Address: 8 Kentucky Crescent, Nawt…"
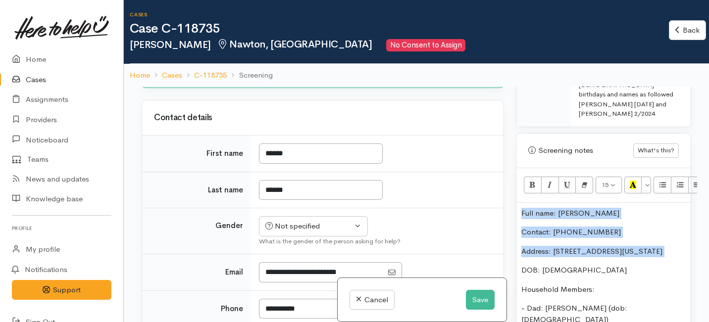
scroll to position [869, 0]
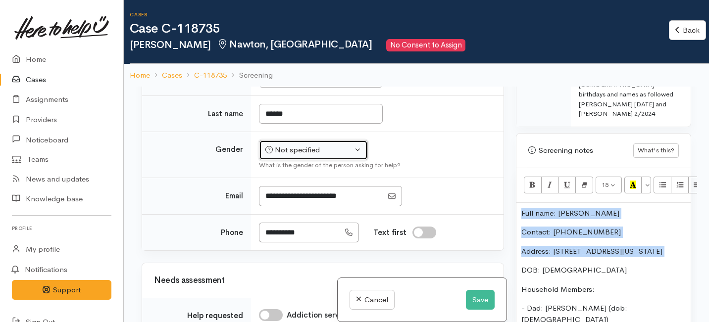
click at [312, 160] on button "Not specified" at bounding box center [313, 150] width 109 height 20
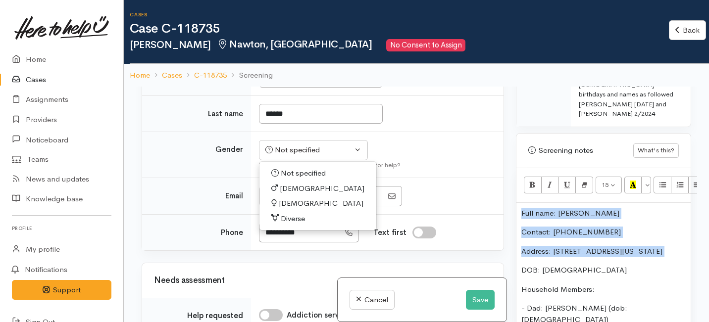
click at [300, 209] on span "Female" at bounding box center [321, 203] width 85 height 11
select select "Female"
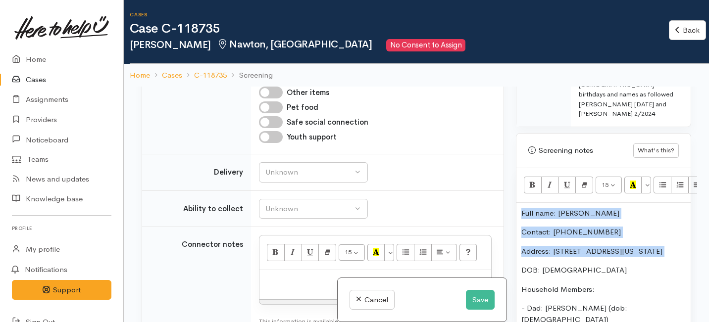
scroll to position [1320, 0]
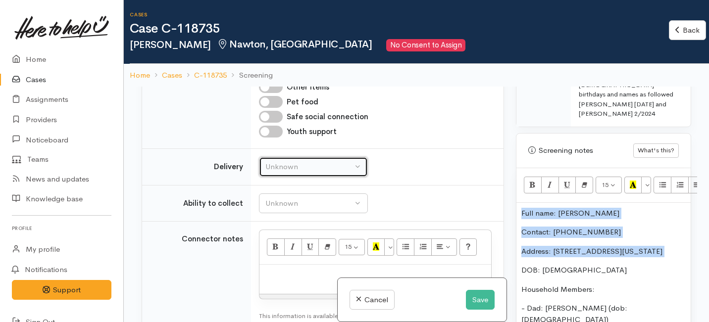
click at [303, 177] on button "Unknown" at bounding box center [313, 167] width 109 height 20
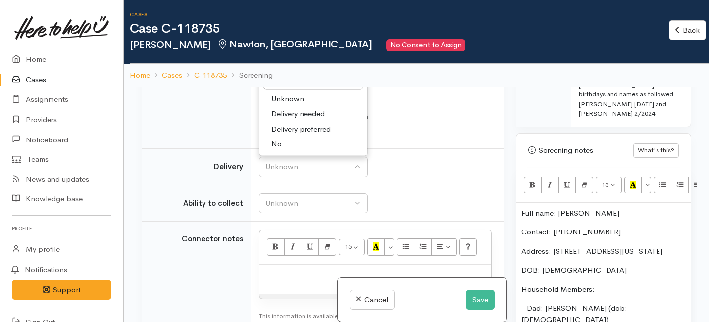
click at [293, 152] on link "No" at bounding box center [313, 144] width 108 height 15
select select "1"
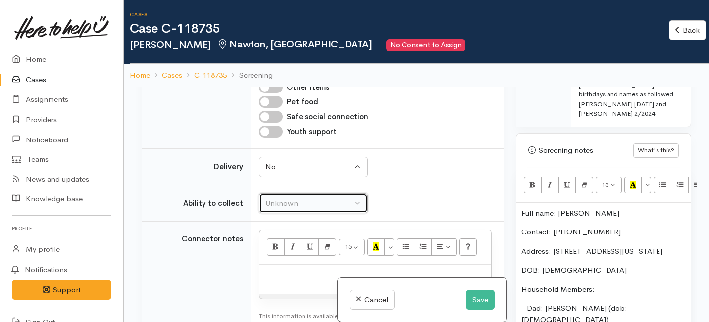
click at [285, 209] on div "Unknown" at bounding box center [308, 203] width 87 height 11
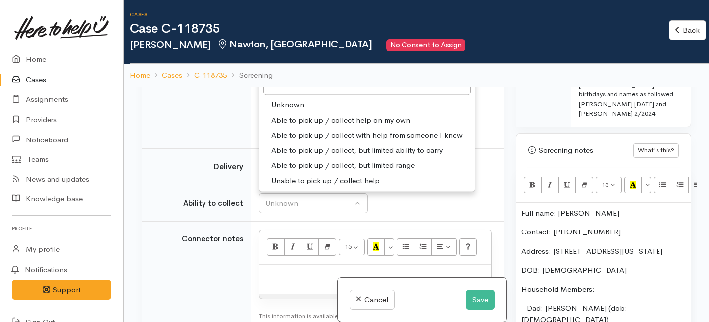
click at [297, 126] on span "Able to pick up / collect help on my own" at bounding box center [340, 119] width 139 height 11
select select "2"
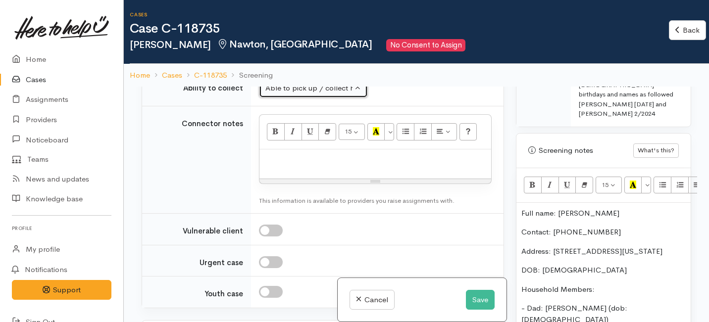
scroll to position [1472, 0]
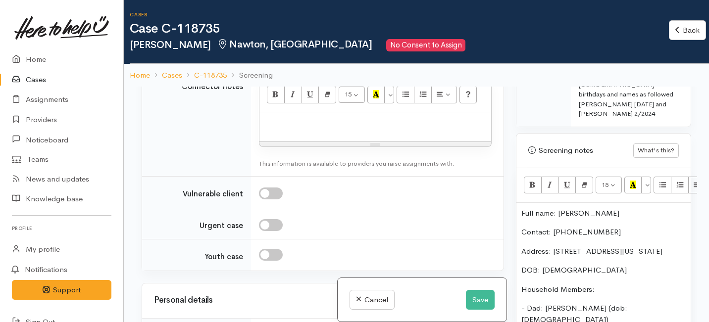
click at [286, 129] on p at bounding box center [375, 122] width 222 height 11
paste div
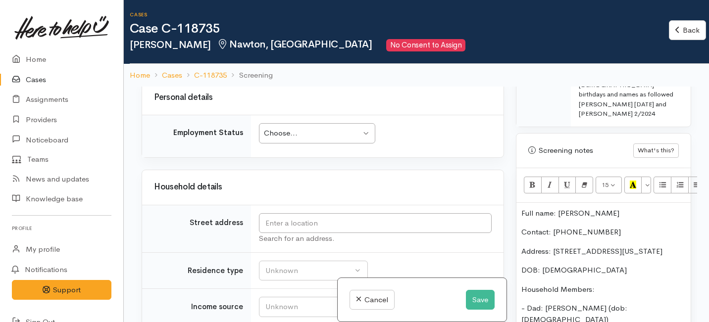
scroll to position [1726, 0]
click at [351, 138] on div "Choose..." at bounding box center [312, 132] width 97 height 11
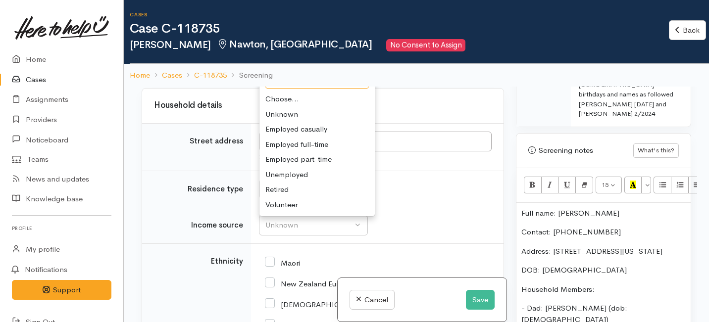
scroll to position [1806, 0]
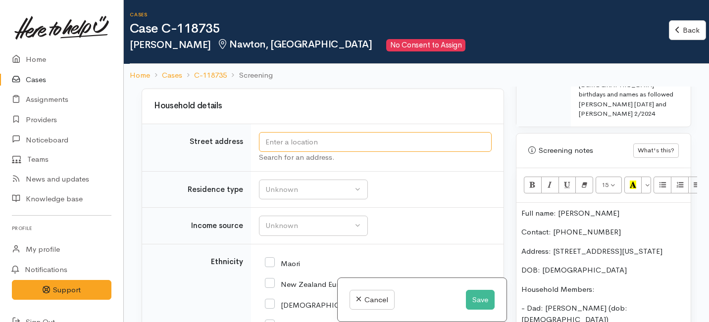
click at [285, 152] on input "text" at bounding box center [375, 142] width 233 height 20
drag, startPoint x: 558, startPoint y: 245, endPoint x: 553, endPoint y: 227, distance: 17.9
click at [553, 246] on p "Address: 8 Kentucky Crescent, Nawton, Hamilton" at bounding box center [603, 251] width 164 height 11
copy span "8 Kentucky Crescent, Nawton, Hamilton"
click at [356, 152] on input "text" at bounding box center [375, 142] width 233 height 20
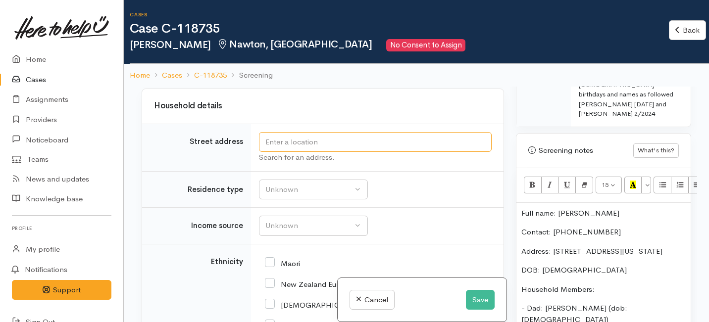
paste input "8 Kentucky Crescent, Nawton, Hamilton"
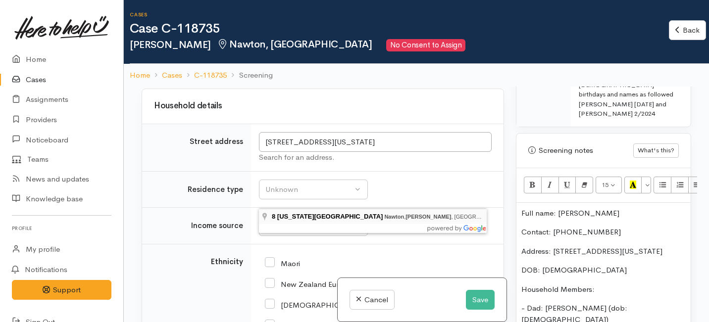
type input "8 Kentucky Crescent, Nawton, Hamilton, New Zealand"
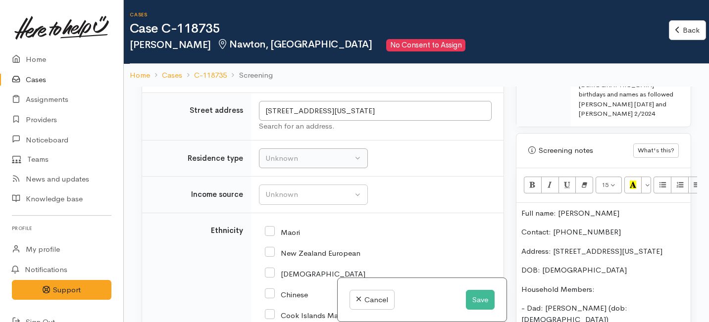
scroll to position [1896, 0]
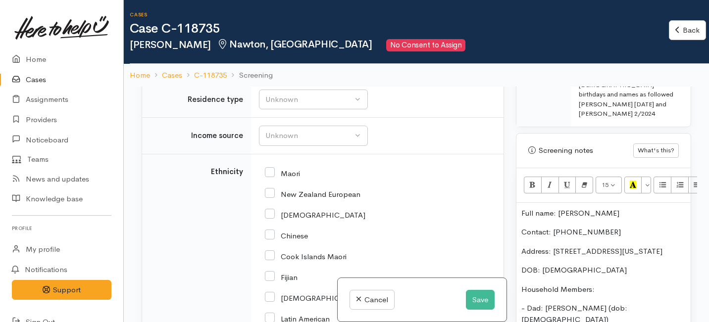
click at [343, 118] on td "Unknown Emergency accommodation Homeless Other Own home Private rental Public /…" at bounding box center [377, 99] width 252 height 37
click at [343, 105] on div "Unknown" at bounding box center [308, 99] width 87 height 11
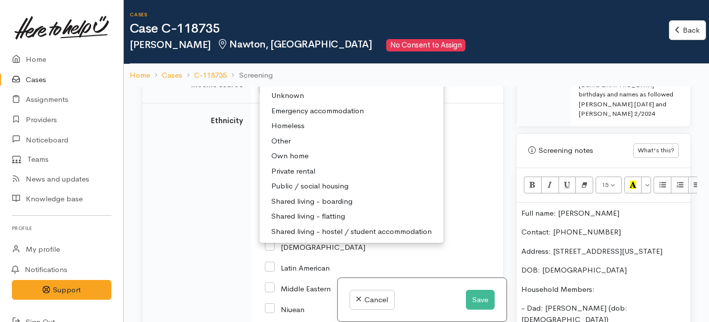
scroll to position [1948, 0]
click at [297, 176] on span "Private rental" at bounding box center [293, 169] width 44 height 11
select select "2"
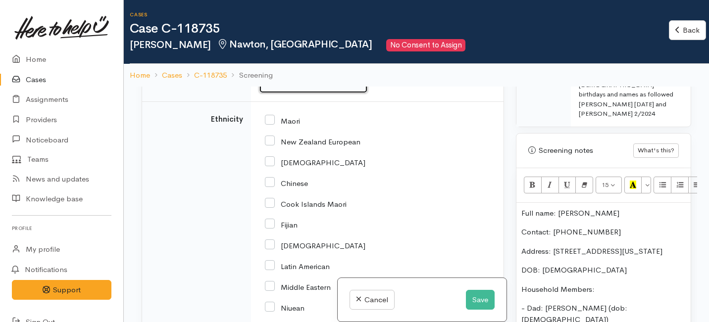
click at [294, 89] on div "Unknown" at bounding box center [308, 83] width 87 height 11
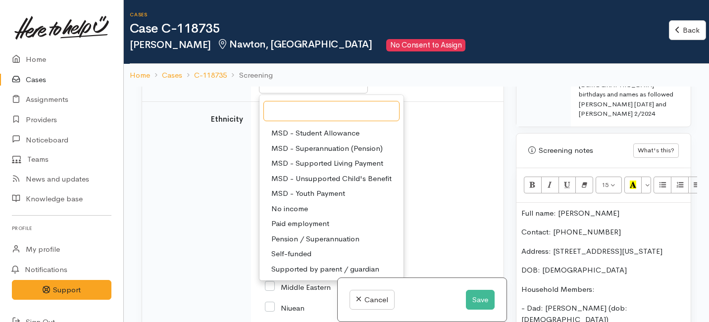
scroll to position [149, 0]
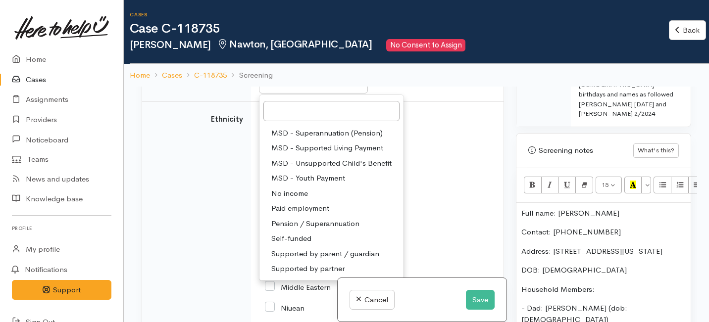
click at [289, 214] on span "Paid employment" at bounding box center [300, 208] width 58 height 11
select select "1"
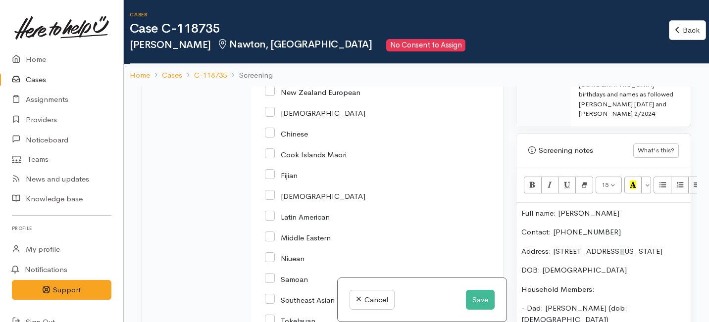
scroll to position [2014, 0]
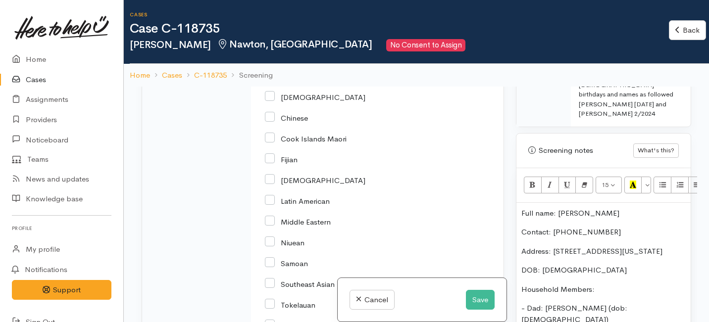
click at [273, 80] on input "New Zealand European" at bounding box center [313, 75] width 96 height 9
checkbox input "true"
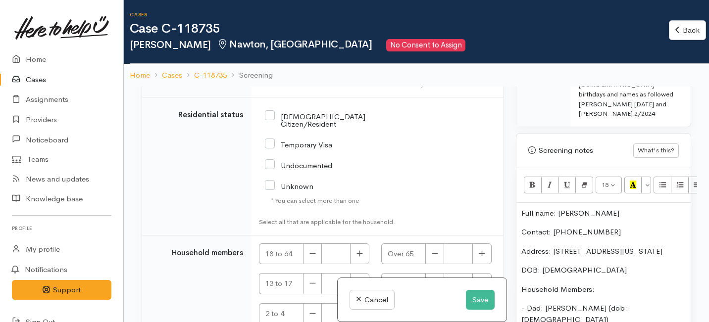
scroll to position [2403, 0]
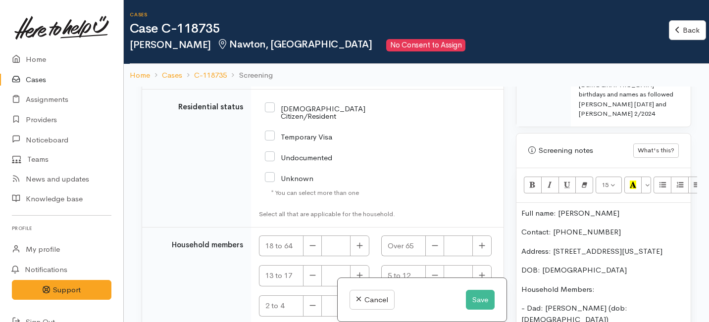
click at [274, 126] on div "[DEMOGRAPHIC_DATA] Citizen/Resident" at bounding box center [336, 112] width 143 height 28
click at [274, 120] on input "[DEMOGRAPHIC_DATA] Citizen/Resident" at bounding box center [333, 111] width 136 height 16
checkbox input "true"
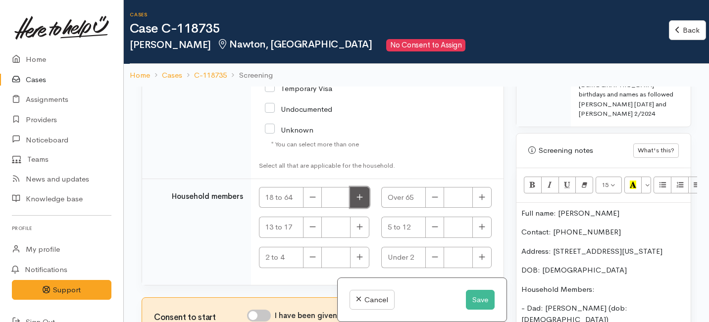
click at [358, 194] on icon "button" at bounding box center [359, 197] width 6 height 7
type input "1"
click at [474, 203] on button "button" at bounding box center [481, 197] width 19 height 21
type input "1"
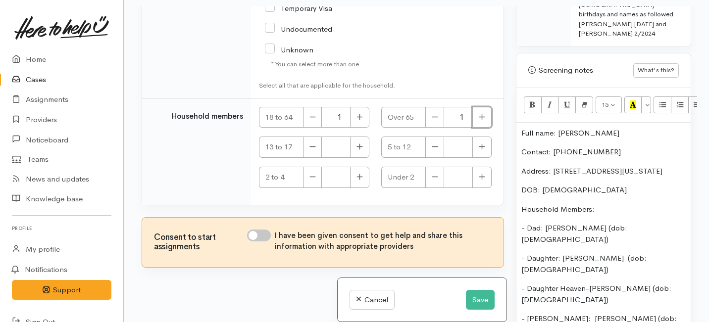
scroll to position [81, 0]
click at [479, 148] on icon "button" at bounding box center [482, 145] width 6 height 7
type input "2"
click at [357, 174] on icon "button" at bounding box center [359, 176] width 6 height 6
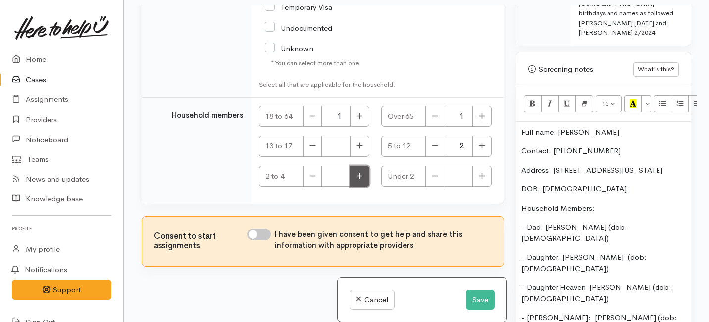
type input "1"
click at [483, 181] on button "button" at bounding box center [481, 176] width 19 height 21
type input "1"
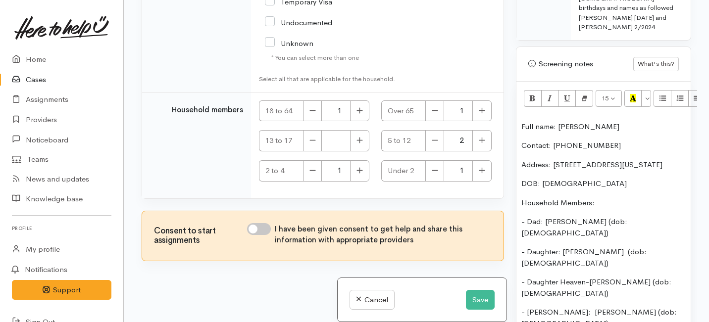
click at [265, 226] on input "I have been given consent to get help and share this information with appropria…" at bounding box center [259, 229] width 24 height 12
checkbox input "true"
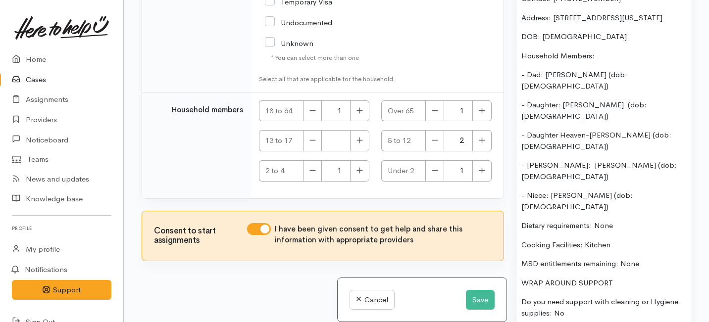
scroll to position [832, 0]
click at [631, 277] on p "WRAP AROUND SUPPORT" at bounding box center [603, 282] width 164 height 11
click at [643, 258] on p "MSD entitlements remaining: None" at bounding box center [603, 263] width 164 height 11
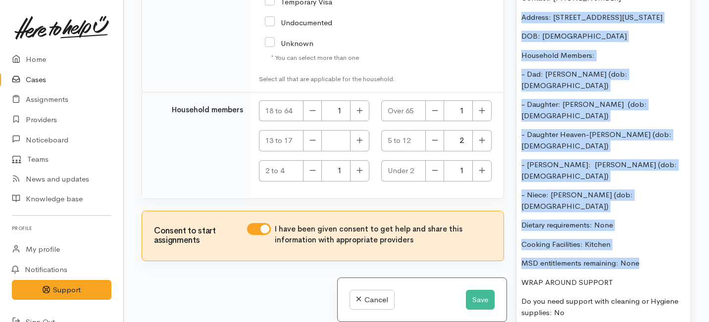
scroll to position [87, 0]
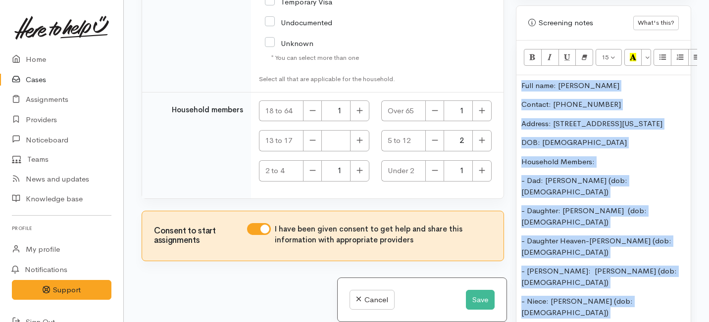
drag, startPoint x: 643, startPoint y: 198, endPoint x: 621, endPoint y: -2, distance: 201.7
click at [621, 0] on html "Support Feedback I've got something to say Back" at bounding box center [354, 74] width 709 height 322
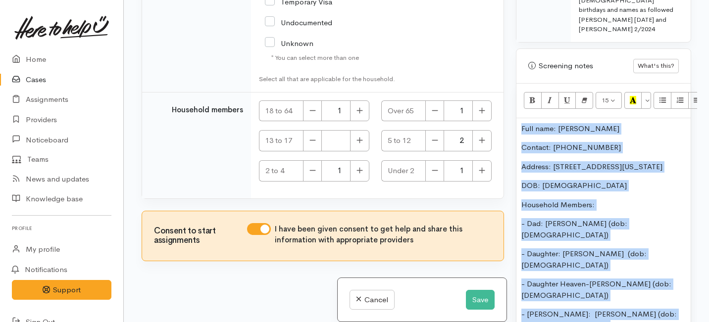
copy div "Full name: Selena Forbes Contact: 0278401279 Address: 8 Kentucky Crescent, Nawt…"
click at [476, 297] on button "Save" at bounding box center [480, 300] width 29 height 20
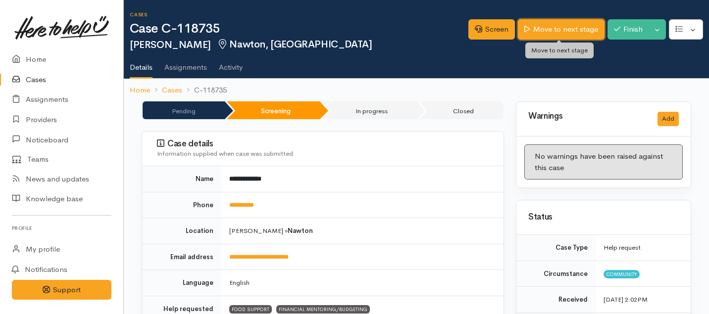
click at [560, 28] on link "Move to next stage" at bounding box center [561, 29] width 86 height 20
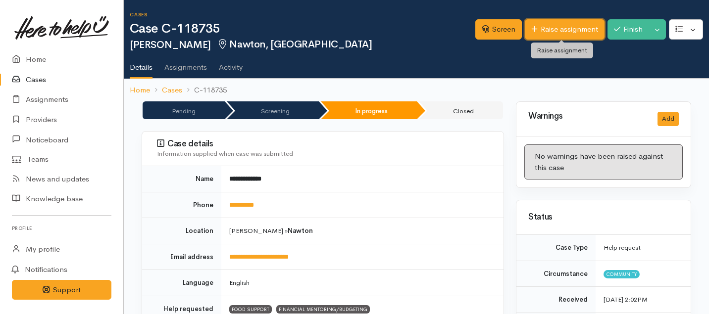
click at [559, 31] on link "Raise assignment" at bounding box center [565, 29] width 80 height 20
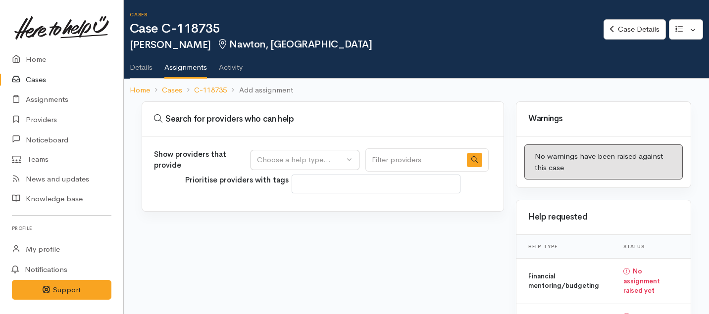
select select
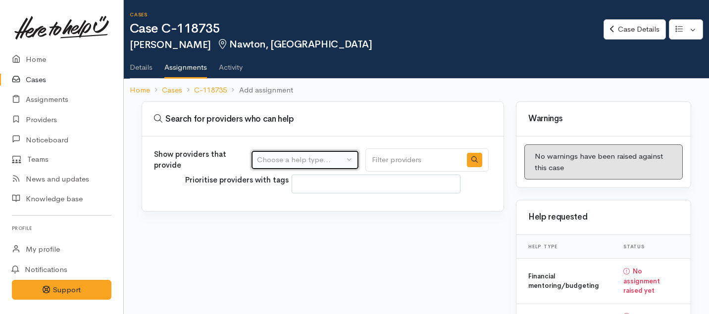
click at [344, 162] on div "Choose a help type..." at bounding box center [300, 159] width 87 height 11
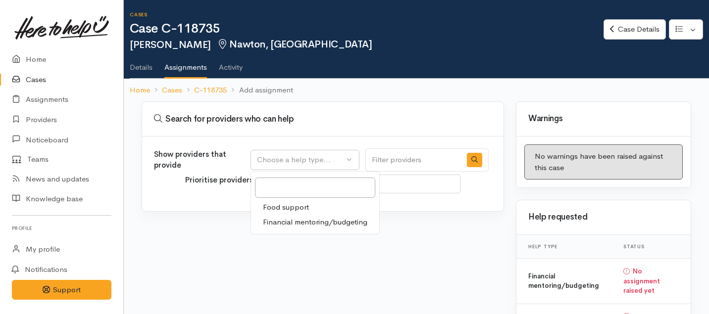
click at [316, 207] on link "Food support" at bounding box center [315, 207] width 128 height 15
select select "3"
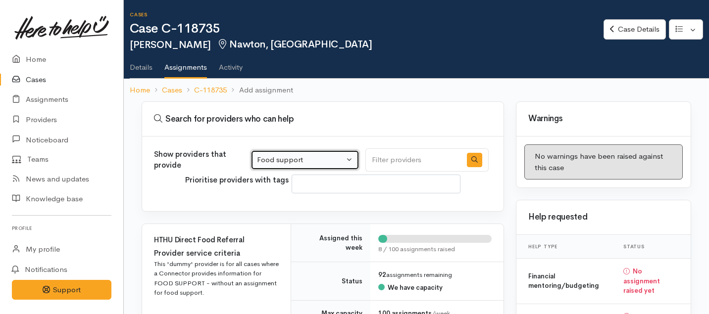
click at [326, 155] on div "Food support" at bounding box center [300, 159] width 87 height 11
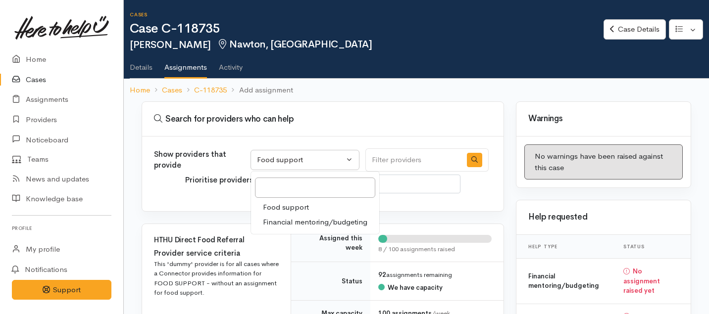
click at [266, 257] on div "Provider service criteria This 'dummy' provider is for all cases where a Connec…" at bounding box center [216, 273] width 125 height 50
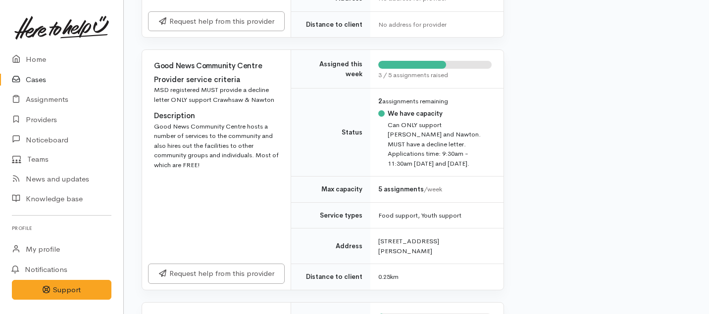
scroll to position [392, 0]
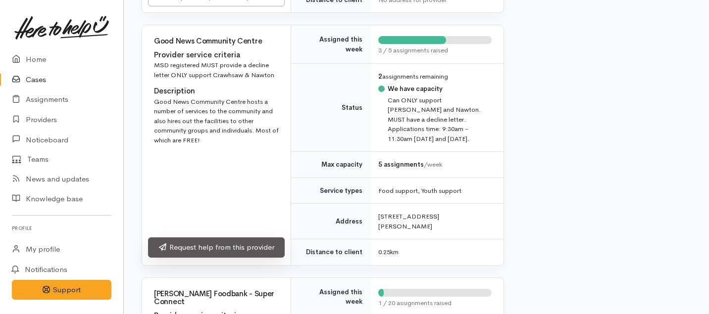
click at [261, 238] on link "Request help from this provider" at bounding box center [216, 248] width 137 height 20
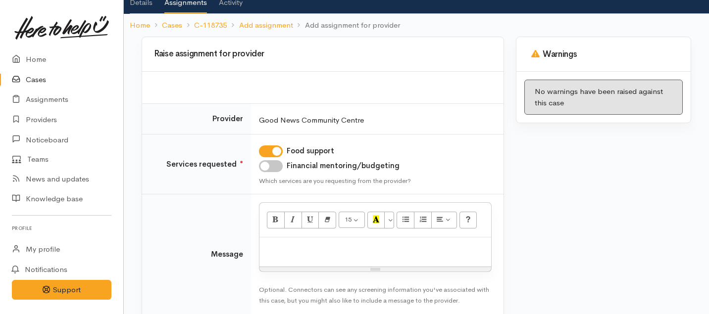
scroll to position [77, 0]
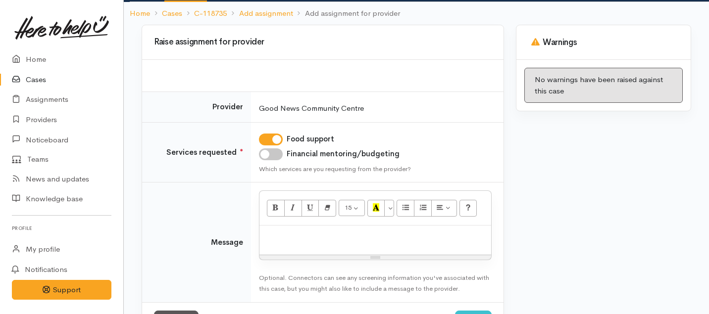
click at [279, 251] on div at bounding box center [375, 240] width 232 height 29
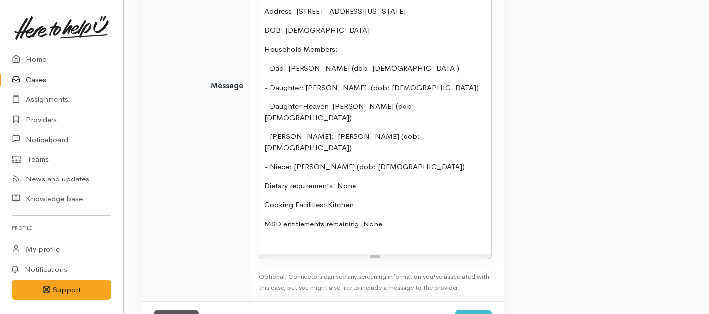
scroll to position [405, 0]
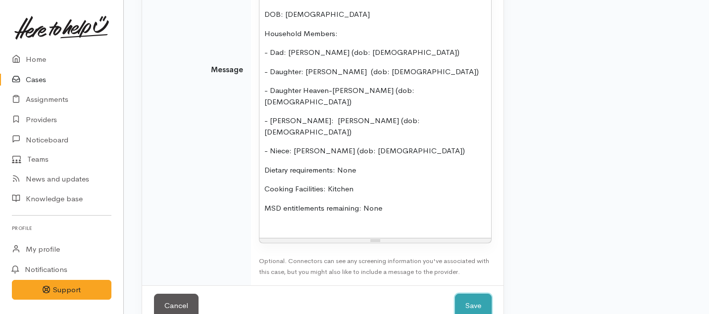
click at [471, 294] on button "Save" at bounding box center [473, 306] width 37 height 24
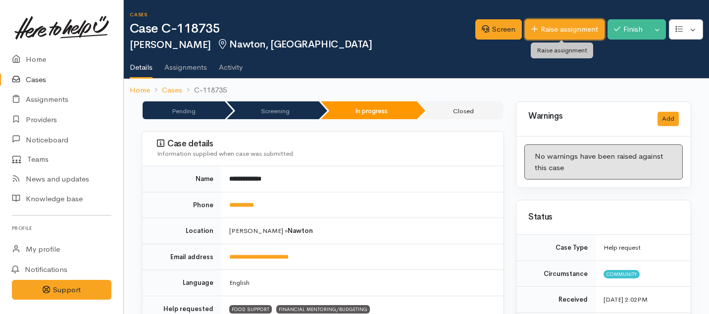
click at [536, 39] on link "Raise assignment" at bounding box center [565, 29] width 80 height 20
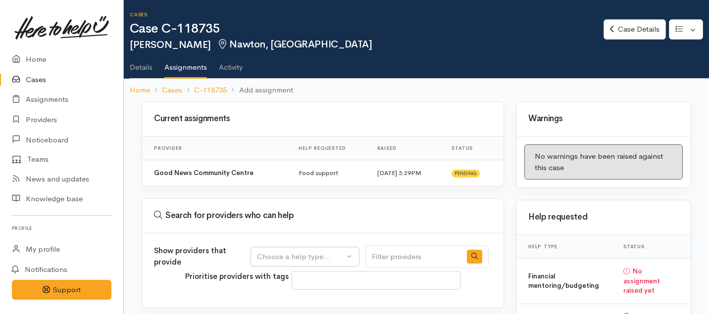
select select
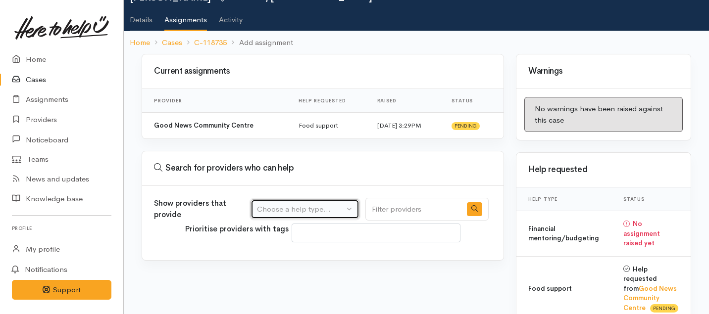
click at [302, 200] on button "Choose a help type..." at bounding box center [304, 209] width 109 height 20
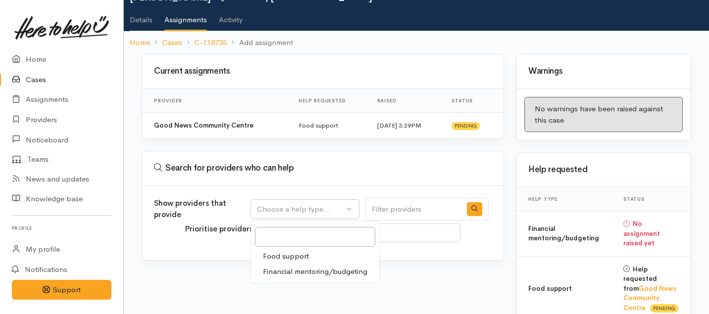
click at [290, 274] on span "Financial mentoring/budgeting" at bounding box center [315, 271] width 104 height 11
select select "9"
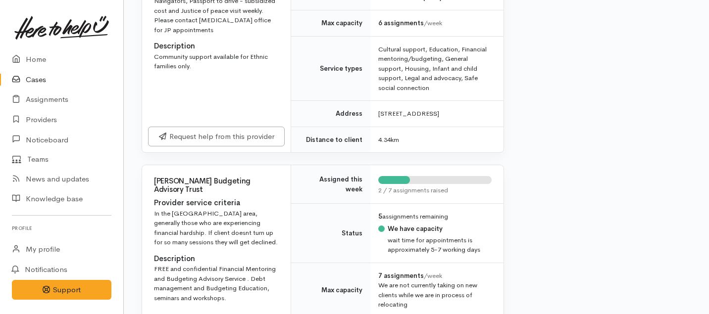
scroll to position [1056, 0]
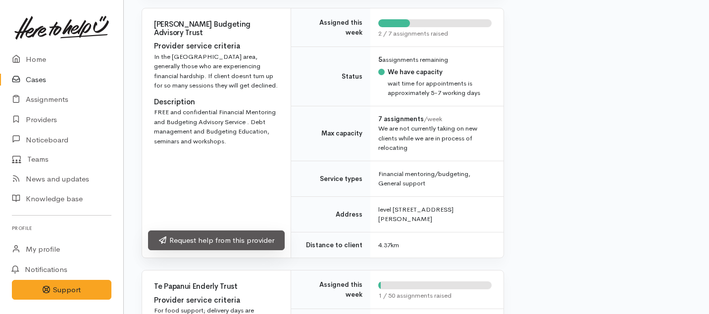
click at [253, 251] on link "Request help from this provider" at bounding box center [216, 241] width 137 height 20
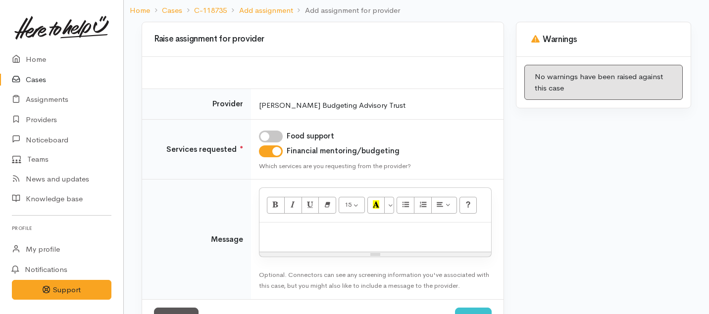
scroll to position [96, 0]
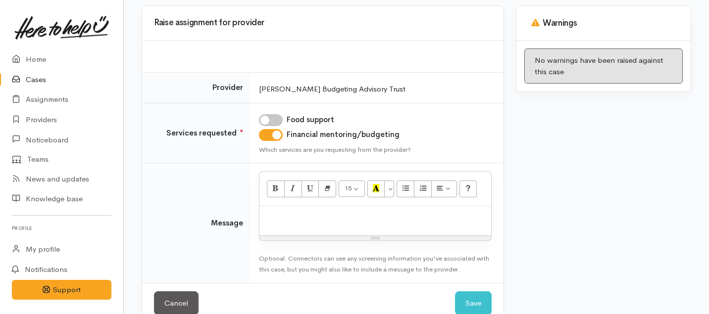
click at [293, 222] on div at bounding box center [375, 220] width 232 height 29
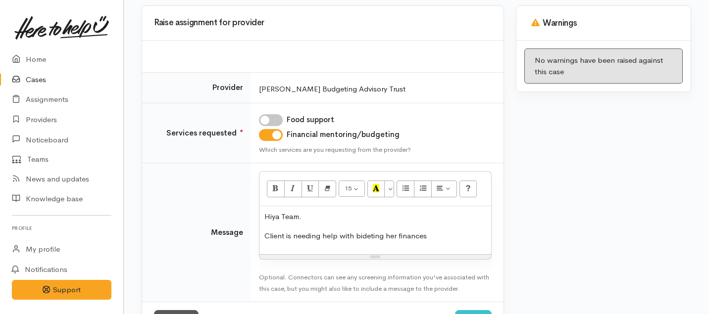
click at [363, 234] on p "Client is needing help with bideting her finances" at bounding box center [375, 236] width 222 height 11
click at [401, 239] on p "Client is needing help with budeting her finances" at bounding box center [375, 236] width 222 height 11
click at [442, 238] on p "Client is needing help with budeting her finances" at bounding box center [375, 236] width 222 height 11
click at [374, 240] on p "Client is needing help with budeting her finances" at bounding box center [375, 236] width 222 height 11
click at [370, 234] on p "Client is needing help with budeting her finances" at bounding box center [375, 236] width 222 height 11
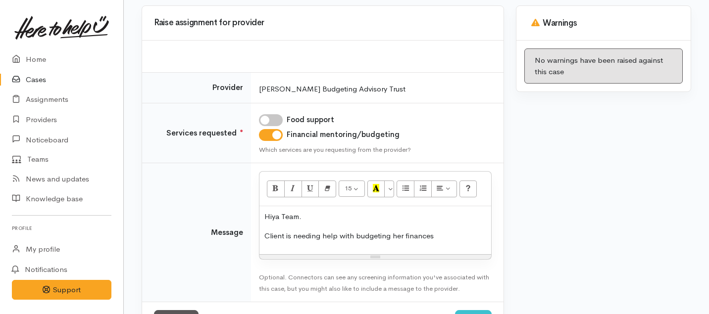
click at [438, 247] on div "Hiya Team. Client is needing help with budgeting her finances" at bounding box center [375, 230] width 232 height 48
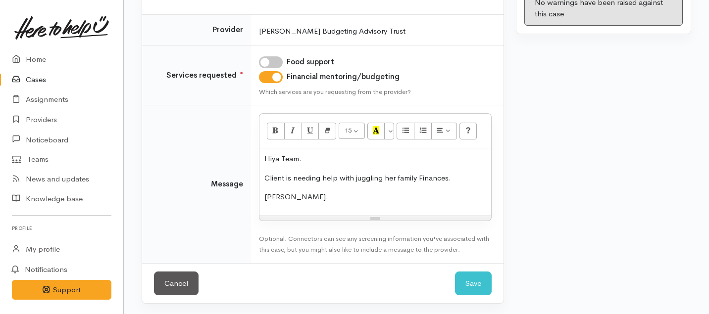
scroll to position [155, 0]
click at [469, 284] on button "Save" at bounding box center [473, 283] width 37 height 24
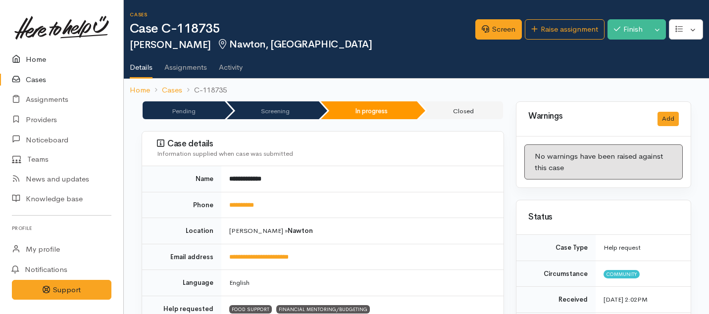
click at [34, 58] on link "Home" at bounding box center [61, 60] width 123 height 20
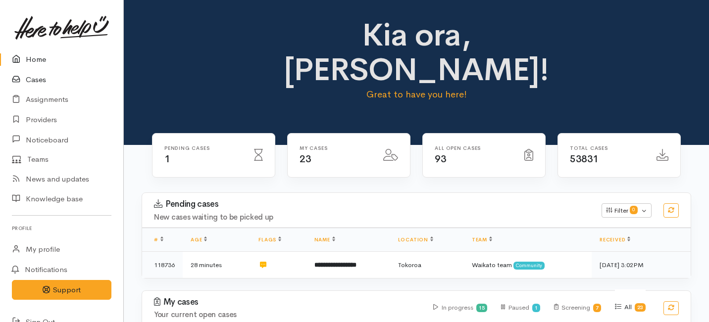
click at [33, 80] on link "Cases" at bounding box center [61, 80] width 123 height 20
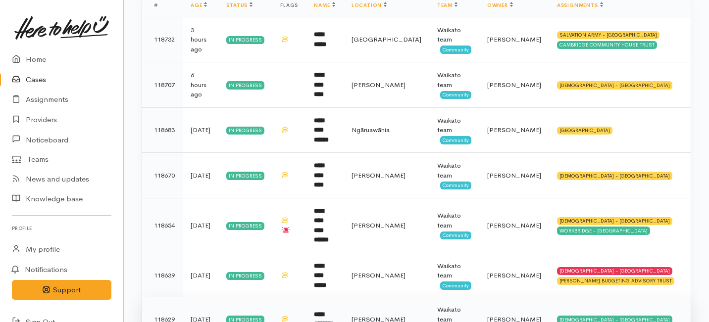
scroll to position [195, 0]
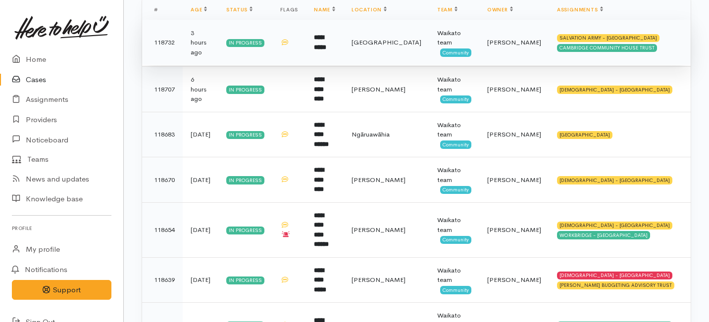
click at [513, 53] on td "[PERSON_NAME]" at bounding box center [514, 43] width 70 height 46
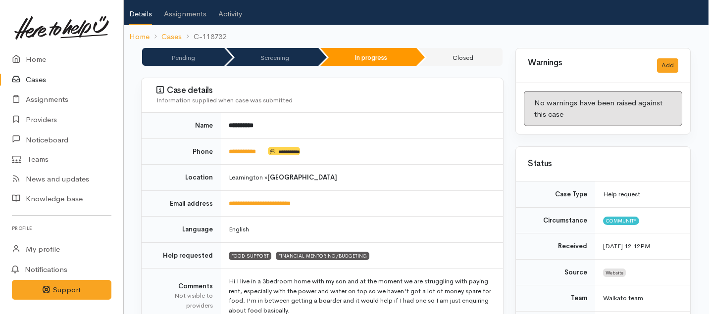
scroll to position [0, 0]
